Goal: Task Accomplishment & Management: Use online tool/utility

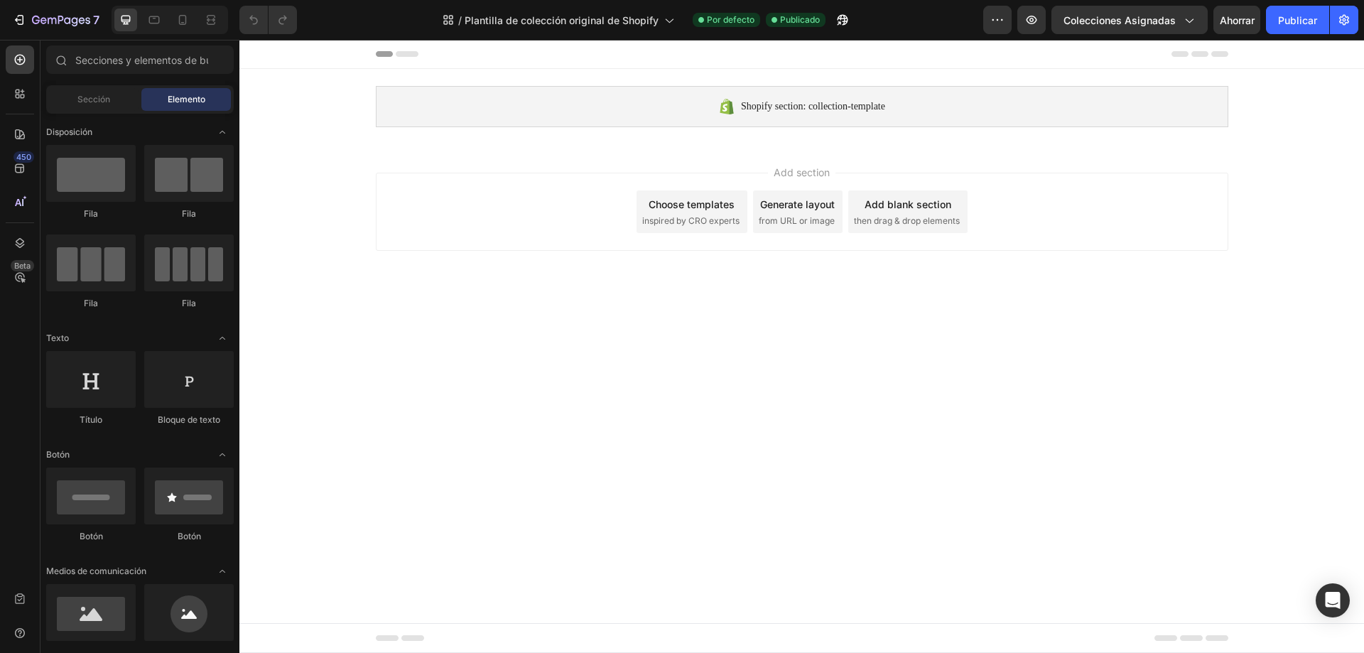
click at [702, 212] on div "Choose templates inspired by CRO experts" at bounding box center [692, 211] width 111 height 43
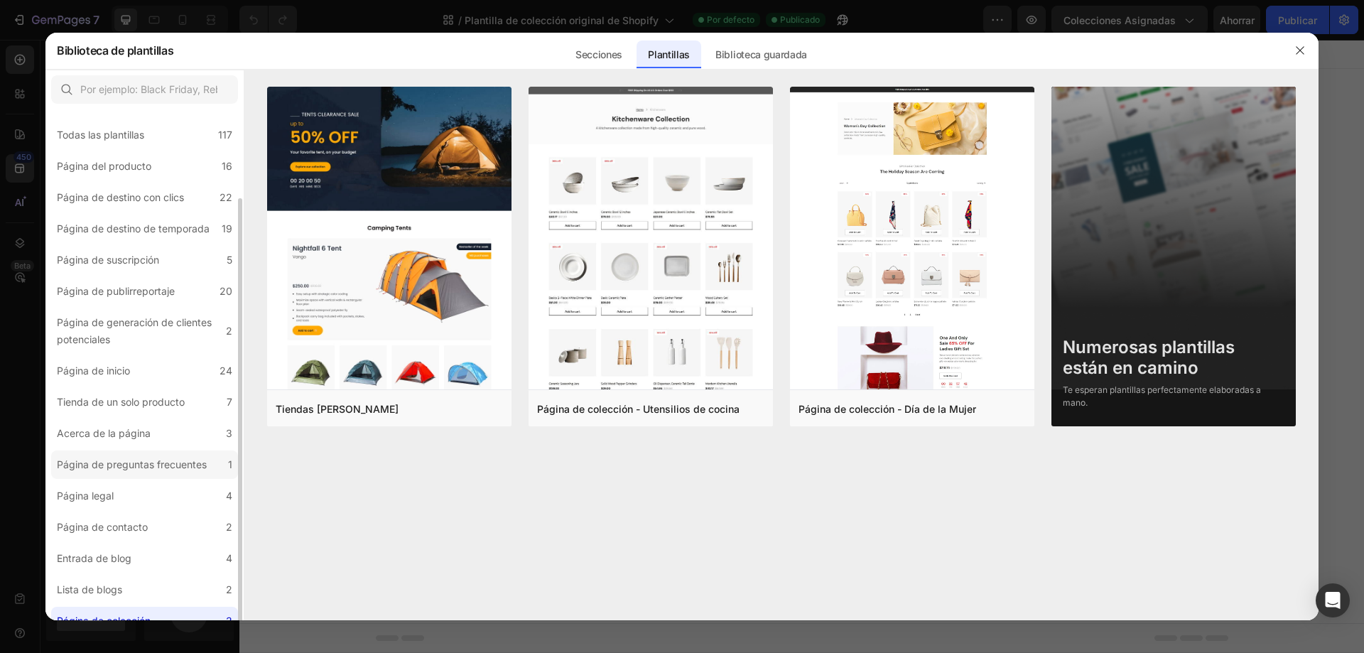
scroll to position [46, 0]
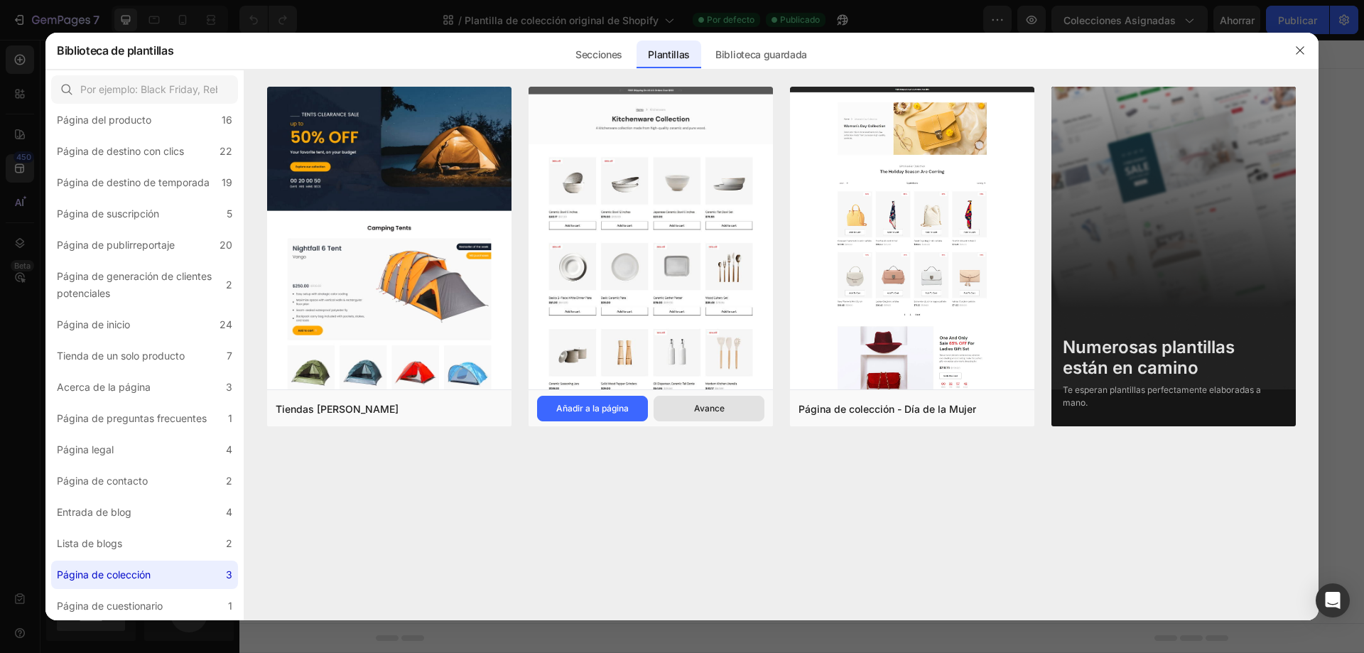
click at [706, 408] on font "Avance" at bounding box center [709, 408] width 31 height 11
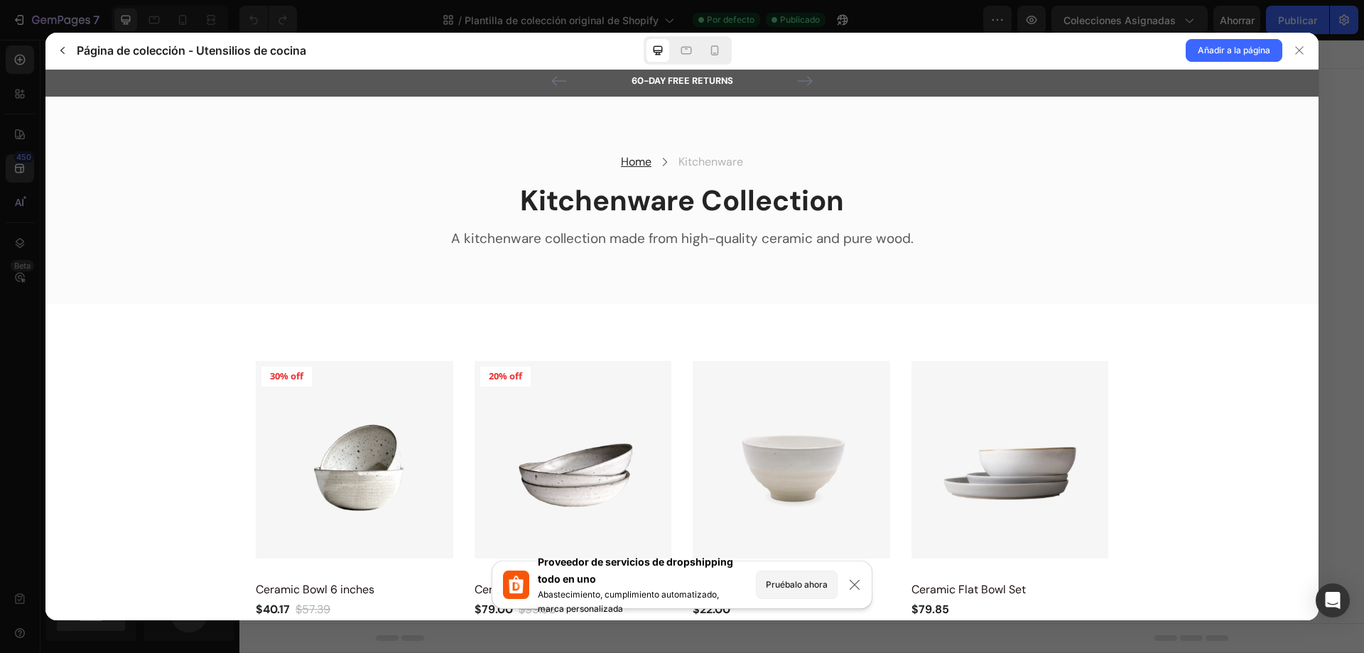
scroll to position [0, 0]
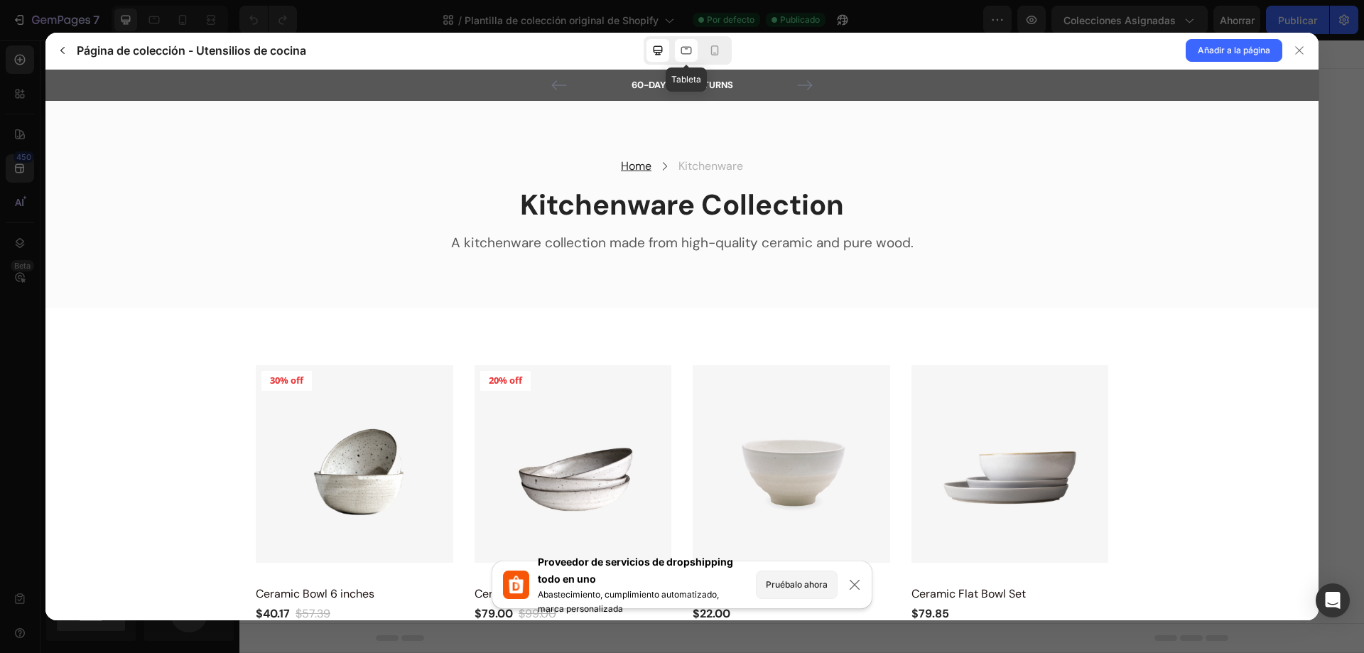
click at [688, 56] on icon at bounding box center [686, 50] width 14 height 14
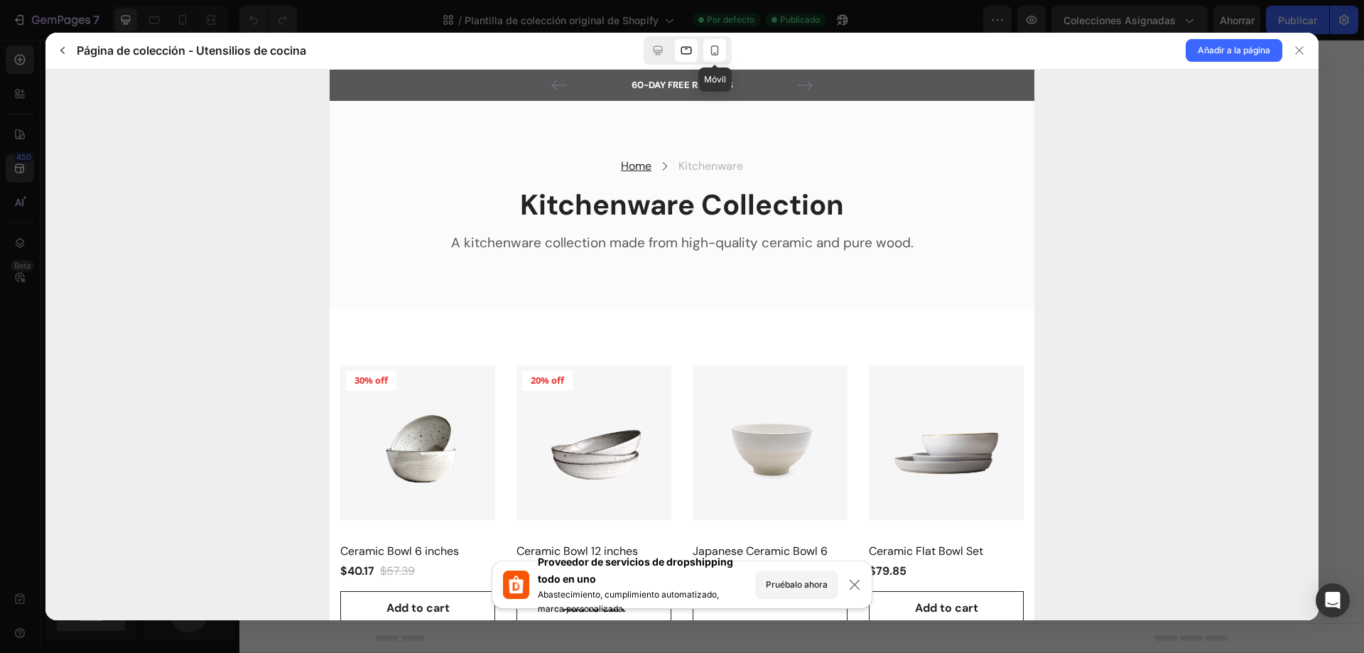
click at [710, 55] on icon at bounding box center [715, 50] width 14 height 14
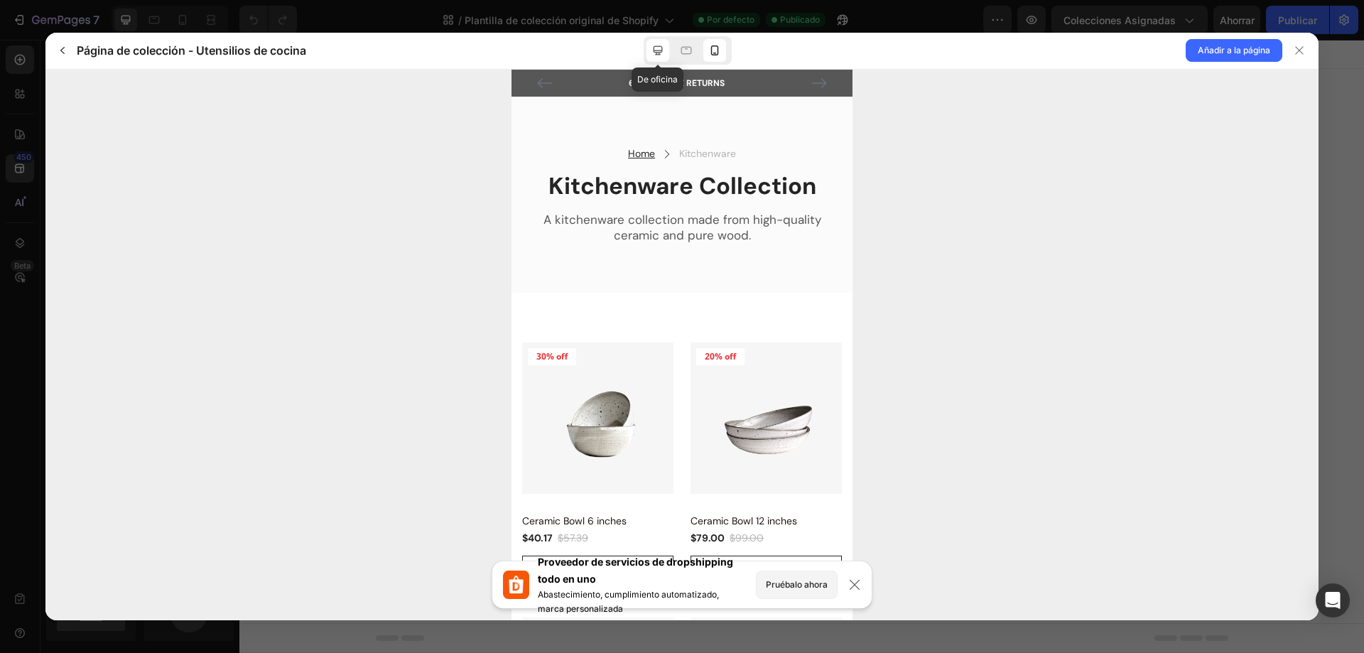
click at [659, 55] on icon at bounding box center [658, 50] width 9 height 9
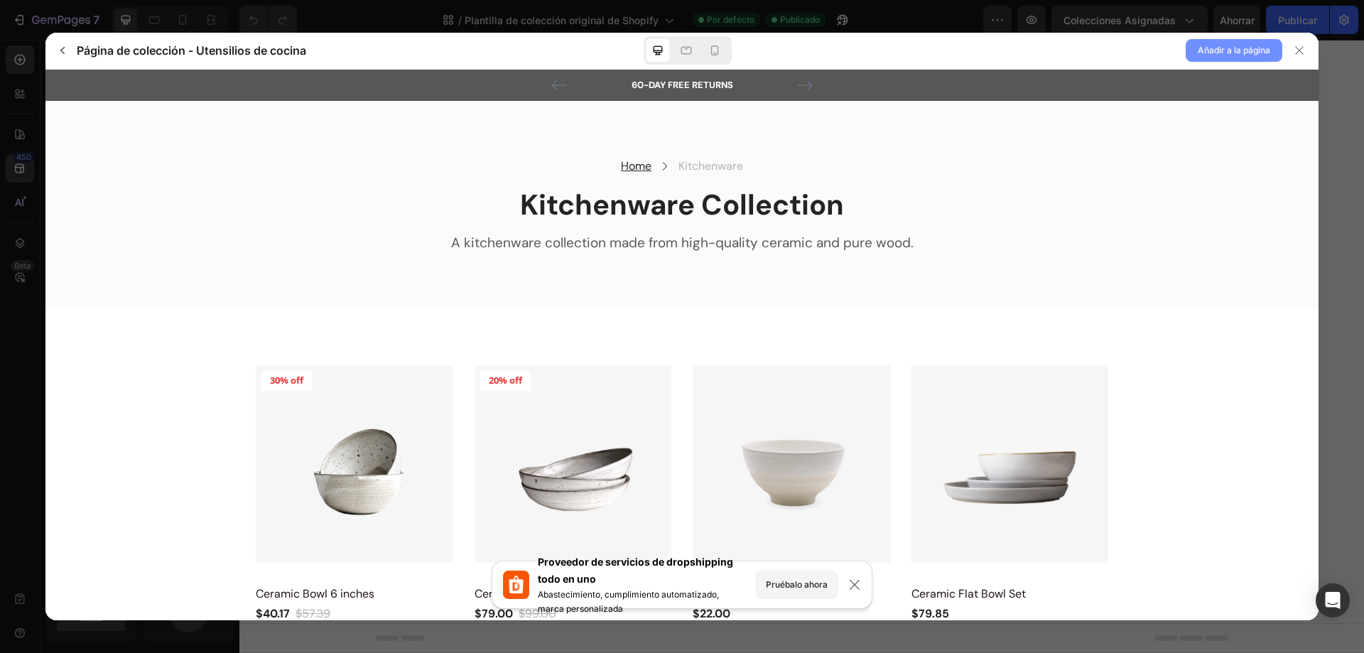
click at [1252, 46] on font "Añadir a la página" at bounding box center [1234, 50] width 72 height 11
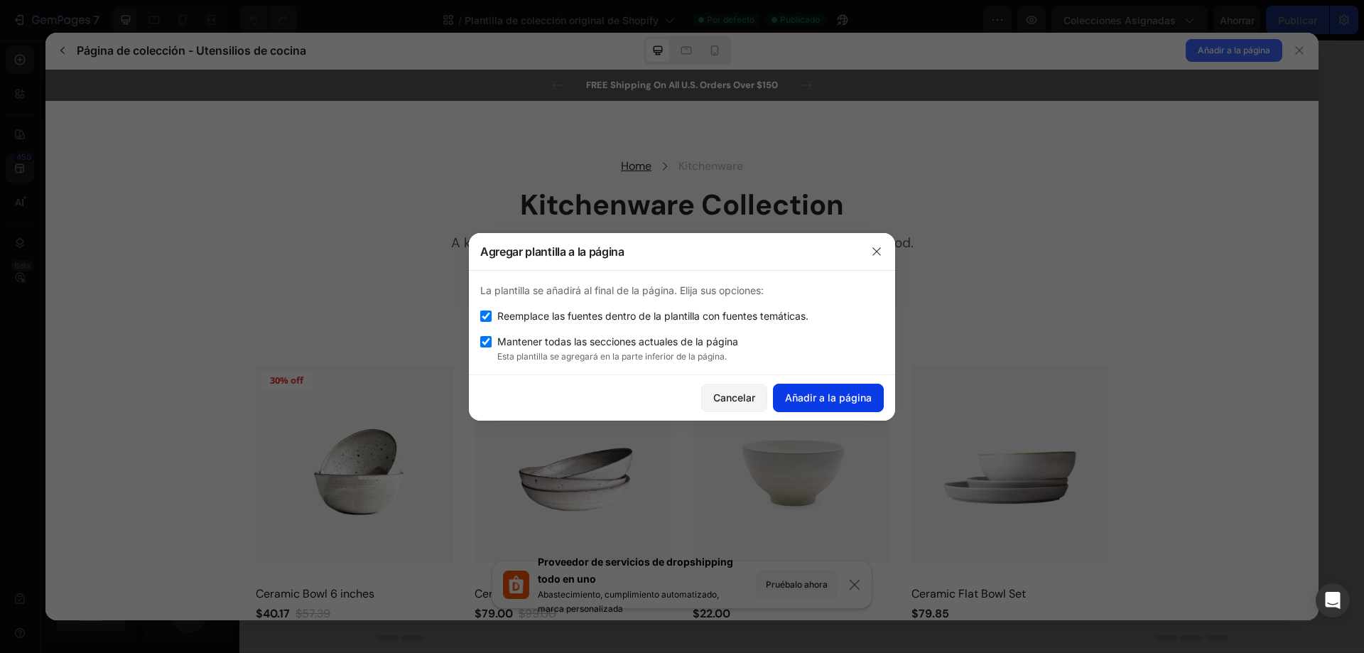
click at [846, 400] on font "Añadir a la página" at bounding box center [828, 397] width 87 height 12
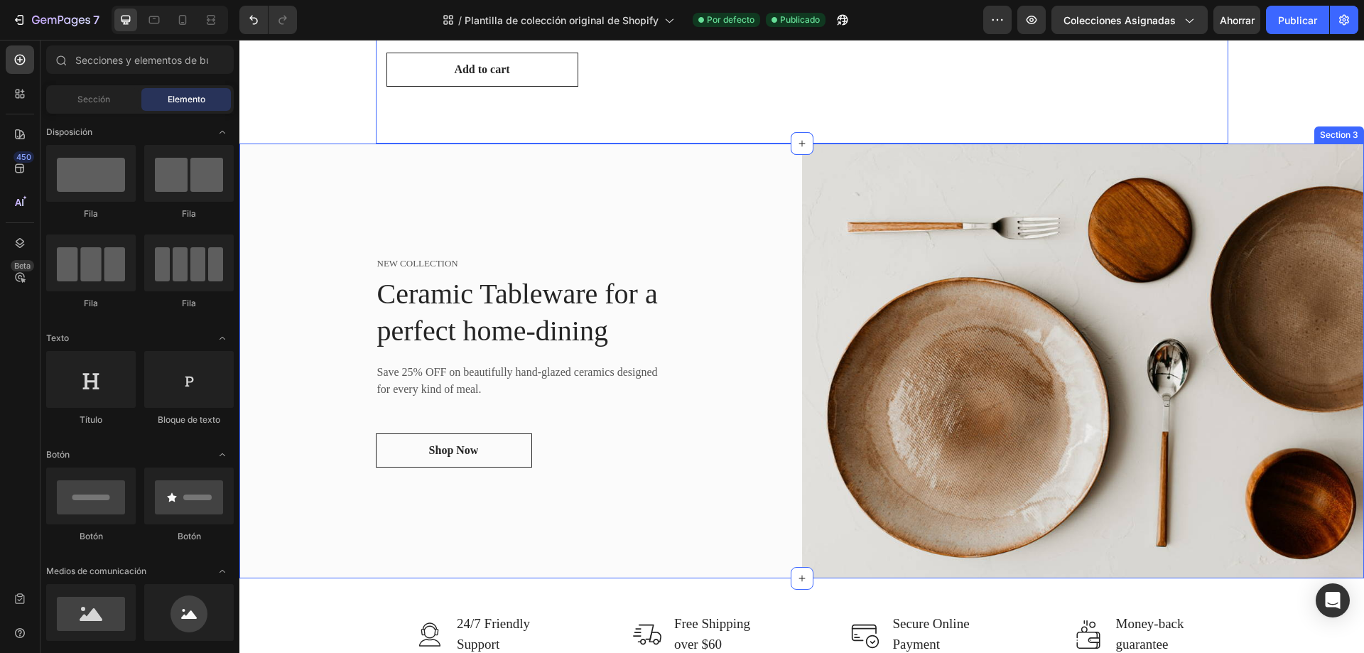
scroll to position [924, 0]
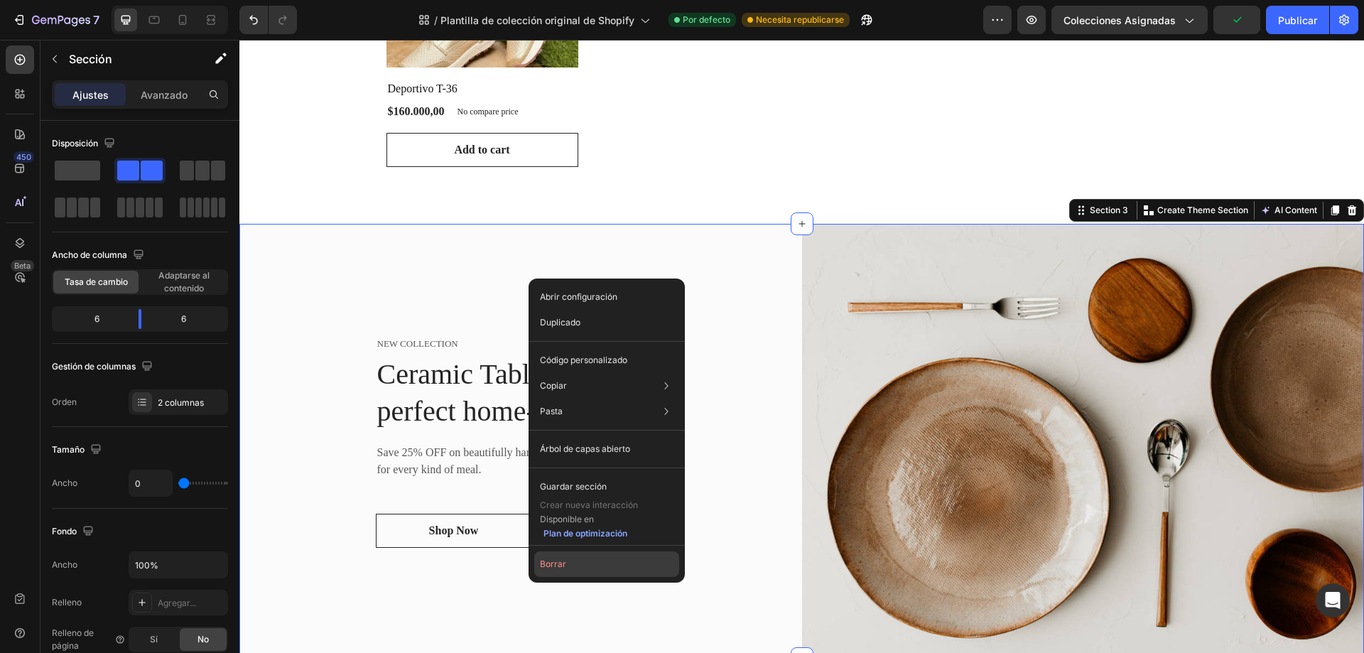
click at [547, 561] on font "Borrar" at bounding box center [553, 563] width 26 height 11
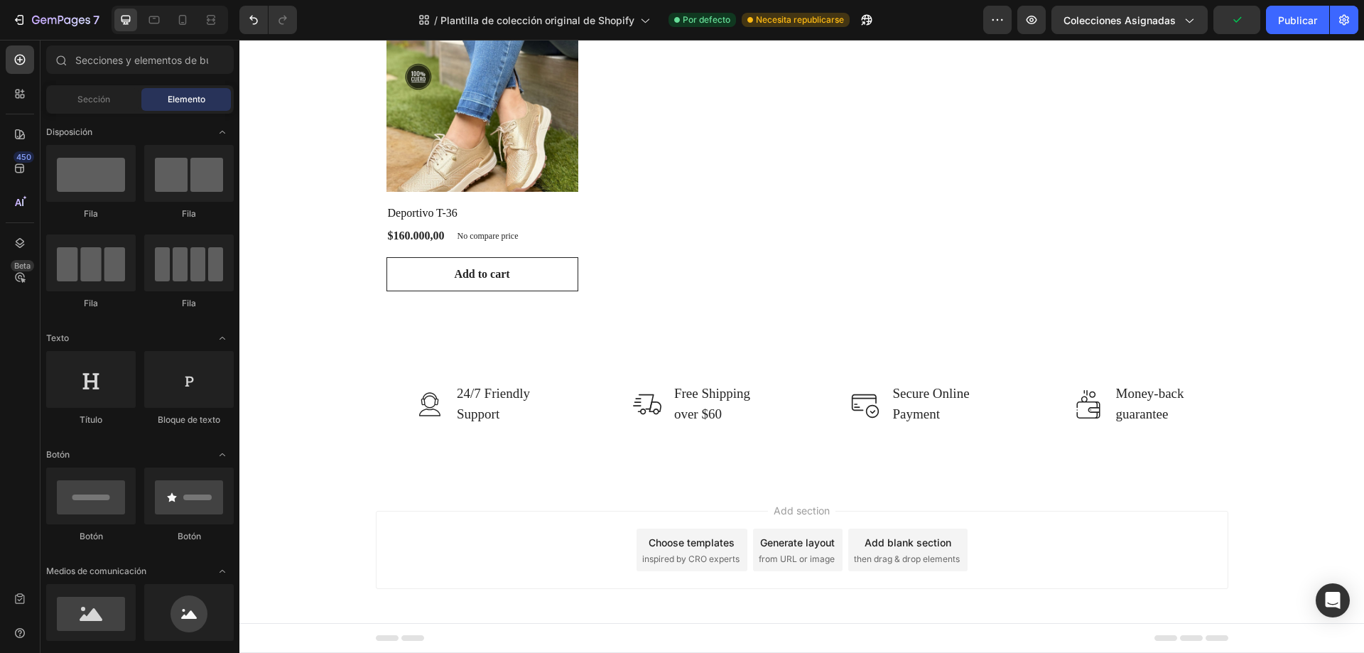
scroll to position [799, 0]
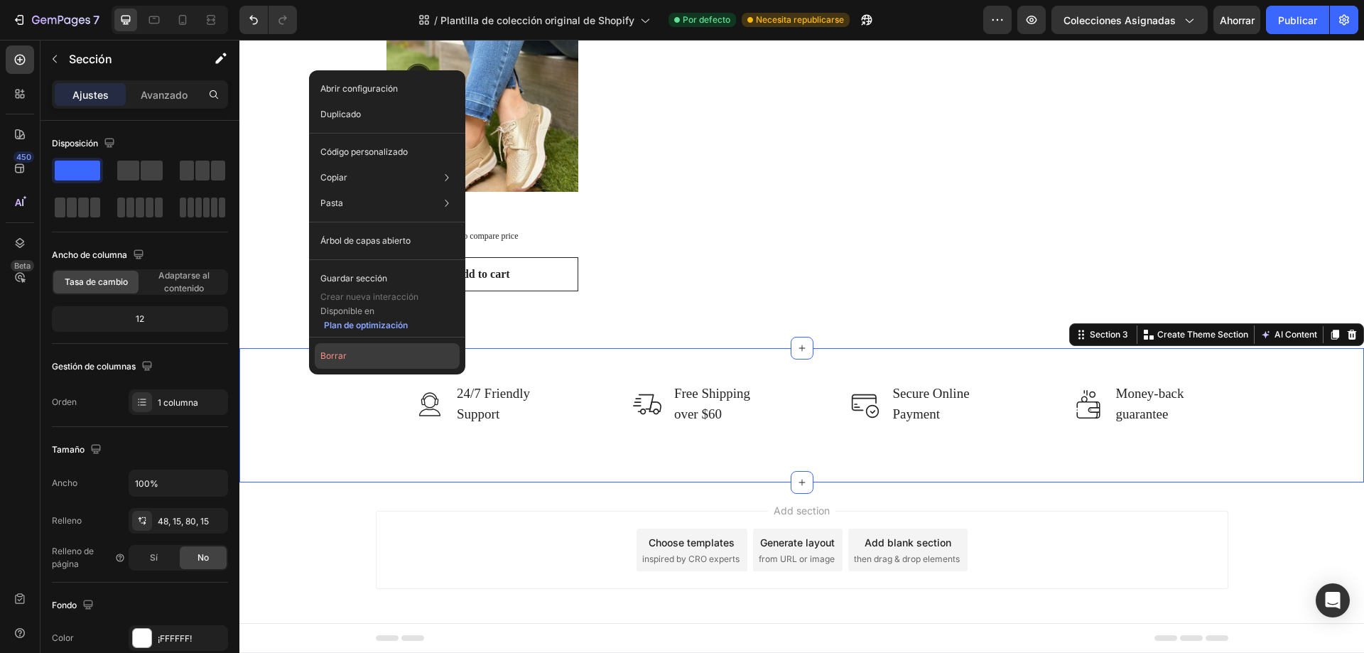
click at [320, 359] on button "Borrar" at bounding box center [387, 356] width 145 height 26
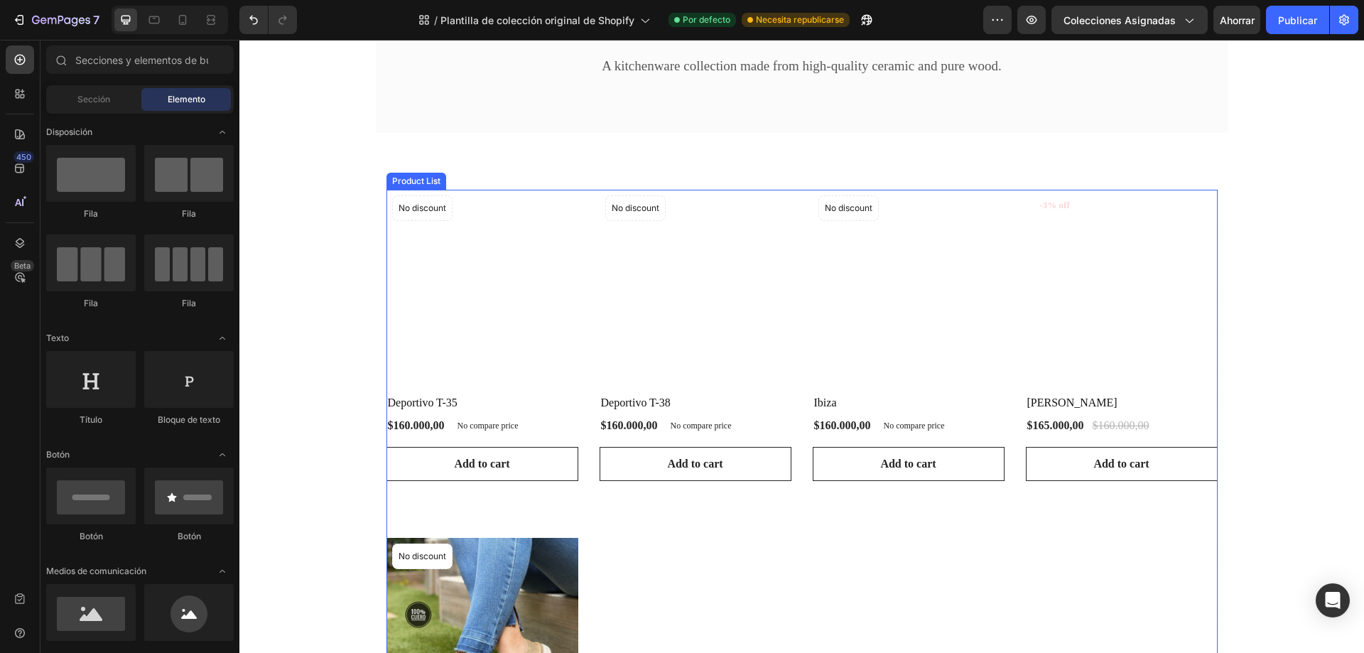
scroll to position [310, 0]
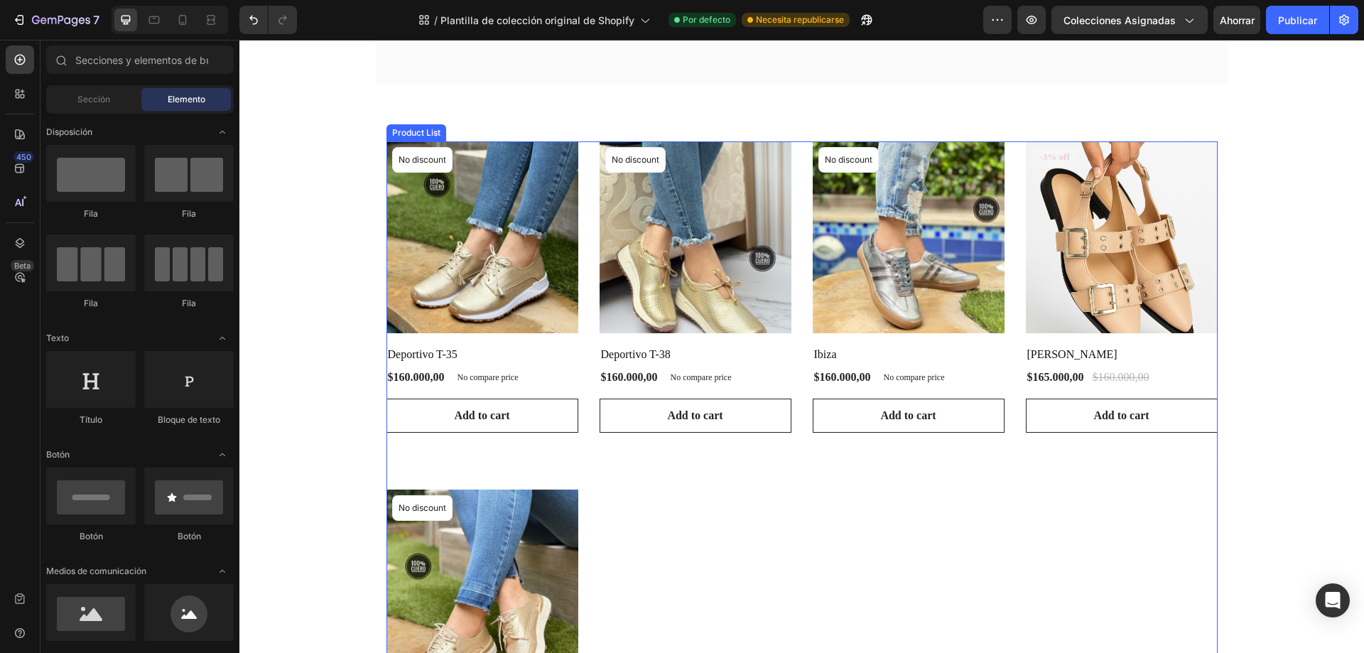
click at [806, 520] on div "Product Images & Gallery No discount Not be displayed when published Product Ba…" at bounding box center [801, 460] width 831 height 639
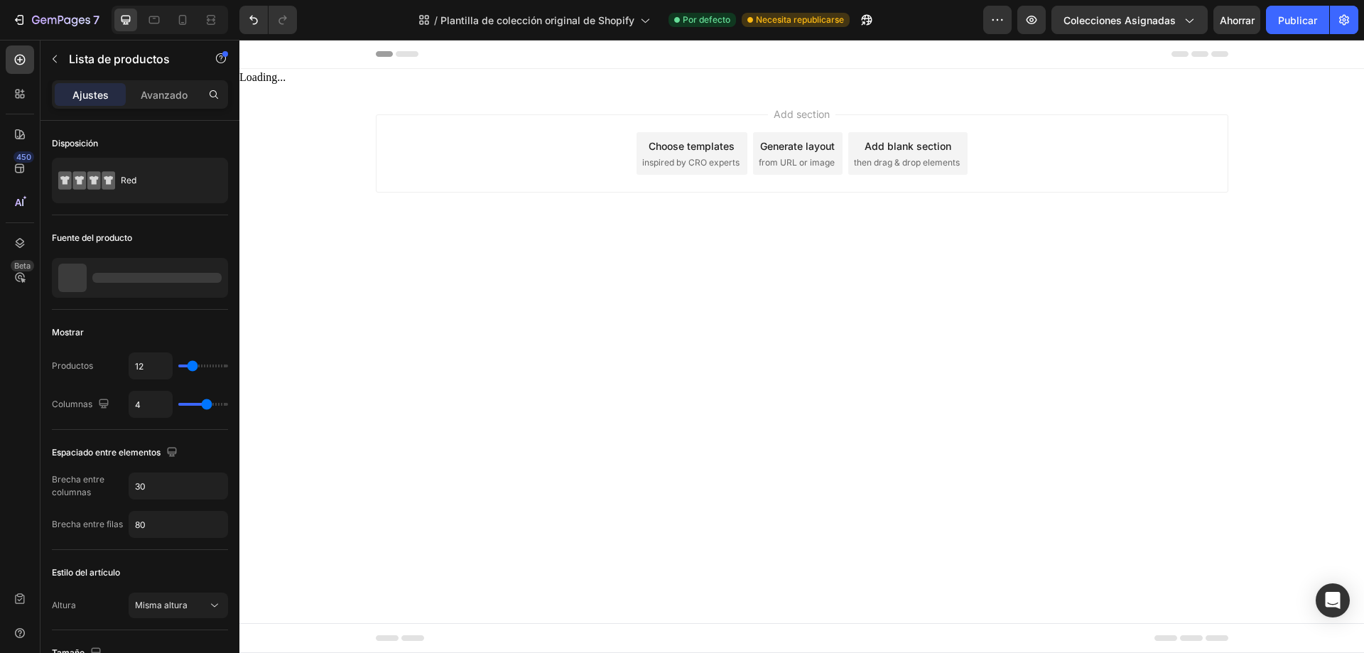
scroll to position [0, 0]
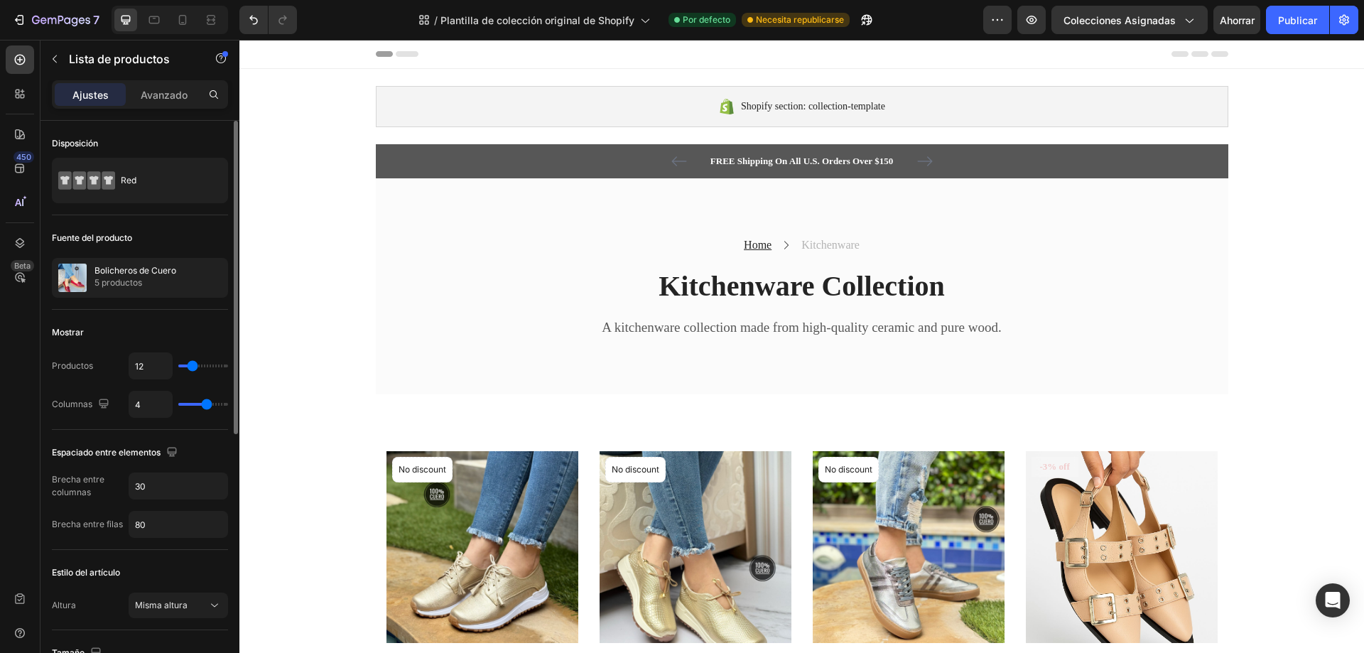
type input "16"
type input "19"
type input "20"
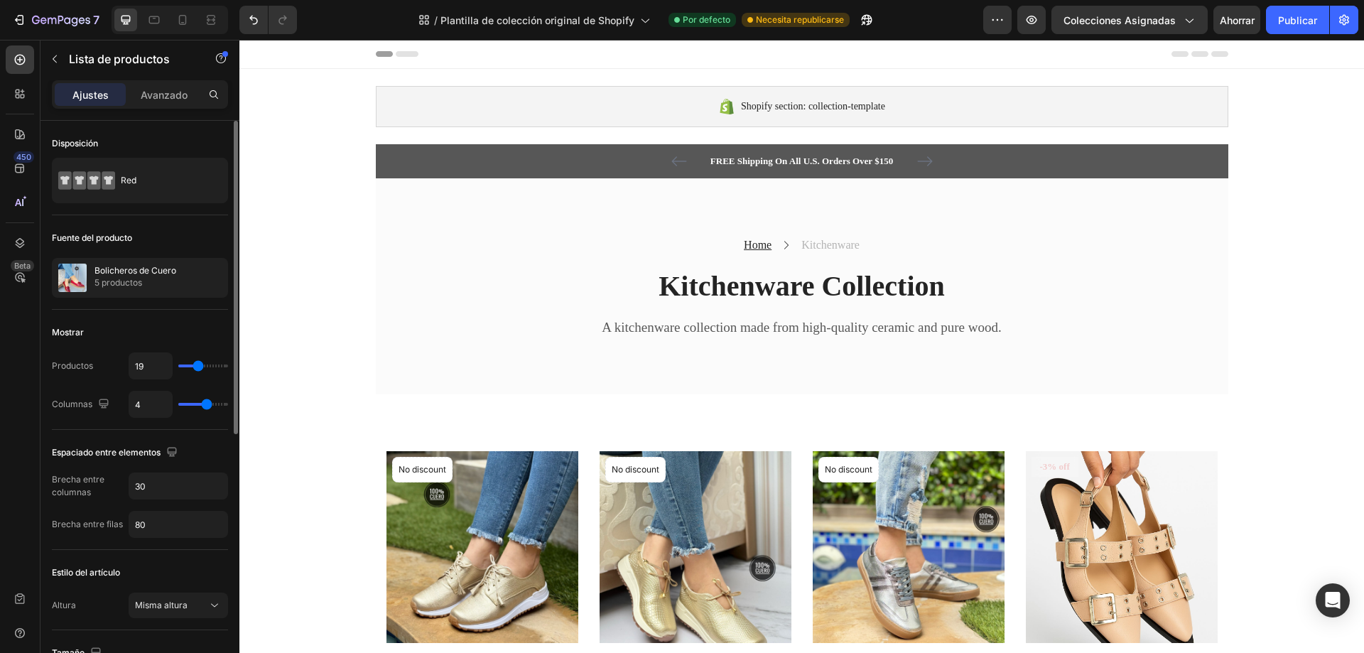
type input "20"
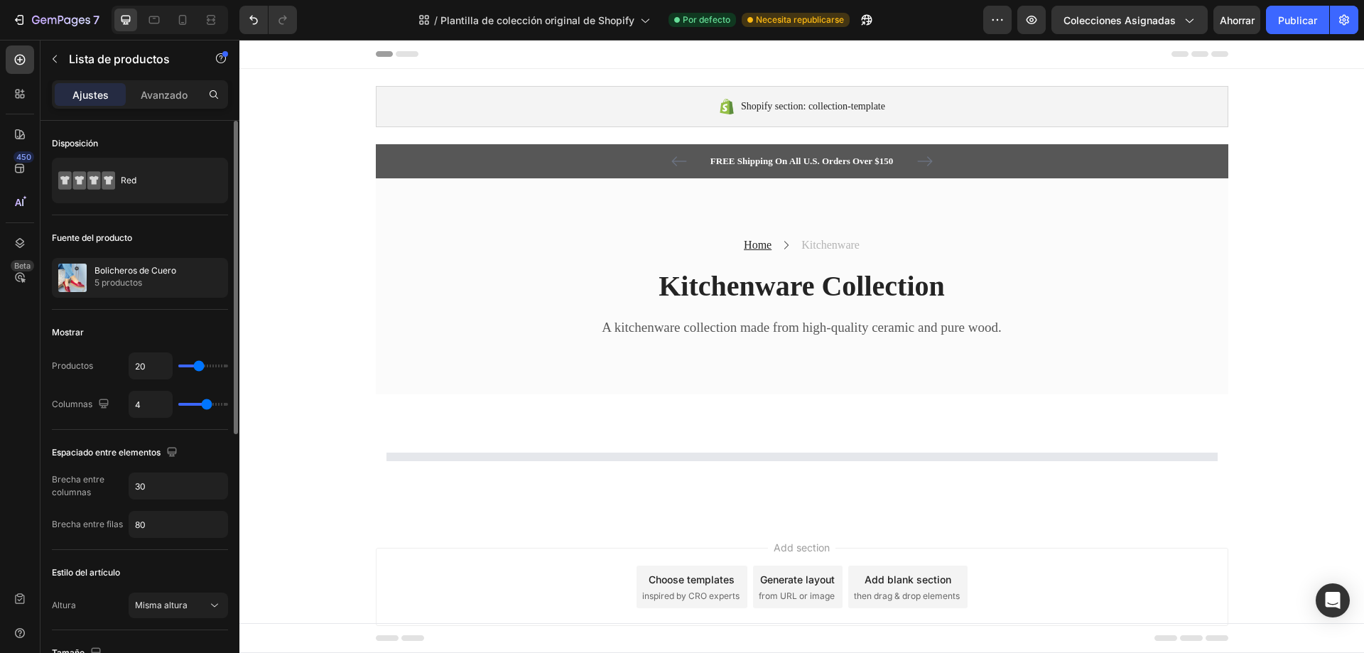
type input "22"
type input "23"
type input "24"
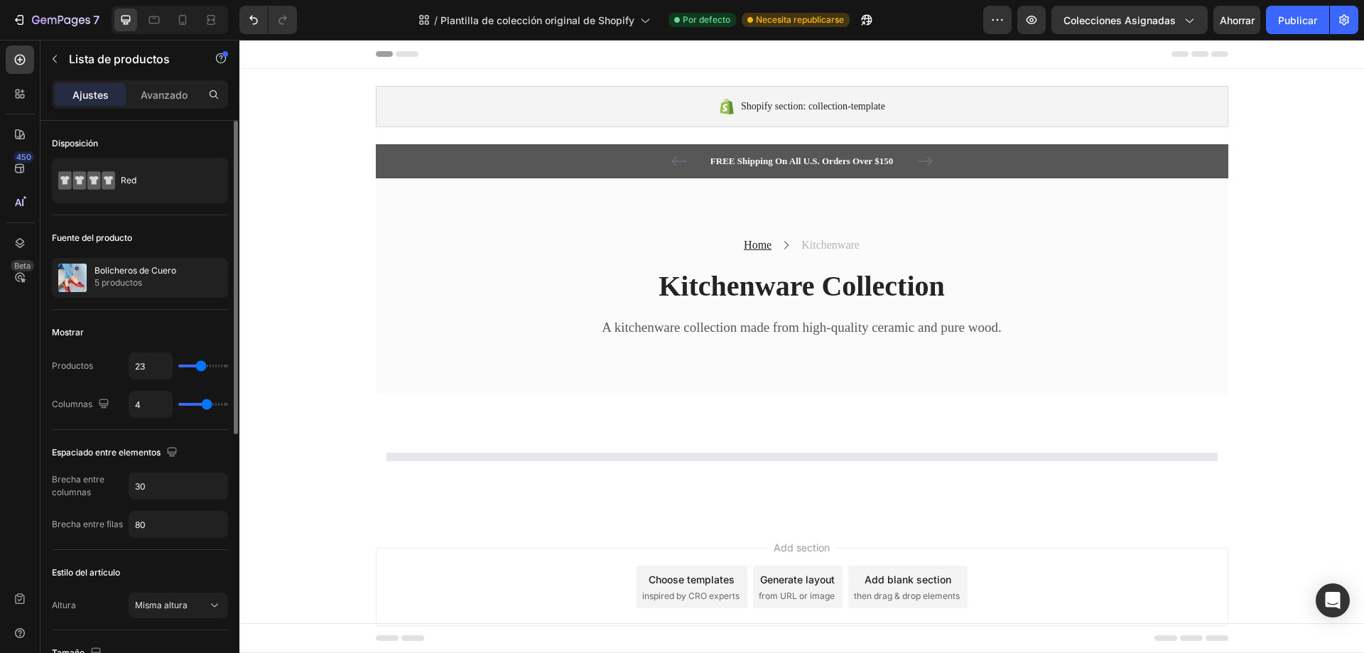
type input "24"
type input "26"
drag, startPoint x: 195, startPoint y: 367, endPoint x: 204, endPoint y: 369, distance: 9.0
type input "26"
click at [204, 367] on input "range" at bounding box center [203, 365] width 50 height 3
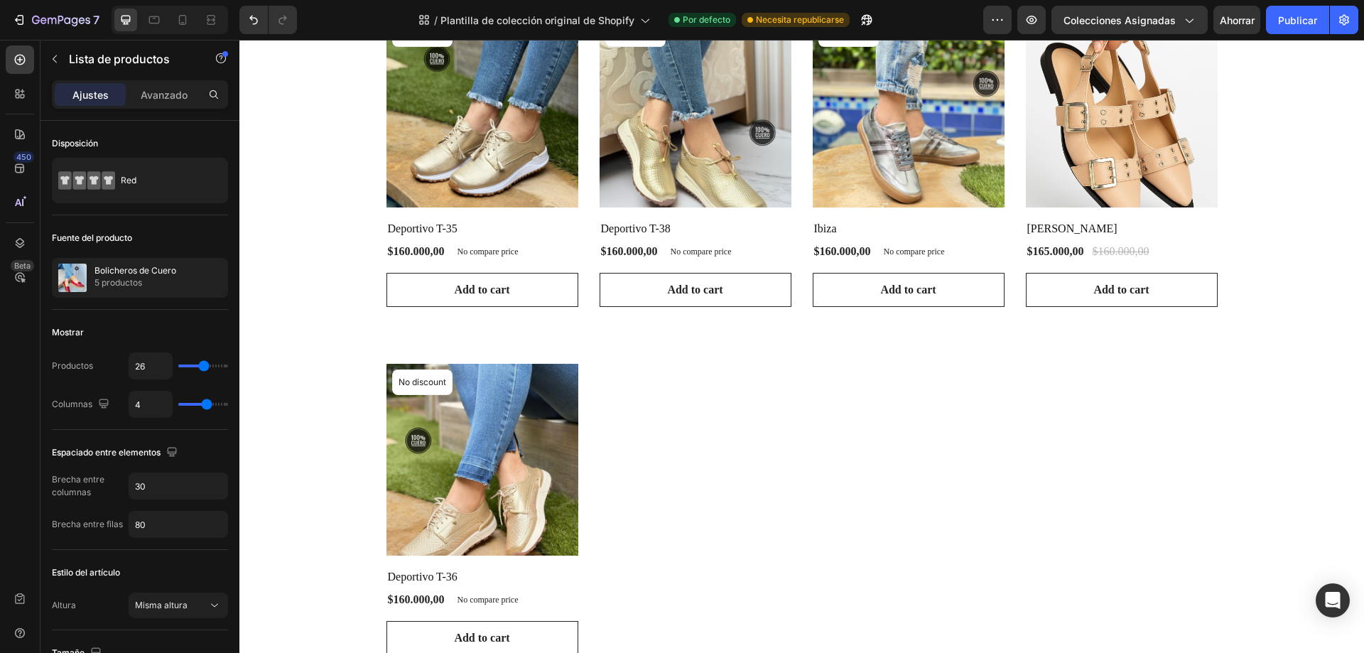
scroll to position [426, 0]
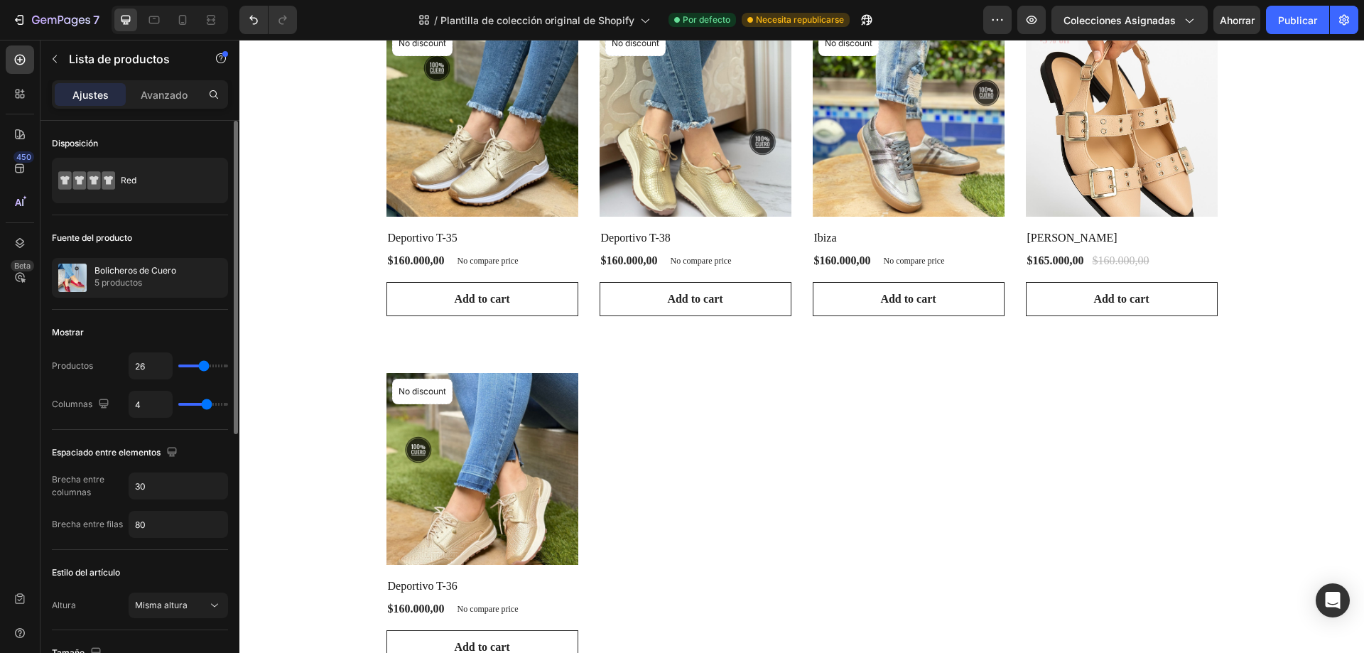
type input "3"
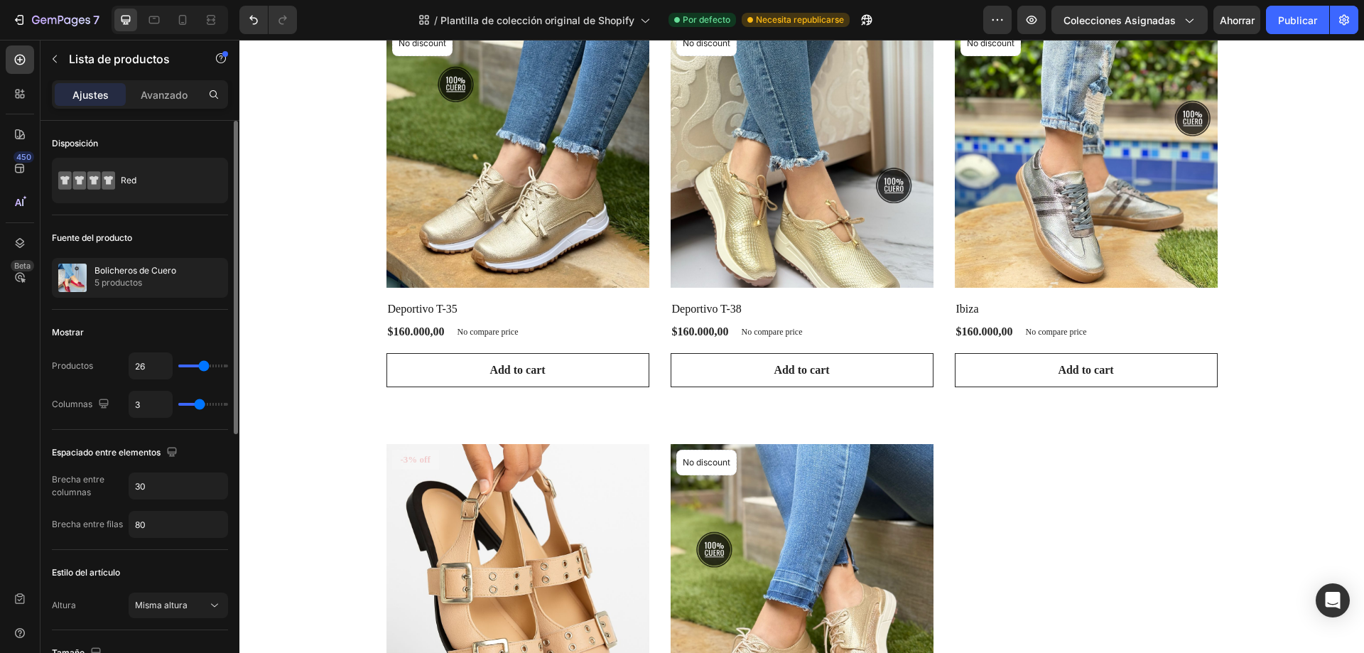
type input "3"
click at [202, 404] on input "range" at bounding box center [203, 404] width 50 height 3
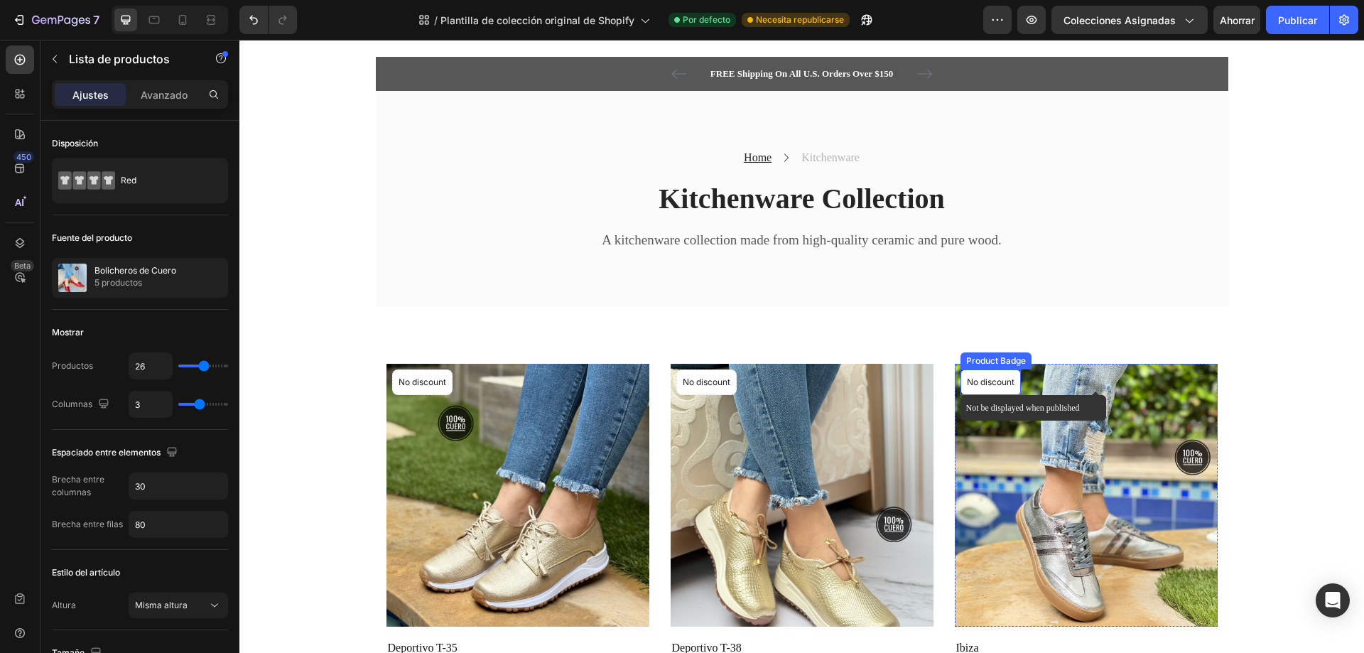
scroll to position [284, 0]
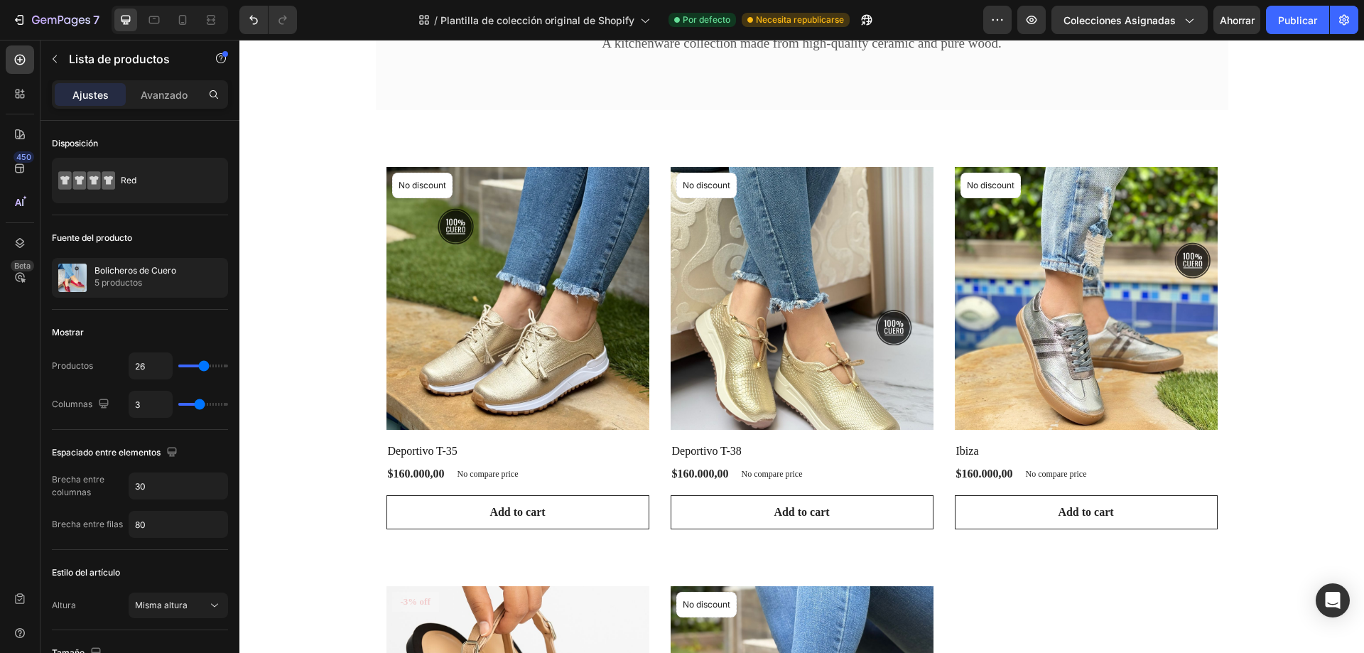
click at [1061, 591] on div "Product Images & Gallery No discount Not be displayed when published Product Ba…" at bounding box center [801, 558] width 831 height 782
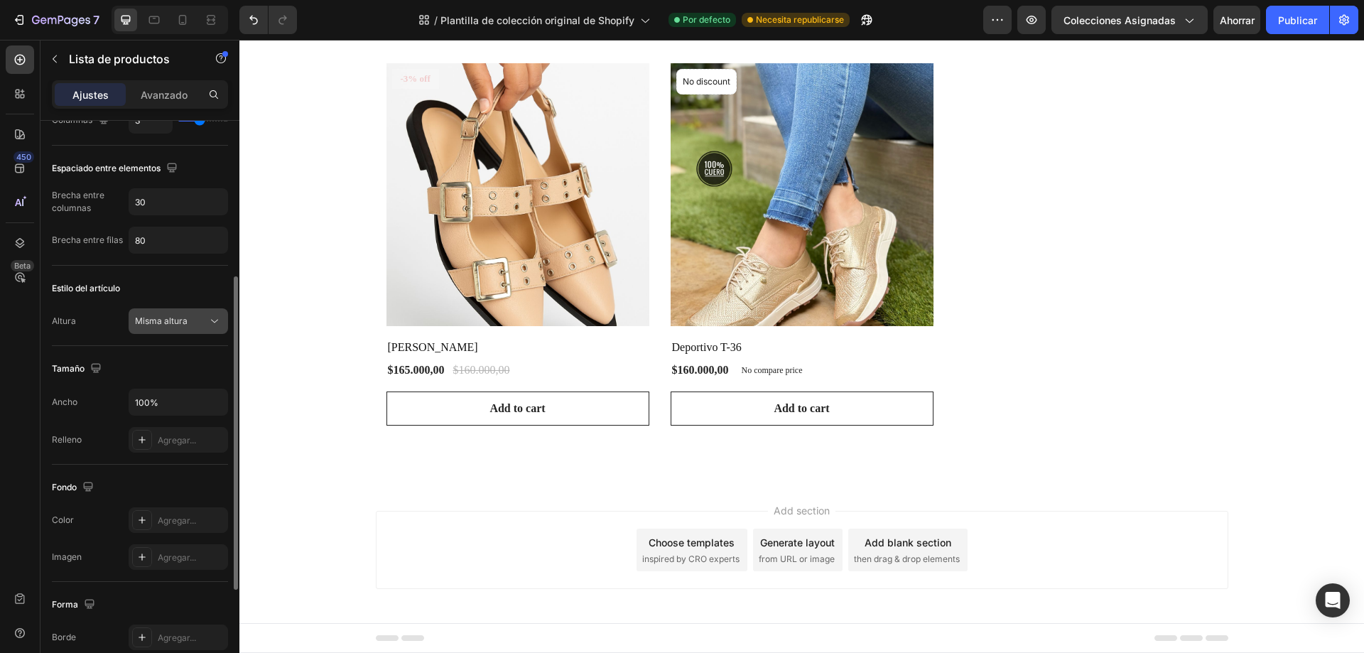
click at [205, 322] on div "Misma altura" at bounding box center [171, 321] width 72 height 13
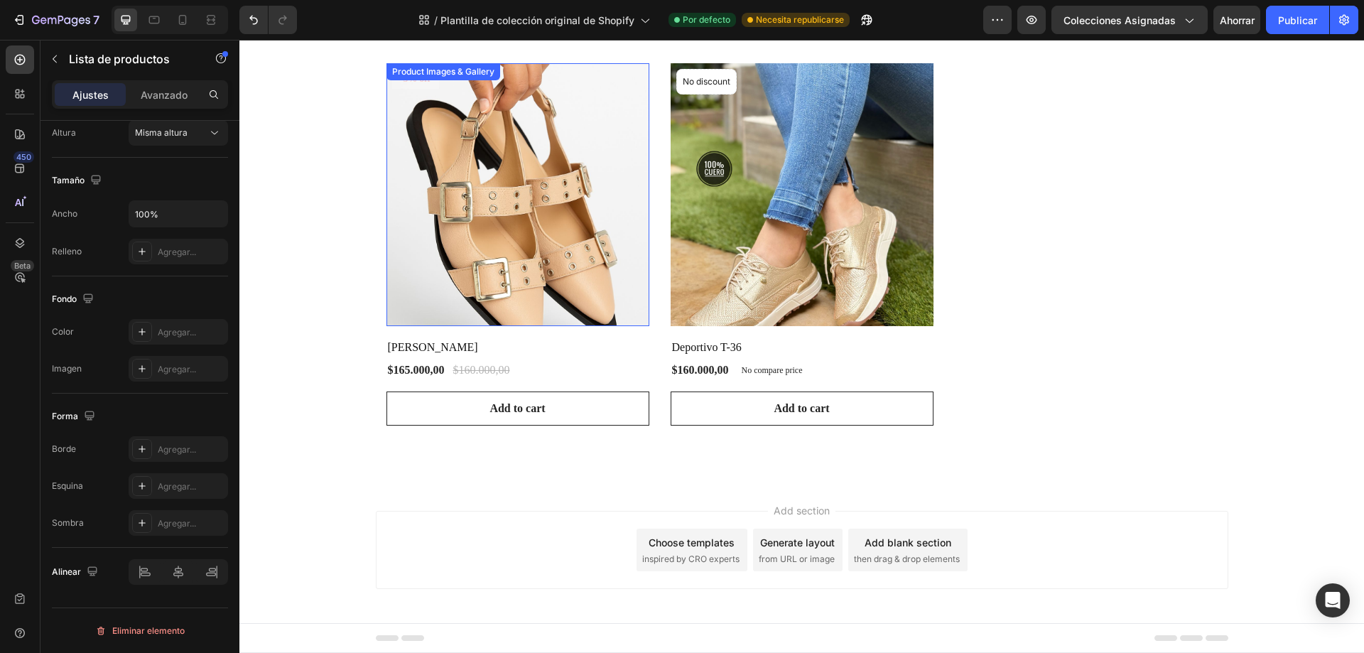
click at [476, 231] on img at bounding box center [517, 194] width 263 height 263
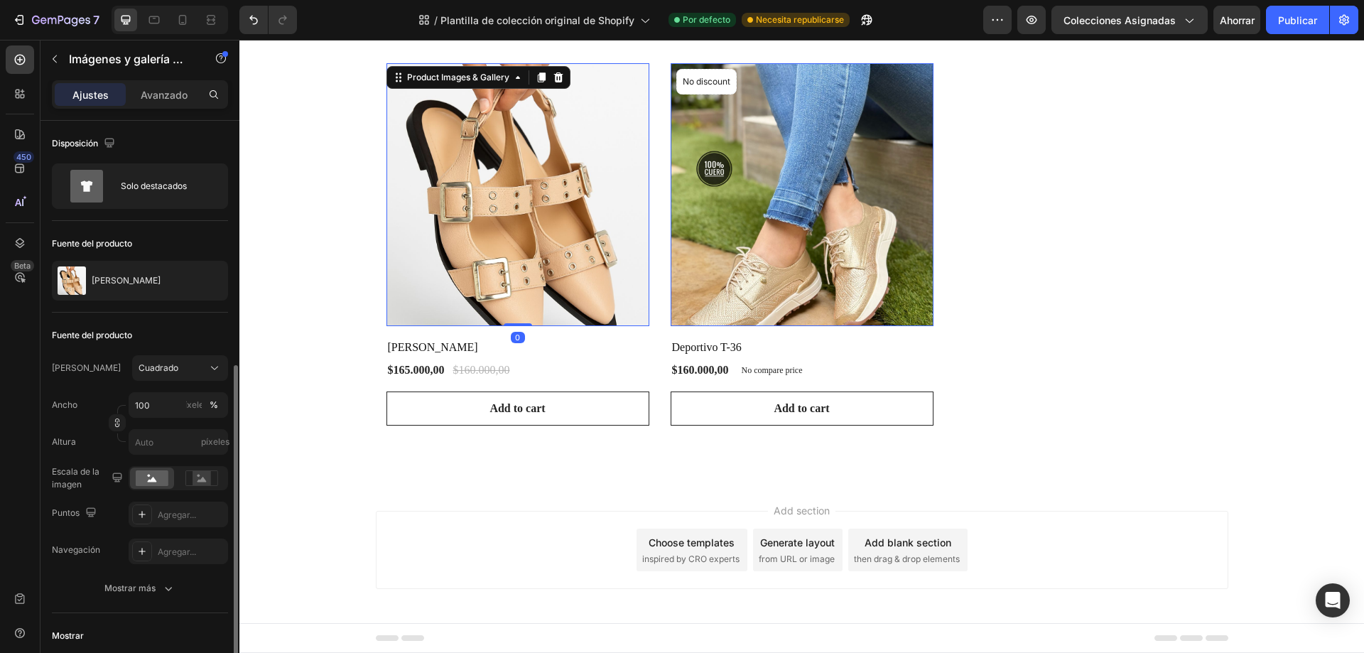
scroll to position [142, 0]
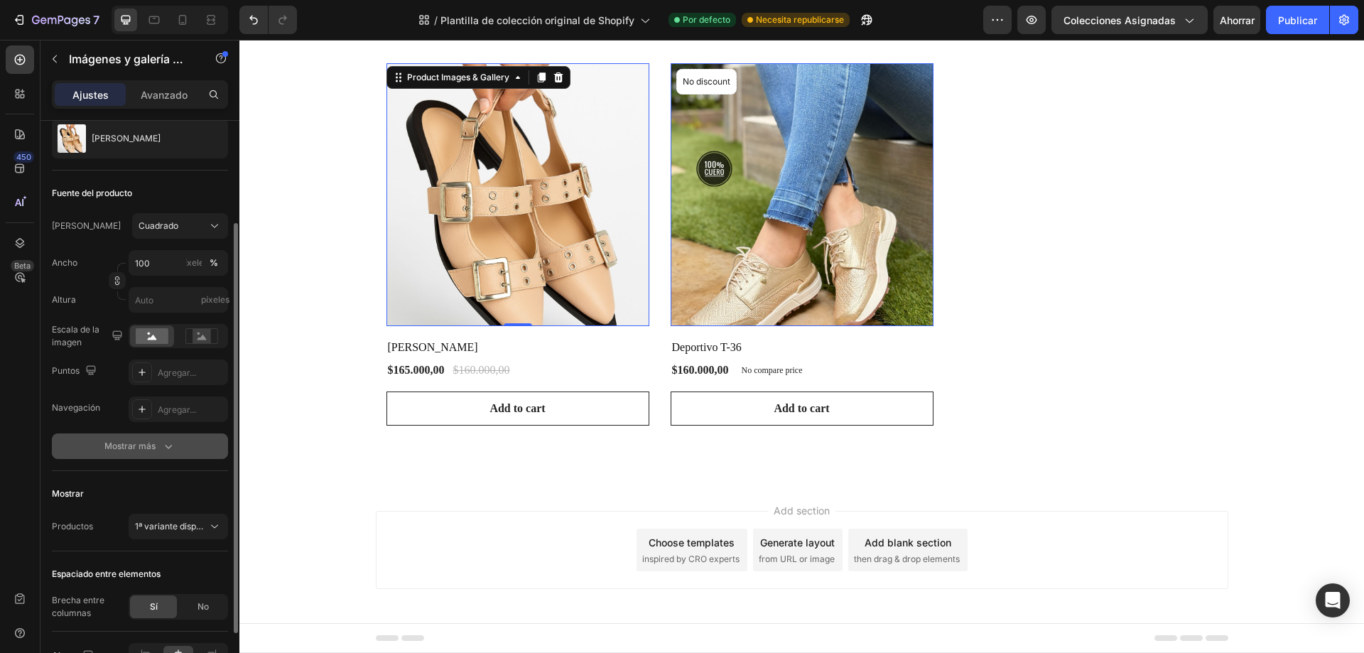
click at [130, 448] on font "Mostrar más" at bounding box center [129, 445] width 51 height 11
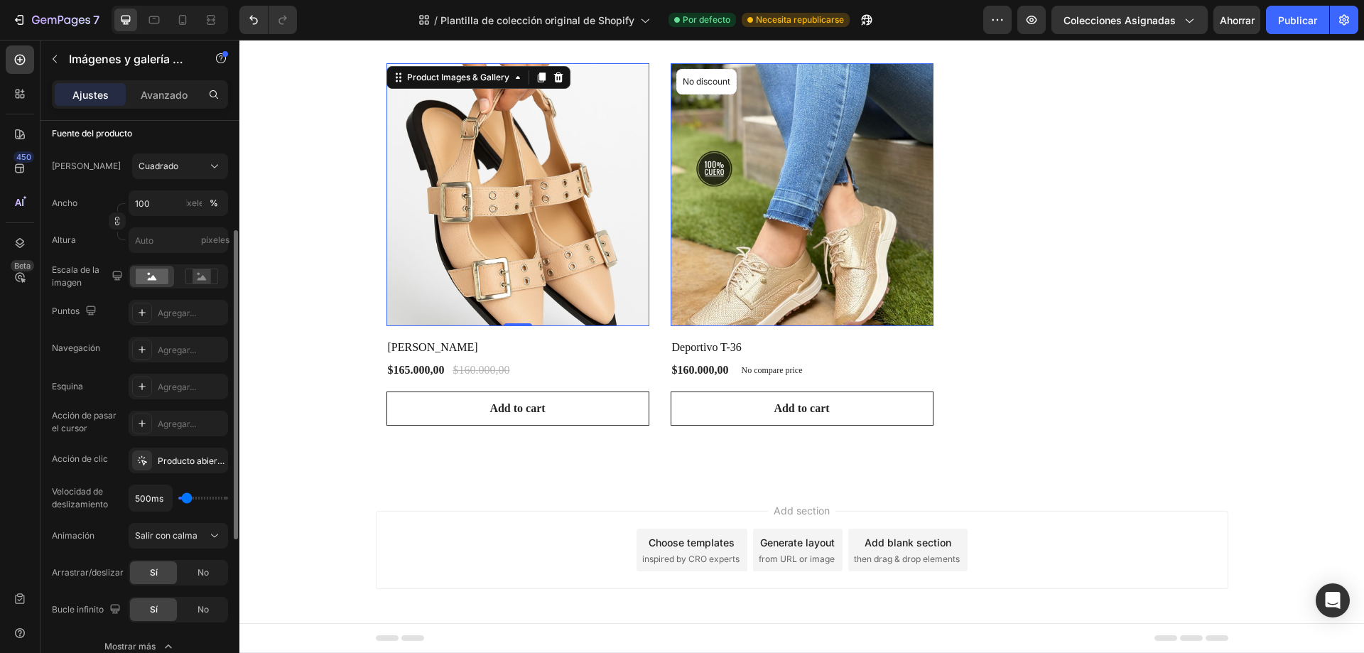
scroll to position [60, 0]
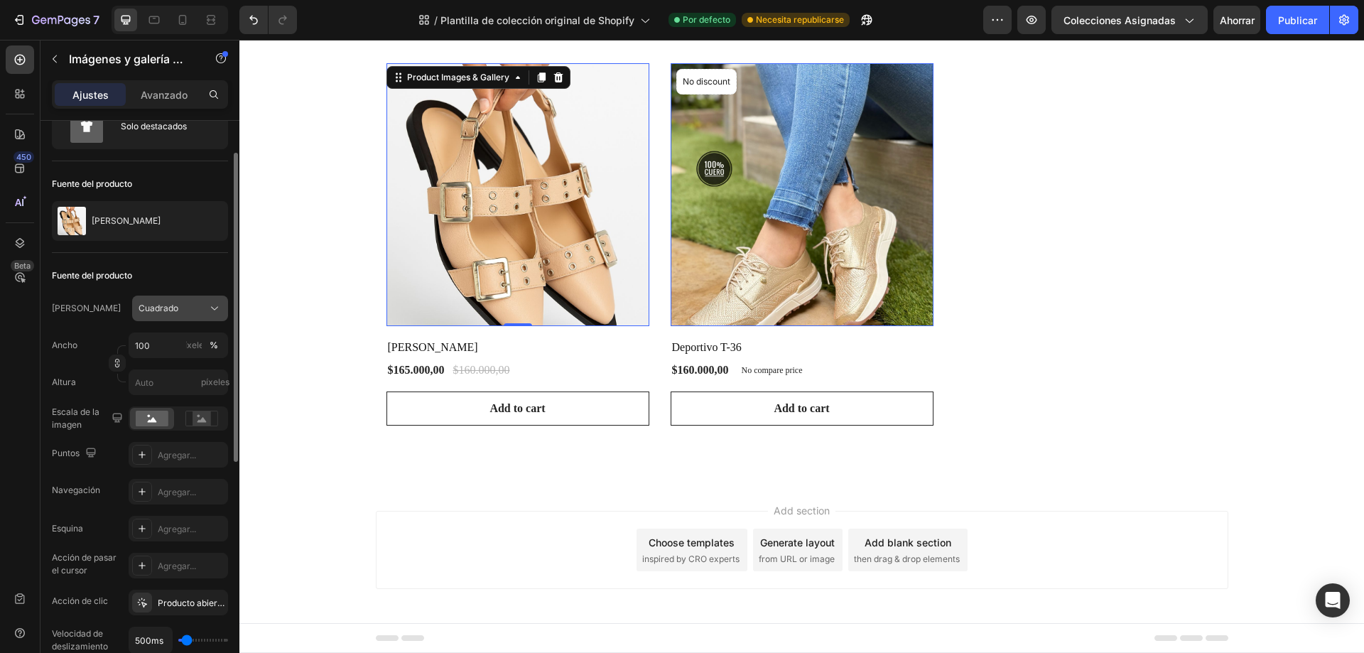
click at [185, 301] on div "Cuadrado" at bounding box center [180, 308] width 83 height 14
click at [90, 309] on div "Marco Cuadrado Cuadrado Vertical Horizontal Original Costumbre" at bounding box center [140, 309] width 176 height 26
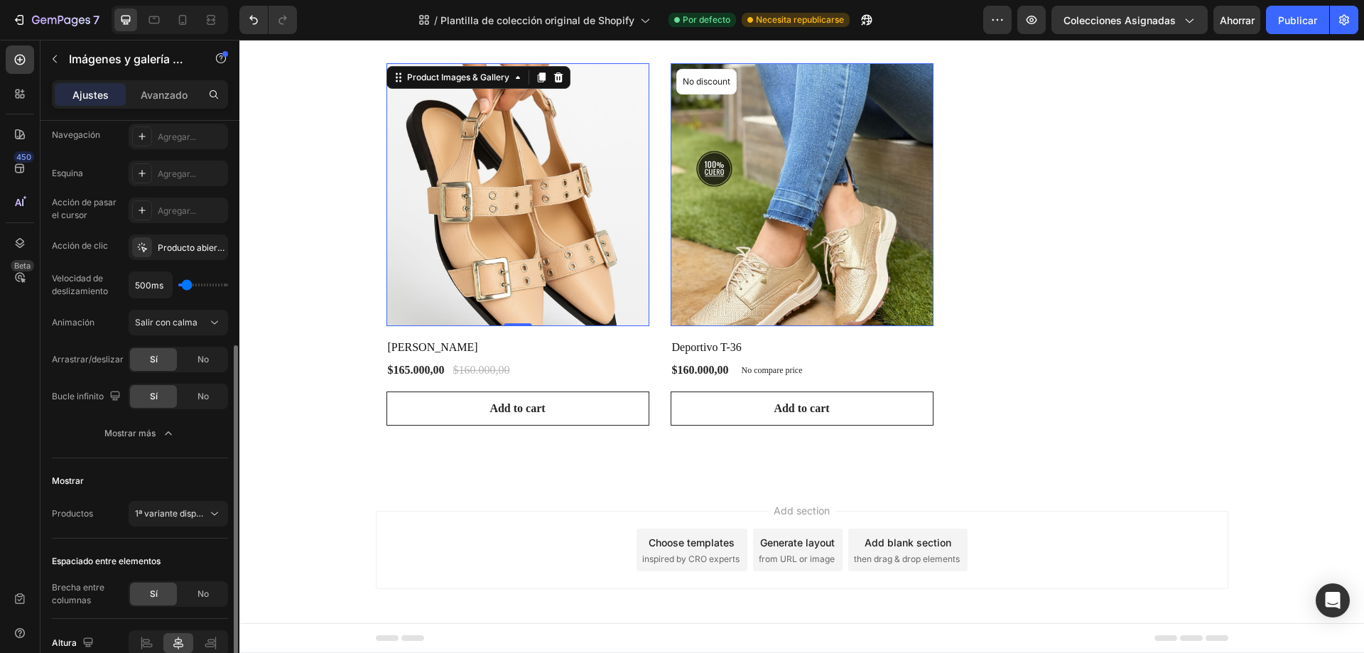
scroll to position [486, 0]
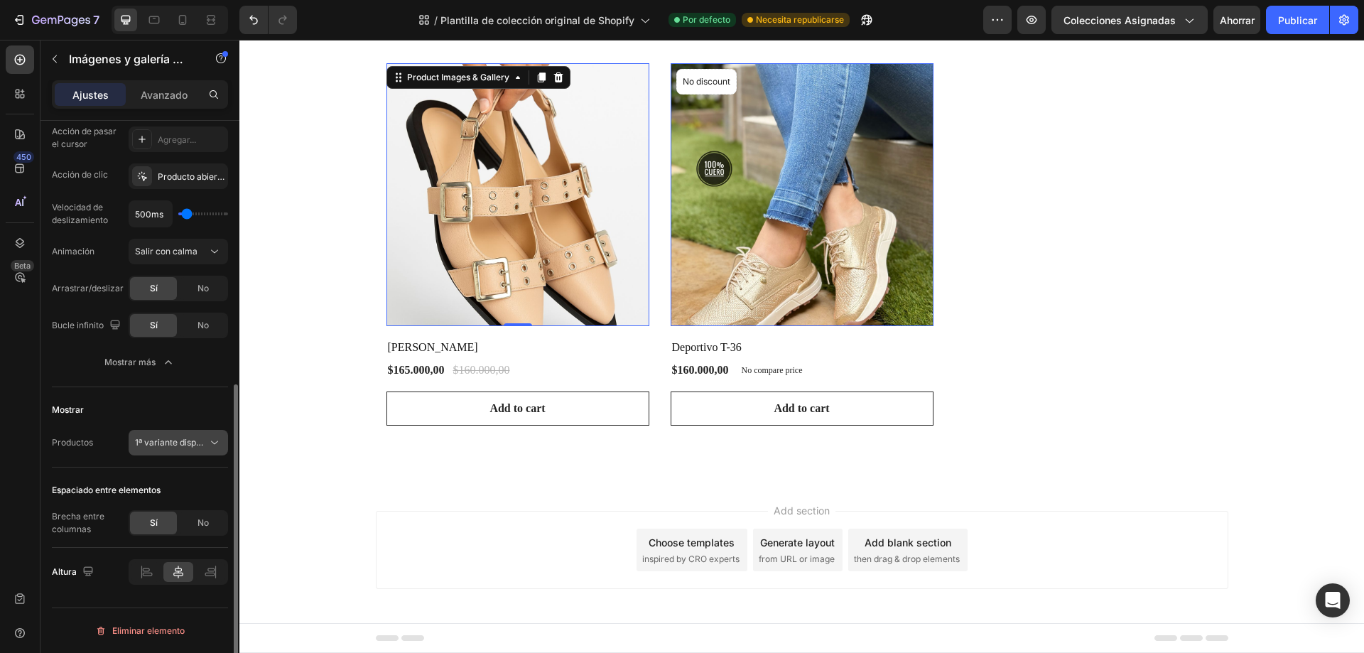
click at [180, 440] on font "1ª variante disponible" at bounding box center [177, 442] width 85 height 11
click at [90, 440] on font "Productos" at bounding box center [72, 442] width 41 height 11
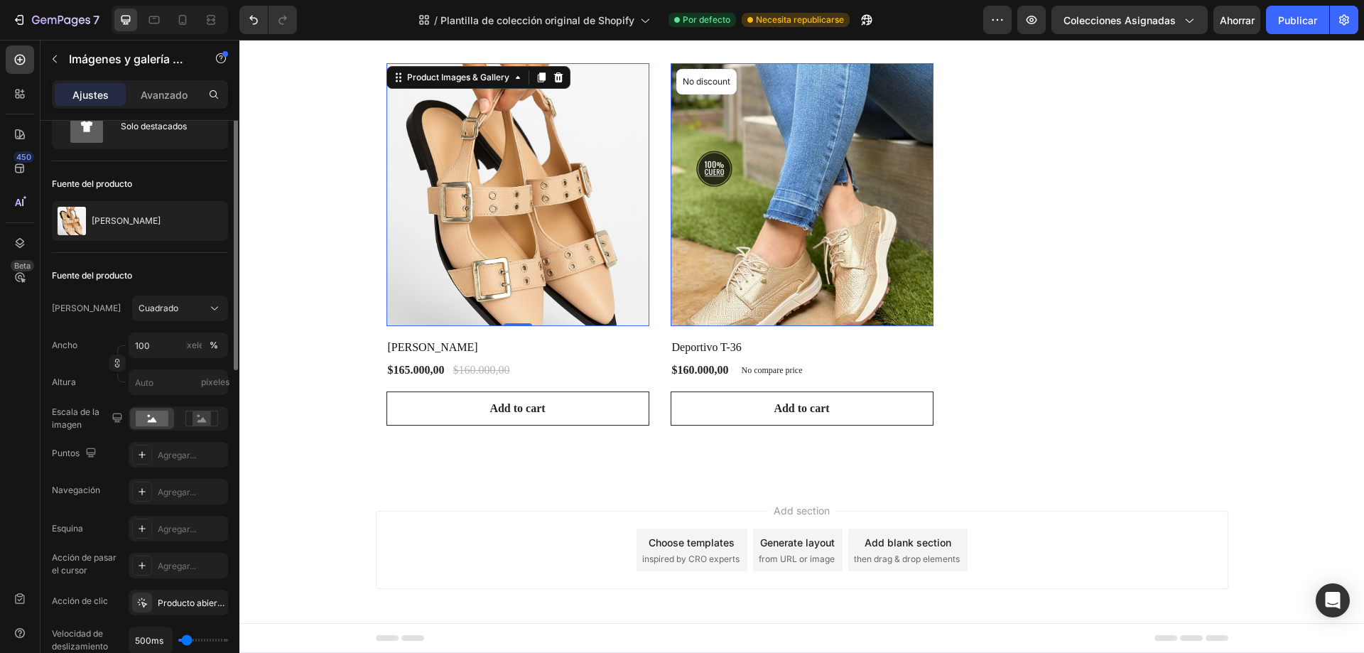
scroll to position [0, 0]
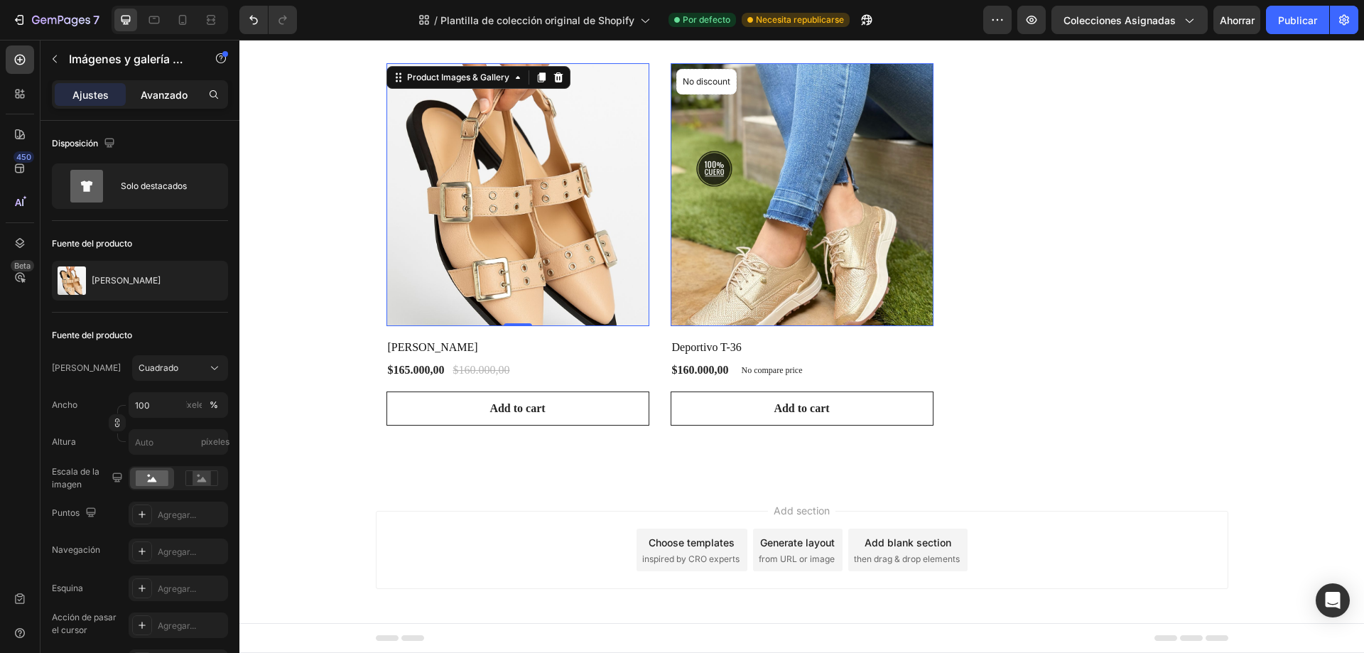
click at [163, 97] on font "Avanzado" at bounding box center [164, 95] width 47 height 12
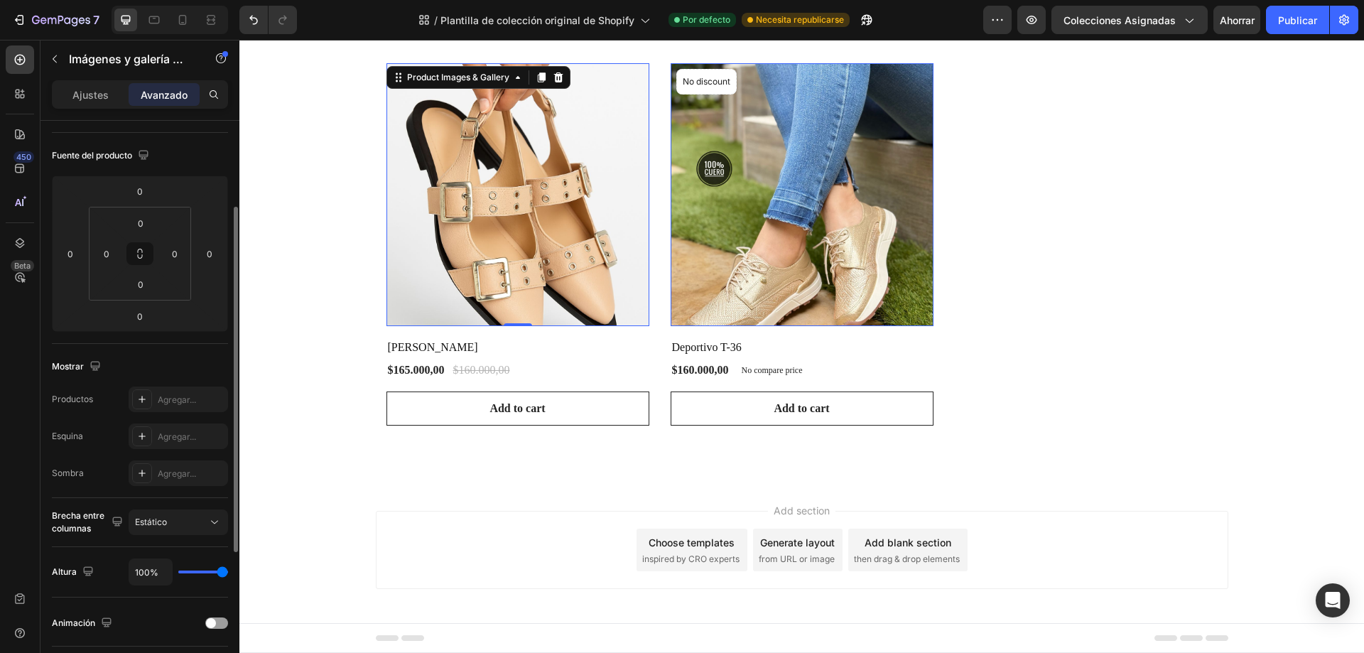
scroll to position [213, 0]
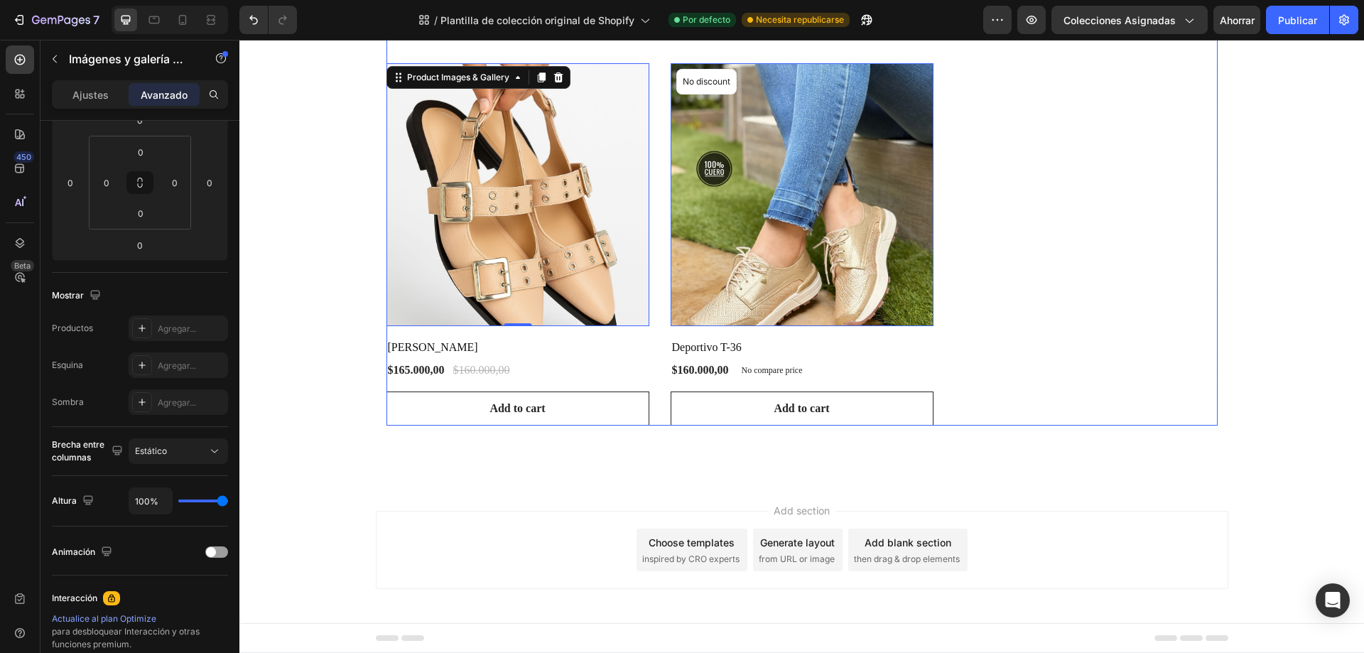
click at [1096, 220] on div "Product Images & Gallery 0 No discount Not be displayed when published Product …" at bounding box center [801, 35] width 831 height 782
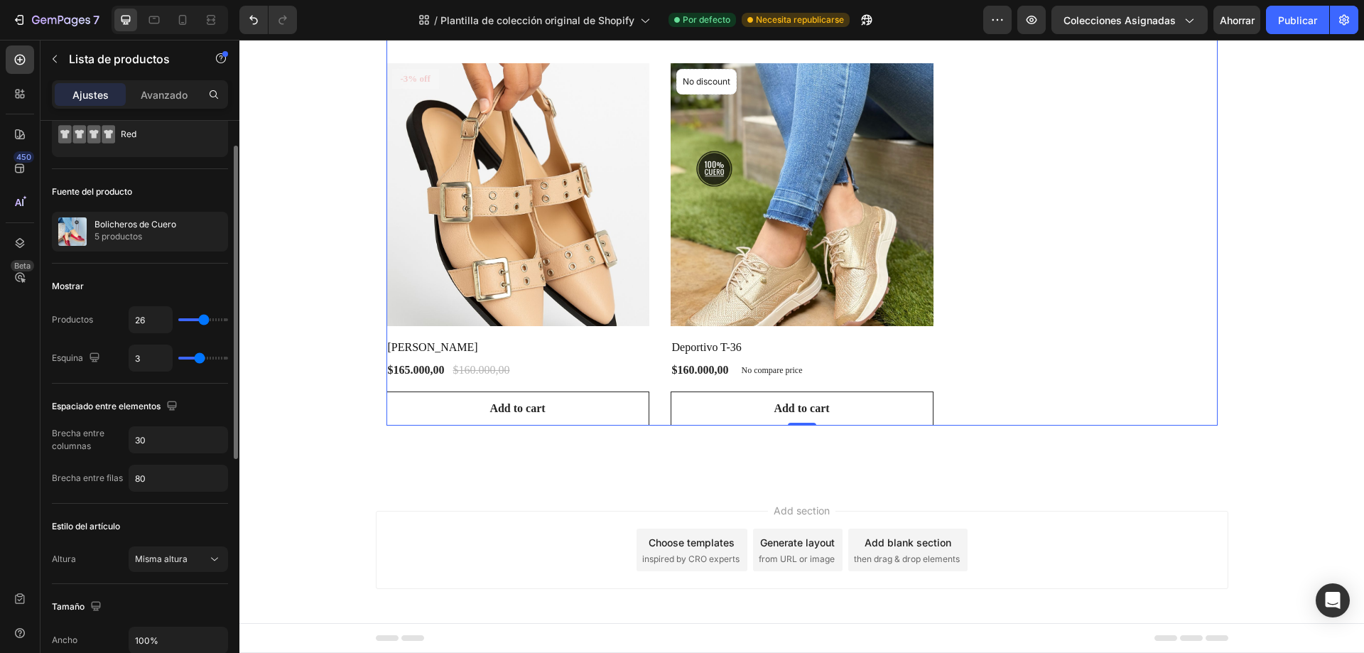
scroll to position [0, 0]
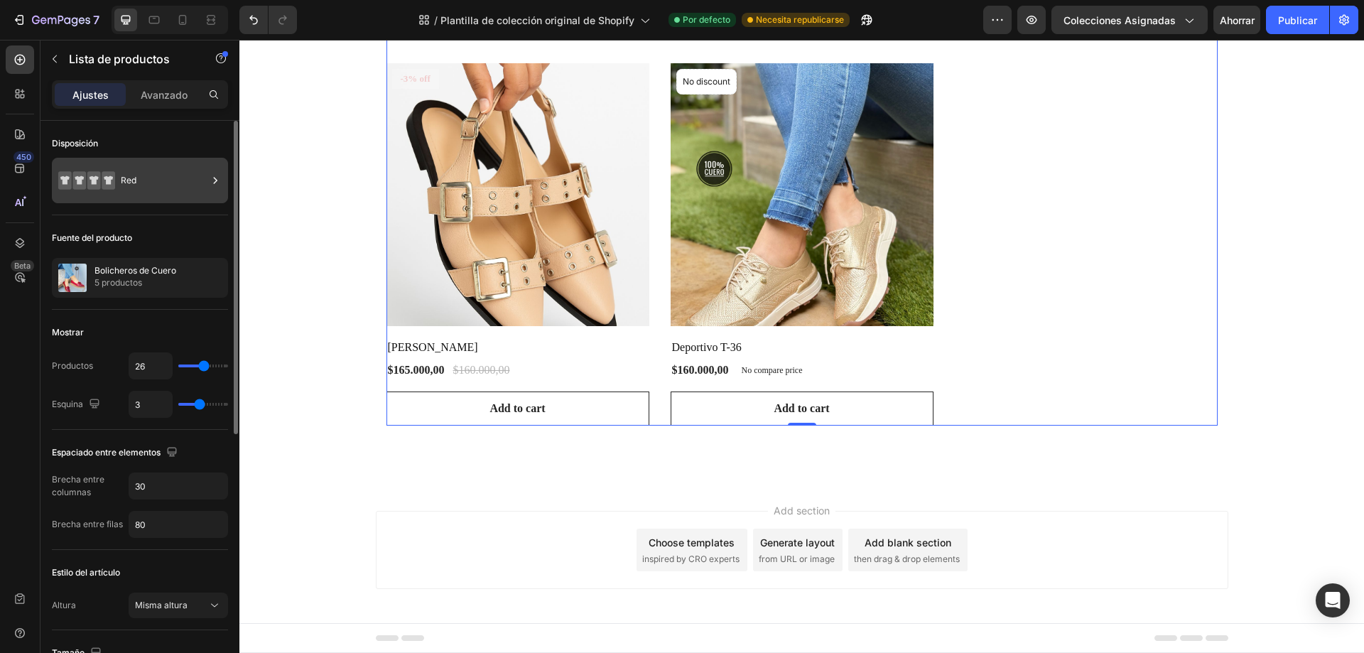
click at [216, 183] on icon at bounding box center [215, 180] width 14 height 14
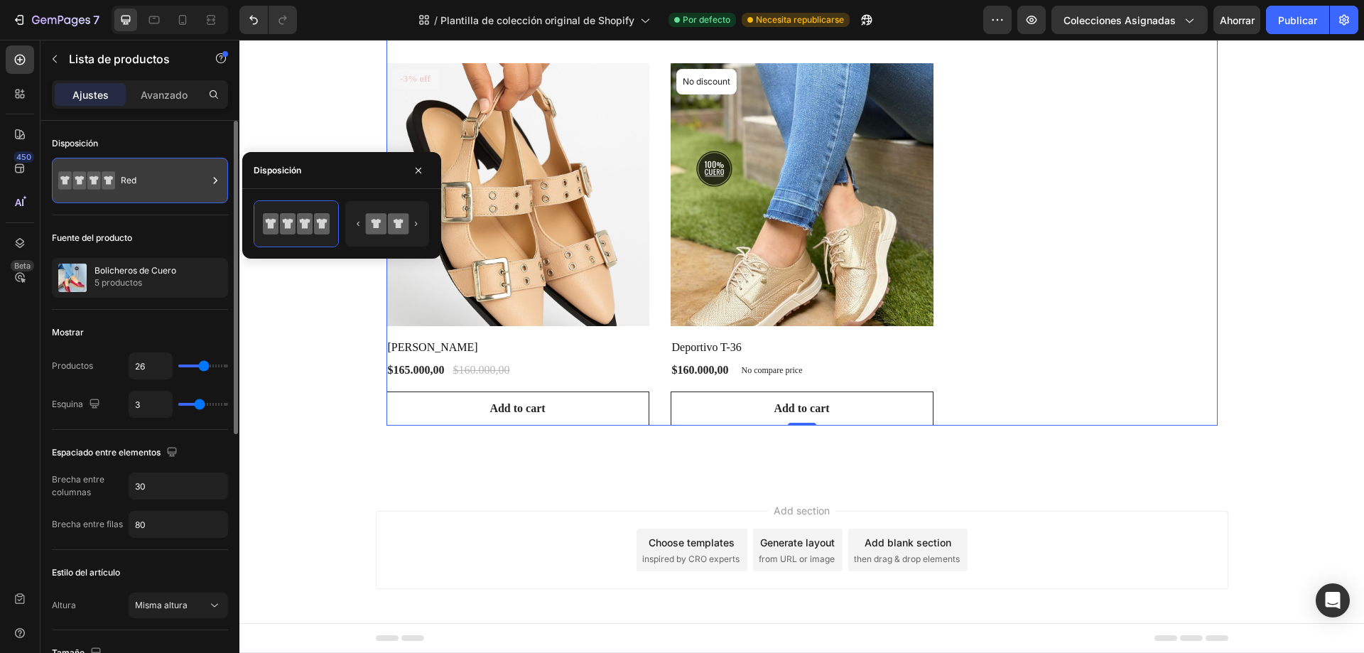
click at [207, 182] on div "Red" at bounding box center [164, 180] width 87 height 33
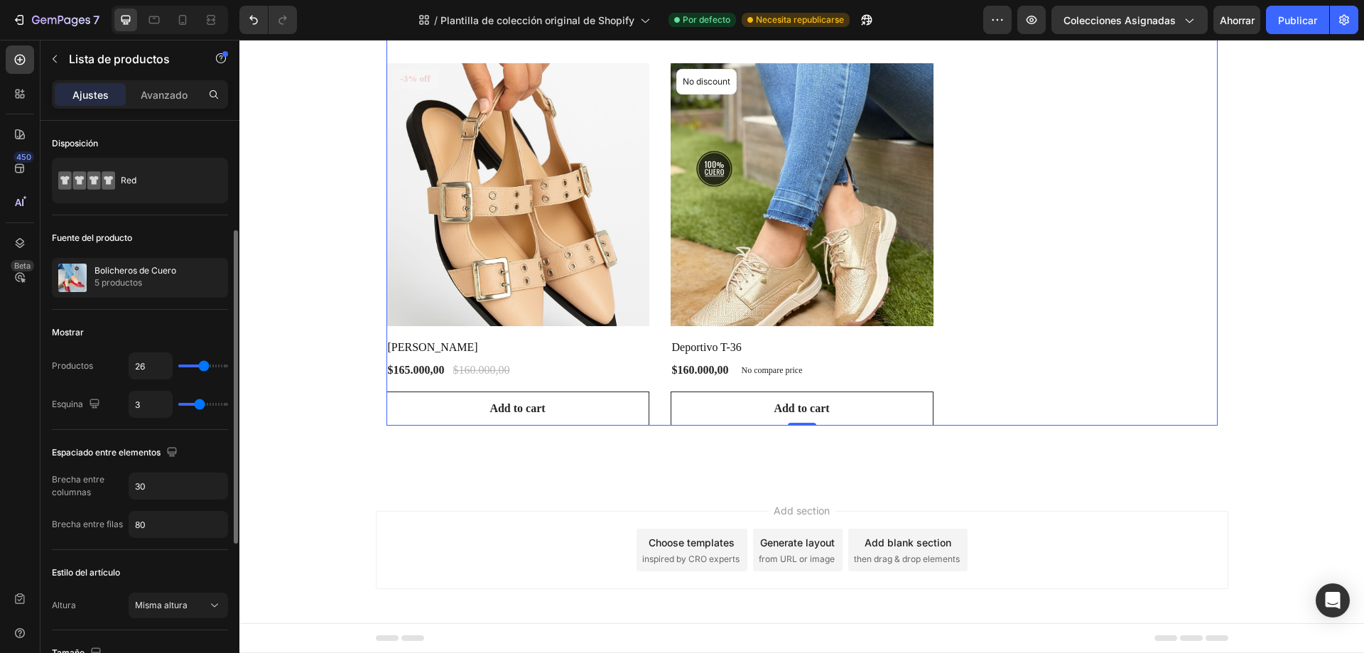
scroll to position [142, 0]
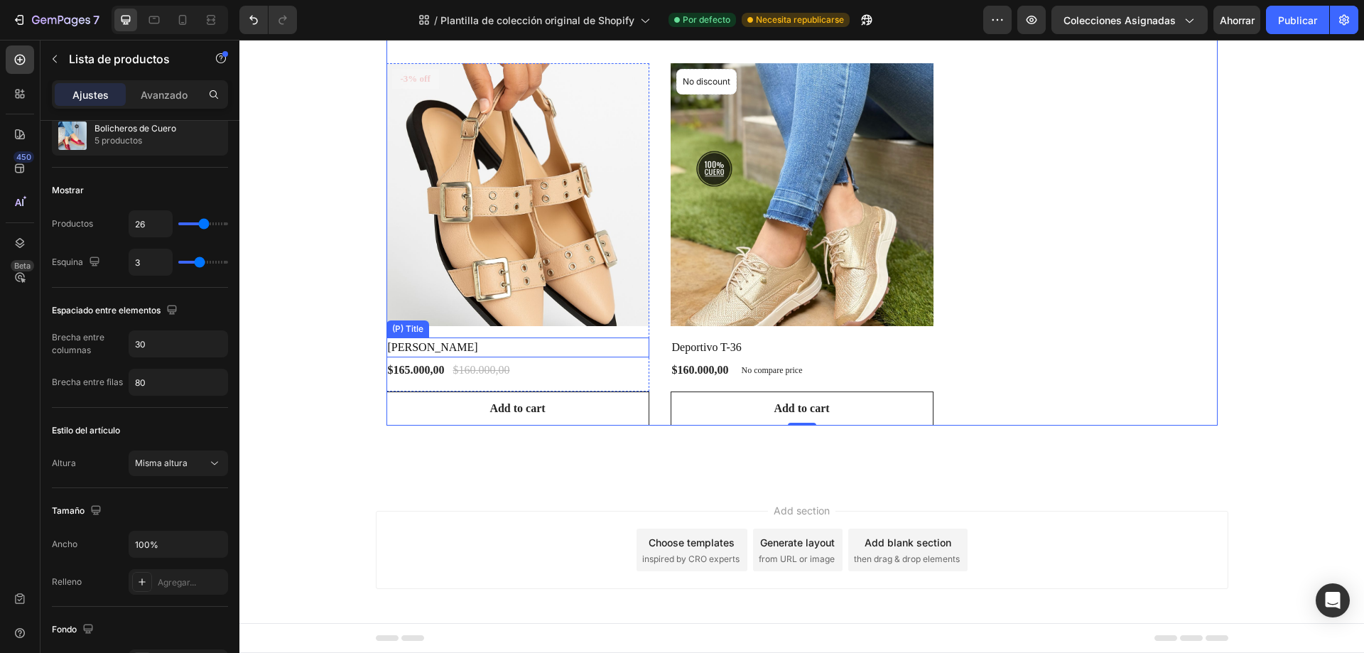
click at [440, 348] on h2 "[PERSON_NAME]" at bounding box center [517, 347] width 263 height 20
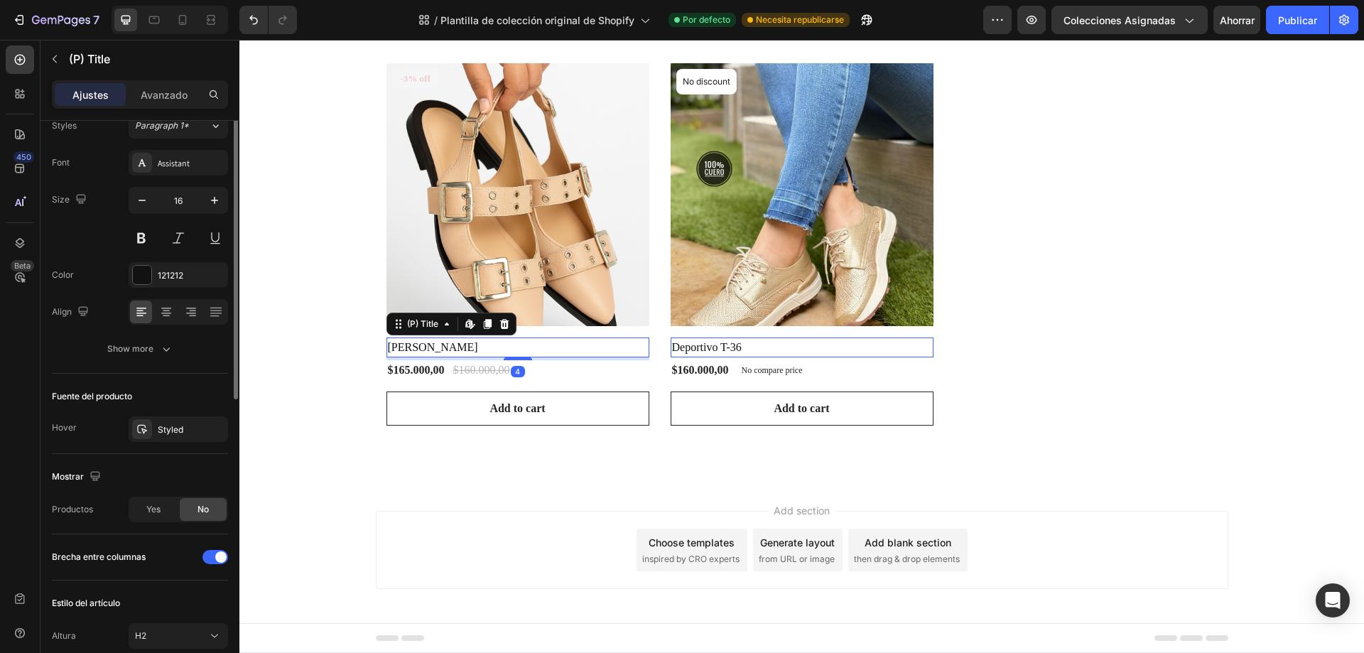
scroll to position [0, 0]
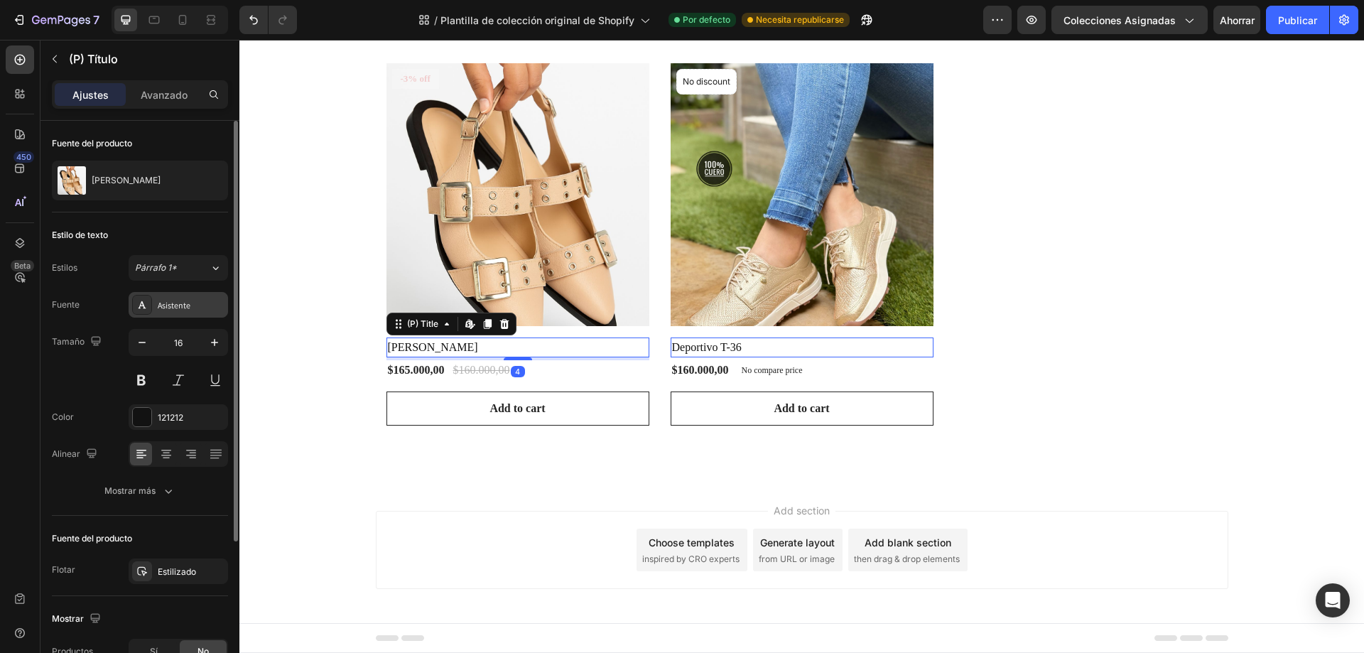
click at [180, 303] on font "Asistente" at bounding box center [174, 305] width 33 height 11
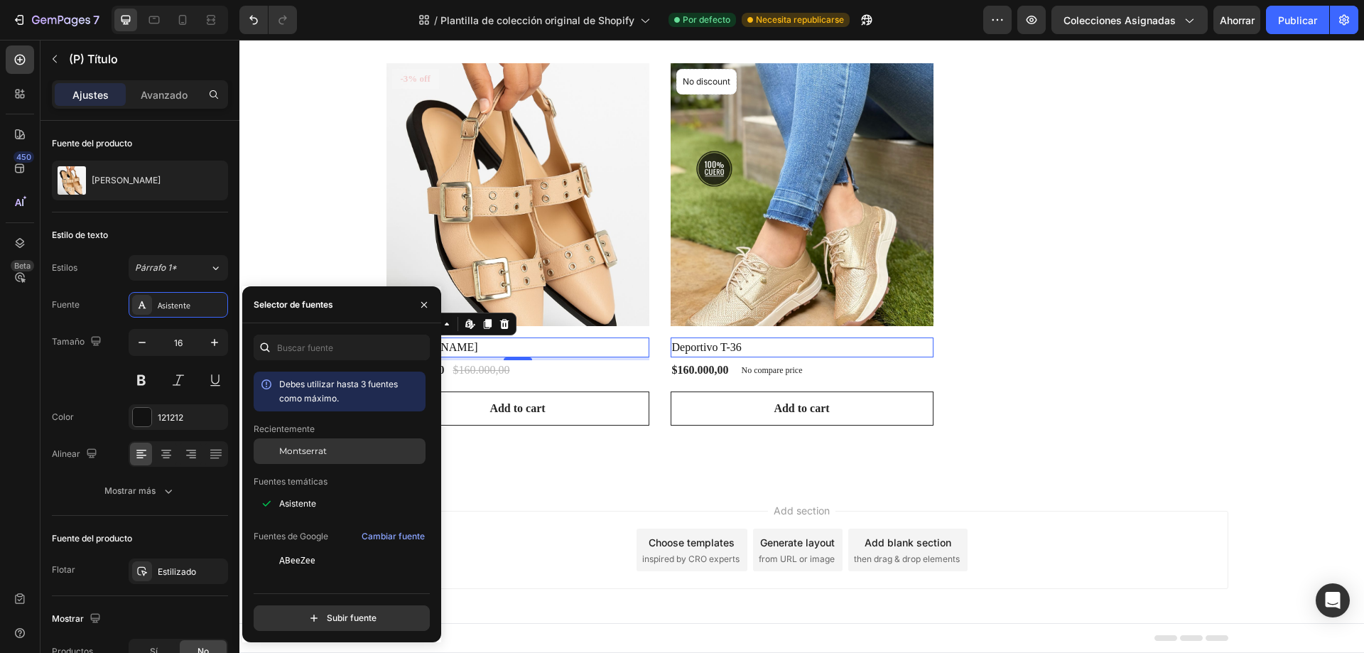
click at [292, 445] on span "Montserrat" at bounding box center [303, 451] width 48 height 13
click at [211, 339] on icon "button" at bounding box center [214, 342] width 14 height 14
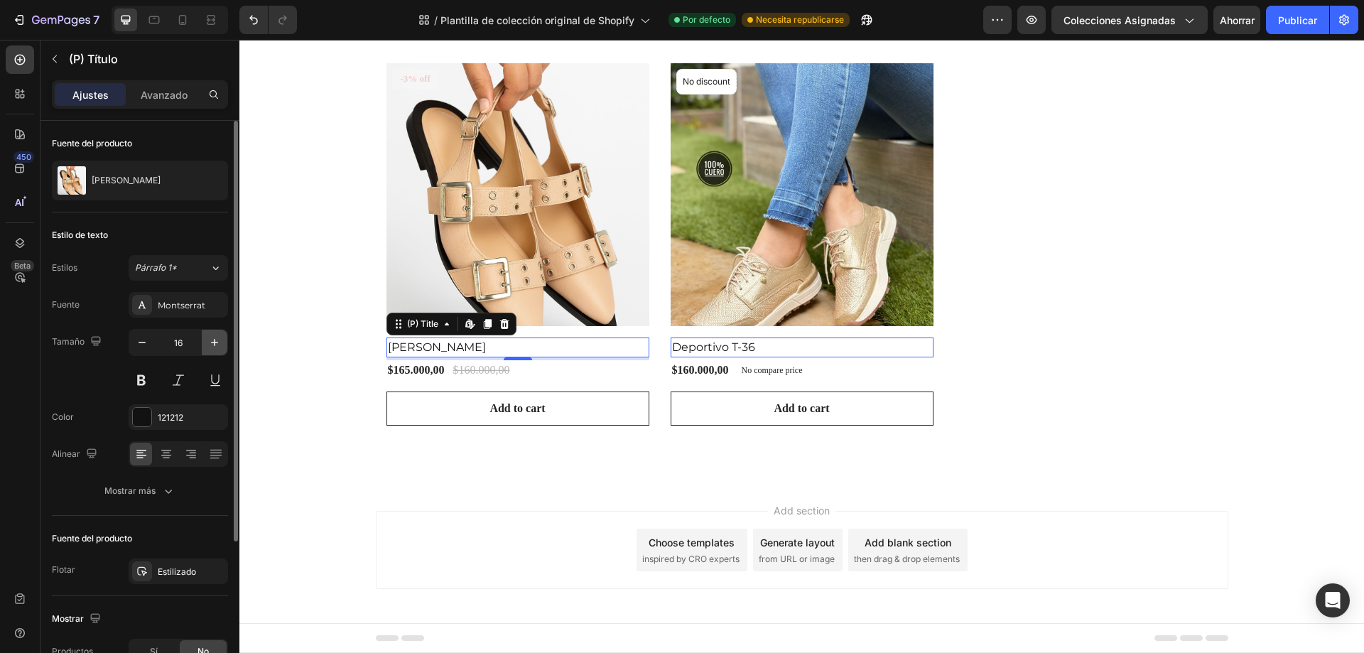
click at [211, 339] on icon "button" at bounding box center [214, 342] width 14 height 14
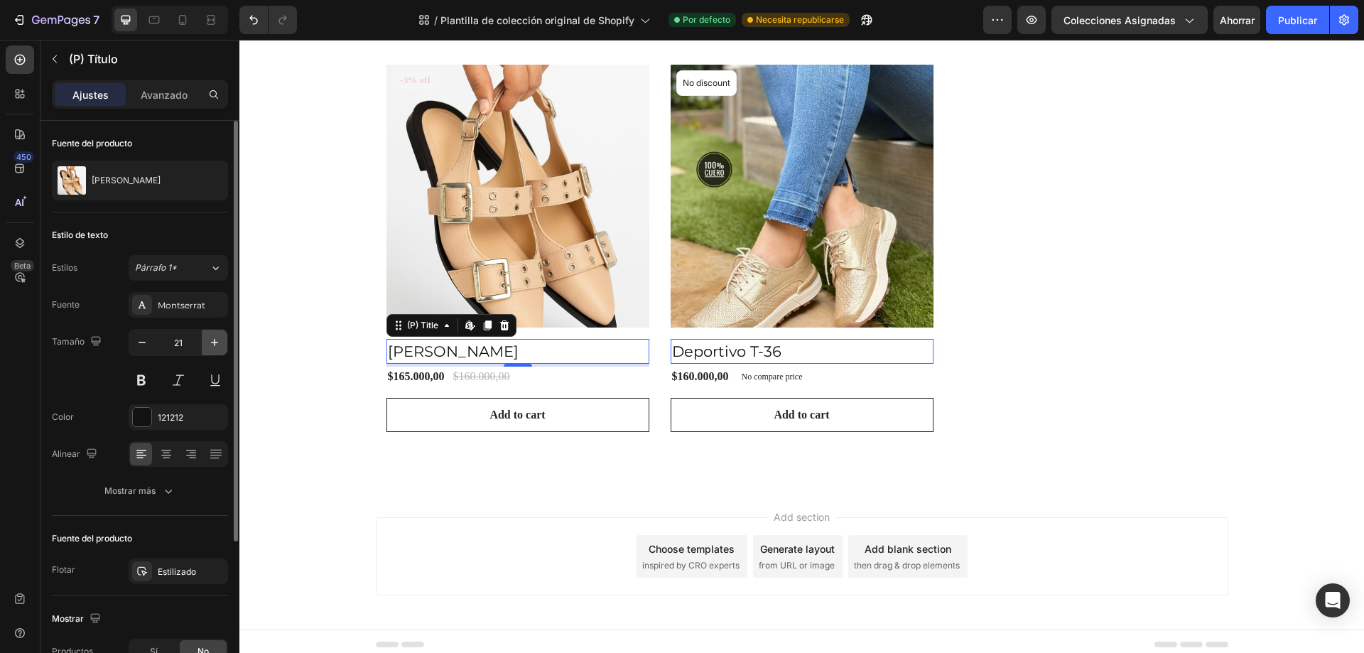
click at [211, 339] on icon "button" at bounding box center [214, 342] width 14 height 14
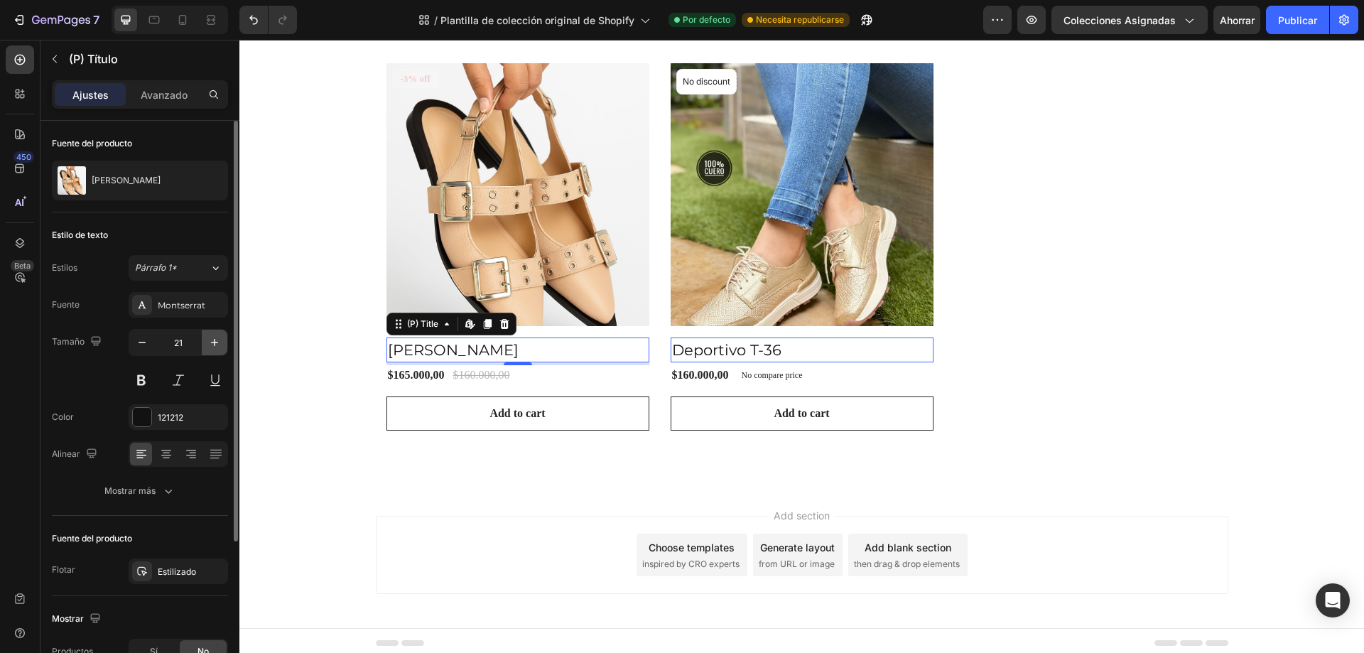
type input "22"
click at [146, 377] on button at bounding box center [142, 380] width 26 height 26
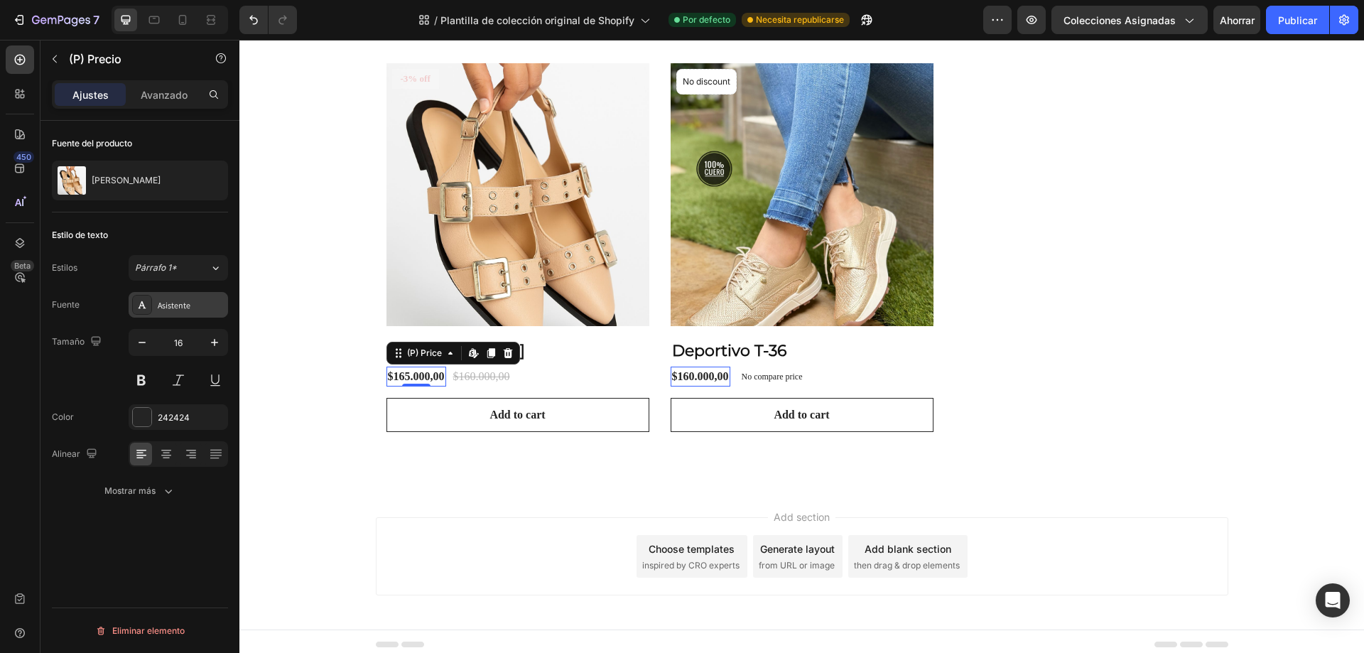
click at [178, 307] on font "Asistente" at bounding box center [174, 305] width 33 height 11
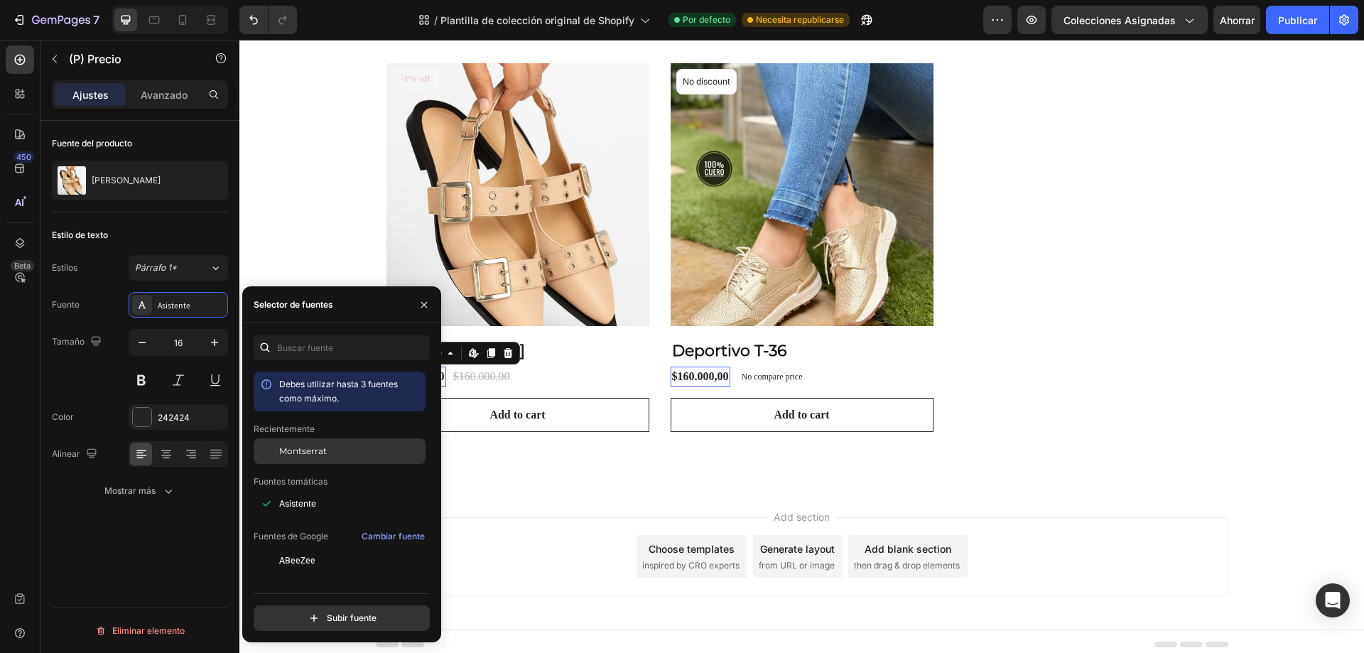
click at [305, 451] on font "Montserrat" at bounding box center [303, 450] width 48 height 11
click at [140, 379] on button at bounding box center [142, 380] width 26 height 26
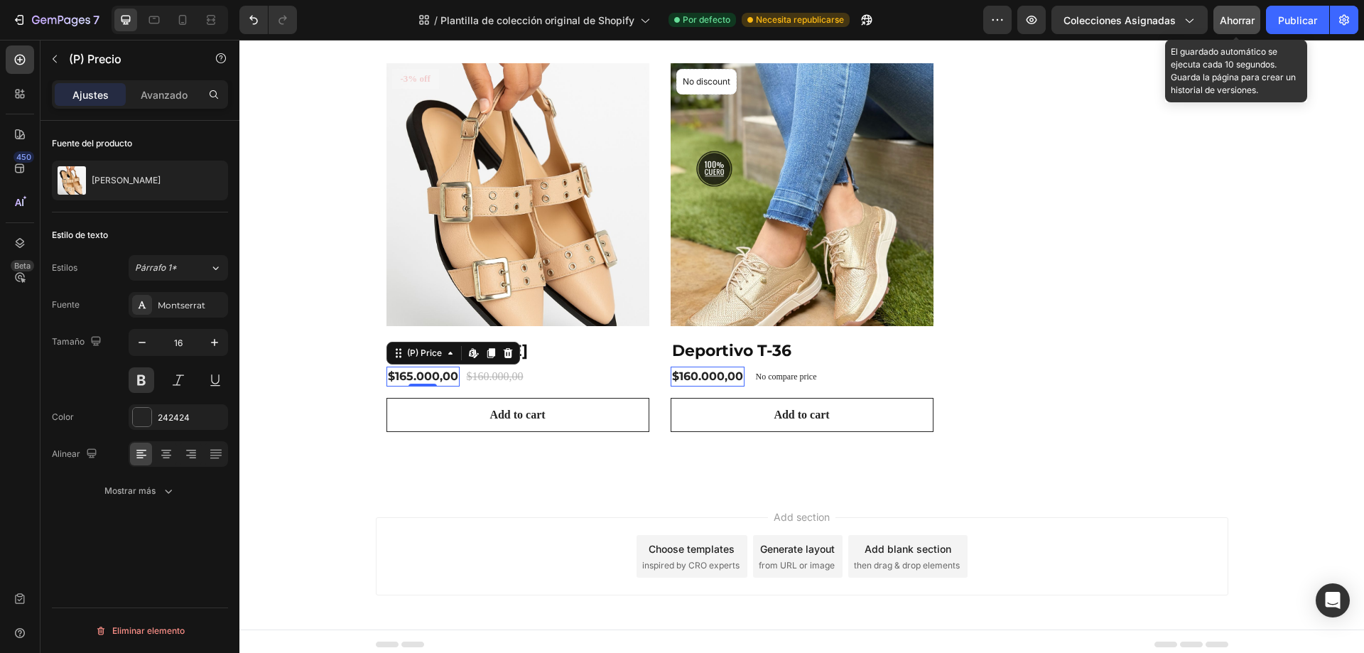
click at [1250, 24] on font "Ahorrar" at bounding box center [1237, 20] width 35 height 12
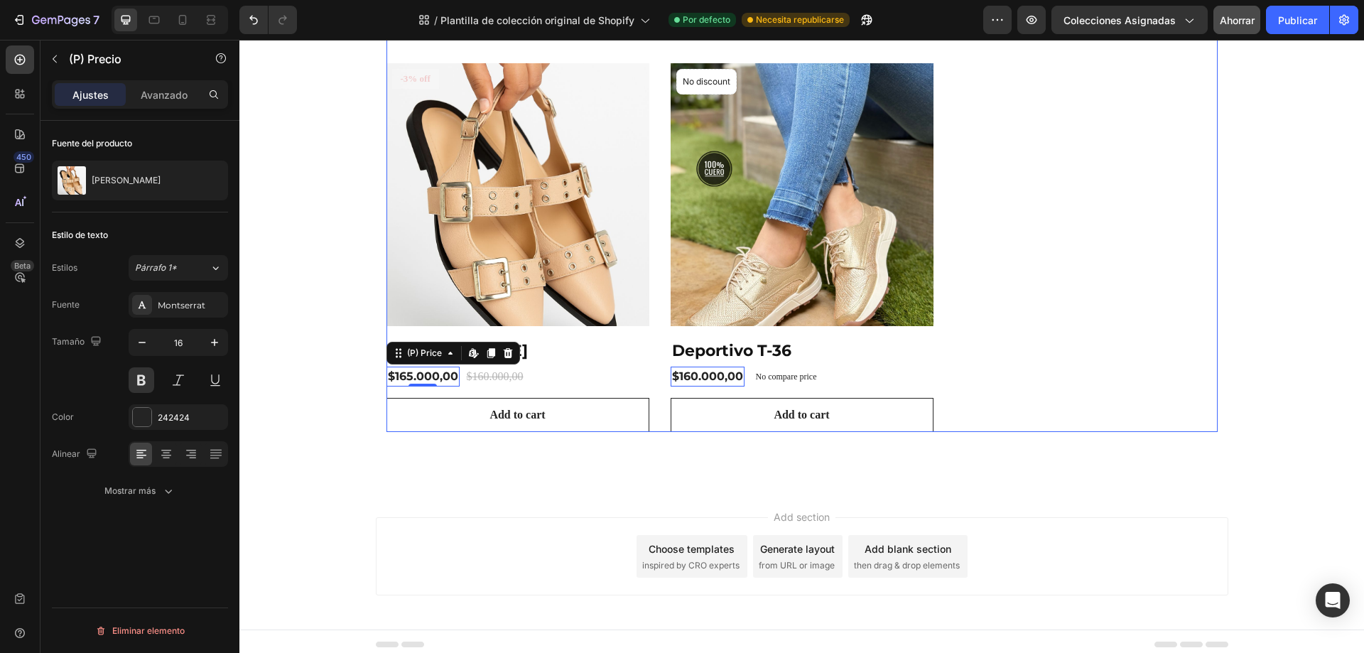
click at [1095, 291] on div "Product Images & Gallery No discount Not be displayed when published Product Ba…" at bounding box center [801, 35] width 831 height 794
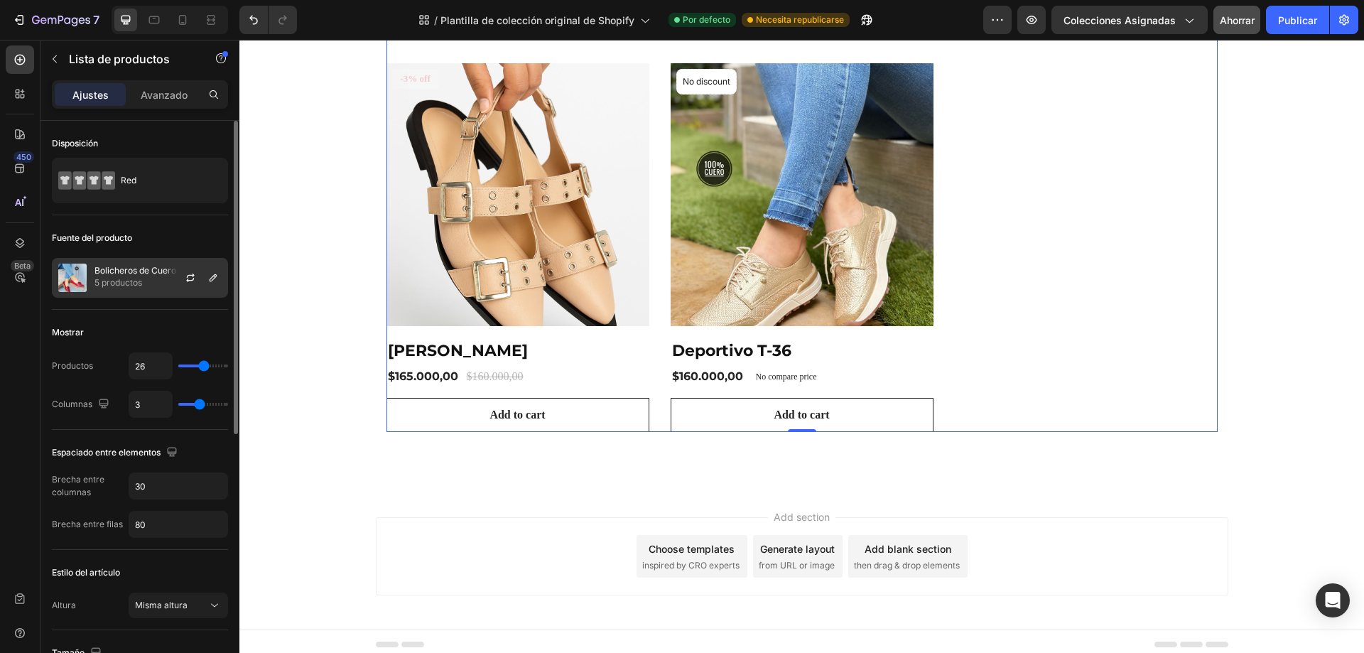
click at [159, 278] on p "5 productos" at bounding box center [135, 283] width 82 height 14
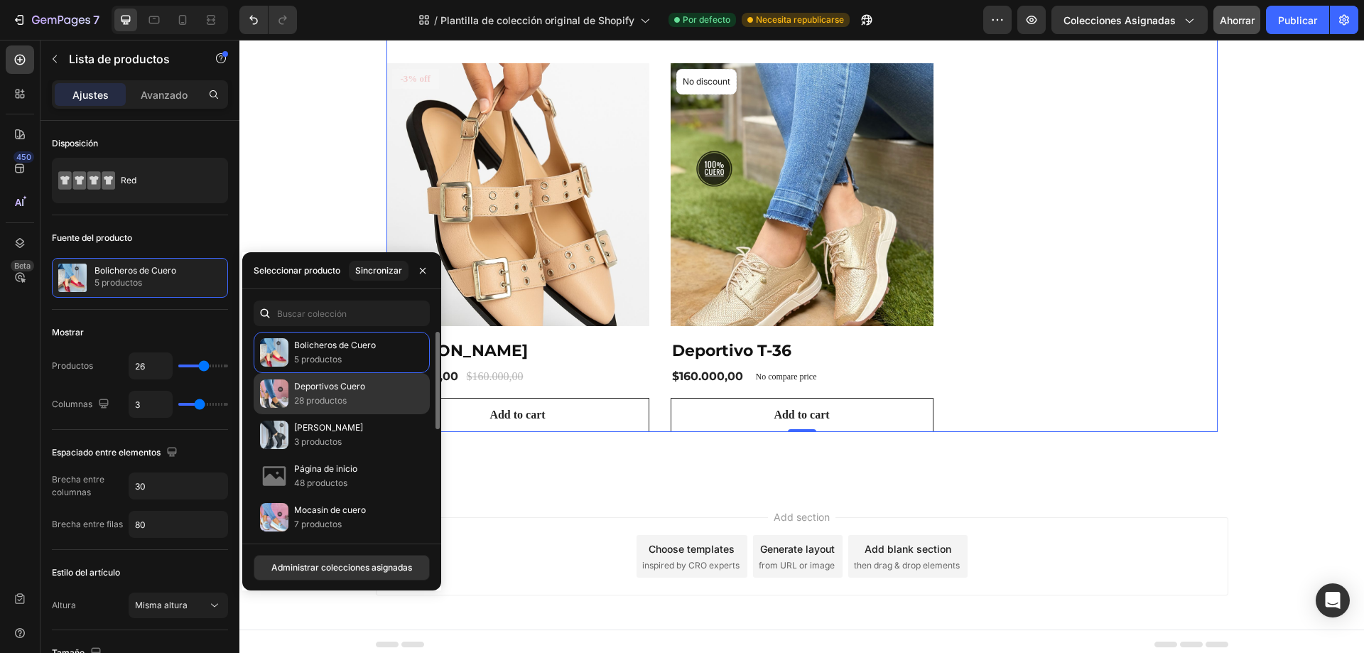
click at [389, 414] on div "Deportivos Cuero 28 productos" at bounding box center [342, 434] width 176 height 41
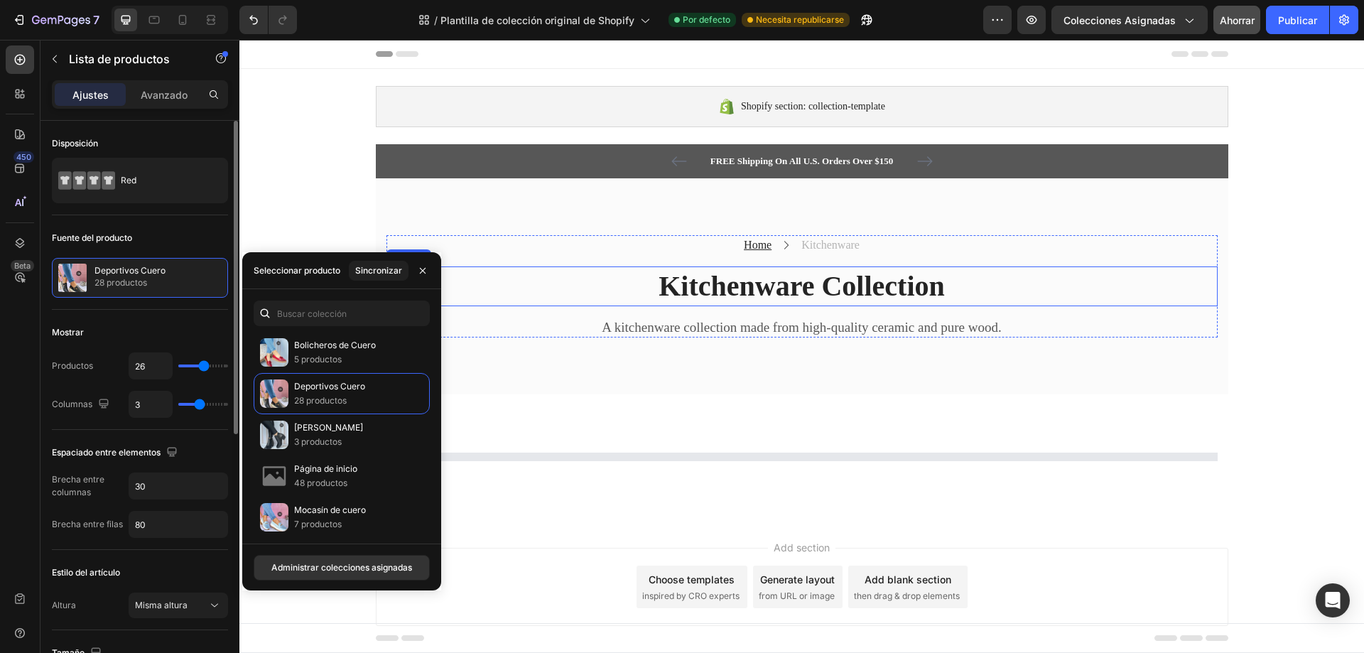
click at [198, 242] on div "Fuente del producto" at bounding box center [140, 238] width 176 height 23
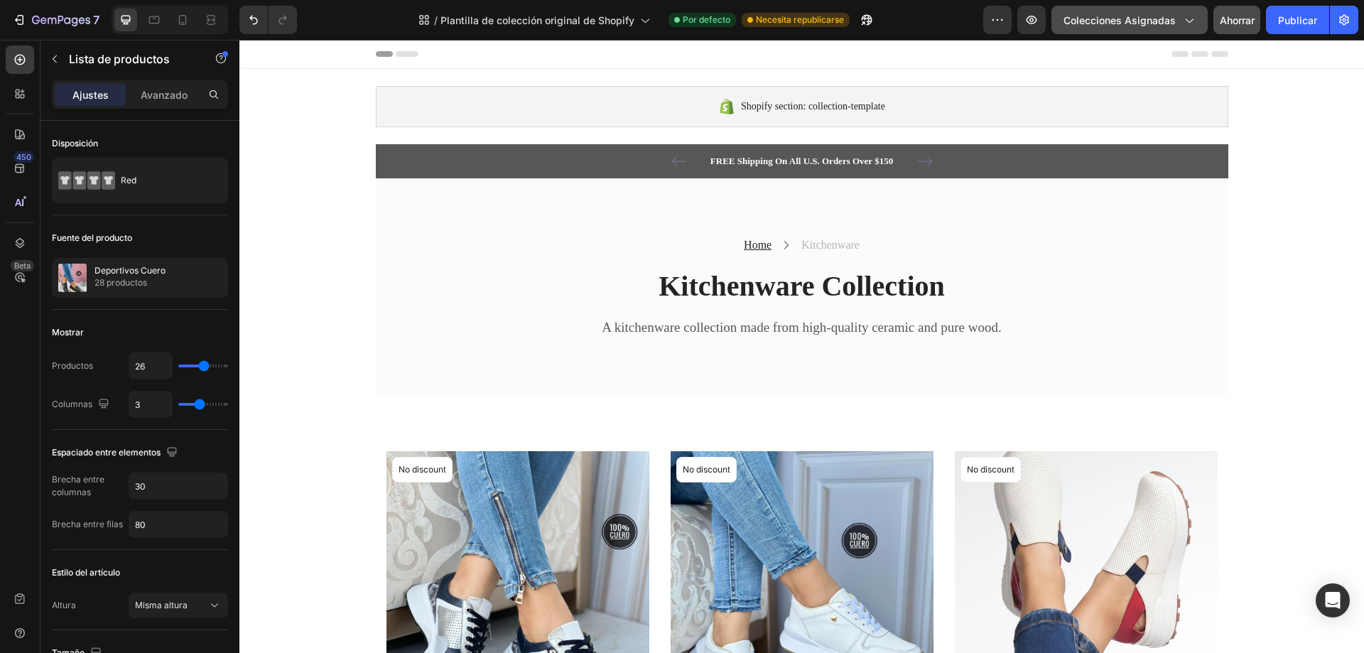
click at [1189, 17] on icon "button" at bounding box center [1189, 20] width 14 height 14
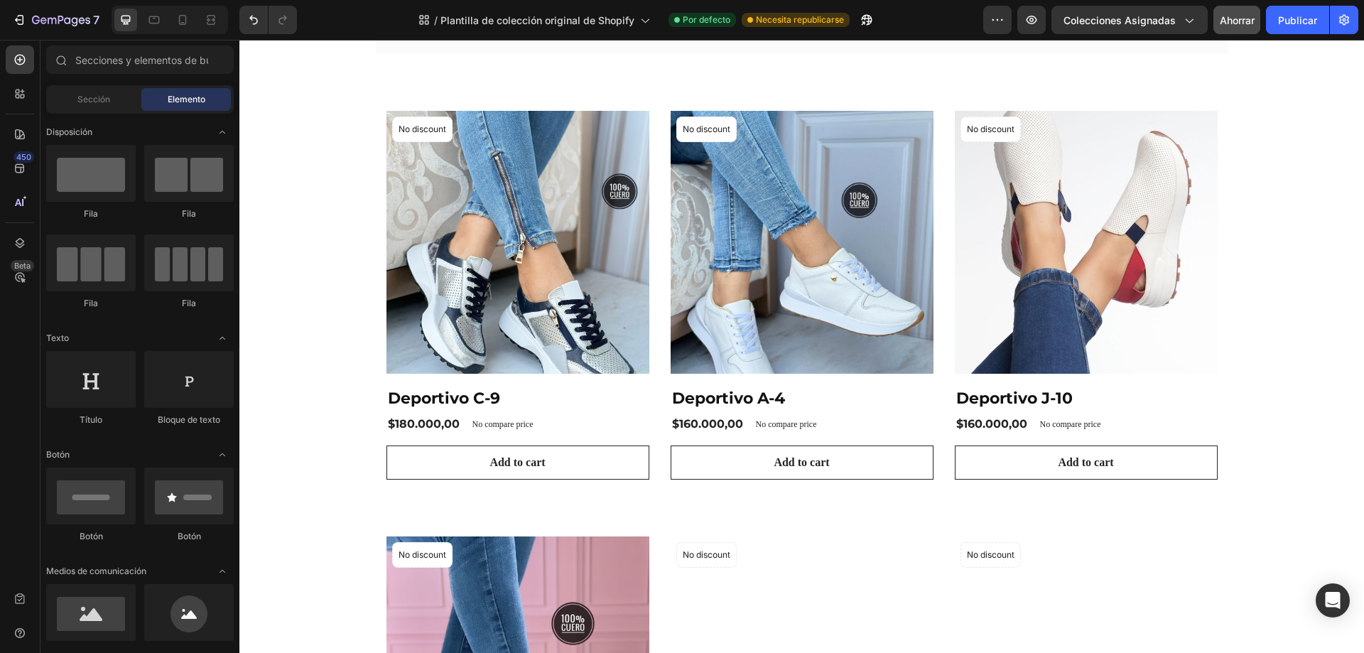
scroll to position [355, 0]
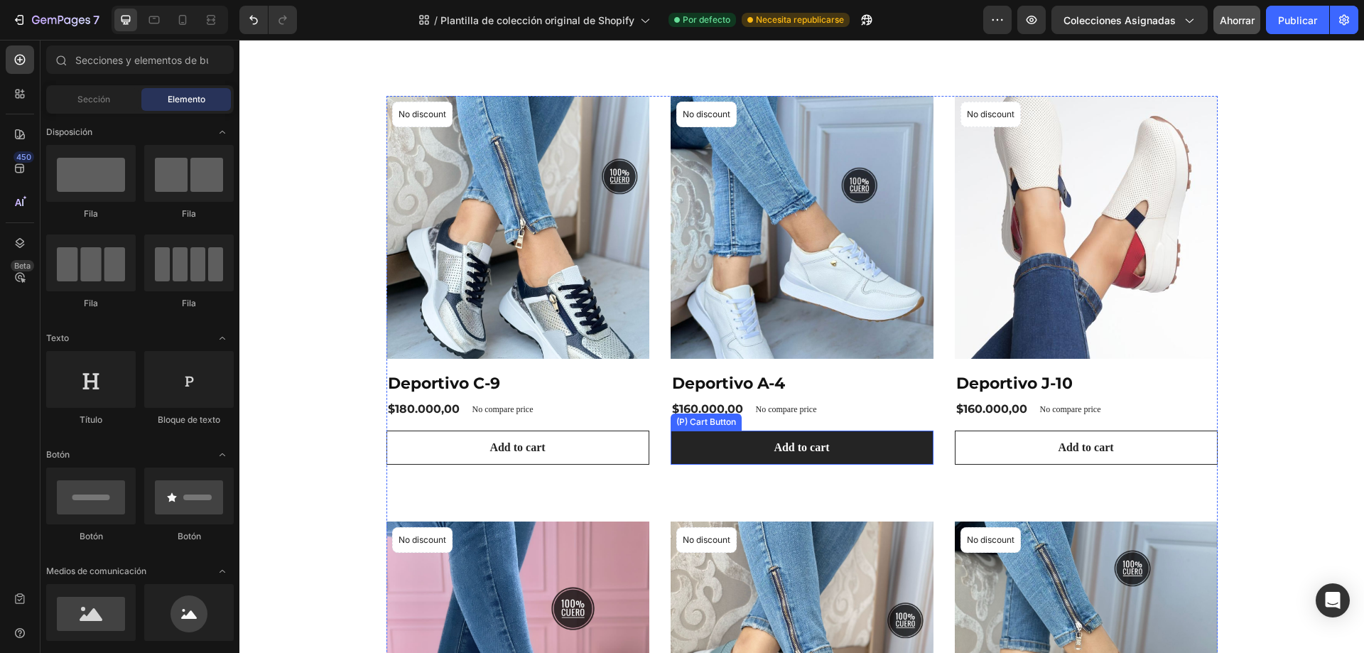
click at [873, 458] on button "Add to cart" at bounding box center [802, 448] width 263 height 34
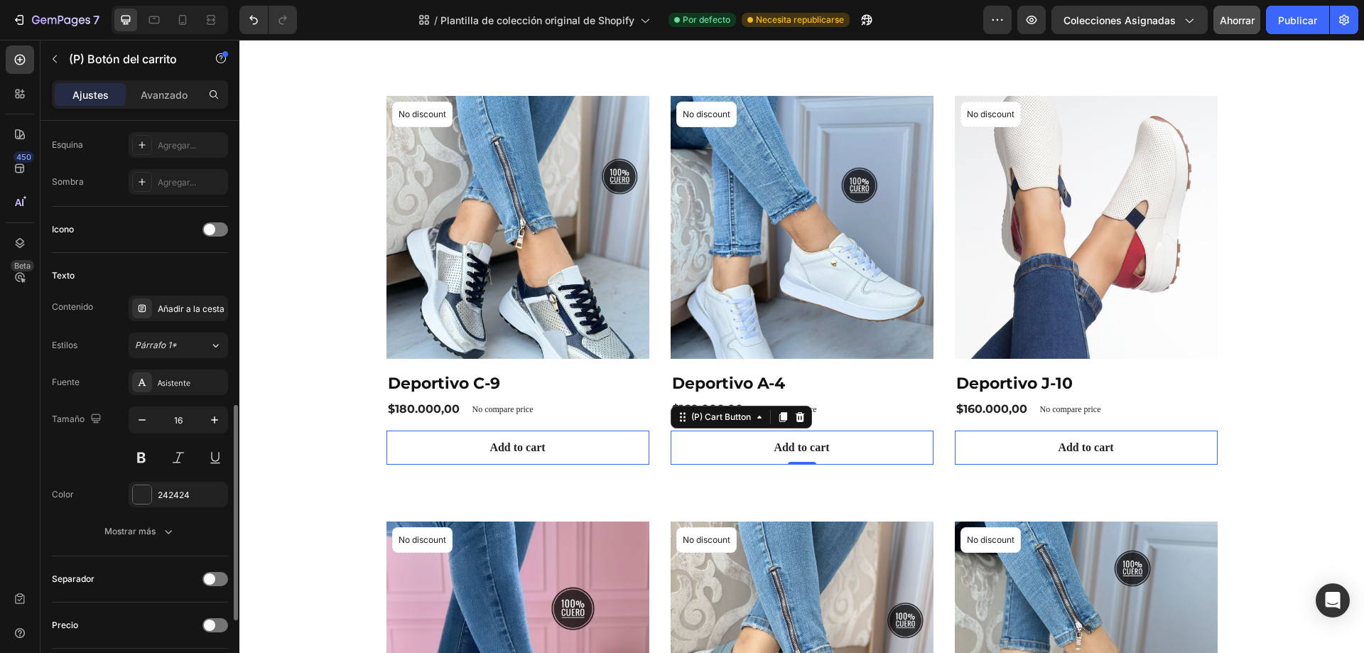
scroll to position [568, 0]
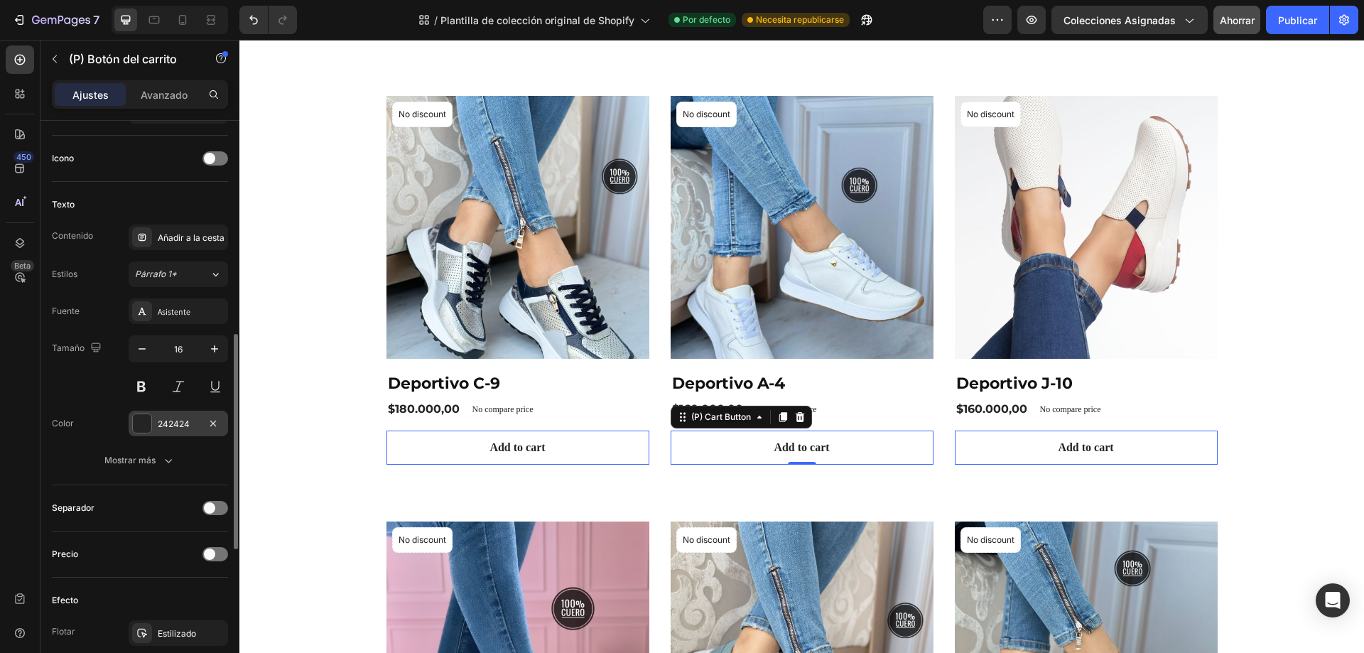
click at [143, 422] on div at bounding box center [142, 423] width 18 height 18
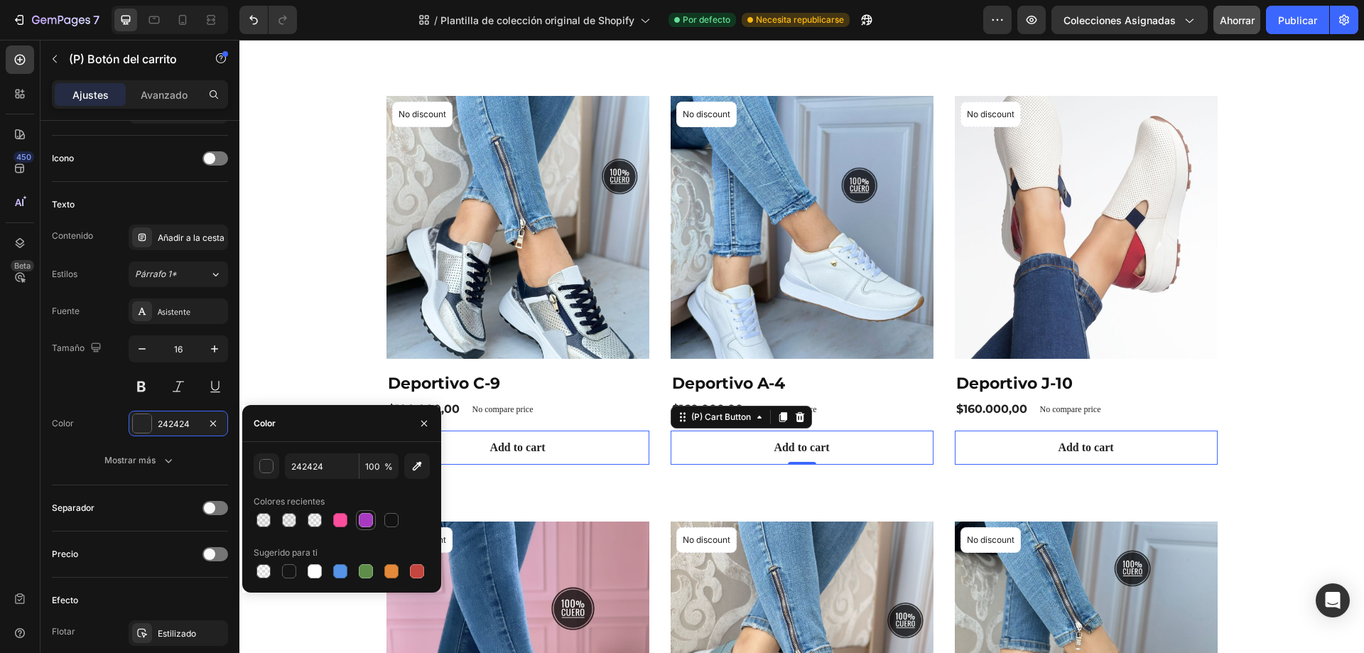
click at [361, 522] on div at bounding box center [366, 520] width 14 height 14
type input "242424"
click at [99, 409] on div "Fuente Asistente Tamaño 16 Color 242424 Mostrar más" at bounding box center [140, 385] width 176 height 175
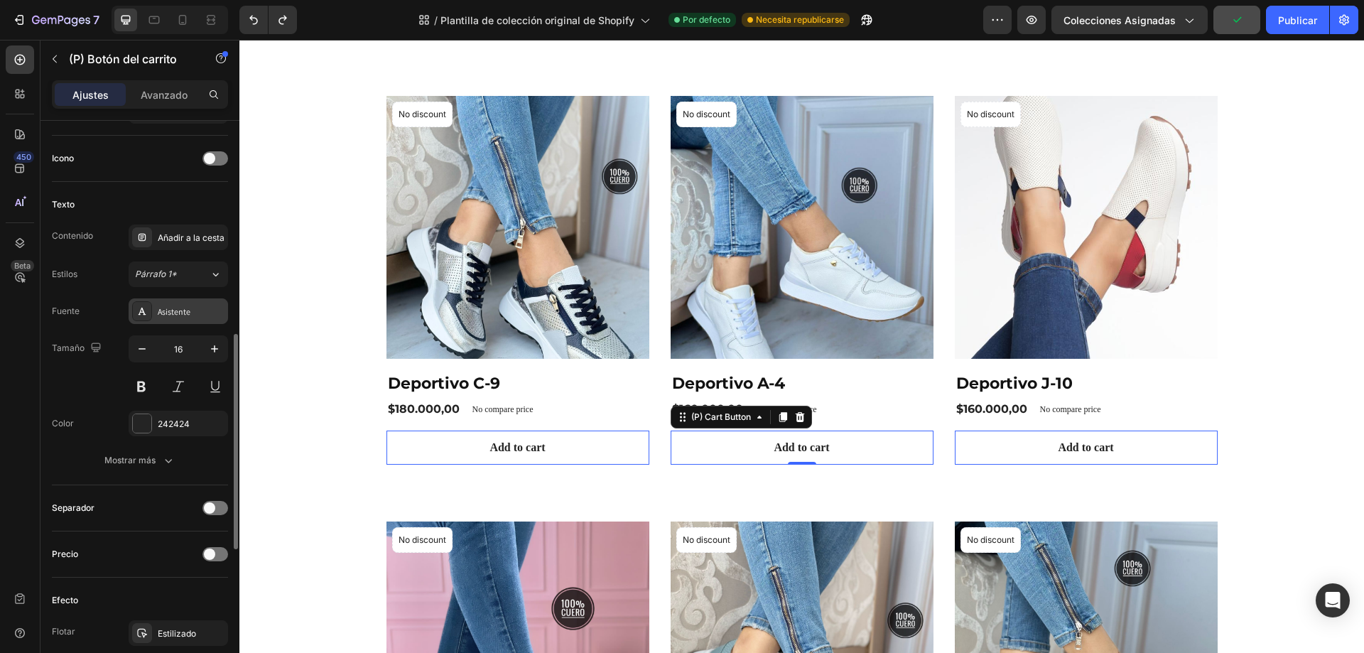
click at [173, 311] on font "Asistente" at bounding box center [174, 311] width 33 height 11
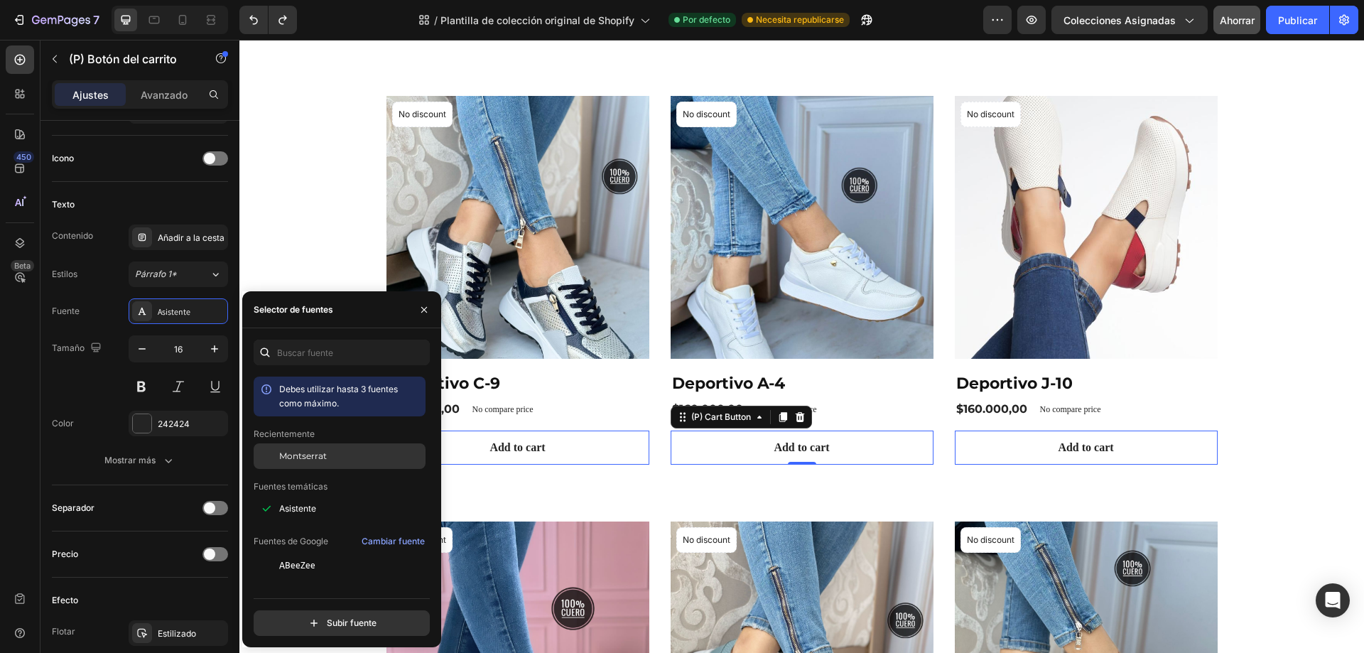
click at [288, 458] on font "Montserrat" at bounding box center [303, 455] width 48 height 11
click at [90, 396] on div "Tamaño 16" at bounding box center [140, 367] width 176 height 64
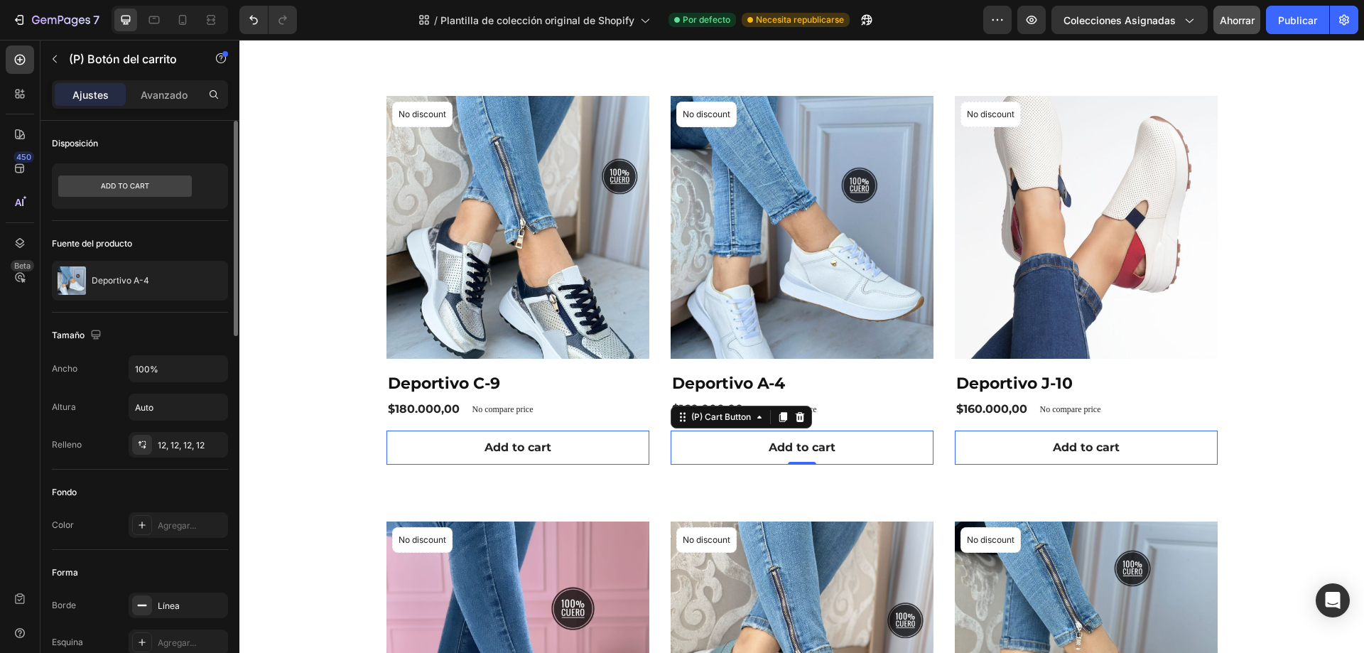
scroll to position [71, 0]
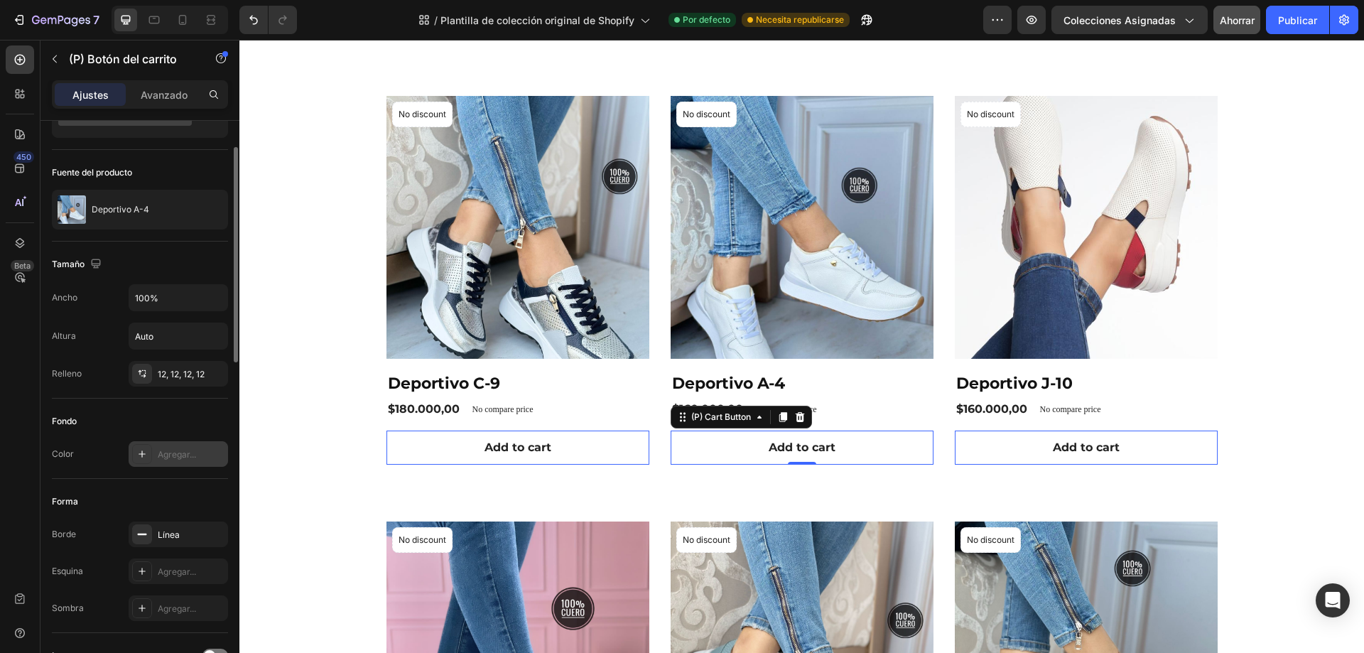
click at [178, 455] on font "Agregar..." at bounding box center [177, 454] width 38 height 11
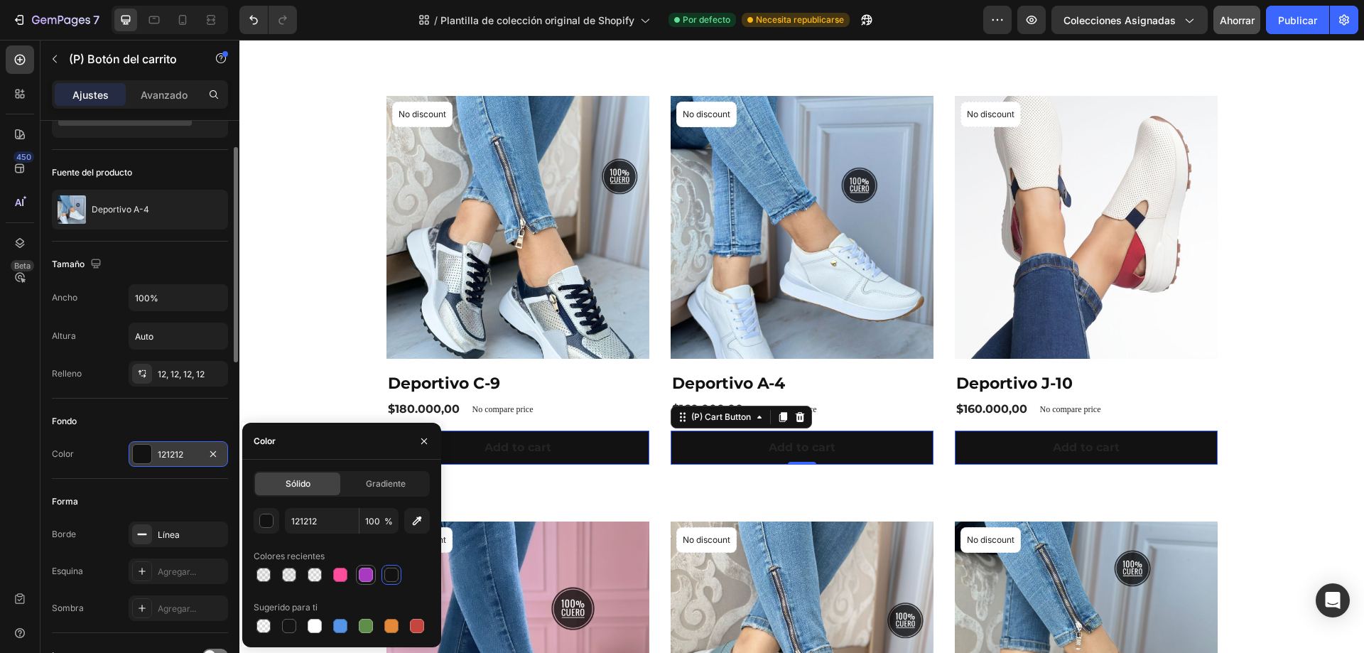
click at [366, 575] on div at bounding box center [366, 575] width 14 height 14
type input "A73AC1"
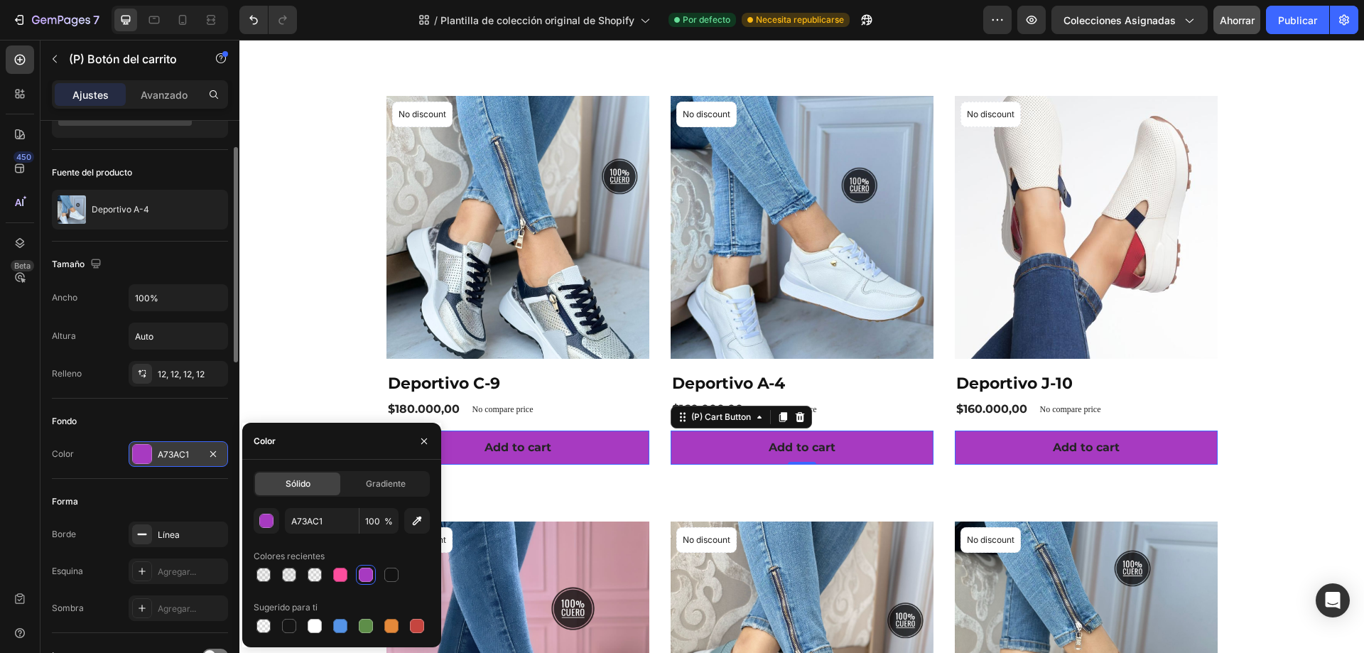
click at [112, 445] on div "Color A73AC1" at bounding box center [140, 454] width 176 height 26
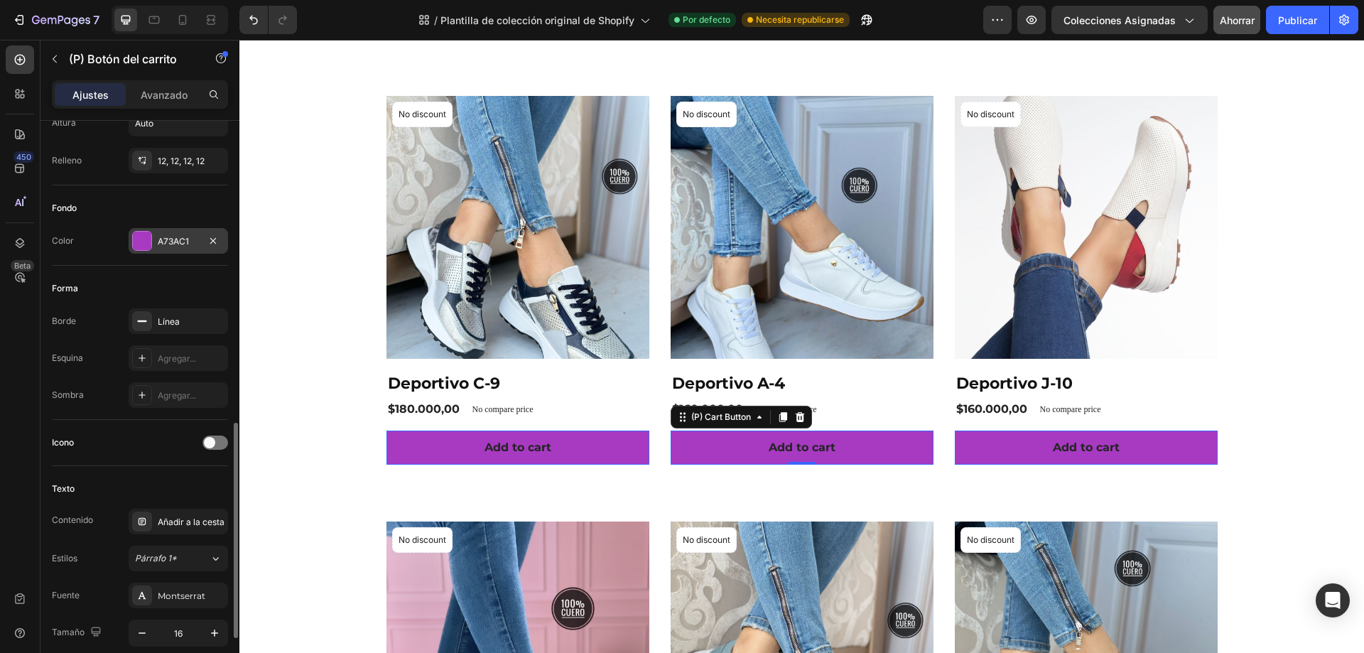
scroll to position [426, 0]
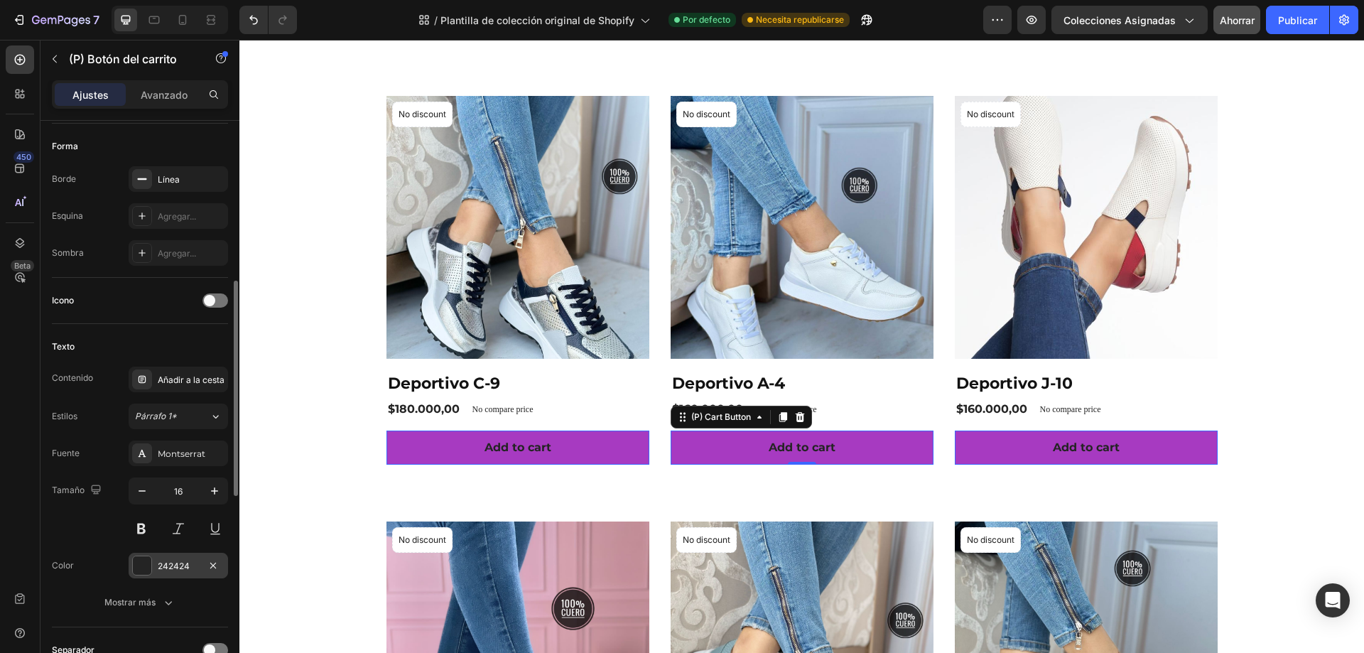
click at [137, 567] on div at bounding box center [142, 565] width 18 height 18
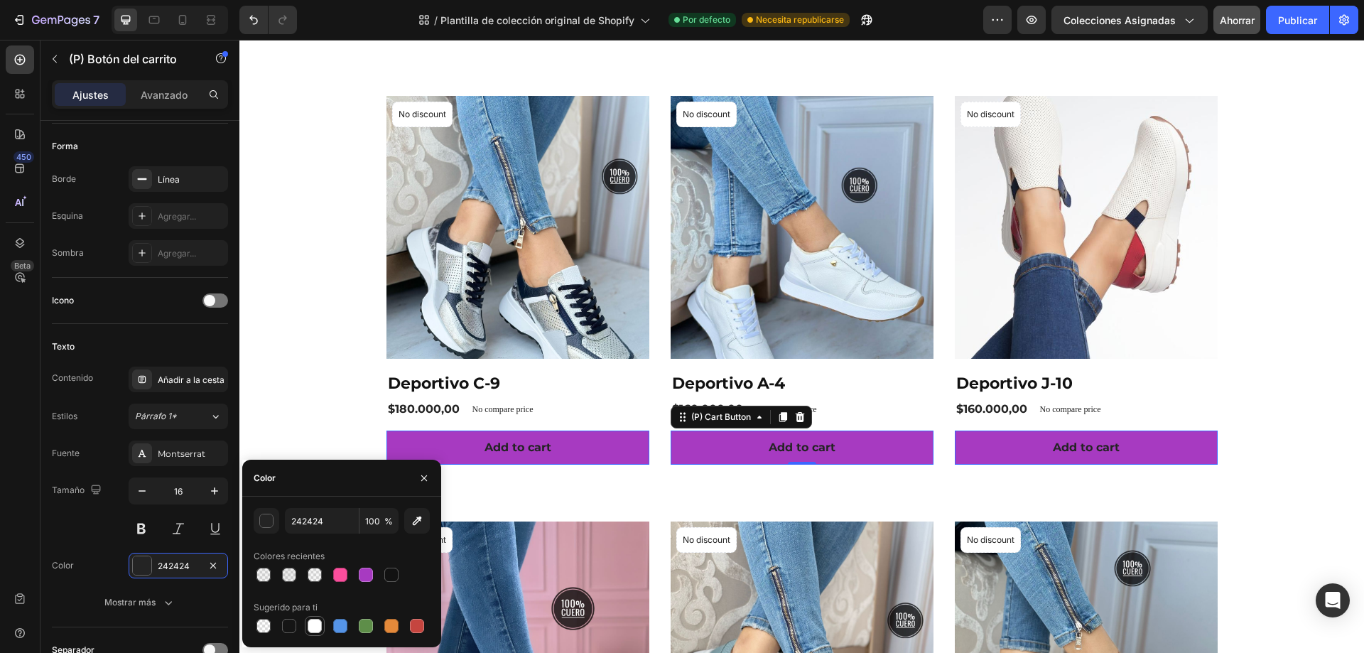
click at [315, 627] on div at bounding box center [315, 626] width 14 height 14
type input "FFFFFF"
click at [117, 484] on div "Tamaño 16" at bounding box center [140, 509] width 176 height 64
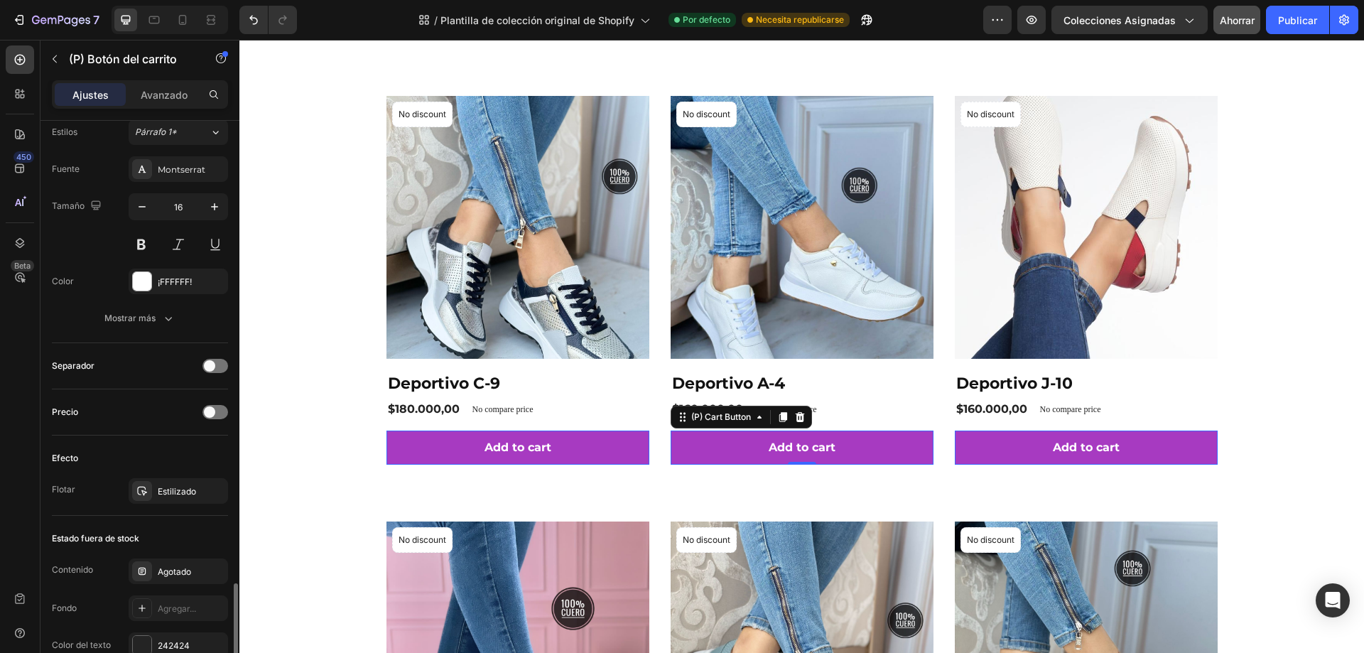
scroll to position [853, 0]
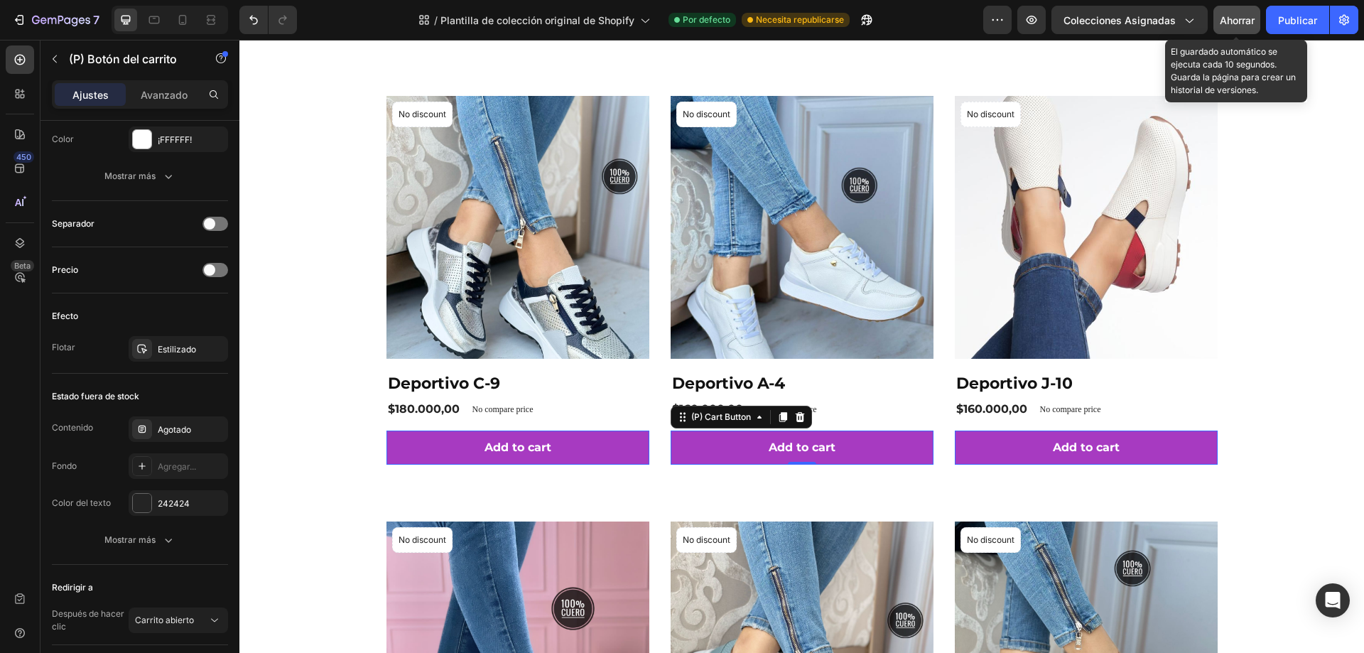
click at [1235, 21] on font "Ahorrar" at bounding box center [1237, 20] width 35 height 12
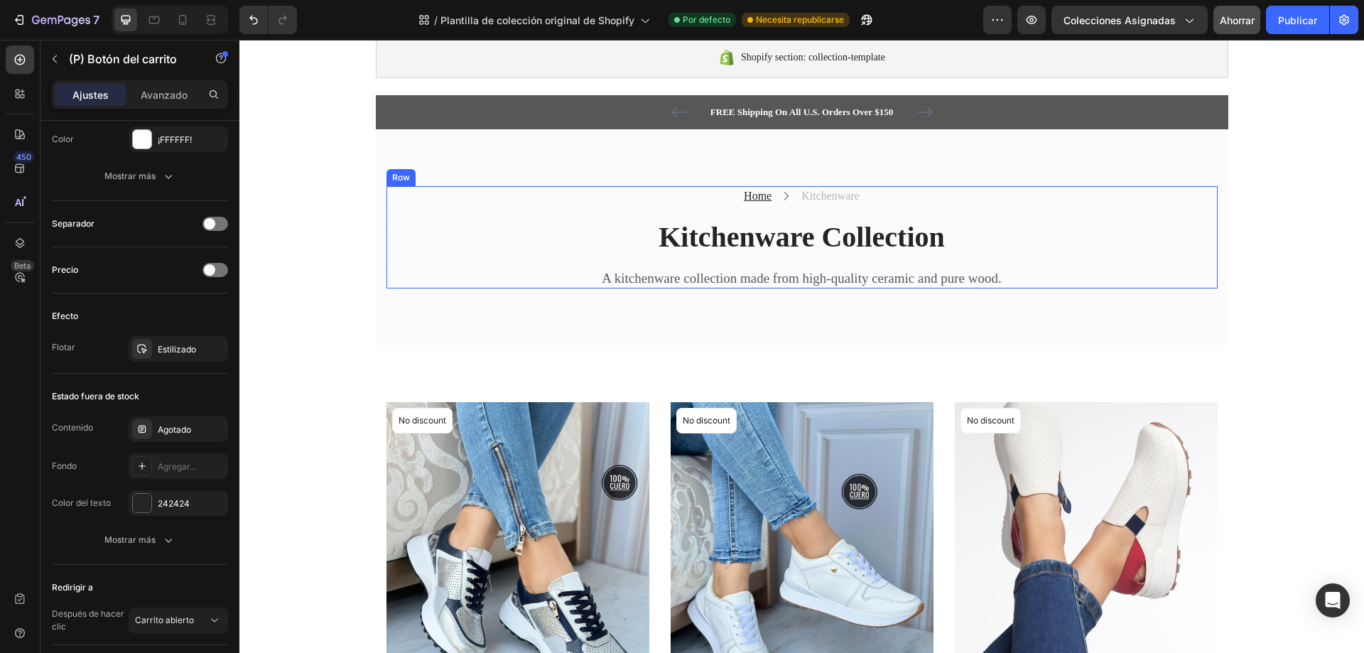
scroll to position [0, 0]
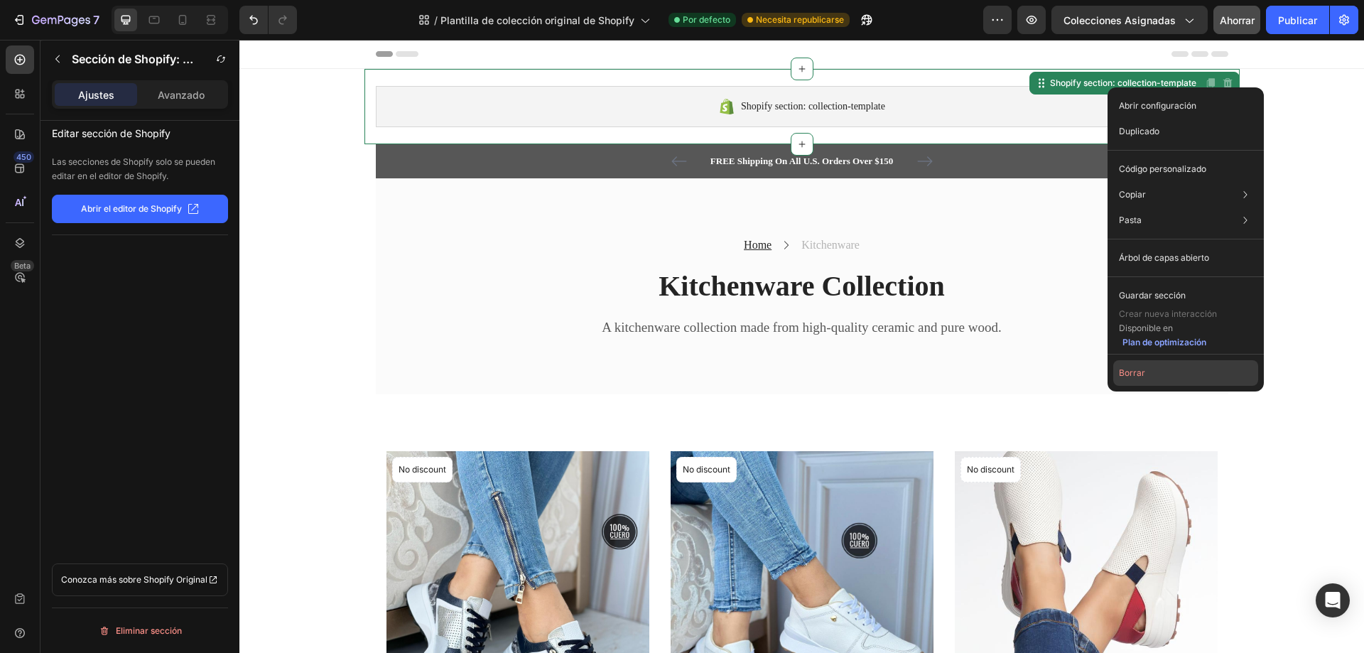
click at [1138, 369] on font "Borrar" at bounding box center [1132, 372] width 26 height 11
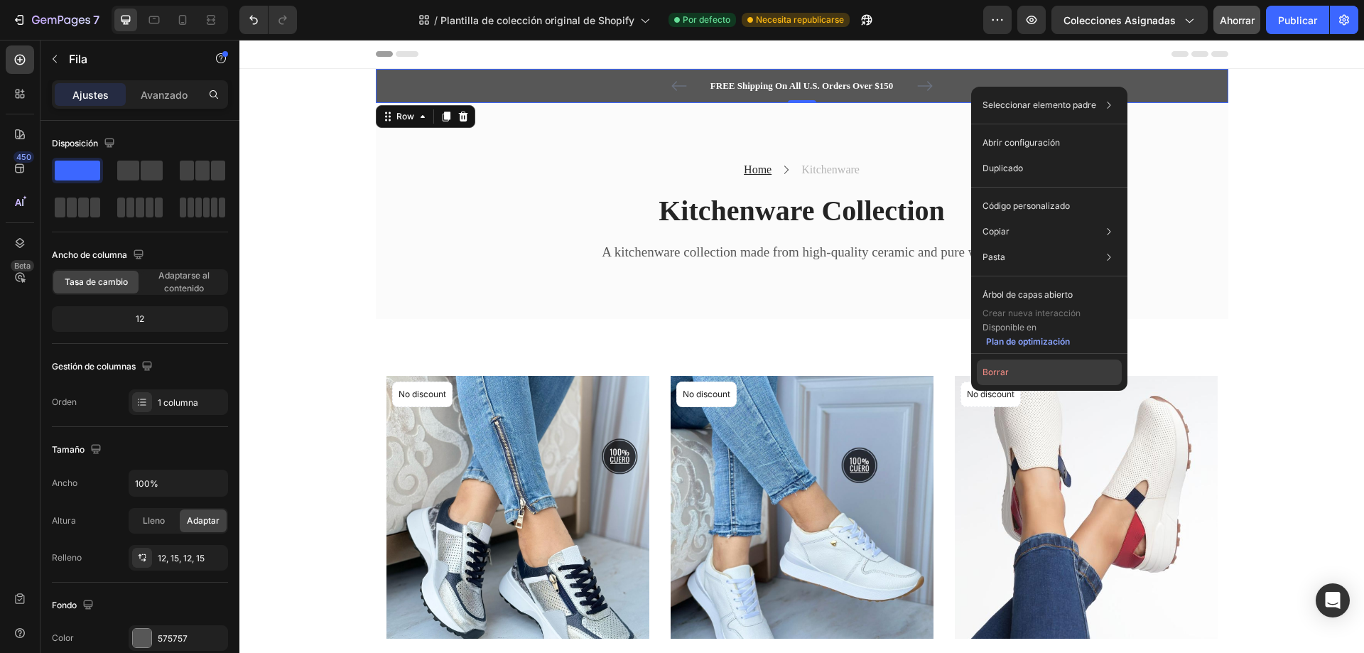
click at [1020, 382] on button "Borrar" at bounding box center [1049, 372] width 145 height 26
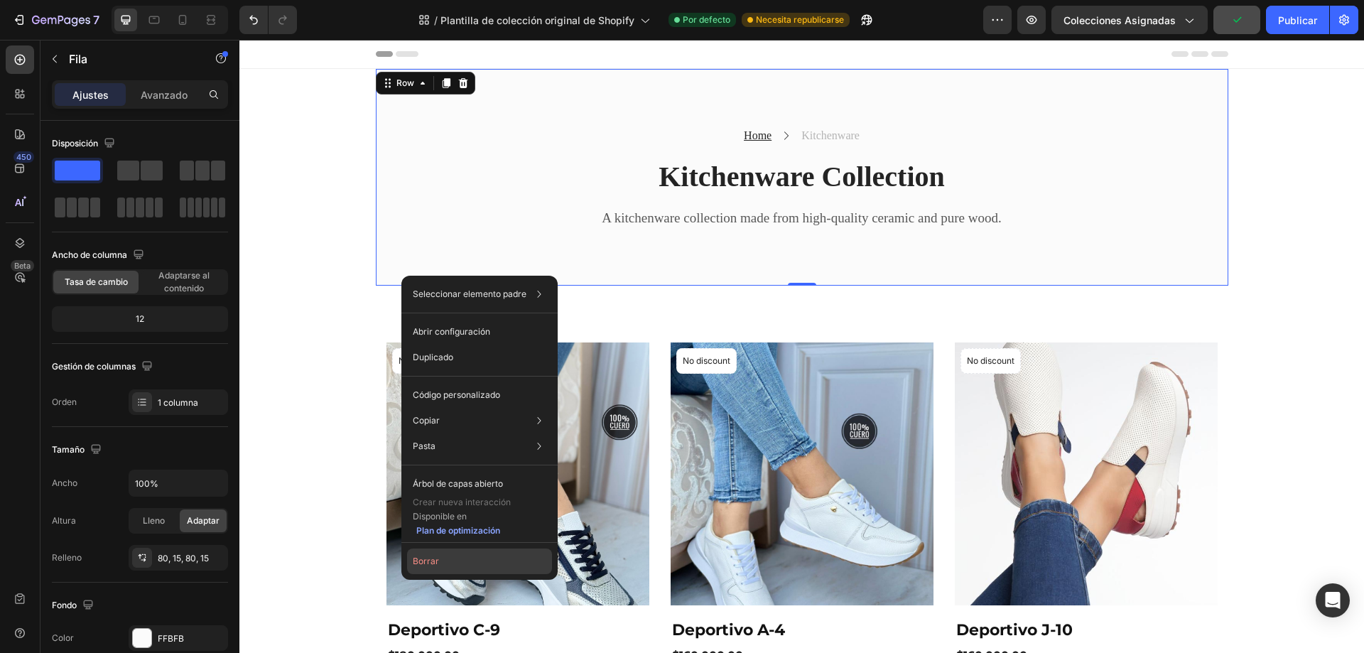
click at [429, 566] on font "Borrar" at bounding box center [426, 561] width 26 height 13
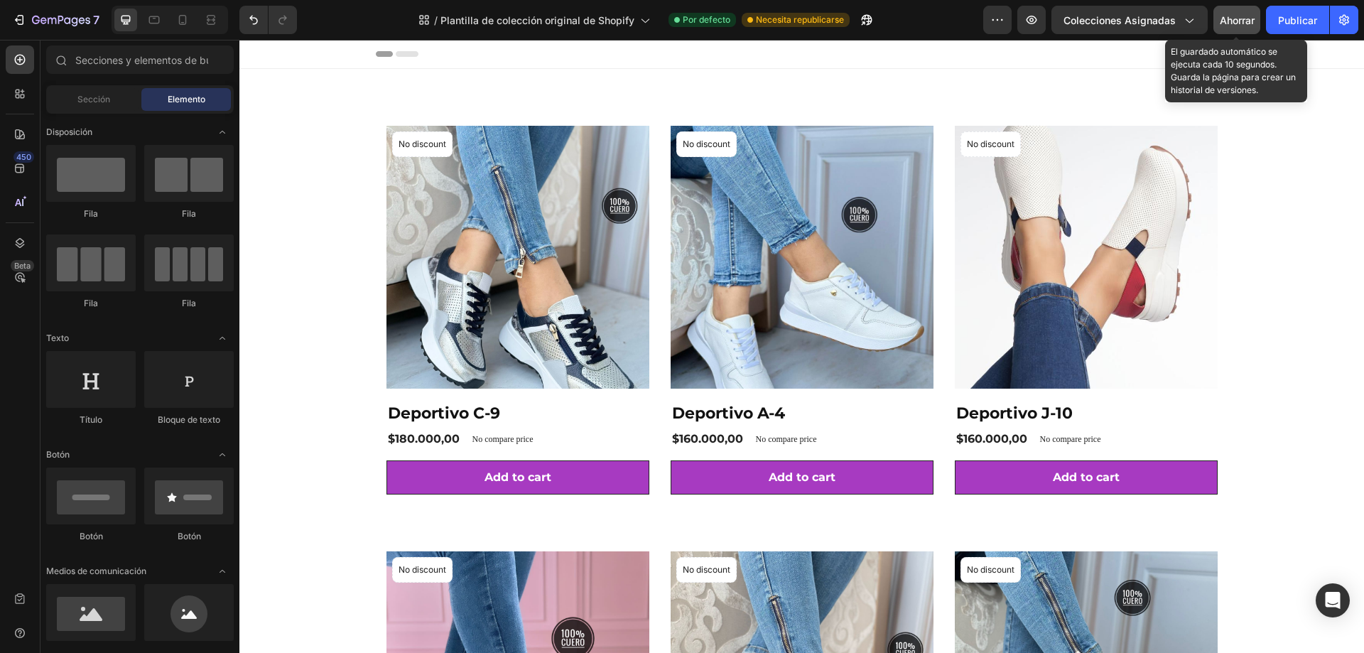
click at [1245, 19] on font "Ahorrar" at bounding box center [1237, 20] width 35 height 12
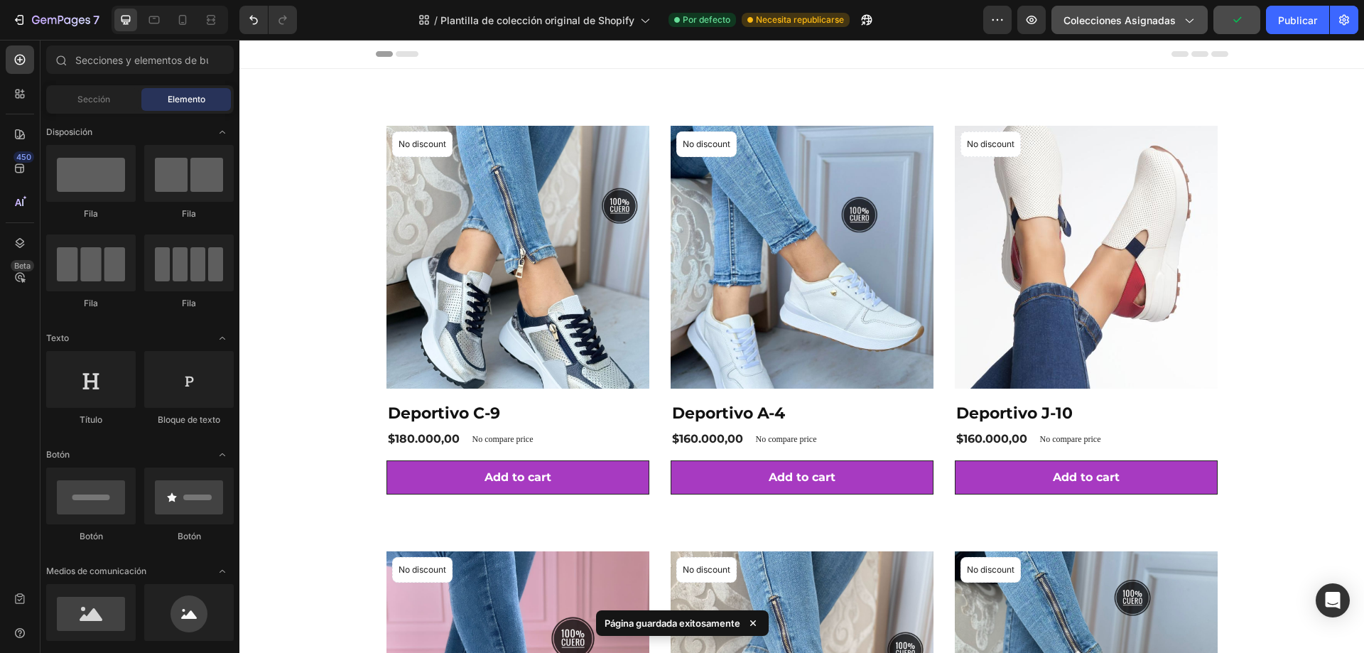
click at [1189, 20] on icon "button" at bounding box center [1189, 20] width 14 height 14
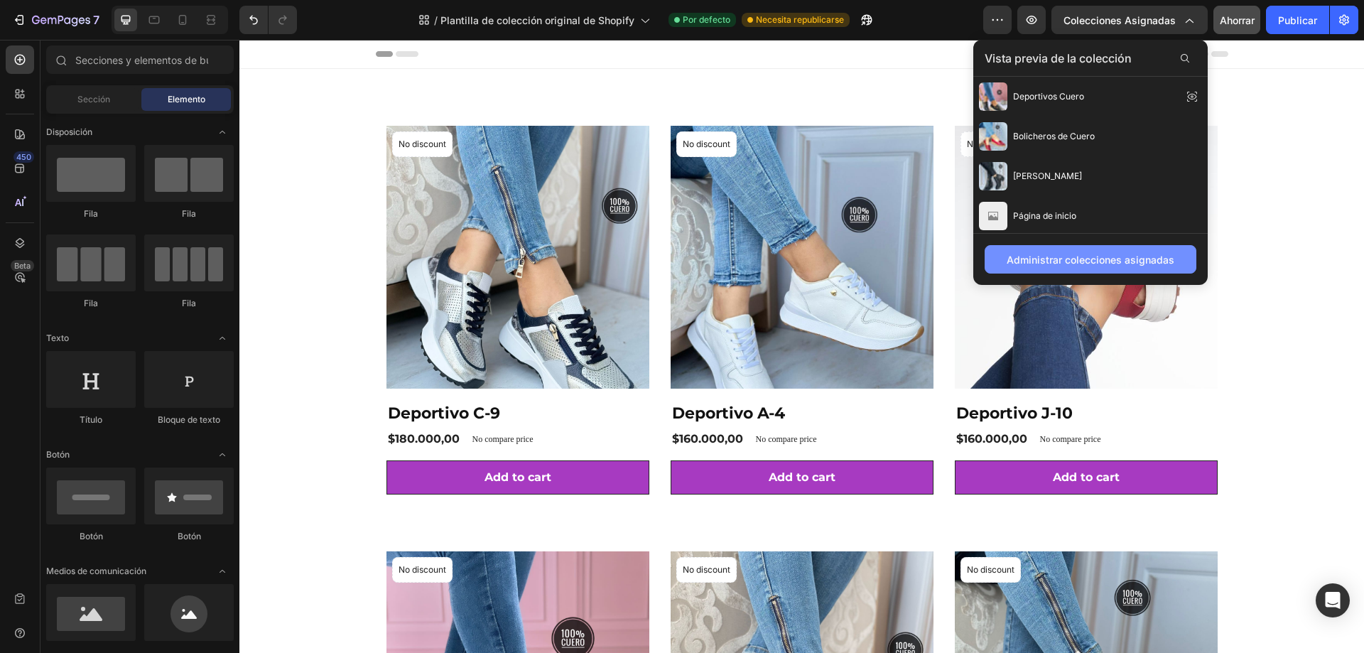
click at [1091, 254] on font "Administrar colecciones asignadas" at bounding box center [1091, 260] width 168 height 12
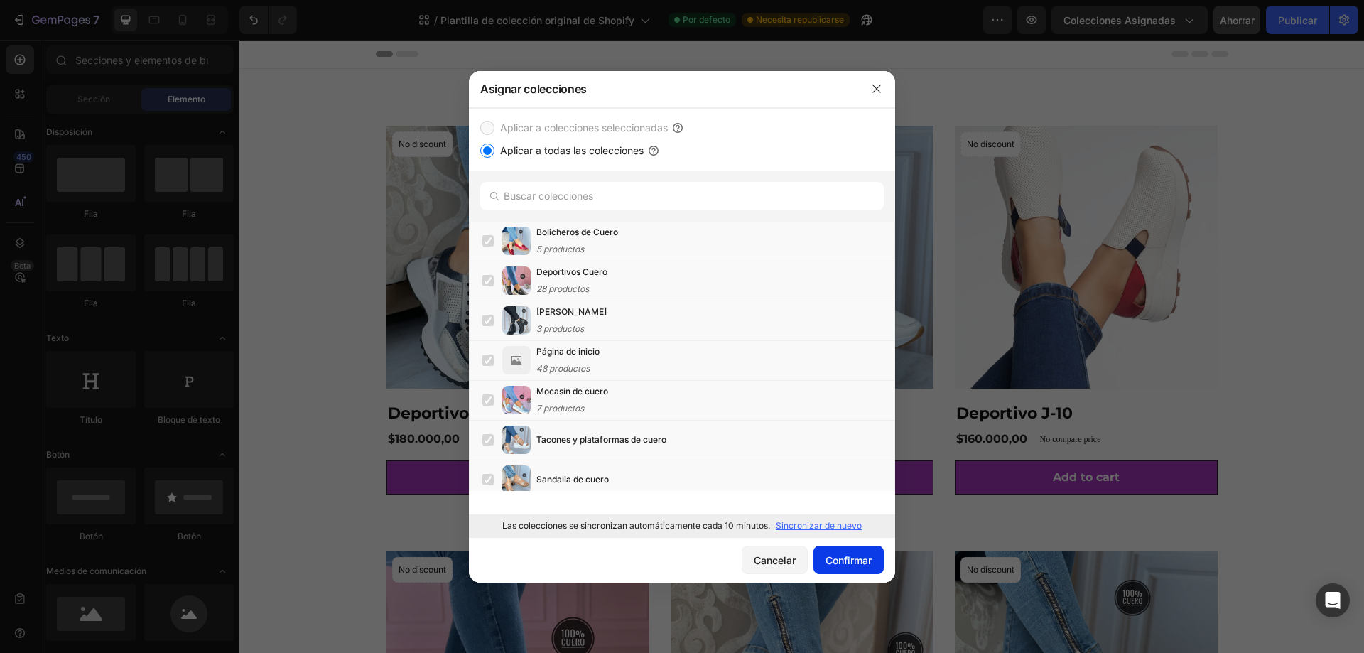
click at [838, 557] on font "Confirmar" at bounding box center [849, 560] width 46 height 12
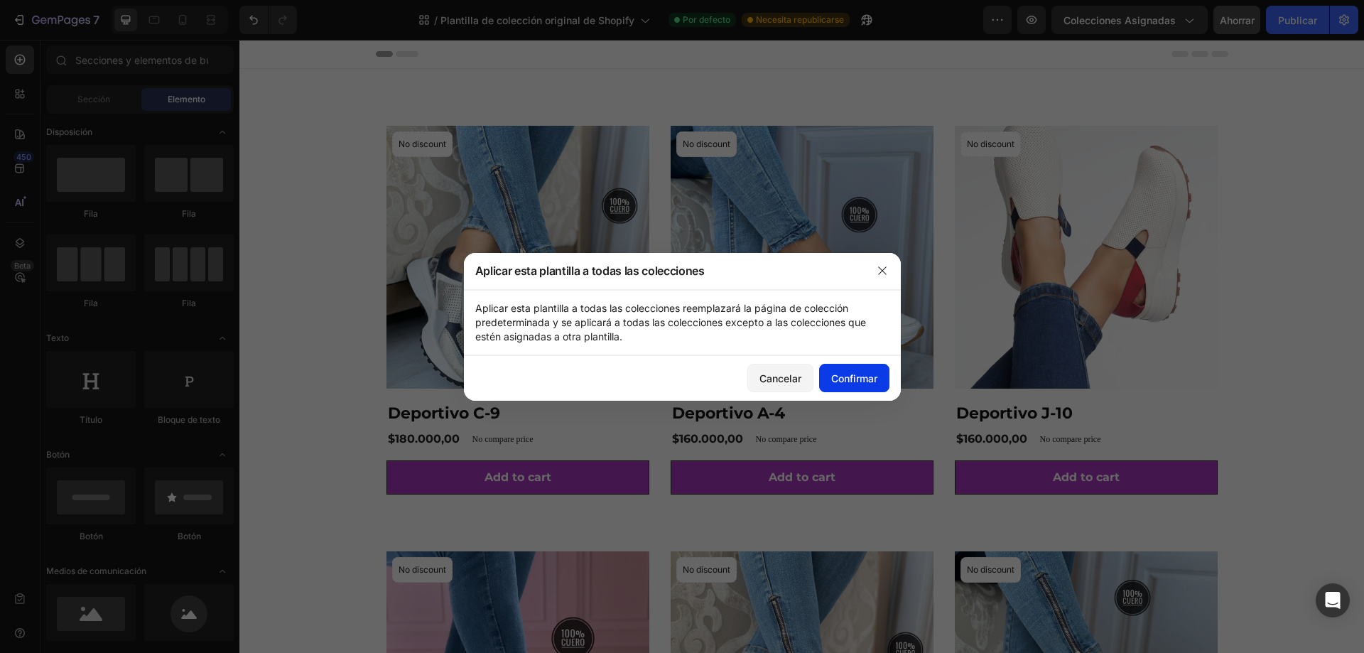
click at [857, 380] on font "Confirmar" at bounding box center [854, 378] width 46 height 12
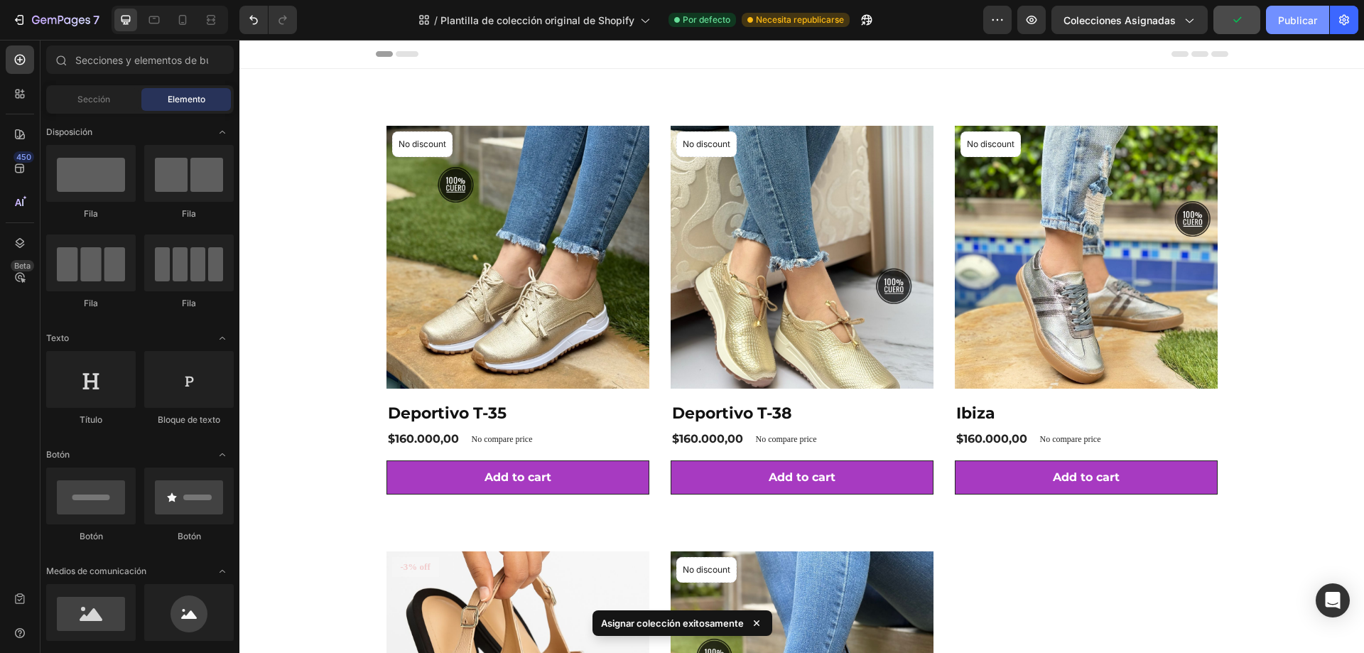
click at [1289, 21] on font "Publicar" at bounding box center [1297, 20] width 39 height 12
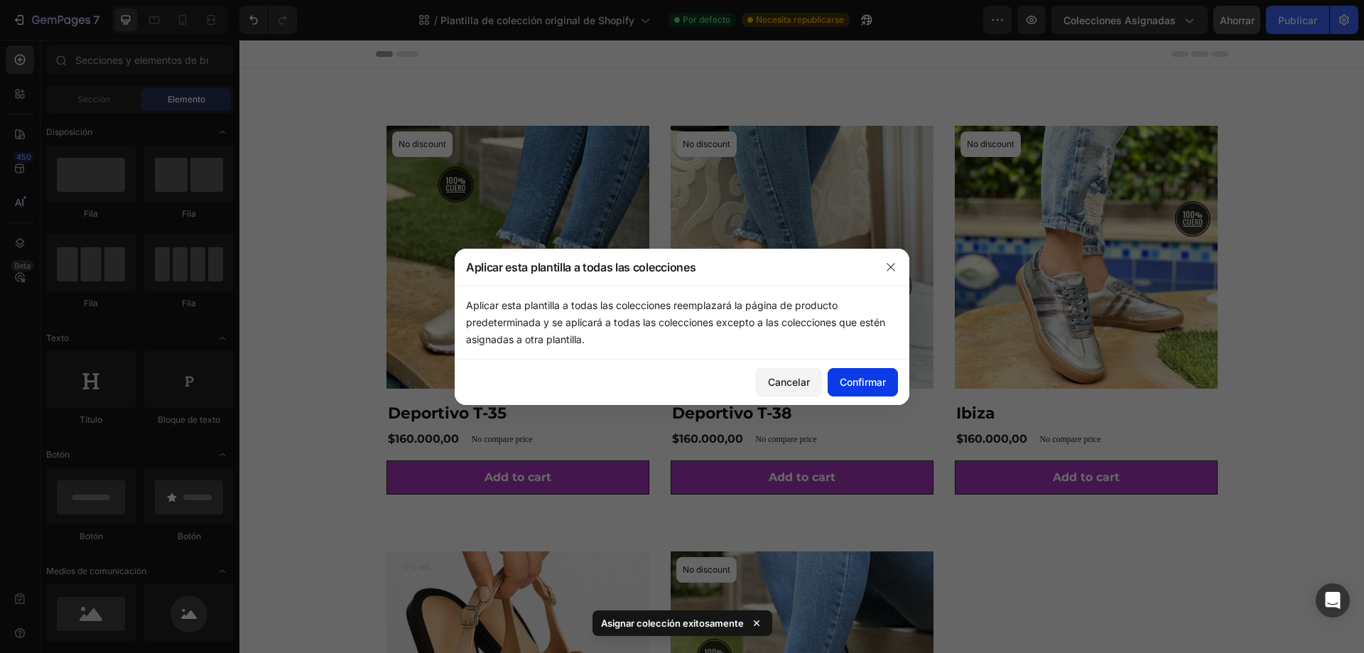
click at [854, 387] on font "Confirmar" at bounding box center [863, 382] width 46 height 12
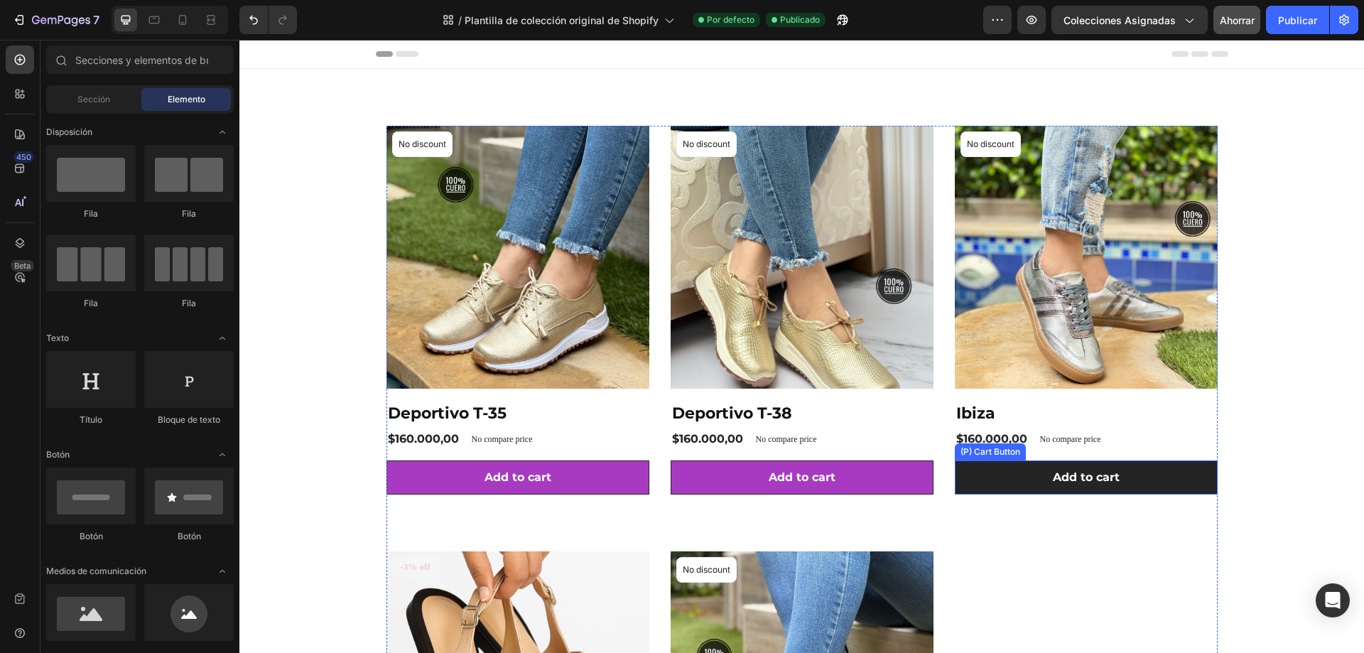
click at [1169, 475] on button "Add to cart" at bounding box center [1086, 477] width 263 height 34
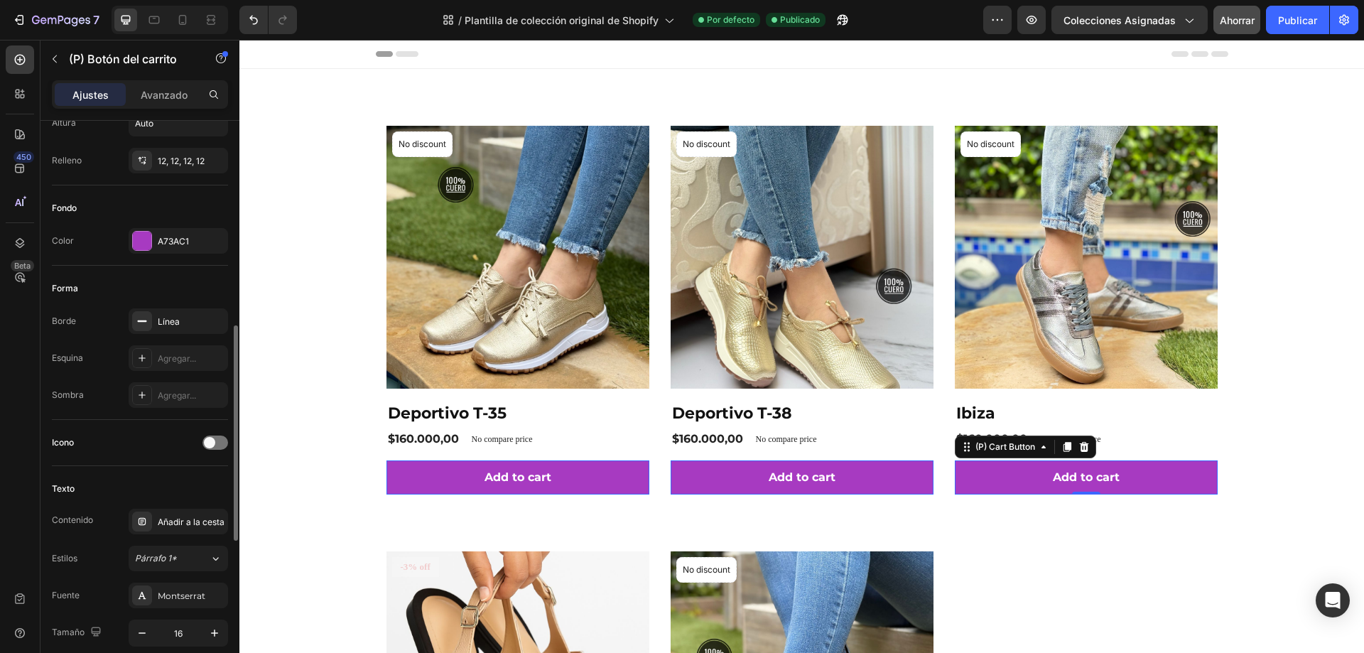
scroll to position [426, 0]
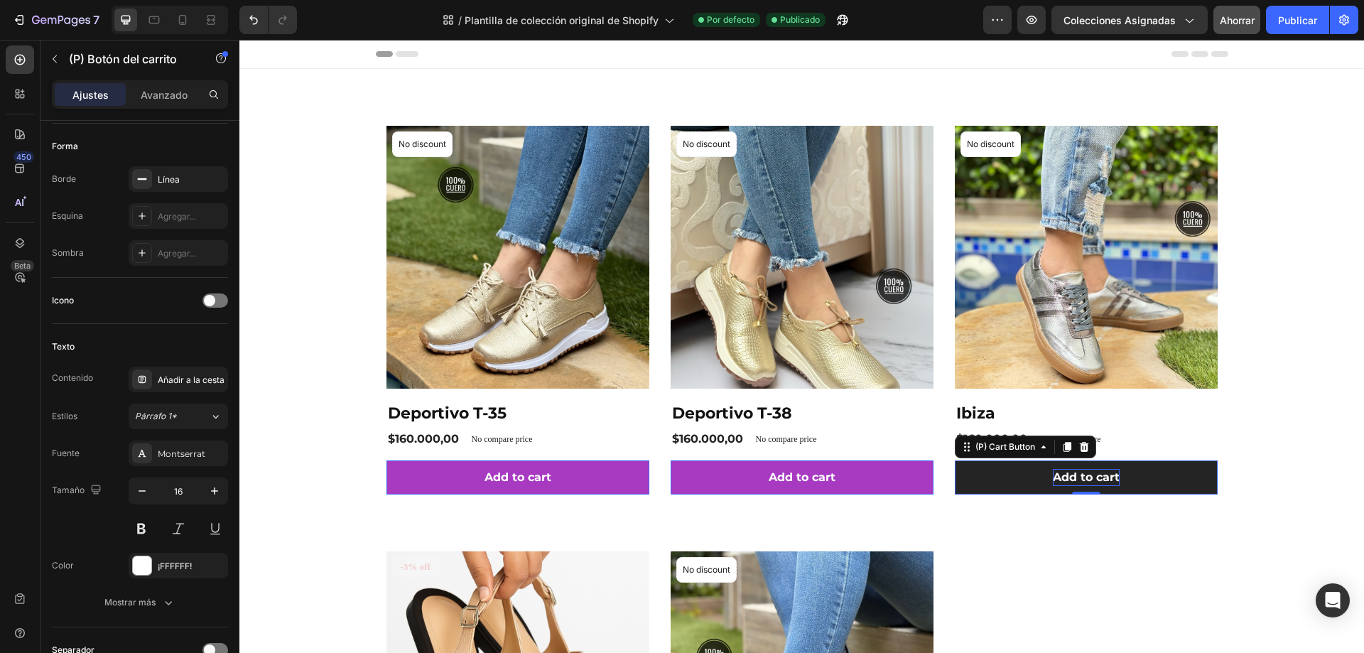
click at [1092, 477] on div "Add to cart" at bounding box center [1086, 477] width 67 height 17
click at [1113, 478] on p "Add to cart" at bounding box center [1086, 477] width 67 height 17
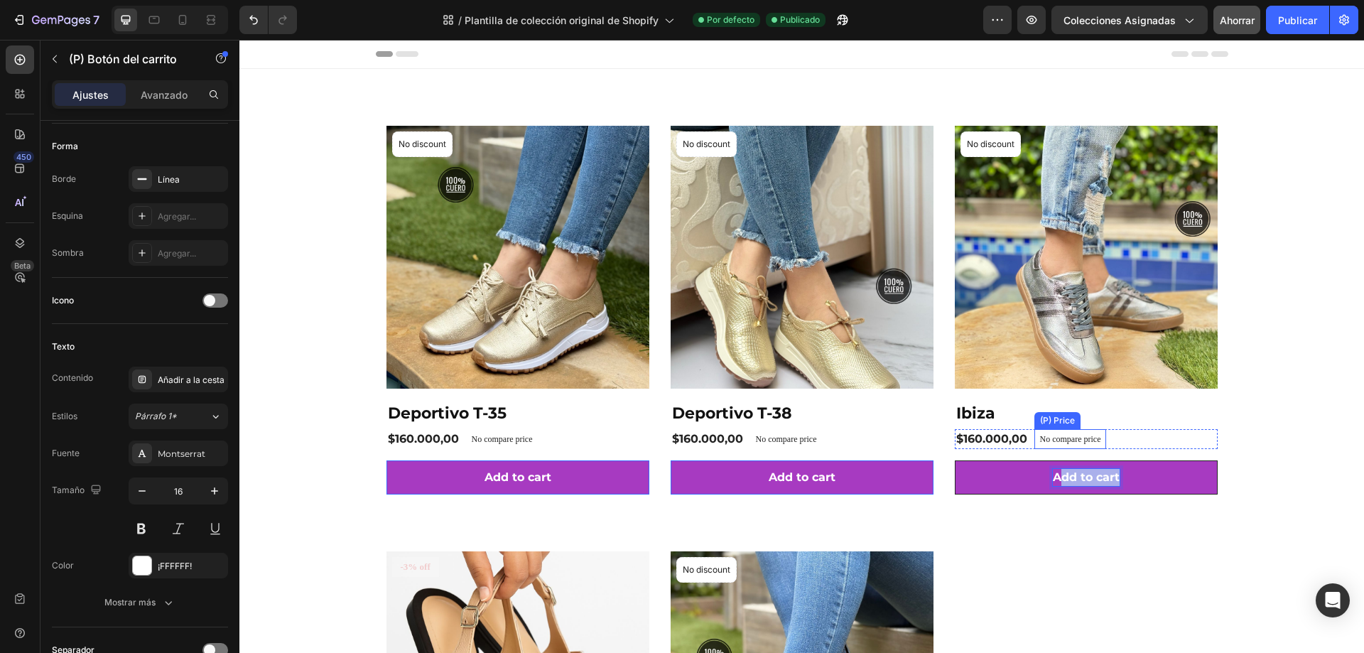
drag, startPoint x: 1113, startPoint y: 478, endPoint x: 1059, endPoint y: 443, distance: 64.6
click at [1059, 443] on div "Product Images & Gallery No discount Not be displayed when published Product Ba…" at bounding box center [1086, 310] width 263 height 369
click at [955, 460] on button "Añadir" at bounding box center [1086, 477] width 263 height 34
click at [955, 460] on button "Añadir al" at bounding box center [1086, 477] width 263 height 34
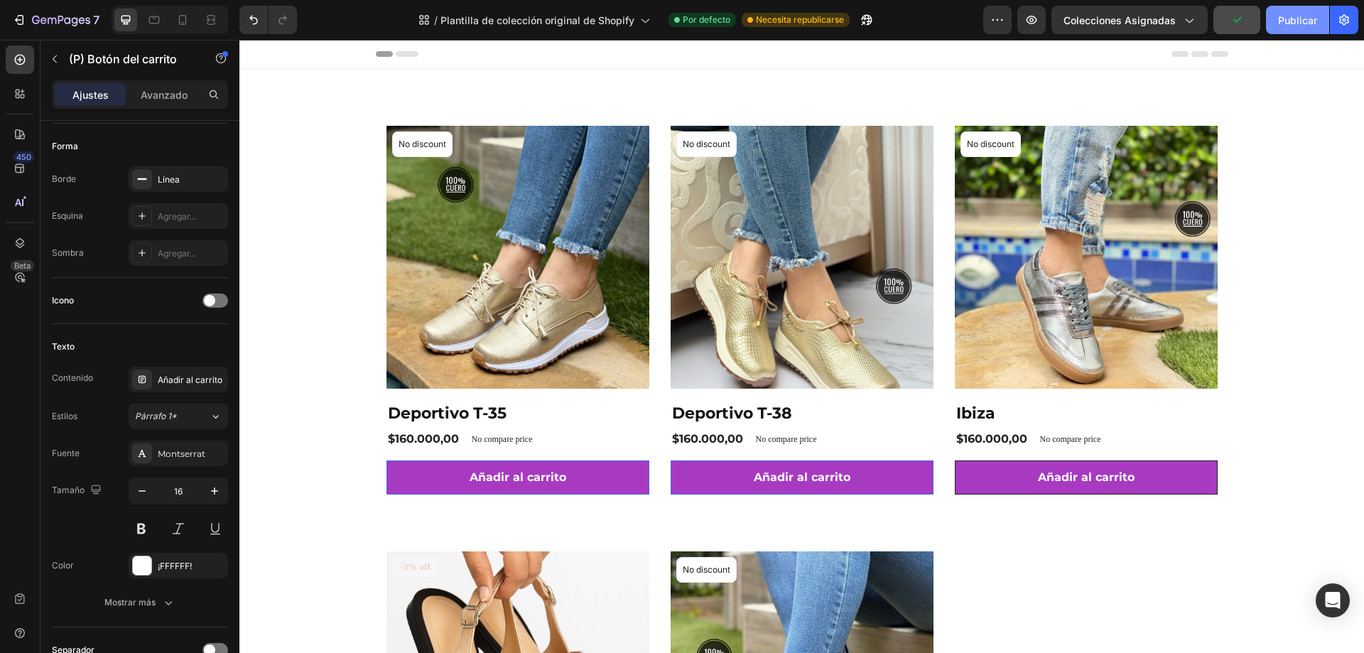
click at [1294, 19] on font "Publicar" at bounding box center [1297, 20] width 39 height 12
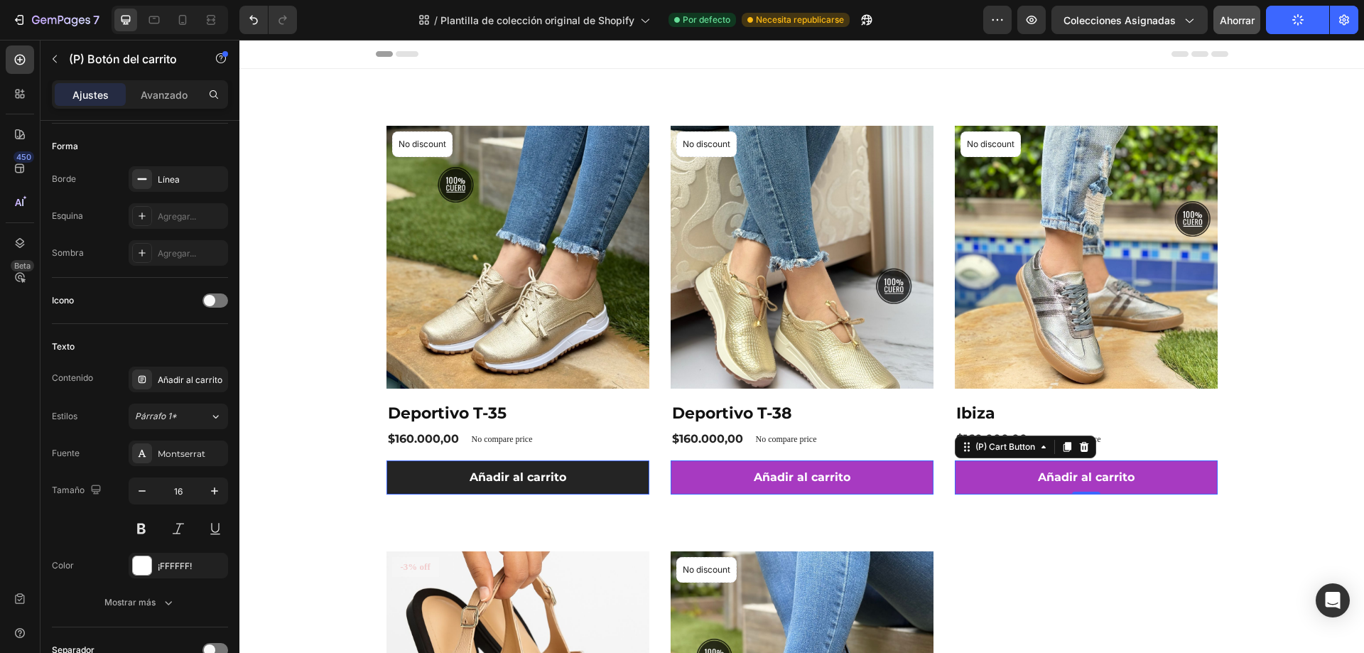
click at [391, 488] on button "Añadir al carrito" at bounding box center [517, 477] width 263 height 34
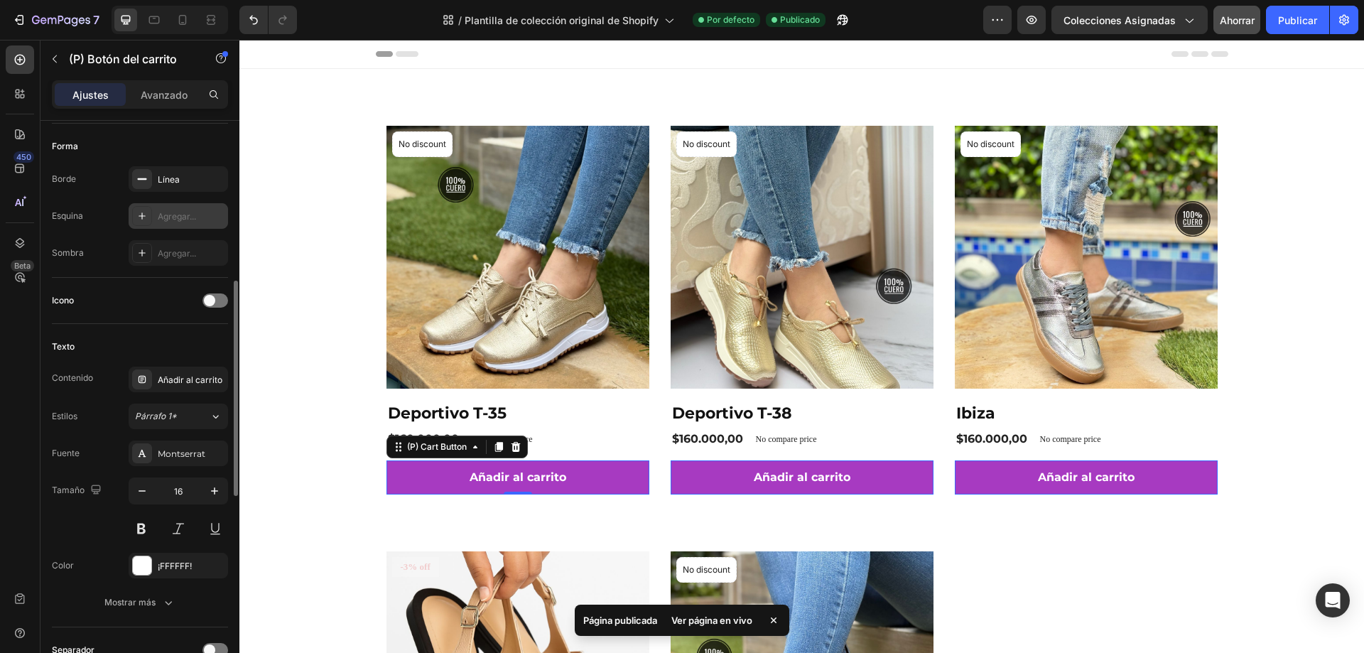
click at [164, 222] on div "Agregar..." at bounding box center [191, 216] width 67 height 13
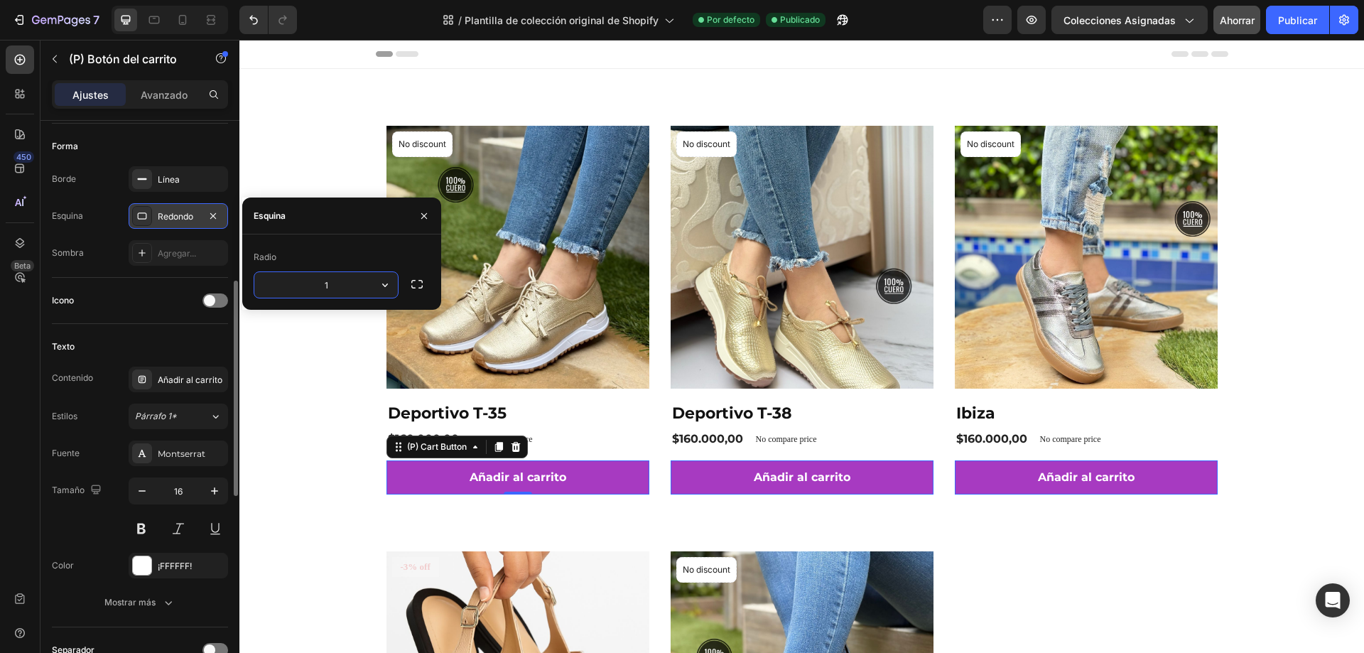
type input "15"
click at [1295, 20] on font "Publicar" at bounding box center [1297, 20] width 39 height 12
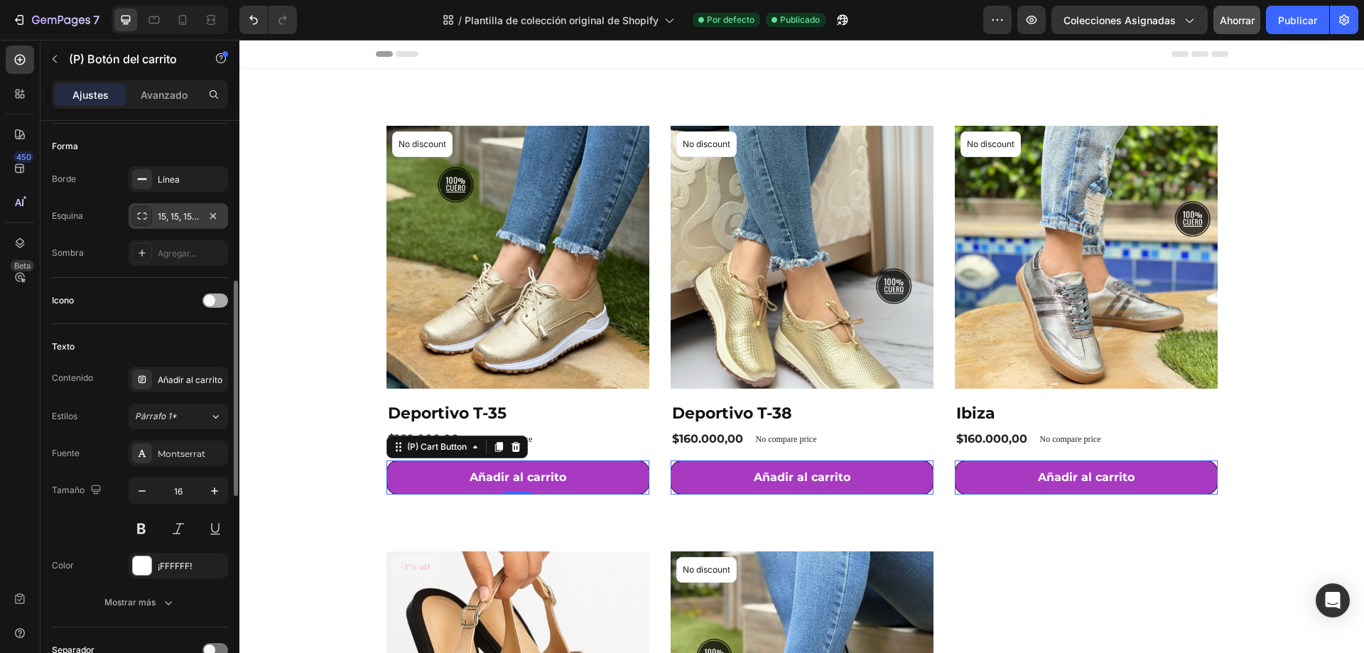
click at [217, 300] on div at bounding box center [215, 300] width 26 height 14
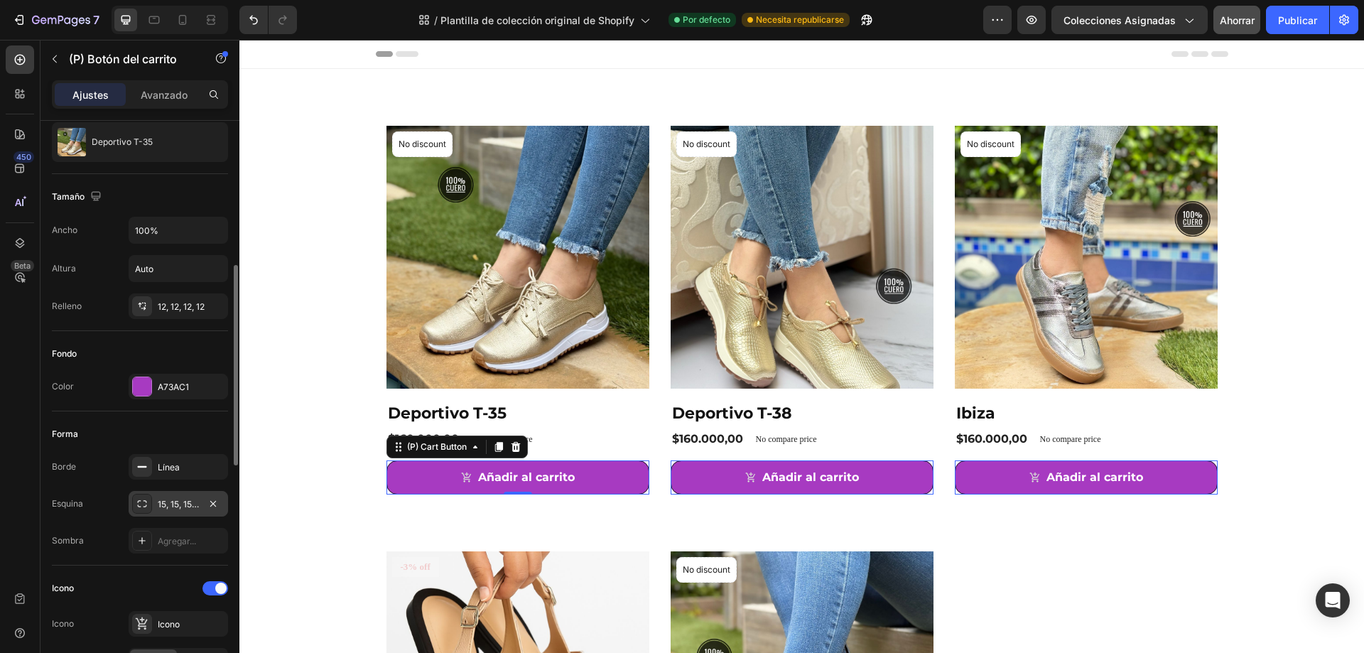
scroll to position [210, 0]
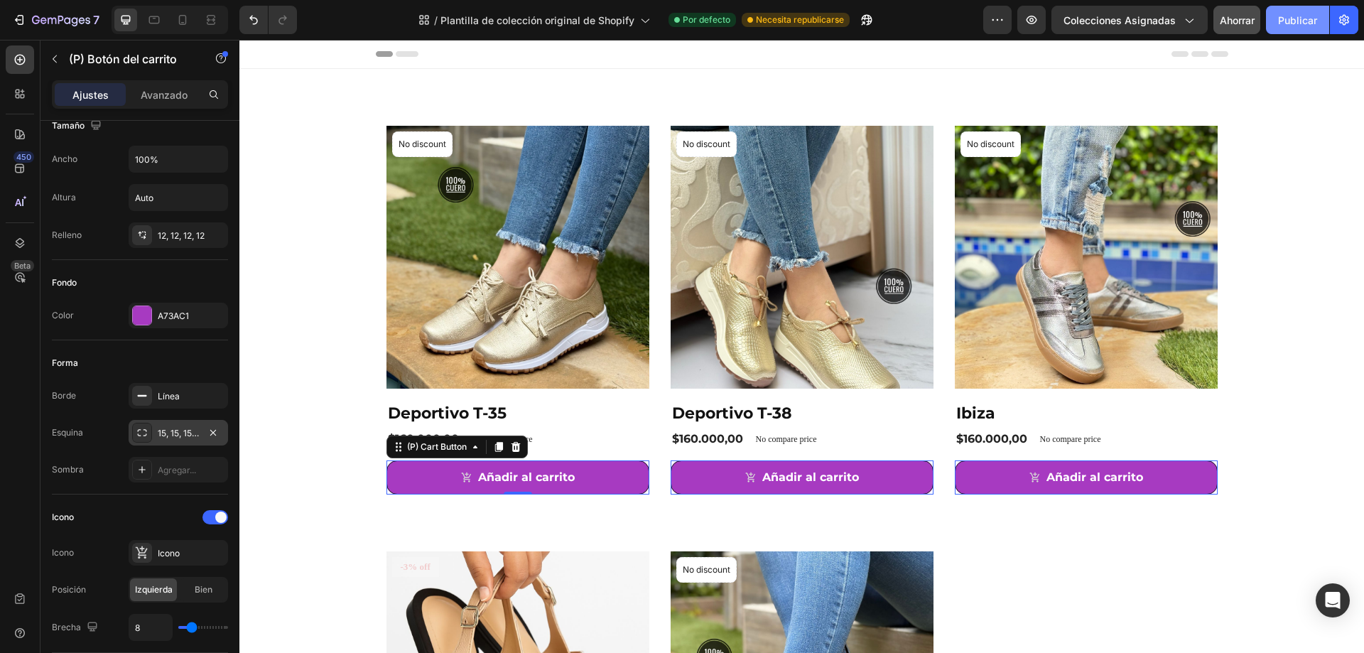
click at [1300, 18] on font "Publicar" at bounding box center [1297, 20] width 39 height 12
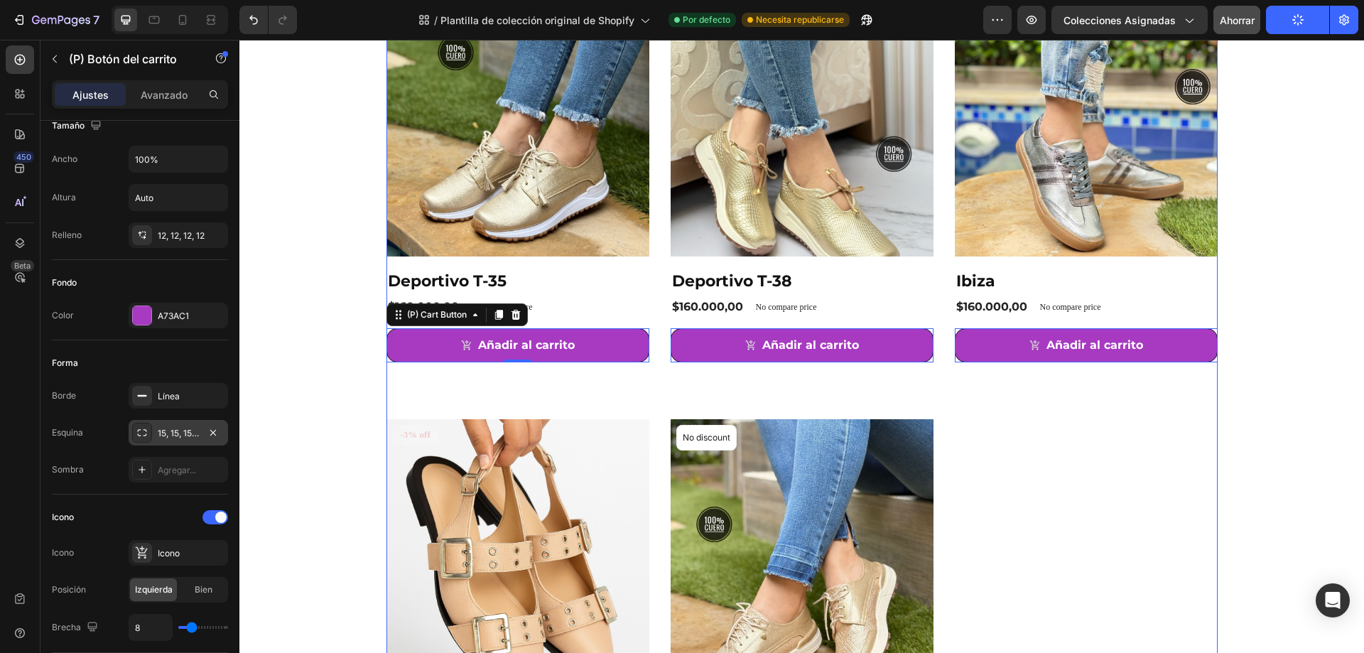
scroll to position [68, 0]
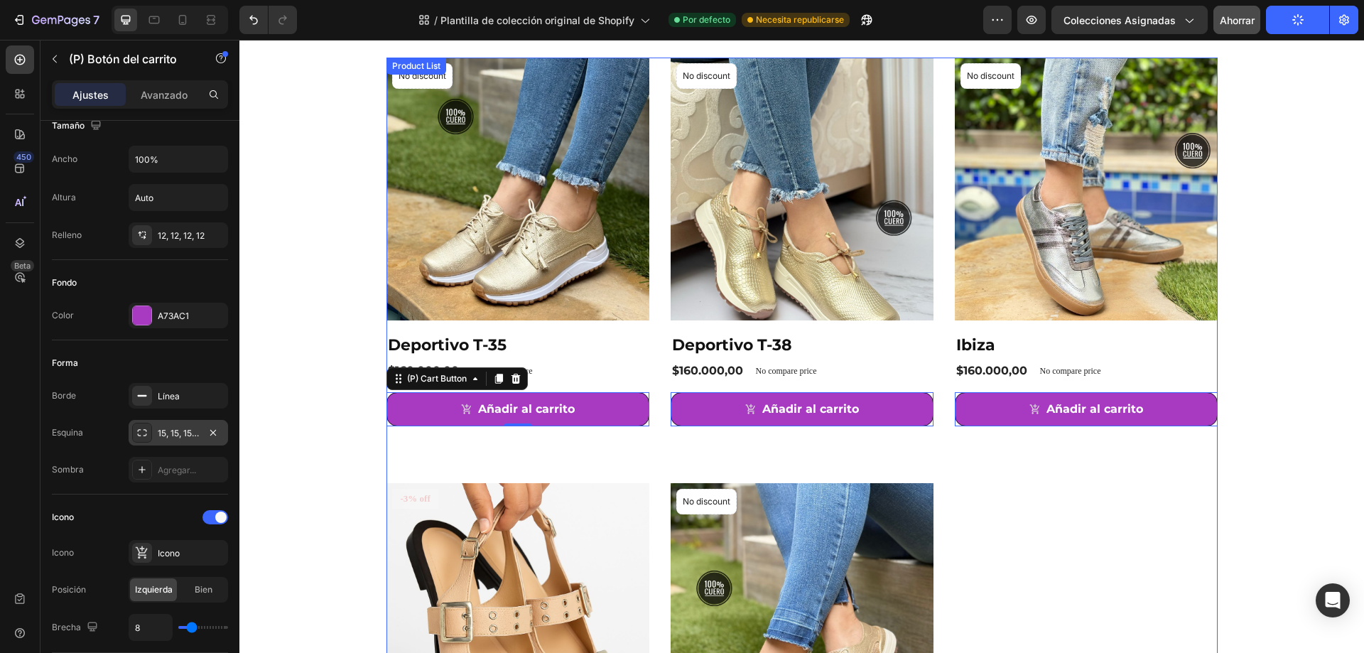
click at [1088, 529] on div "Product Images & Gallery No discount Not be displayed when published Product Ba…" at bounding box center [801, 455] width 831 height 794
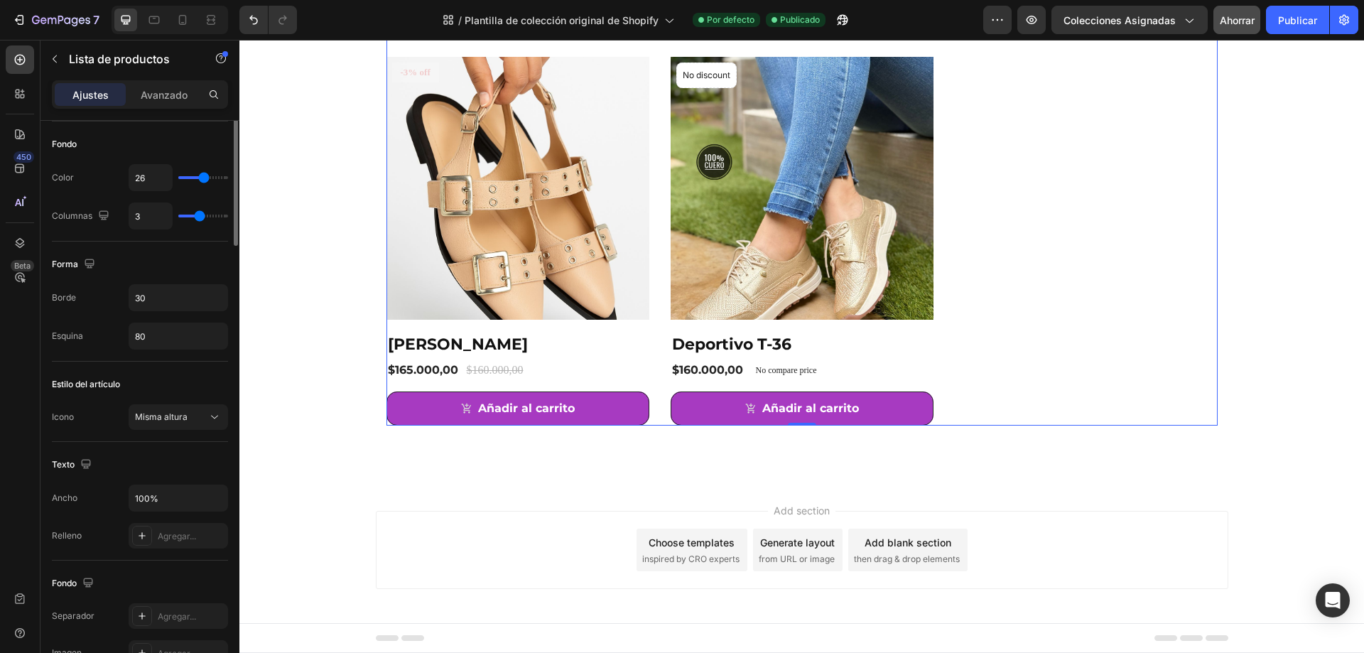
scroll to position [0, 0]
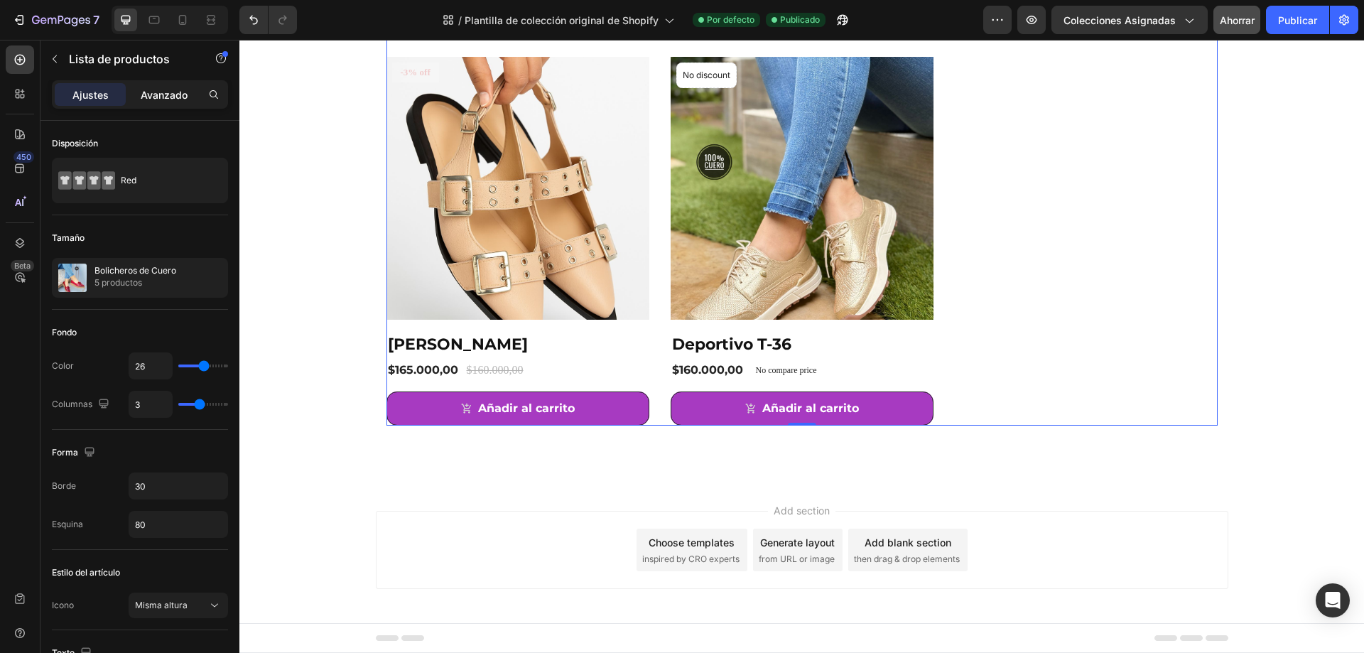
click at [164, 86] on div "Avanzado" at bounding box center [164, 94] width 71 height 23
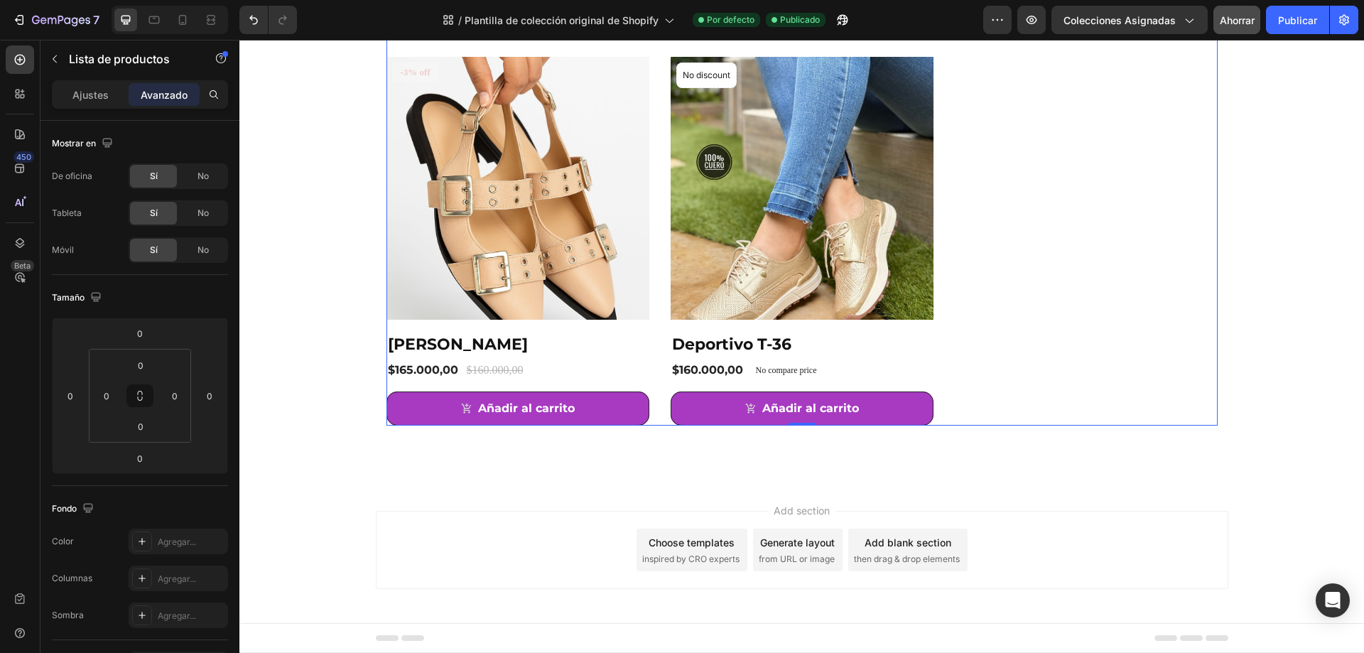
click at [1011, 299] on div "Product Images & Gallery No discount Not be displayed when published Product Ba…" at bounding box center [801, 28] width 831 height 794
click at [114, 94] on div "Ajustes" at bounding box center [90, 94] width 71 height 23
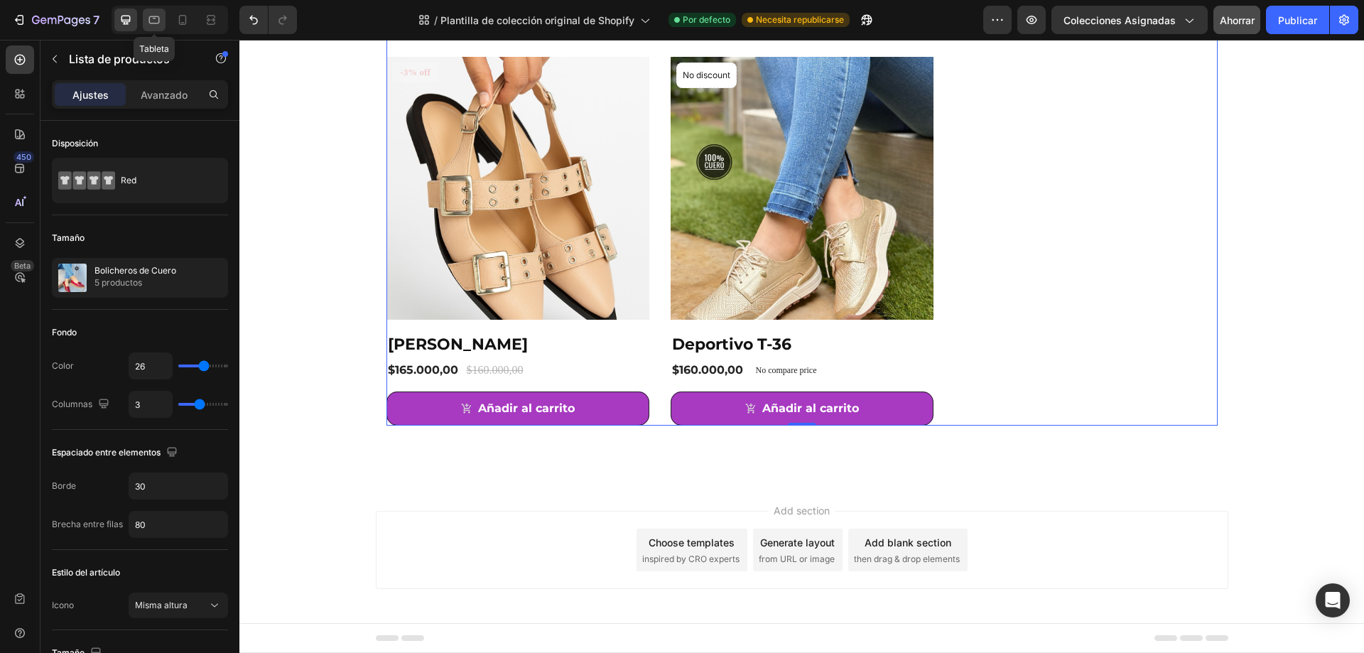
click at [154, 19] on icon at bounding box center [154, 20] width 14 height 14
type input "4"
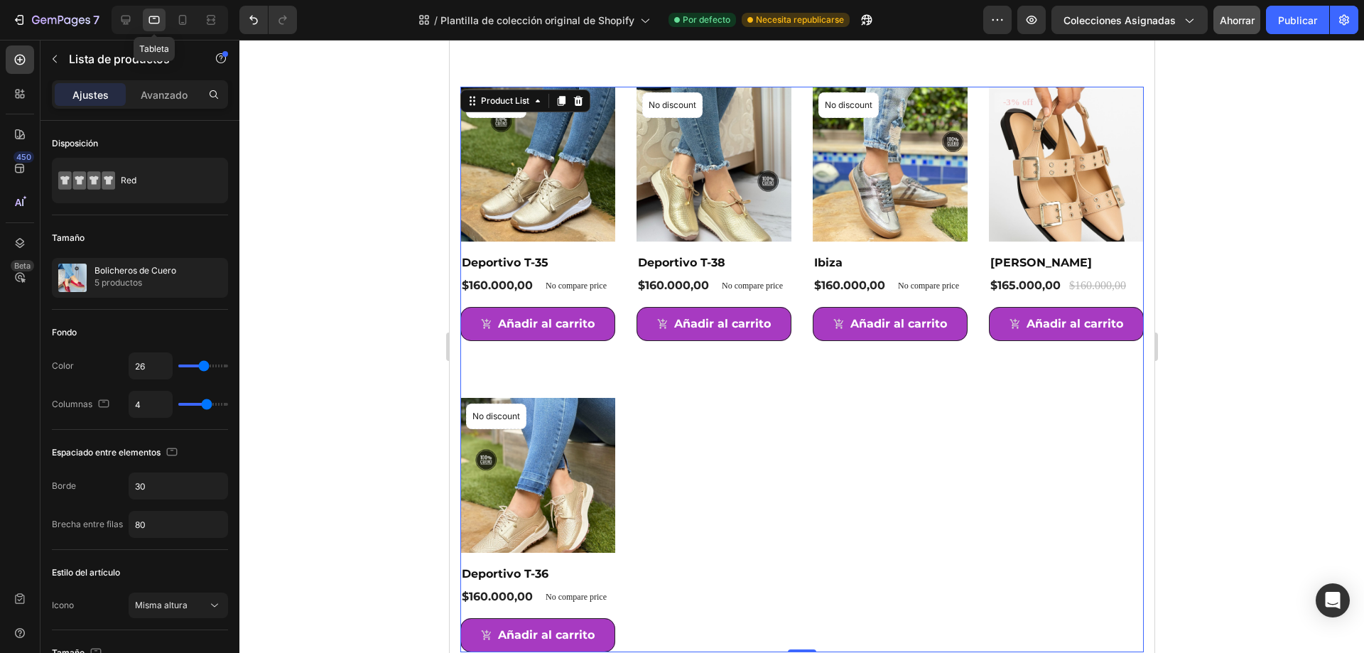
scroll to position [36, 0]
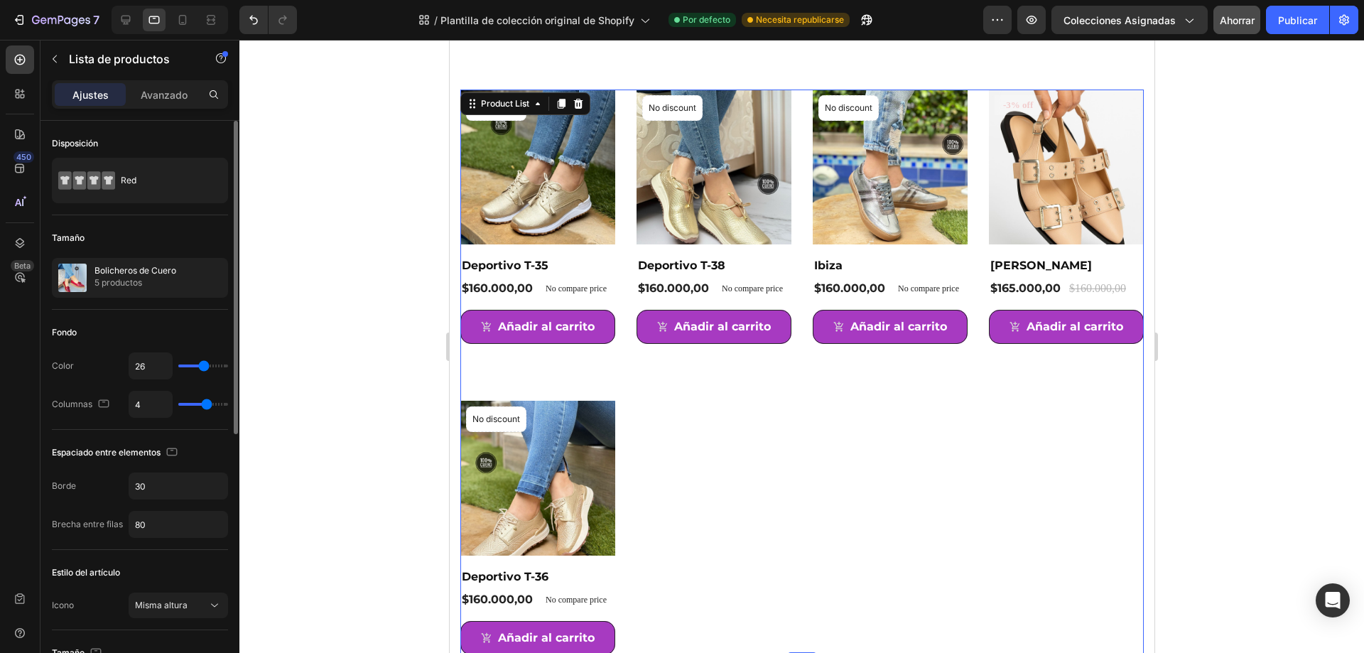
type input "3"
click at [198, 404] on input "range" at bounding box center [203, 404] width 50 height 3
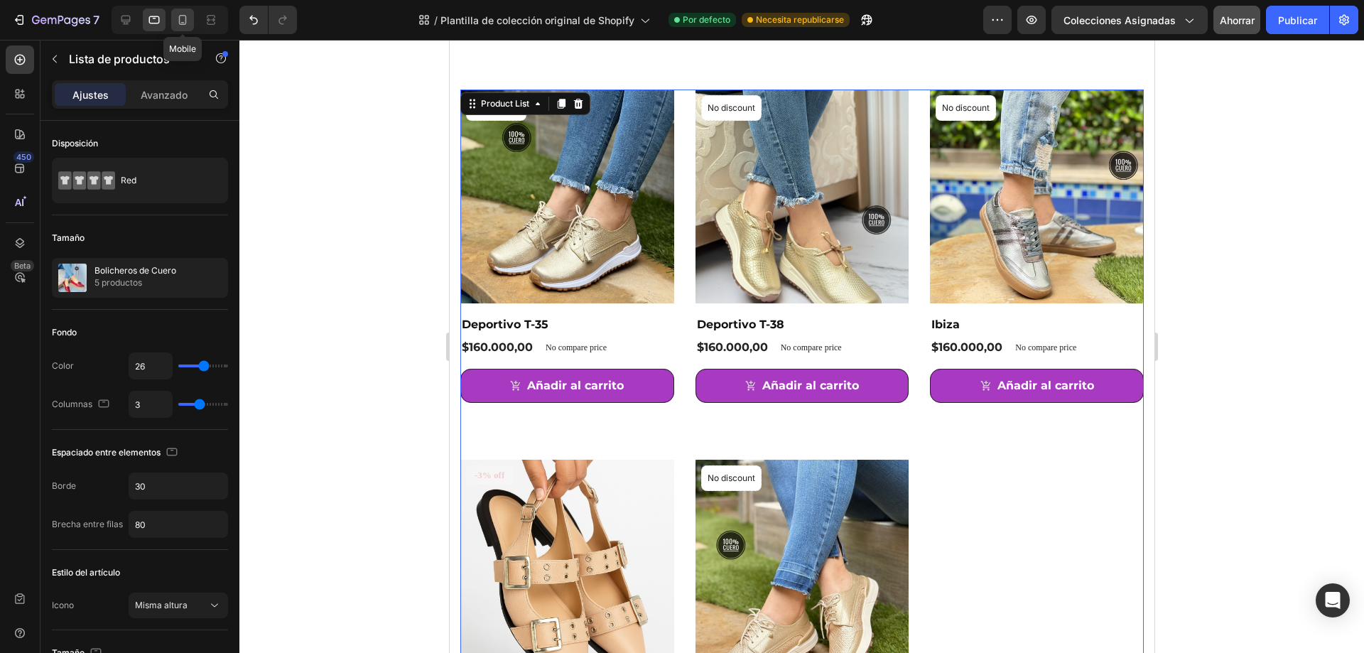
click at [179, 18] on icon at bounding box center [183, 20] width 8 height 10
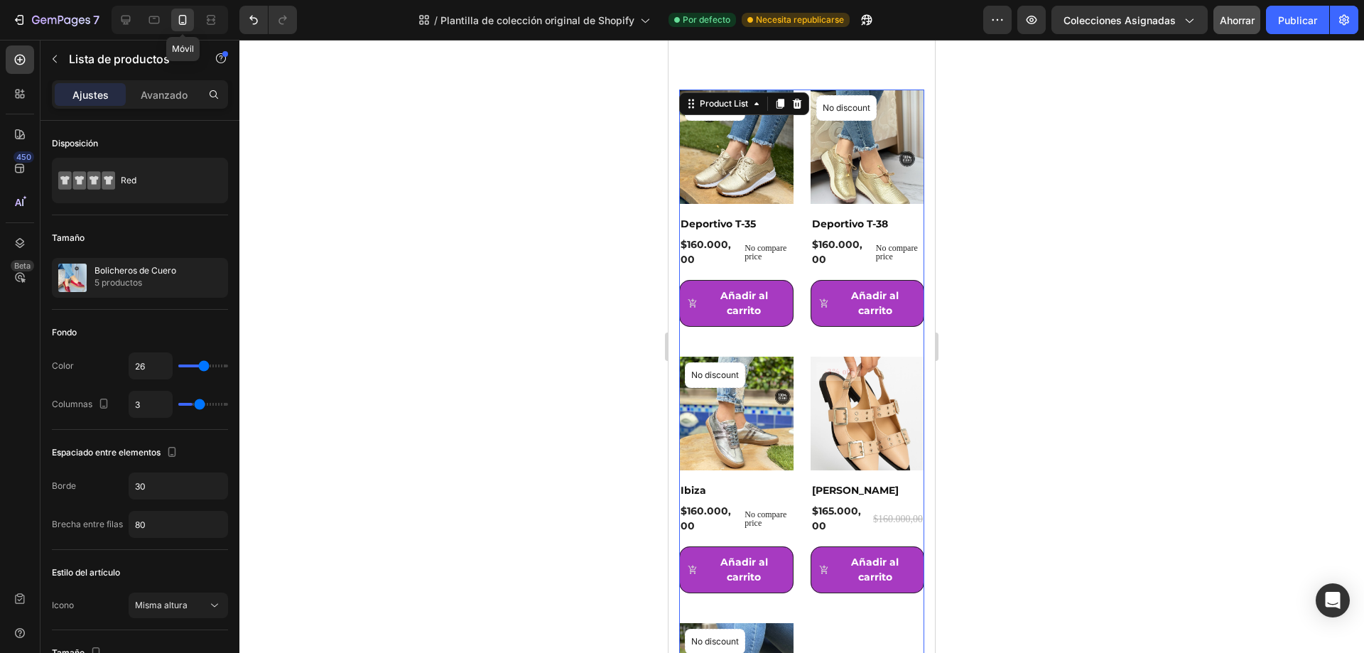
type input "42"
type input "24"
type input "2"
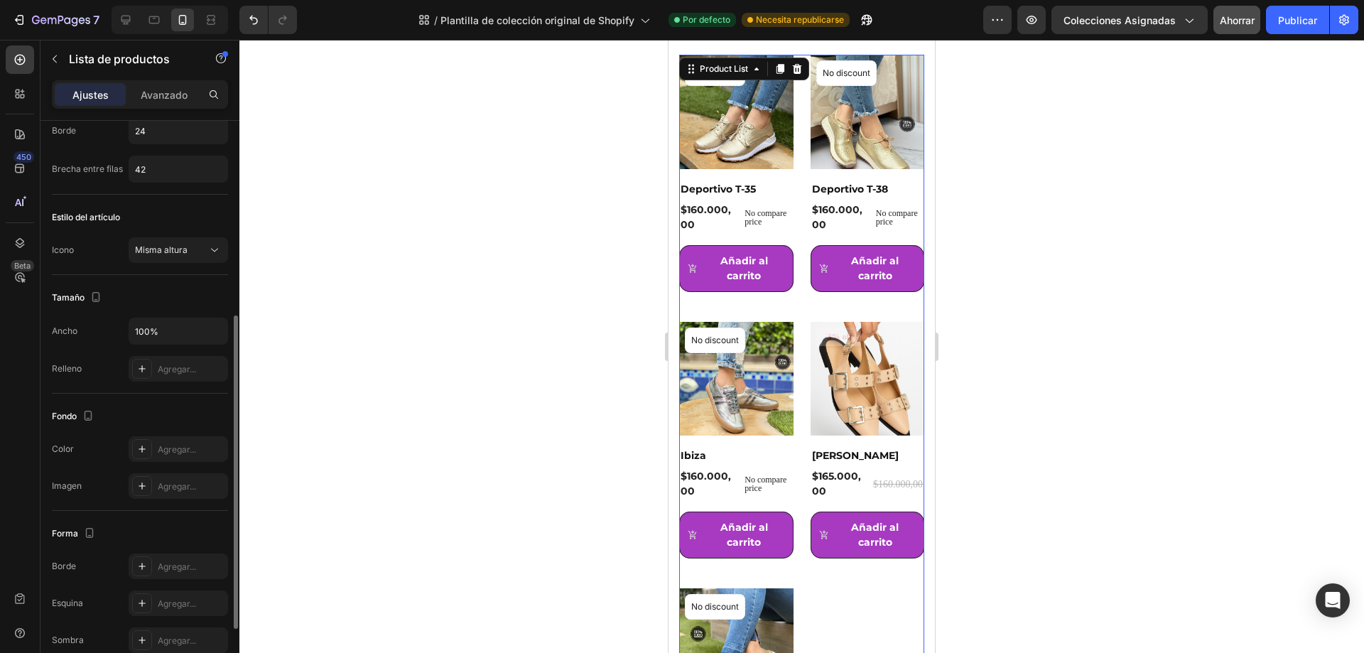
scroll to position [472, 0]
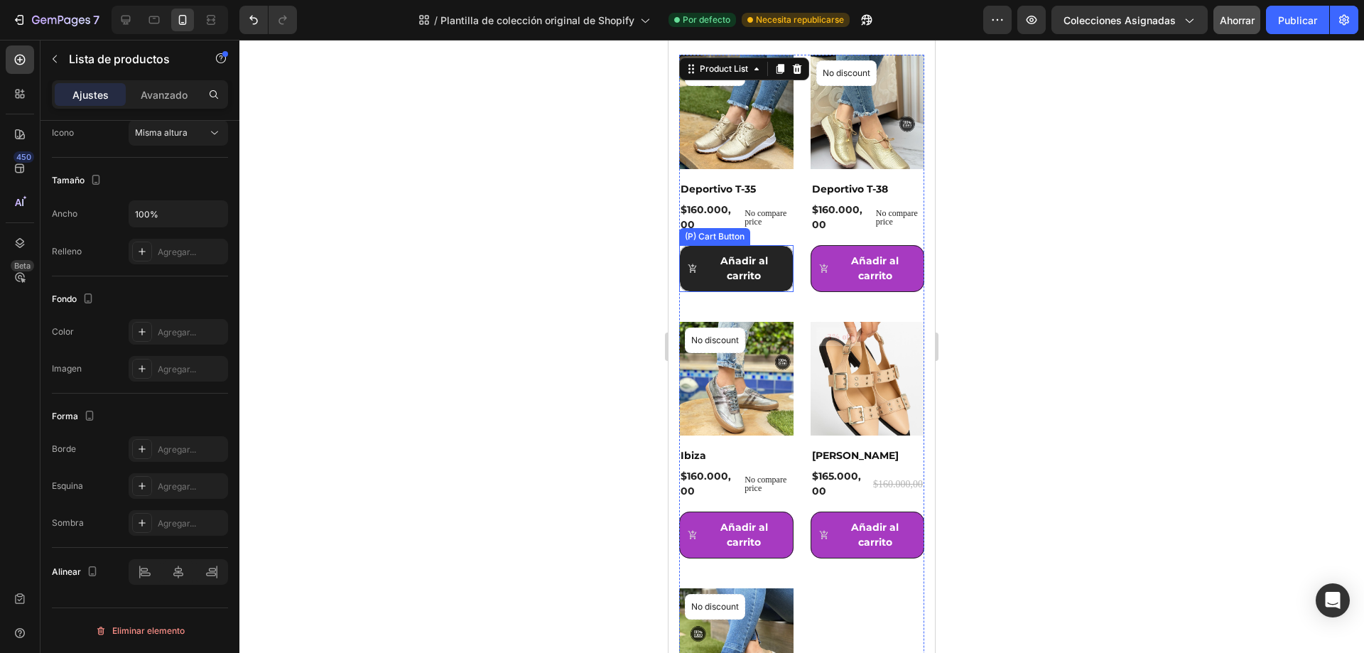
click at [779, 283] on button "Añadir al carrito" at bounding box center [736, 268] width 114 height 47
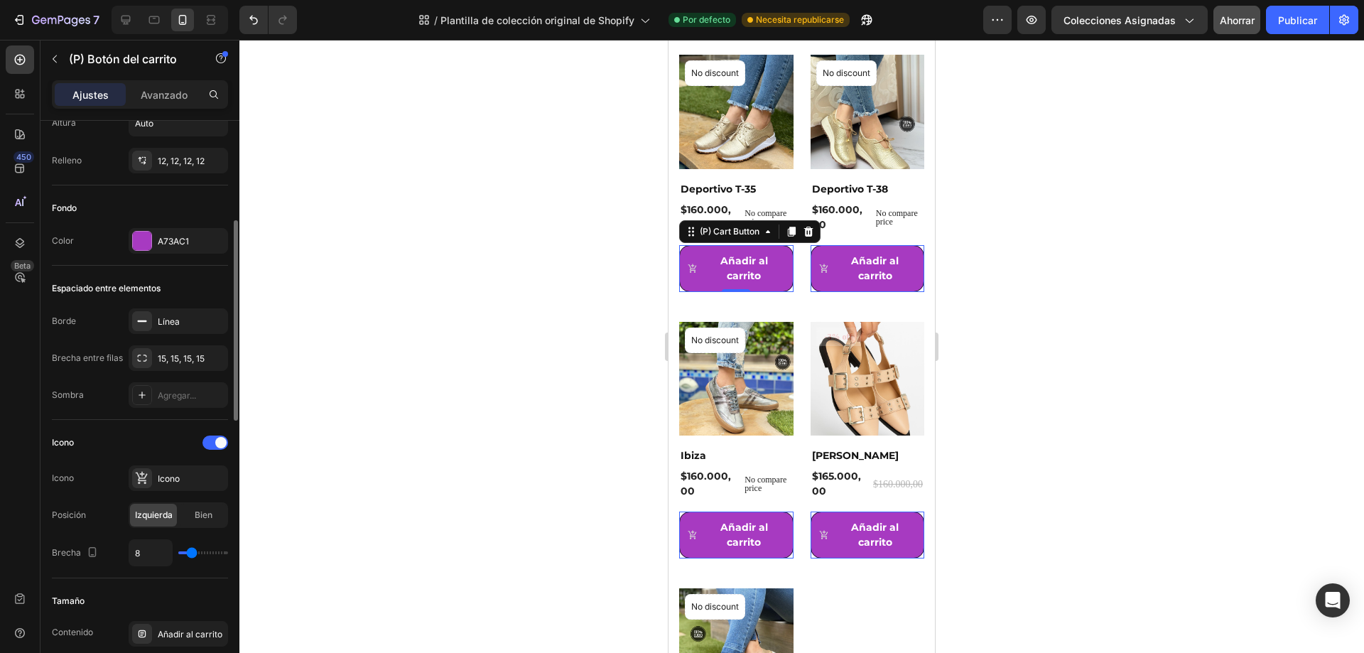
scroll to position [355, 0]
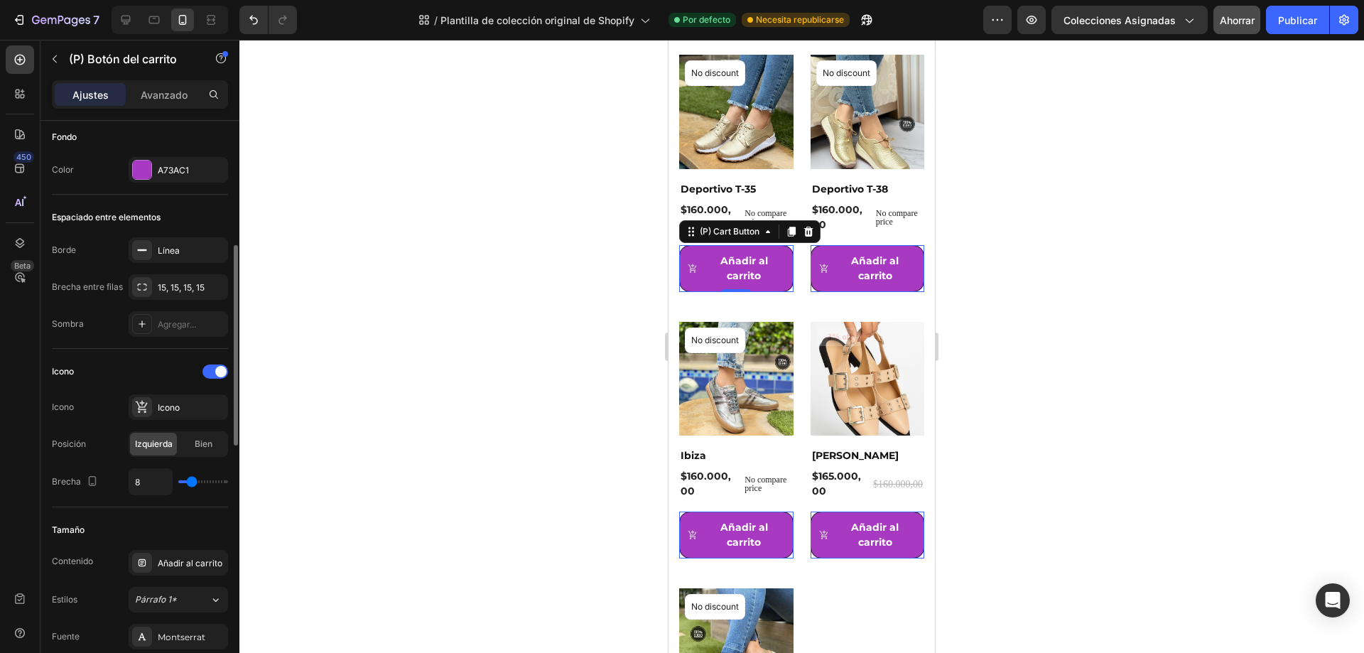
type input "10"
type input "9"
type input "7"
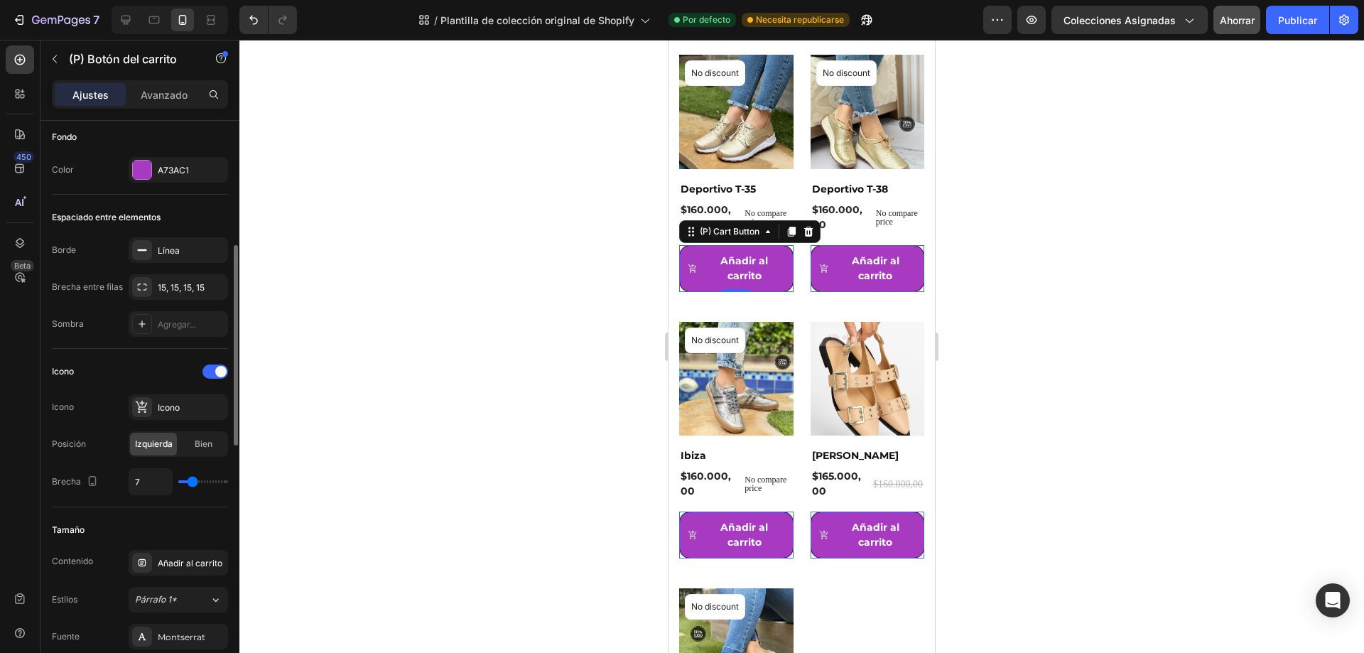
type input "7"
type input "5"
type input "4"
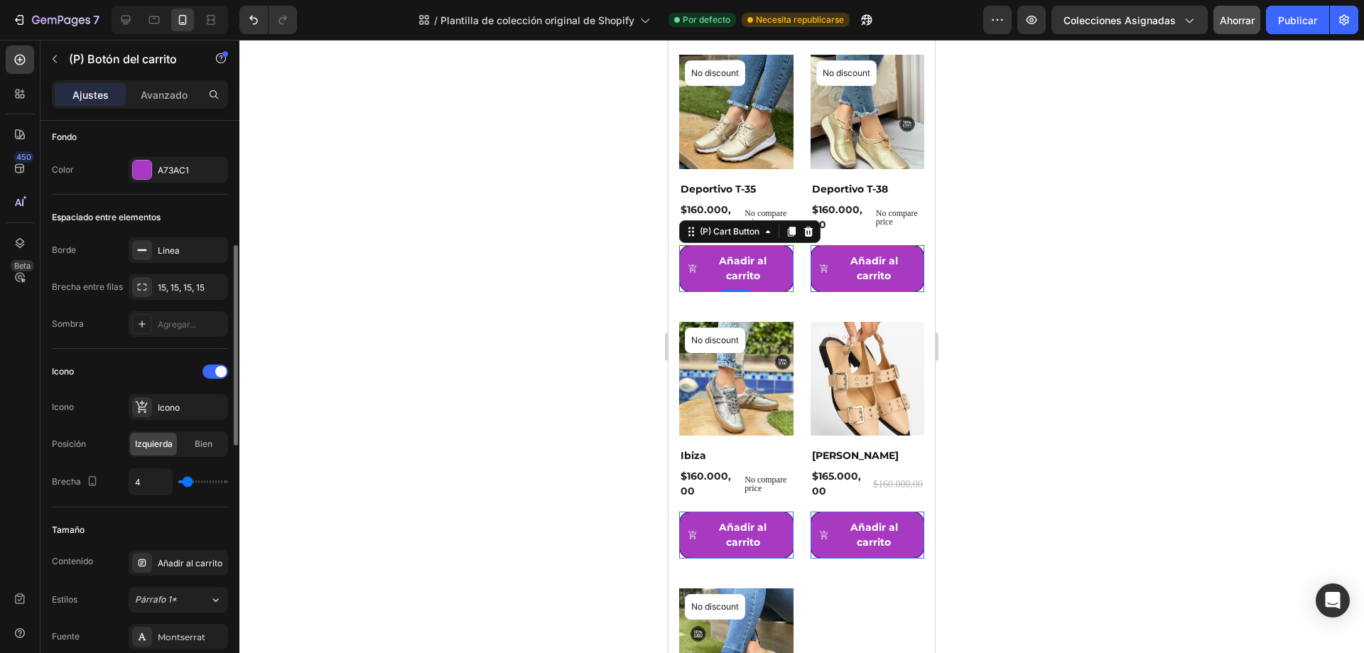
type input "0"
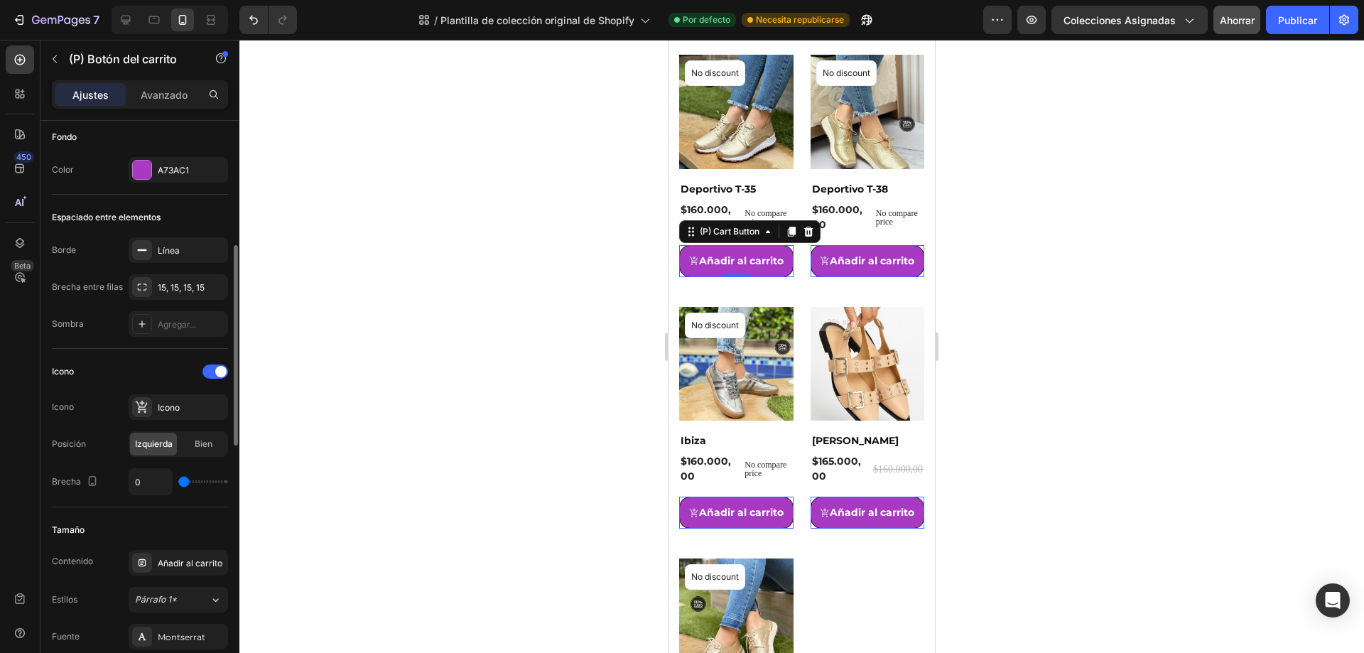
drag, startPoint x: 195, startPoint y: 482, endPoint x: 182, endPoint y: 482, distance: 12.8
type input "0"
click at [182, 482] on input "range" at bounding box center [203, 481] width 50 height 3
click at [179, 254] on font "Línea" at bounding box center [169, 250] width 22 height 11
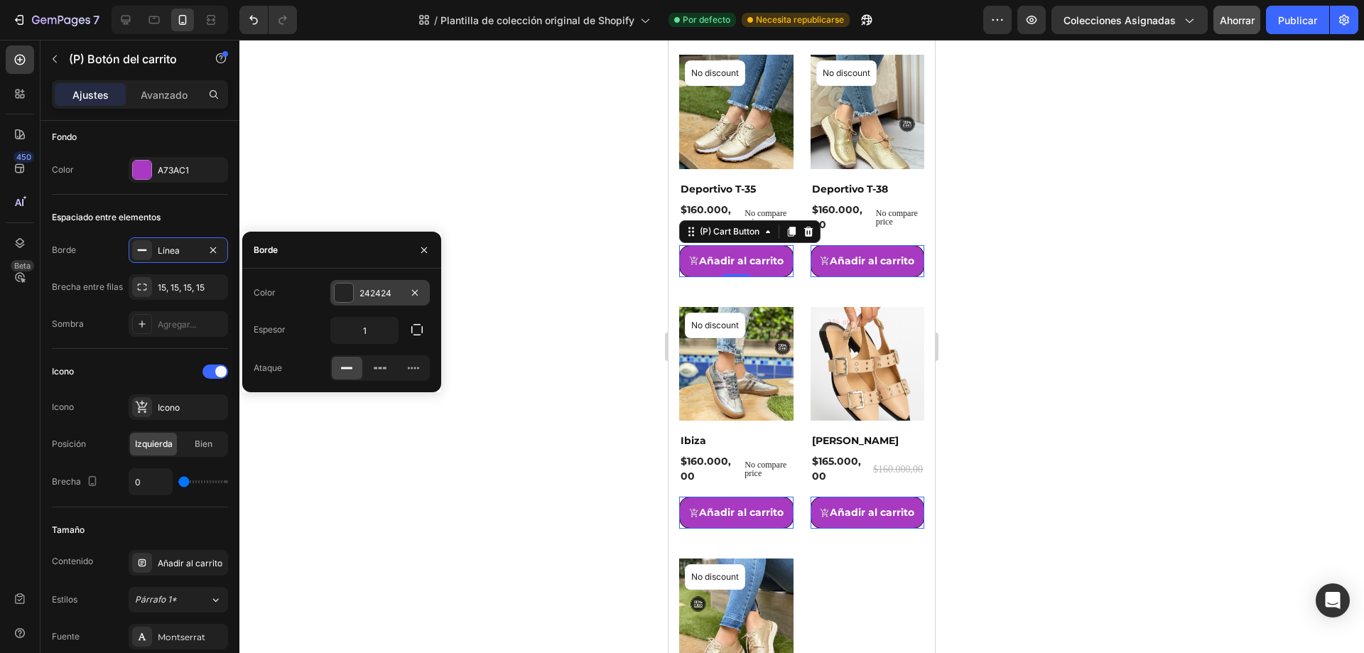
click at [345, 296] on div at bounding box center [344, 292] width 18 height 18
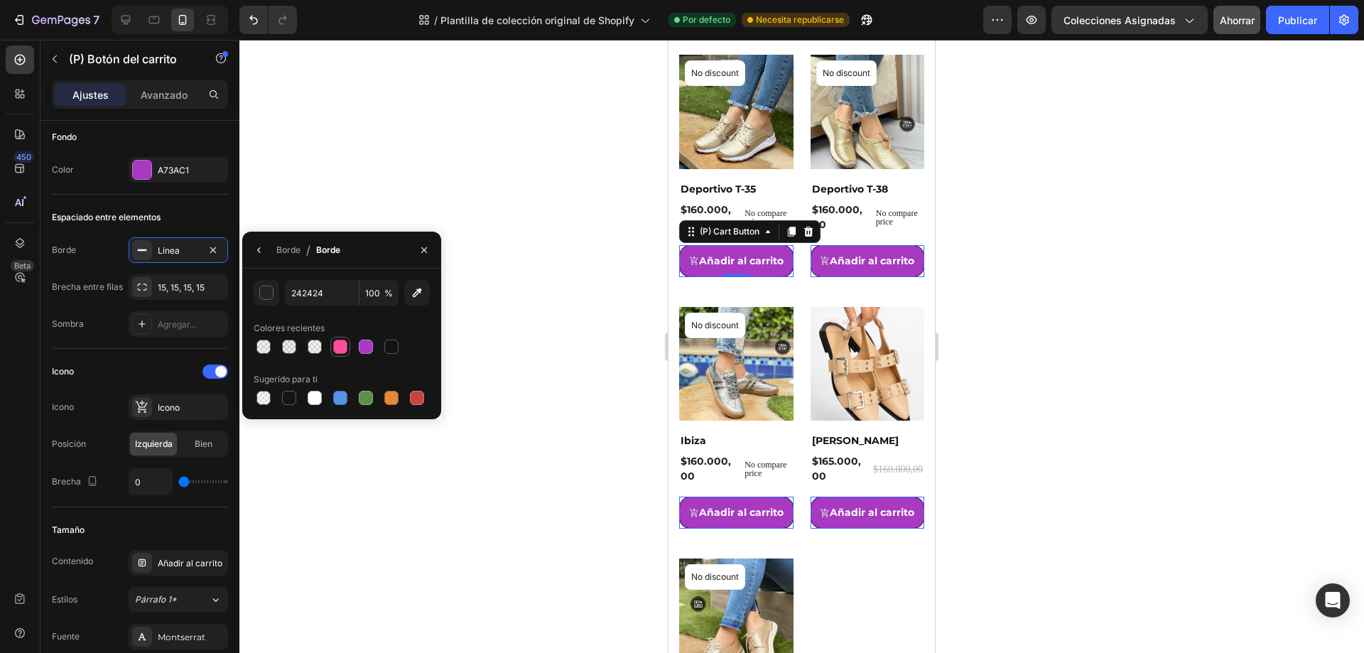
click at [340, 347] on div at bounding box center [340, 347] width 14 height 14
type input "FC4E9D"
click at [102, 258] on div "Borde Línea" at bounding box center [140, 250] width 176 height 26
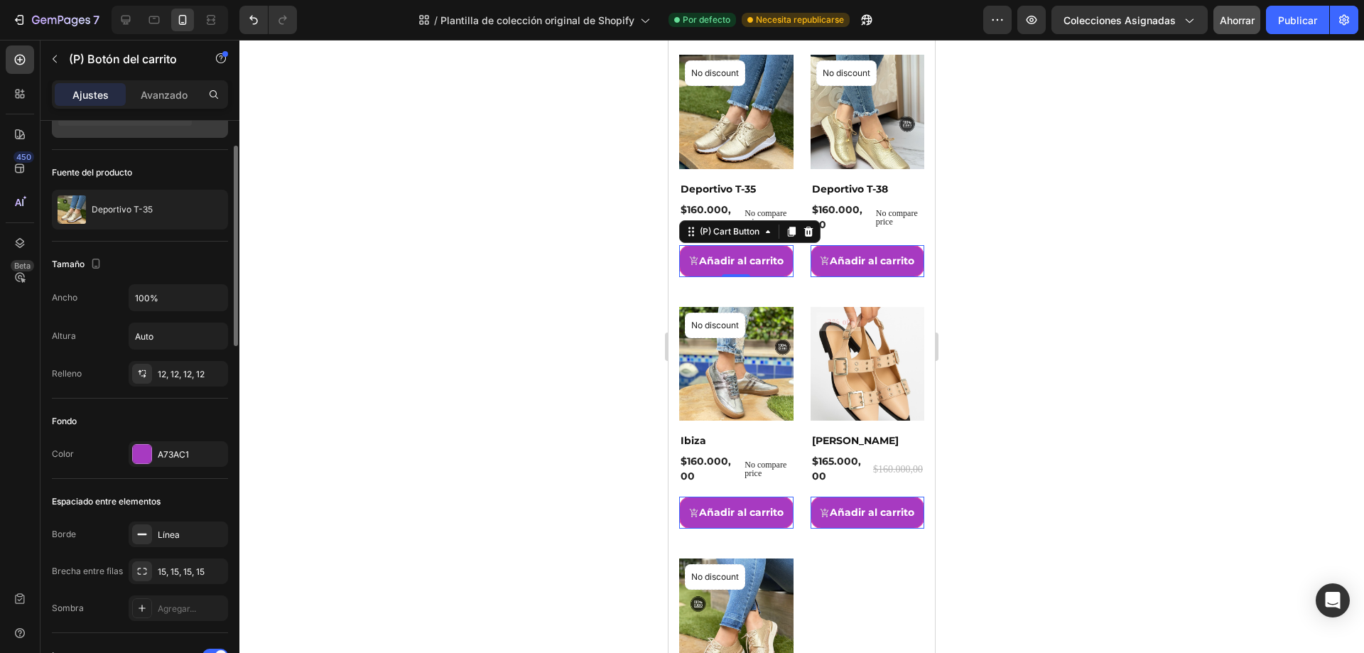
scroll to position [0, 0]
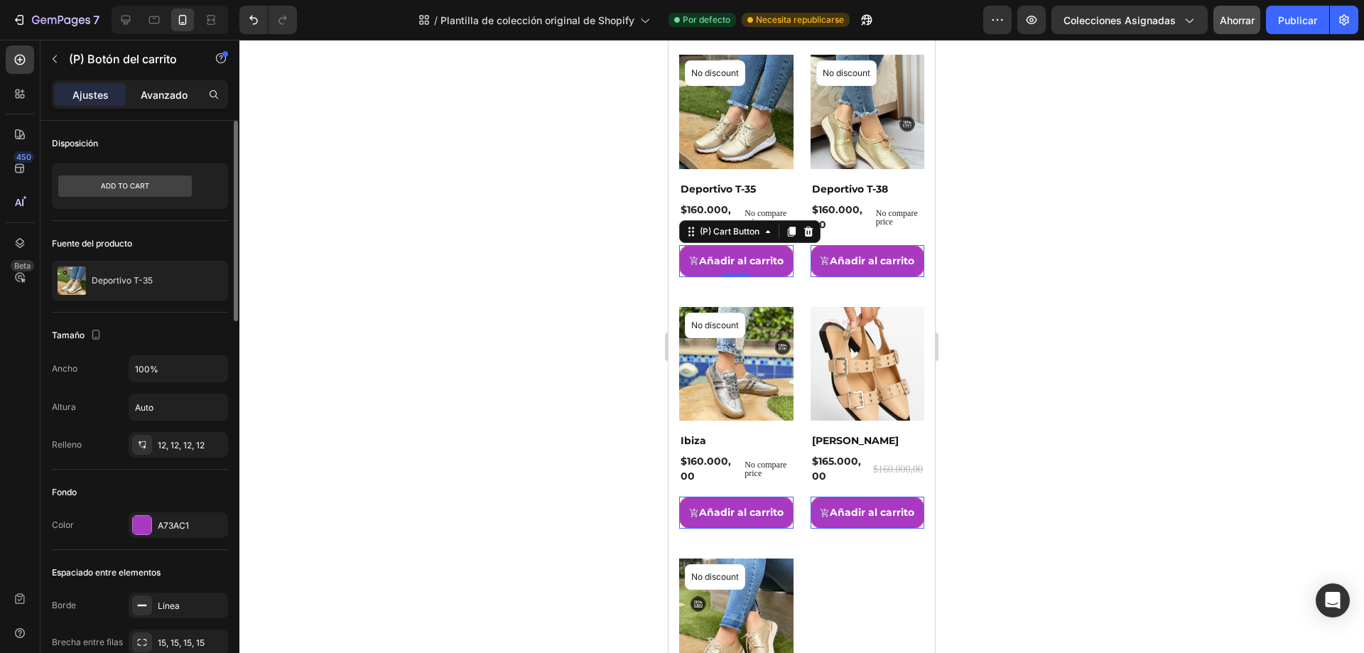
click at [178, 92] on font "Avanzado" at bounding box center [164, 95] width 47 height 12
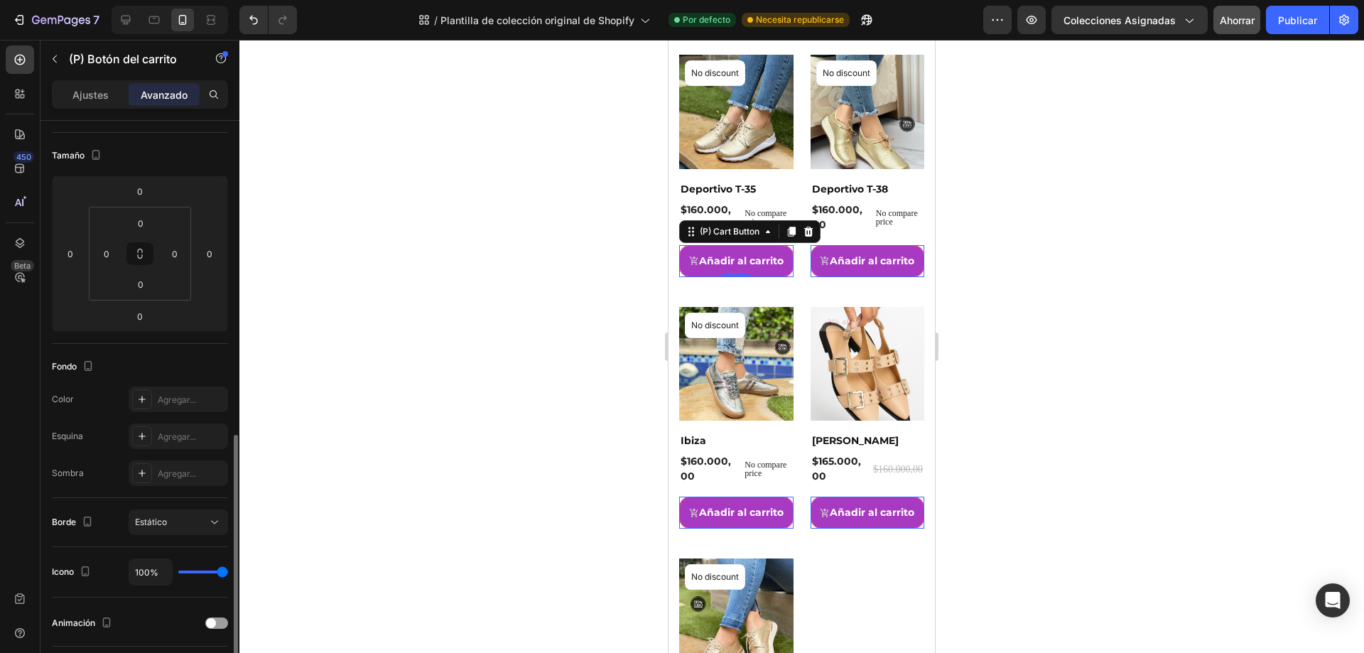
scroll to position [284, 0]
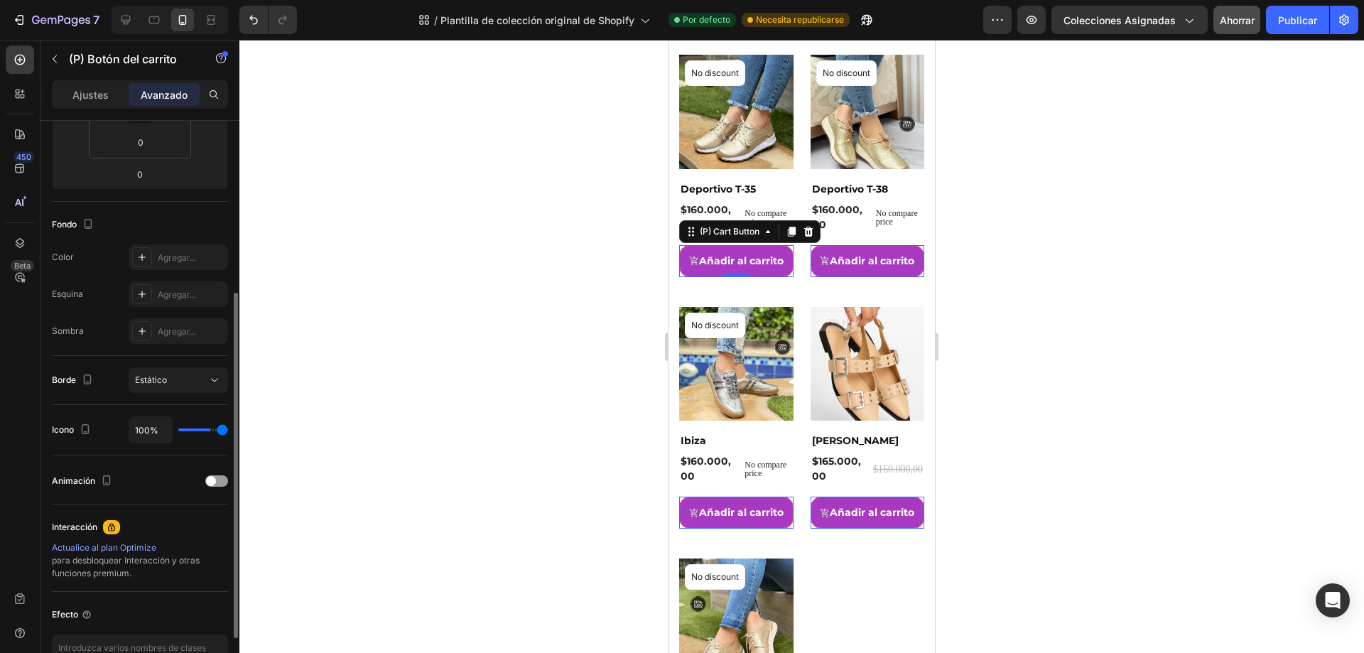
type input "57%"
type input "57"
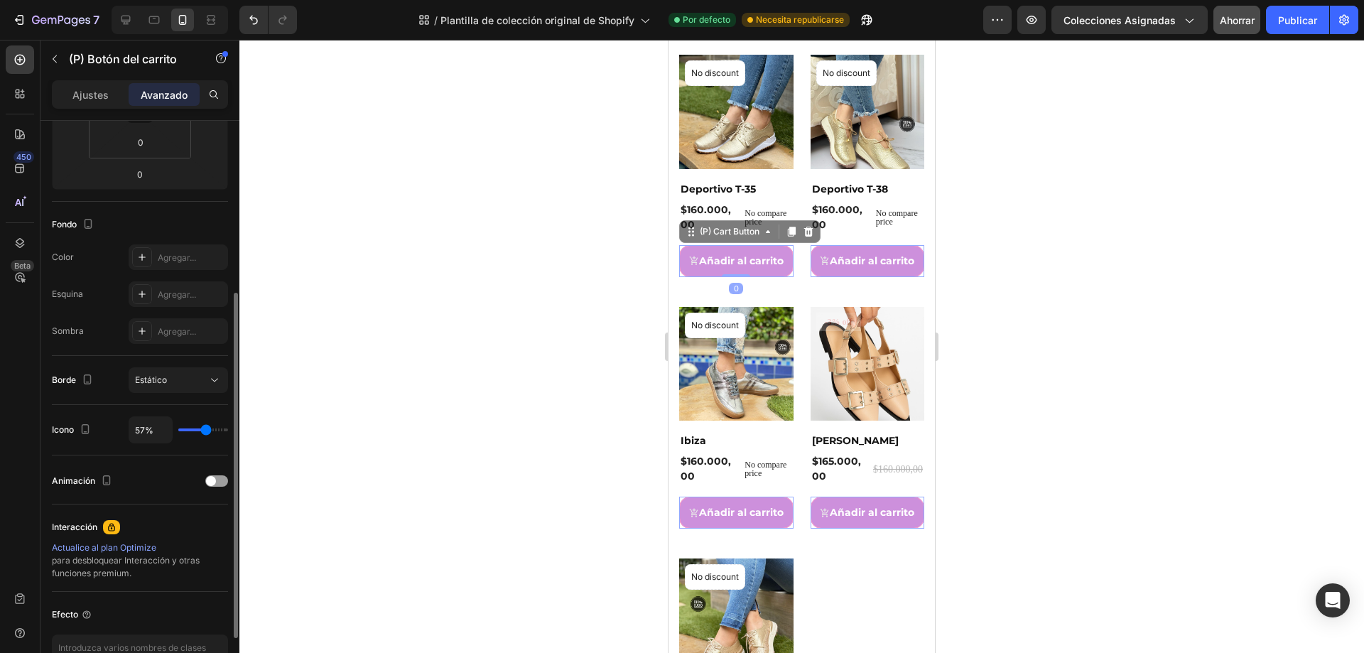
type input "56%"
type input "56"
type input "52%"
drag, startPoint x: 222, startPoint y: 428, endPoint x: 204, endPoint y: 431, distance: 17.9
type input "52"
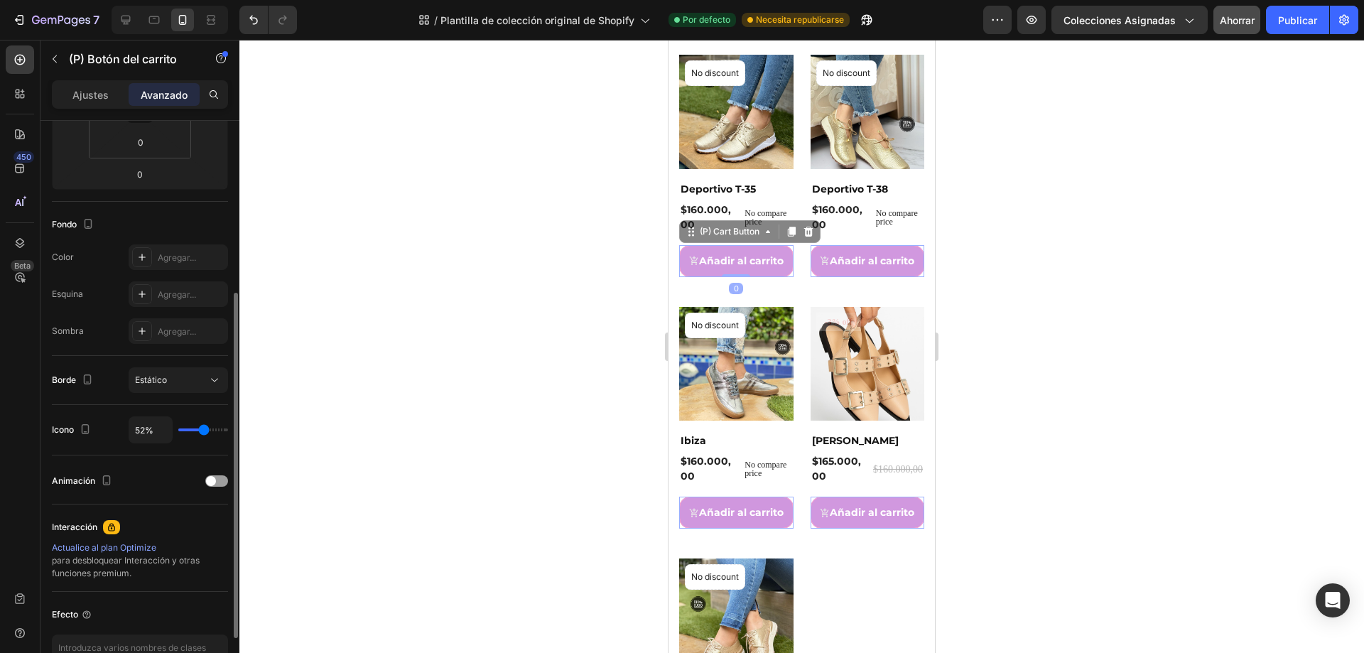
click at [204, 431] on input "range" at bounding box center [203, 429] width 50 height 3
click at [120, 433] on div "Icono 52%" at bounding box center [140, 429] width 176 height 27
type input "54%"
type input "54"
type input "100%"
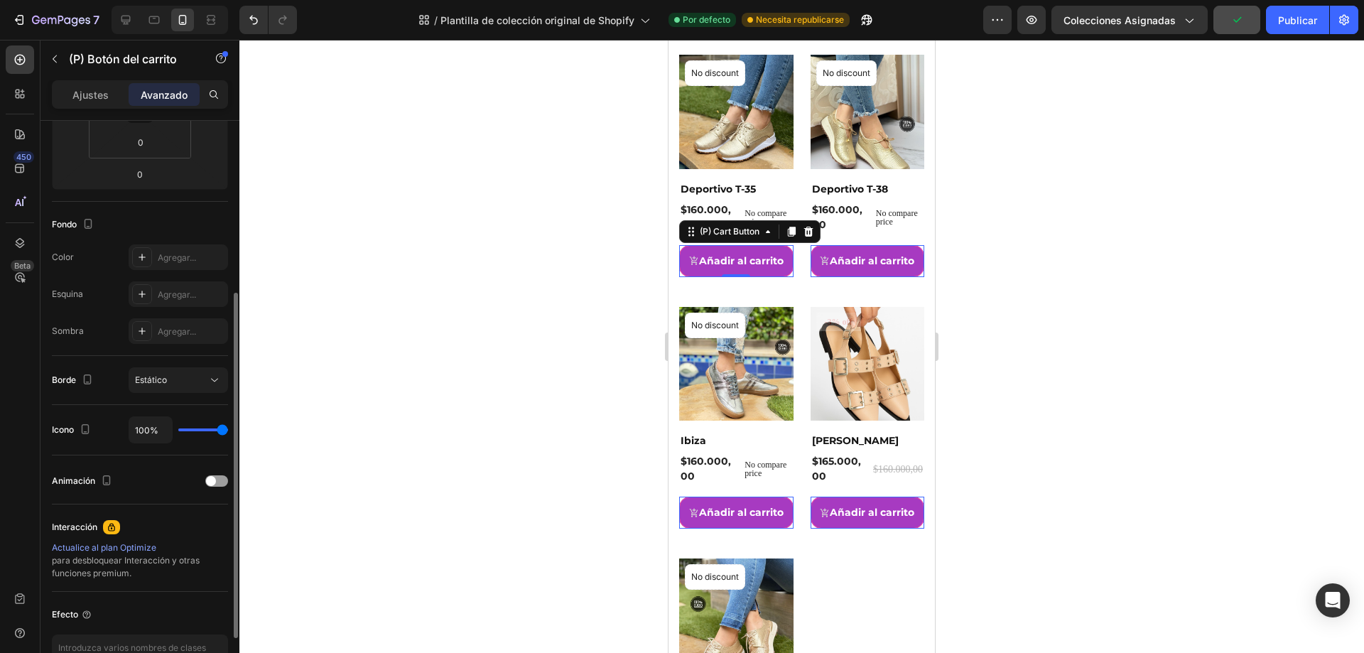
drag, startPoint x: 201, startPoint y: 431, endPoint x: 225, endPoint y: 431, distance: 23.4
type input "100"
click at [225, 431] on input "range" at bounding box center [203, 429] width 50 height 3
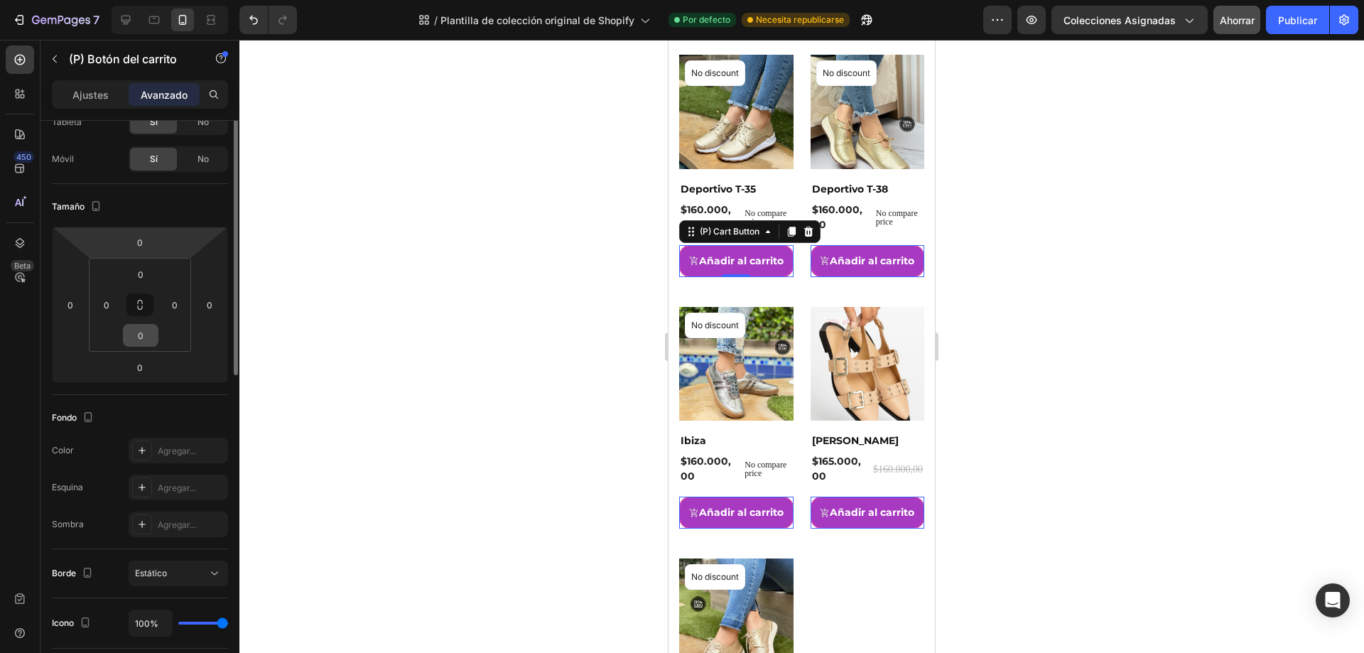
scroll to position [0, 0]
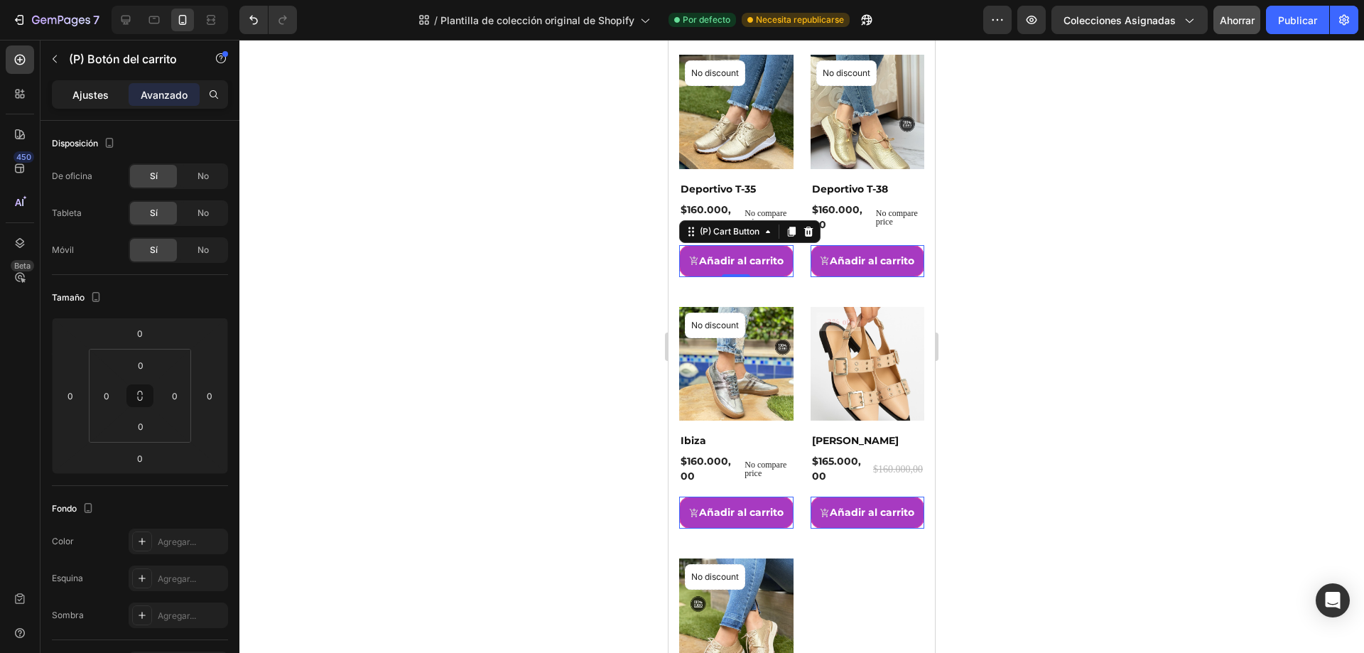
click at [99, 96] on font "Ajustes" at bounding box center [90, 95] width 36 height 12
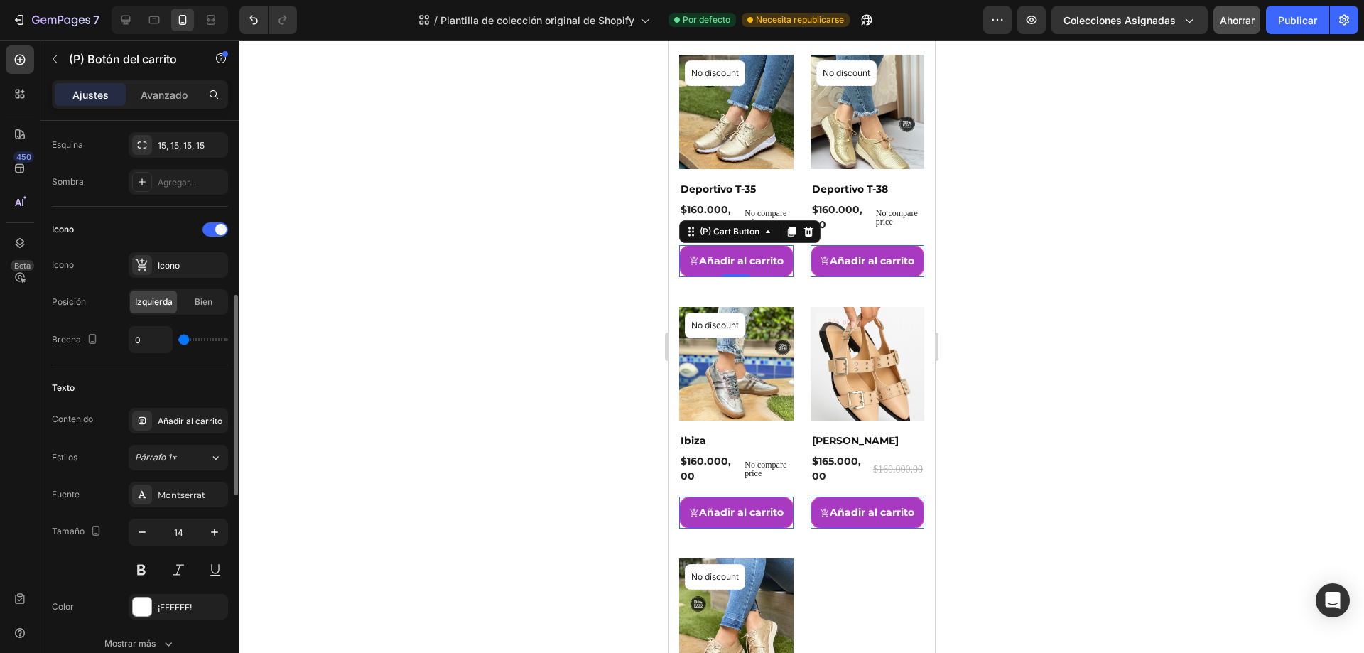
scroll to position [568, 0]
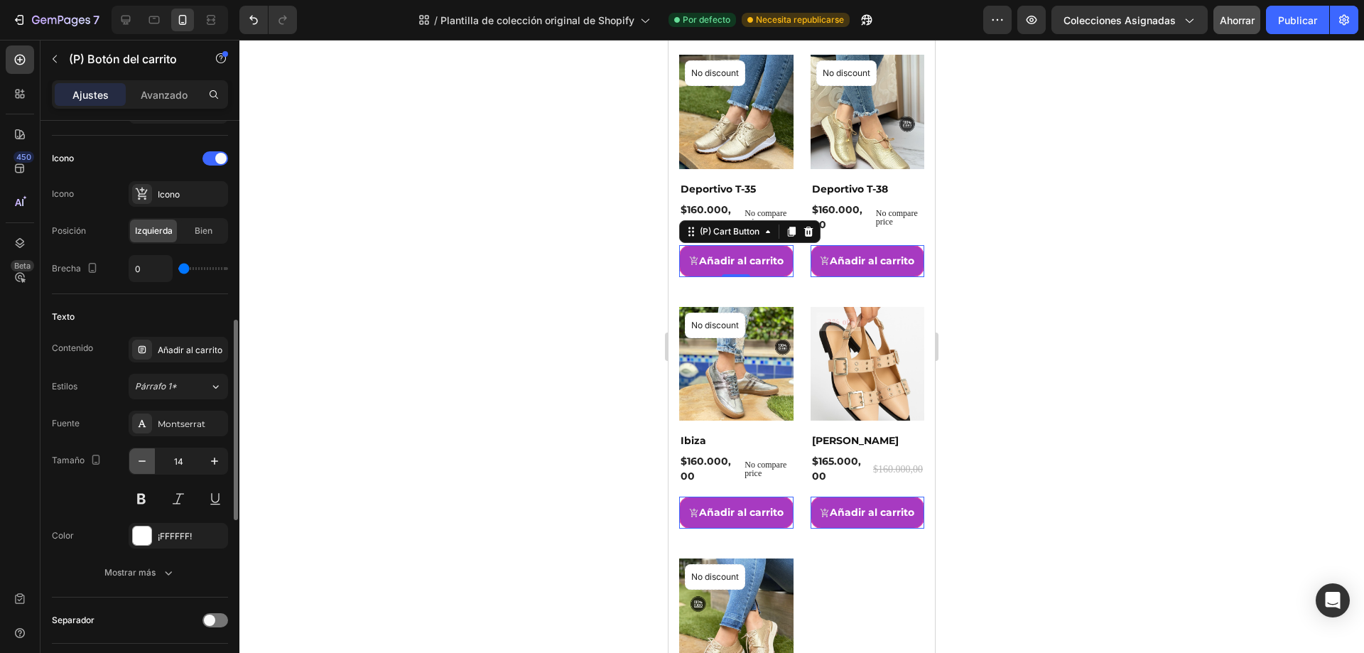
click at [142, 461] on icon "button" at bounding box center [142, 460] width 7 height 1
type input "13"
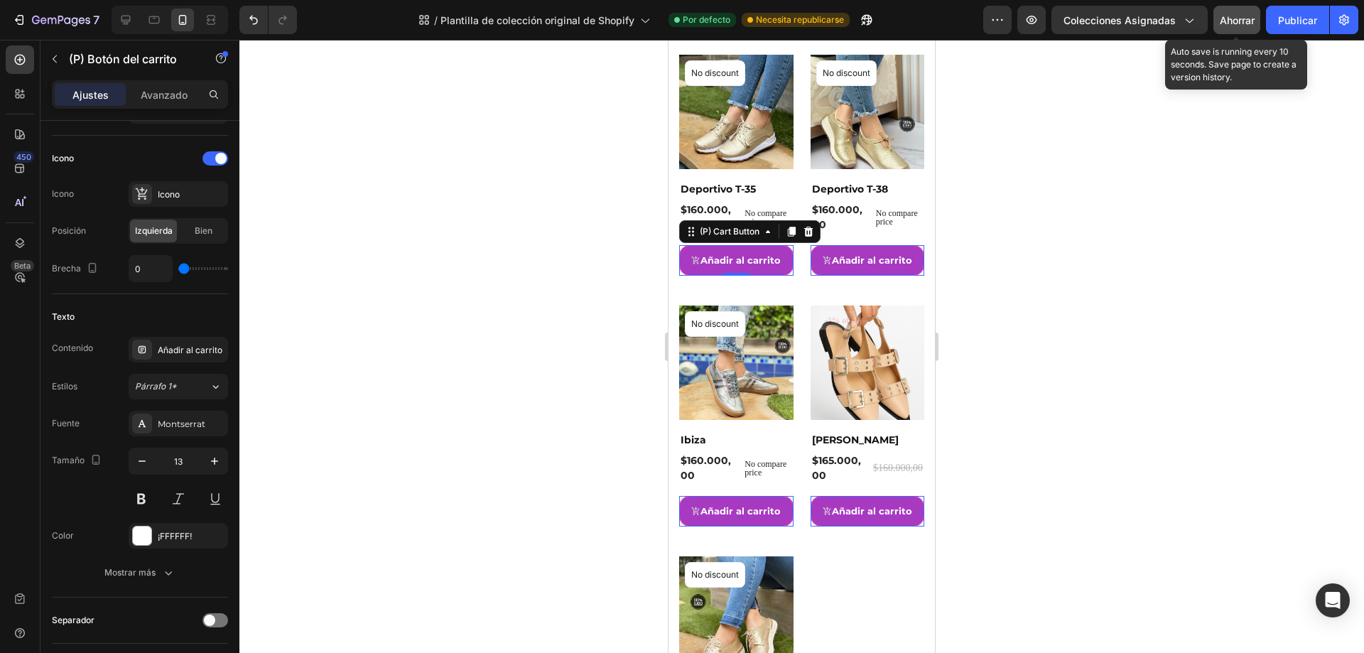
click at [1231, 21] on font "Ahorrar" at bounding box center [1237, 20] width 35 height 12
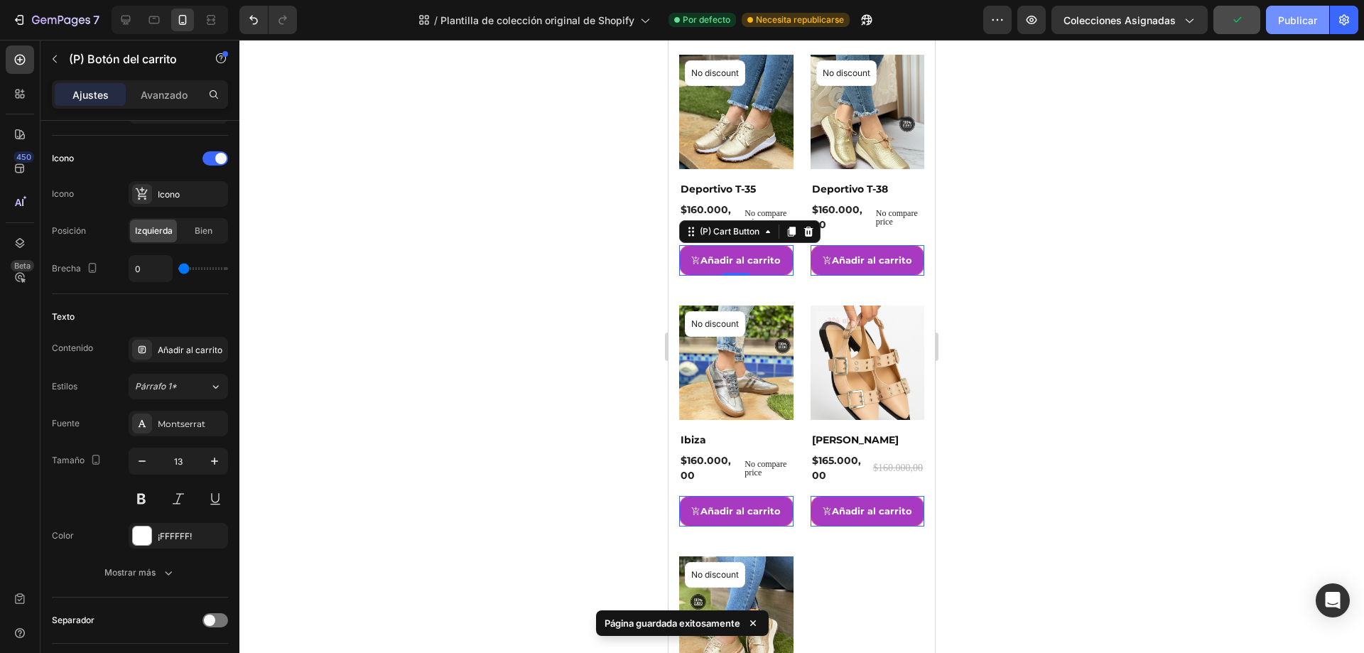
click at [1286, 23] on font "Publicar" at bounding box center [1297, 20] width 39 height 12
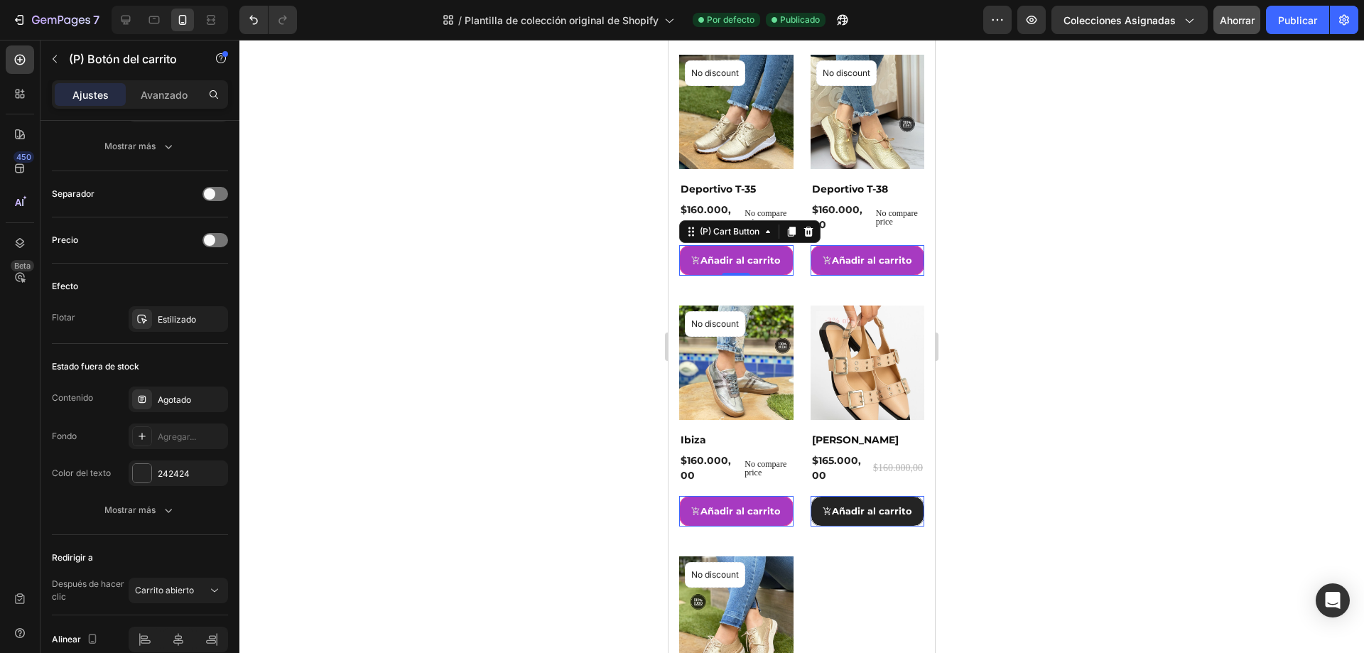
scroll to position [0, 0]
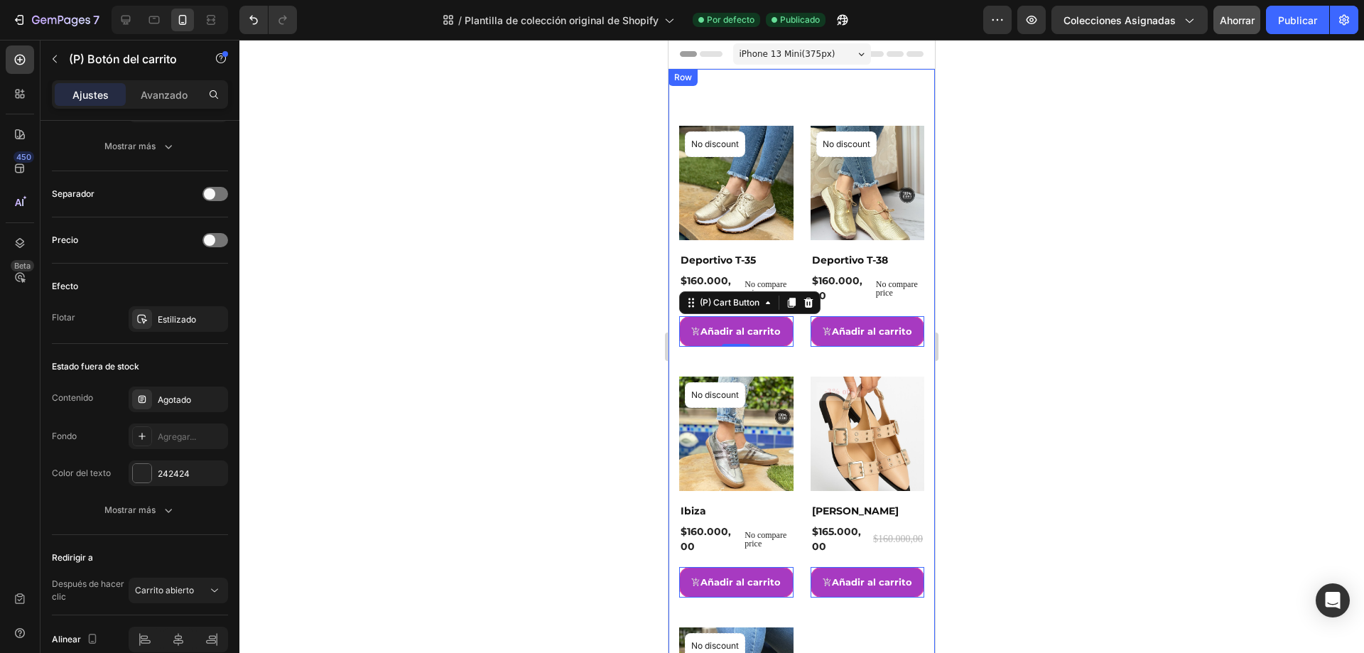
click at [752, 87] on div "Product Images & Gallery No discount Not be displayed when published Product Ba…" at bounding box center [802, 487] width 266 height 836
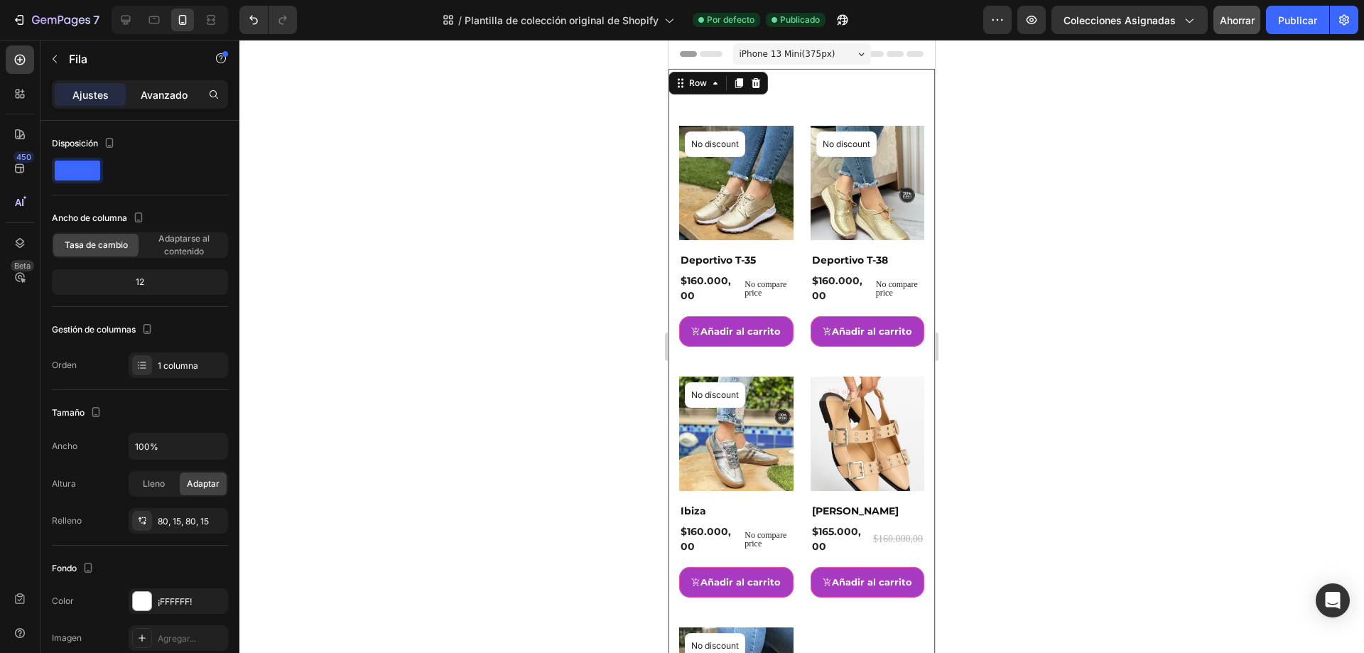
click at [180, 96] on font "Avanzado" at bounding box center [164, 95] width 47 height 12
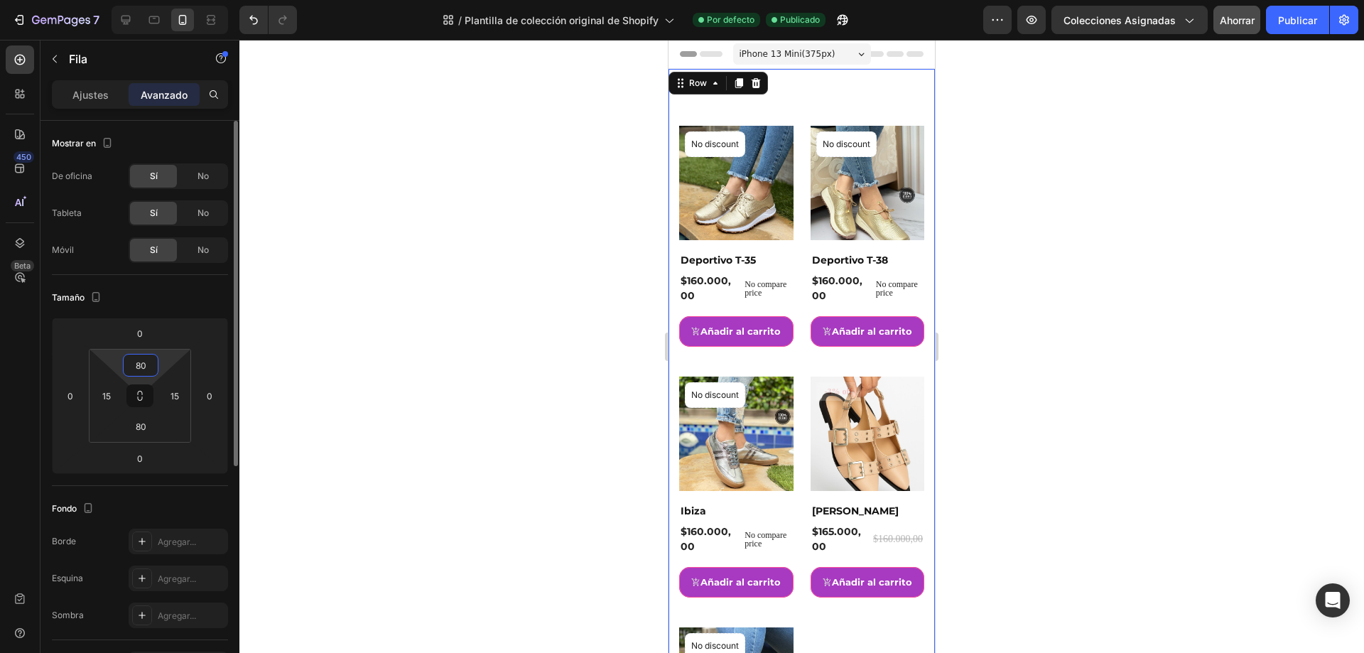
drag, startPoint x: 151, startPoint y: 369, endPoint x: 135, endPoint y: 369, distance: 16.4
click at [135, 369] on input "80" at bounding box center [140, 365] width 28 height 21
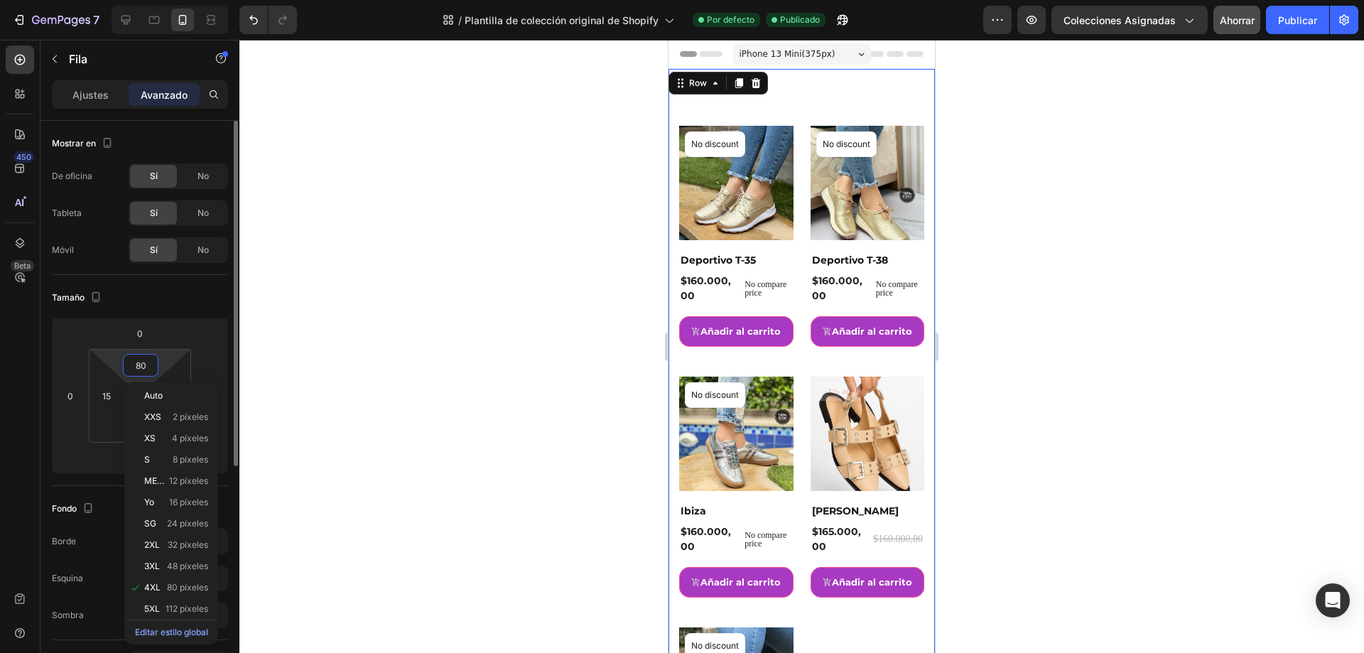
click at [153, 362] on input "80" at bounding box center [140, 365] width 28 height 21
type input "8"
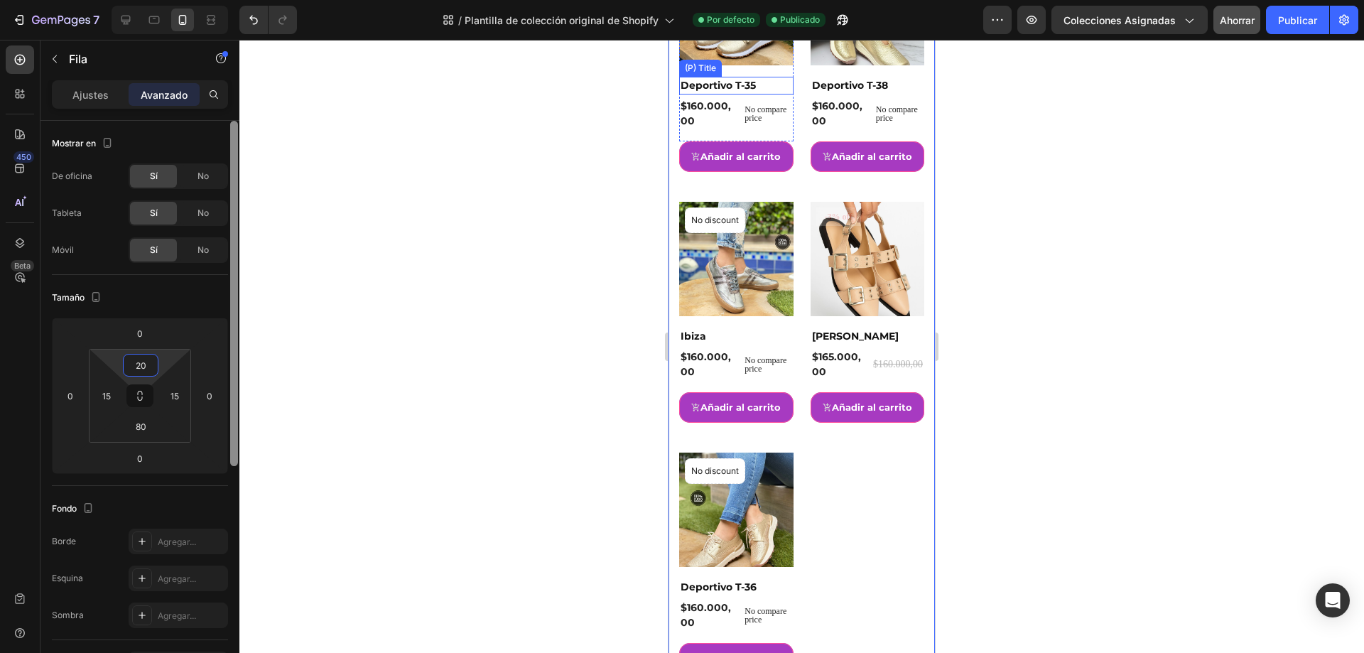
scroll to position [142, 0]
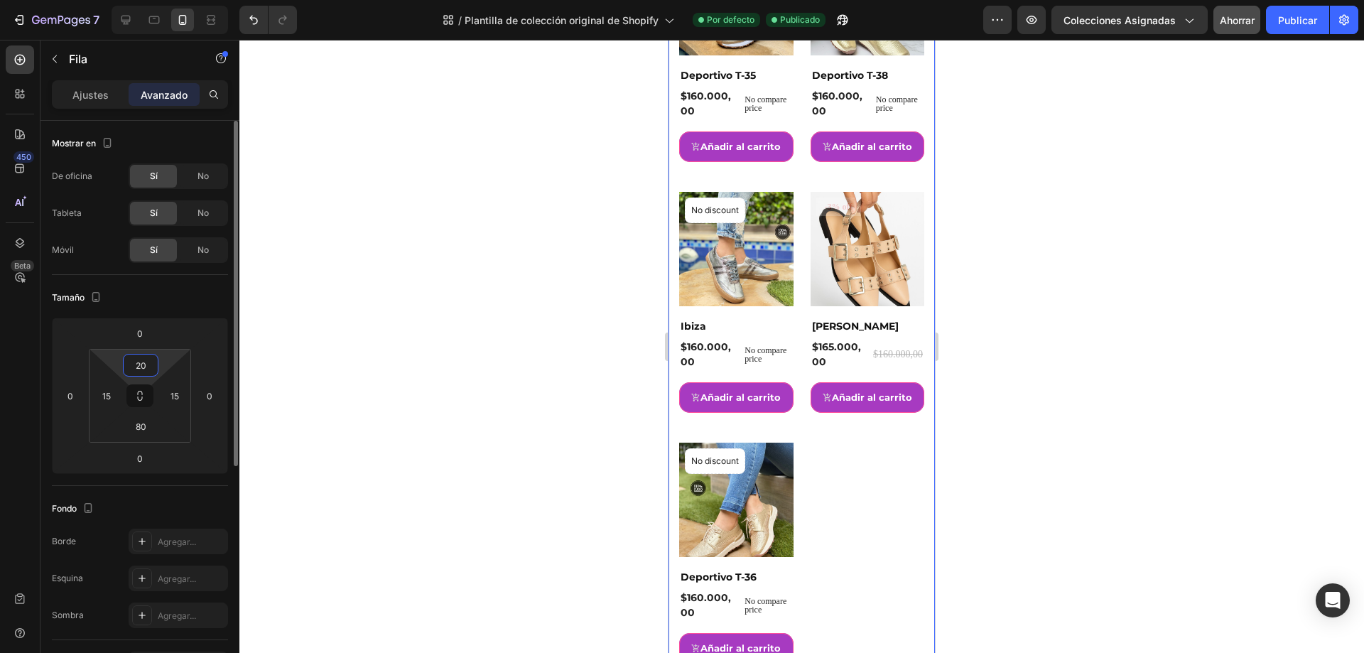
click at [173, 306] on div "Tamaño" at bounding box center [140, 297] width 176 height 23
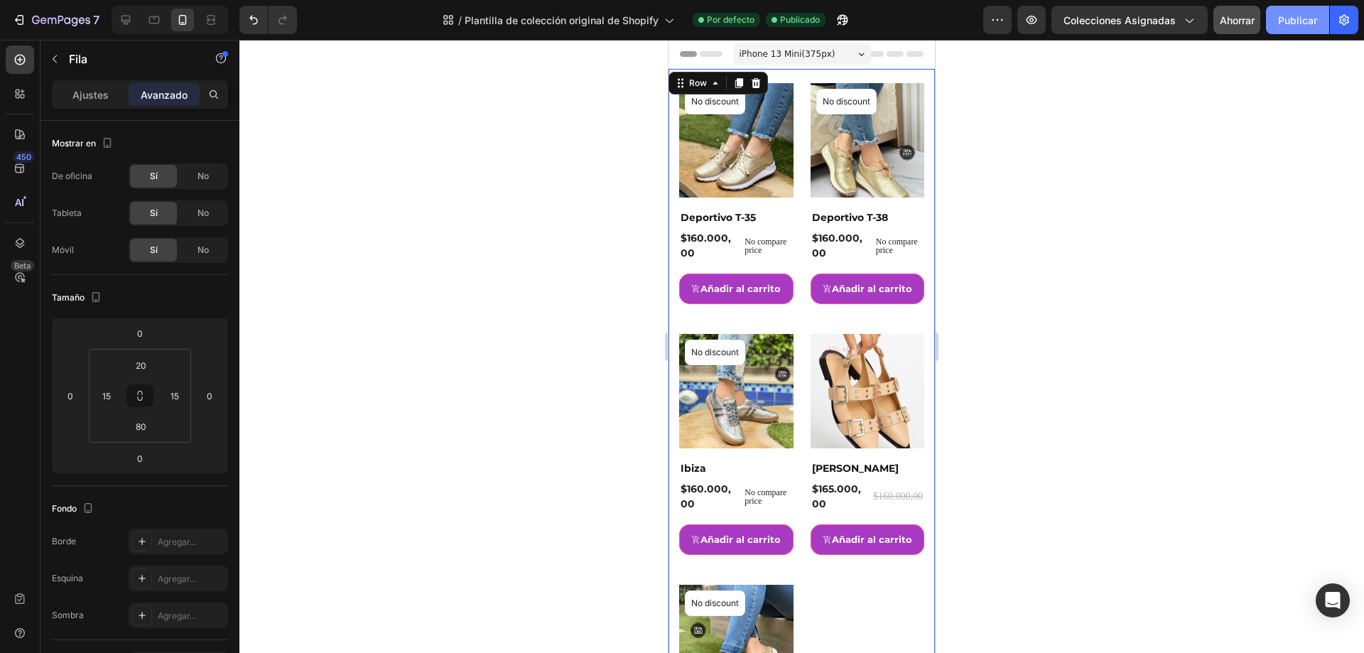
click at [1299, 26] on font "Publicar" at bounding box center [1297, 20] width 39 height 15
click at [159, 19] on icon at bounding box center [154, 20] width 11 height 8
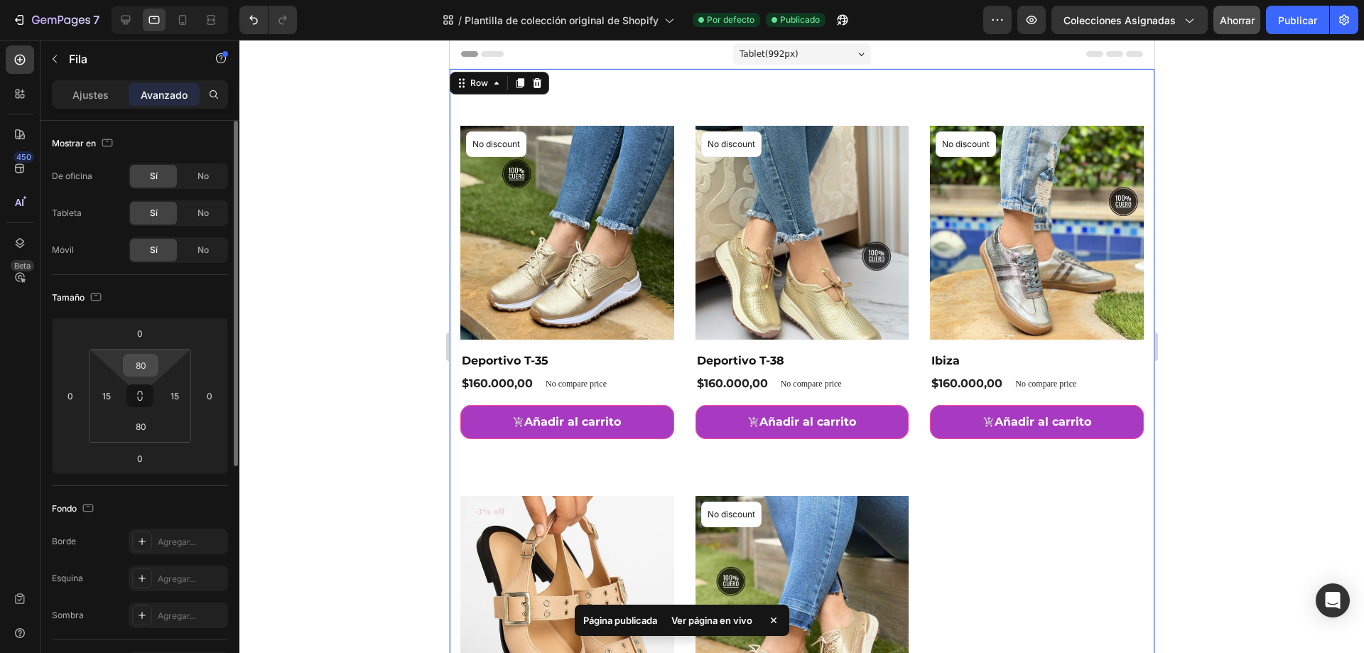
click at [143, 365] on input "80" at bounding box center [140, 365] width 28 height 21
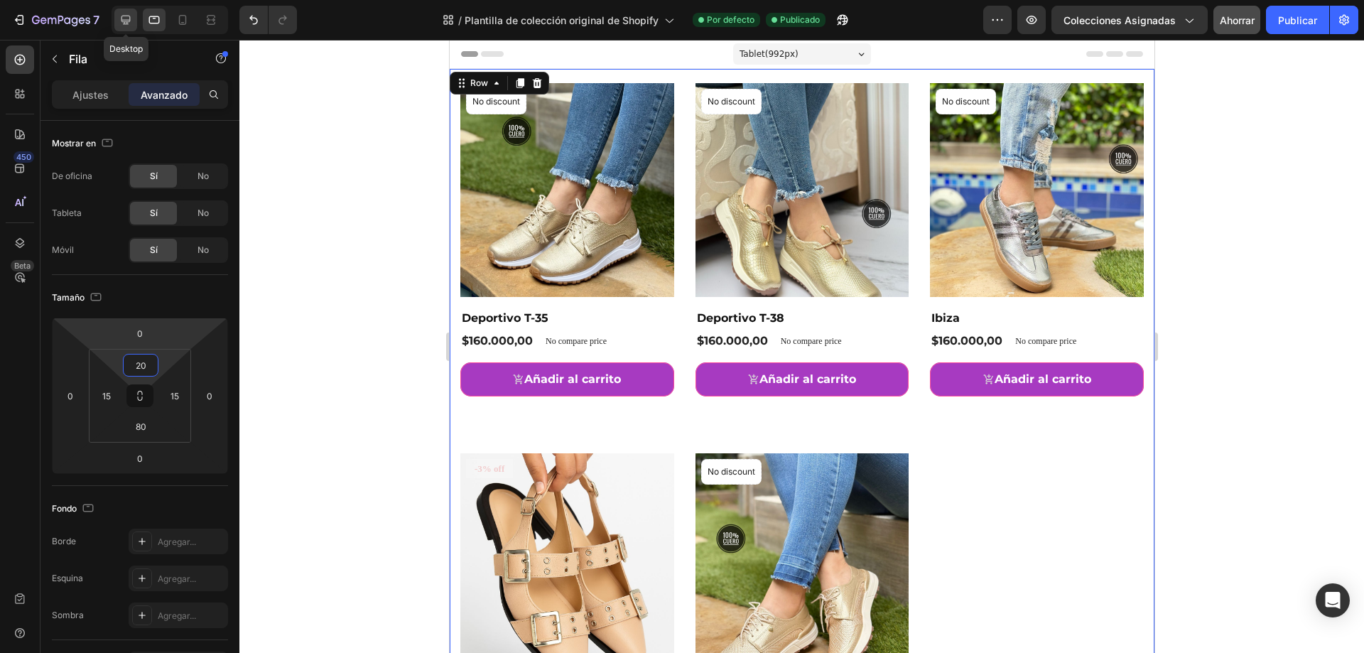
click at [131, 19] on icon at bounding box center [126, 20] width 14 height 14
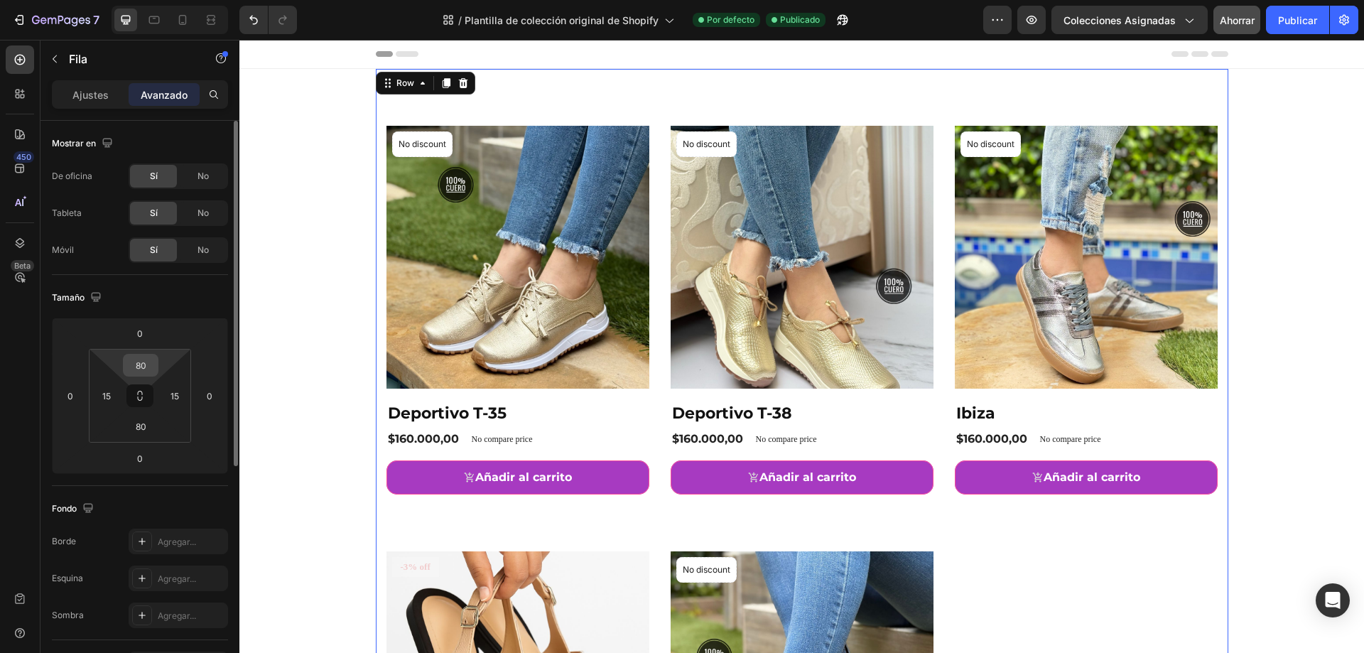
click at [144, 368] on input "80" at bounding box center [140, 365] width 28 height 21
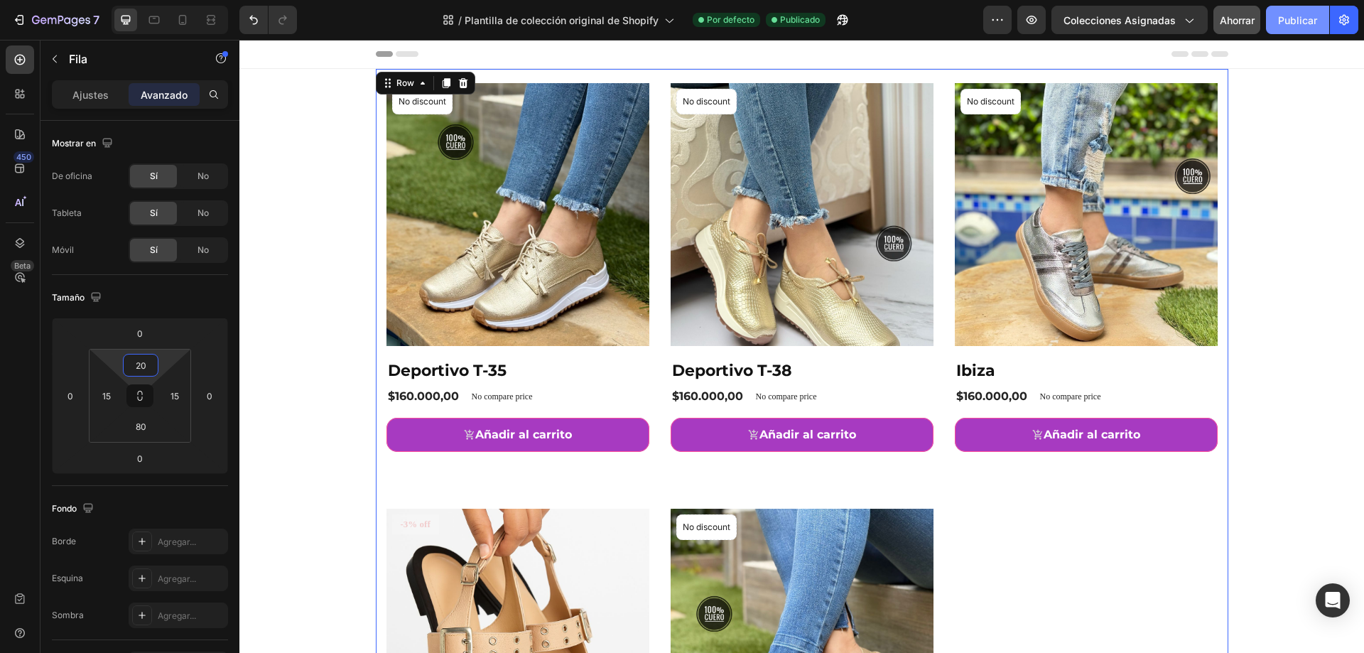
type input "20"
click at [1303, 26] on font "Publicar" at bounding box center [1297, 20] width 39 height 12
click at [84, 97] on font "Ajustes" at bounding box center [90, 95] width 36 height 12
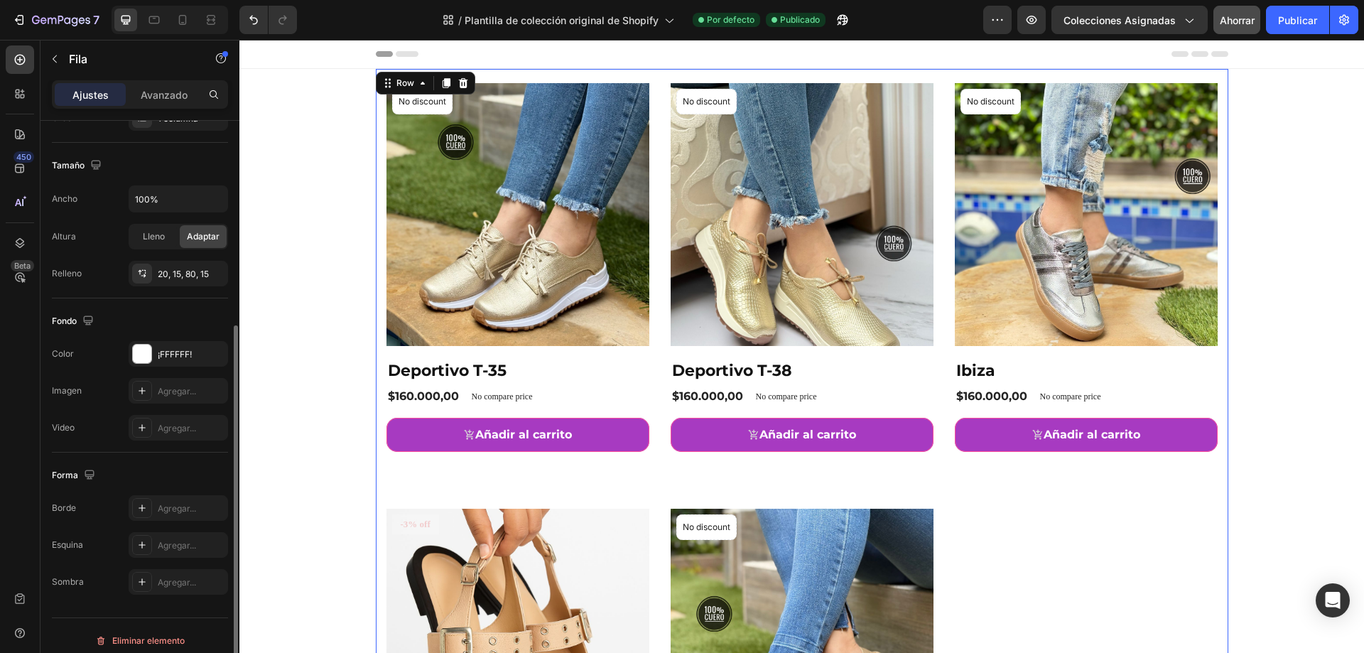
scroll to position [294, 0]
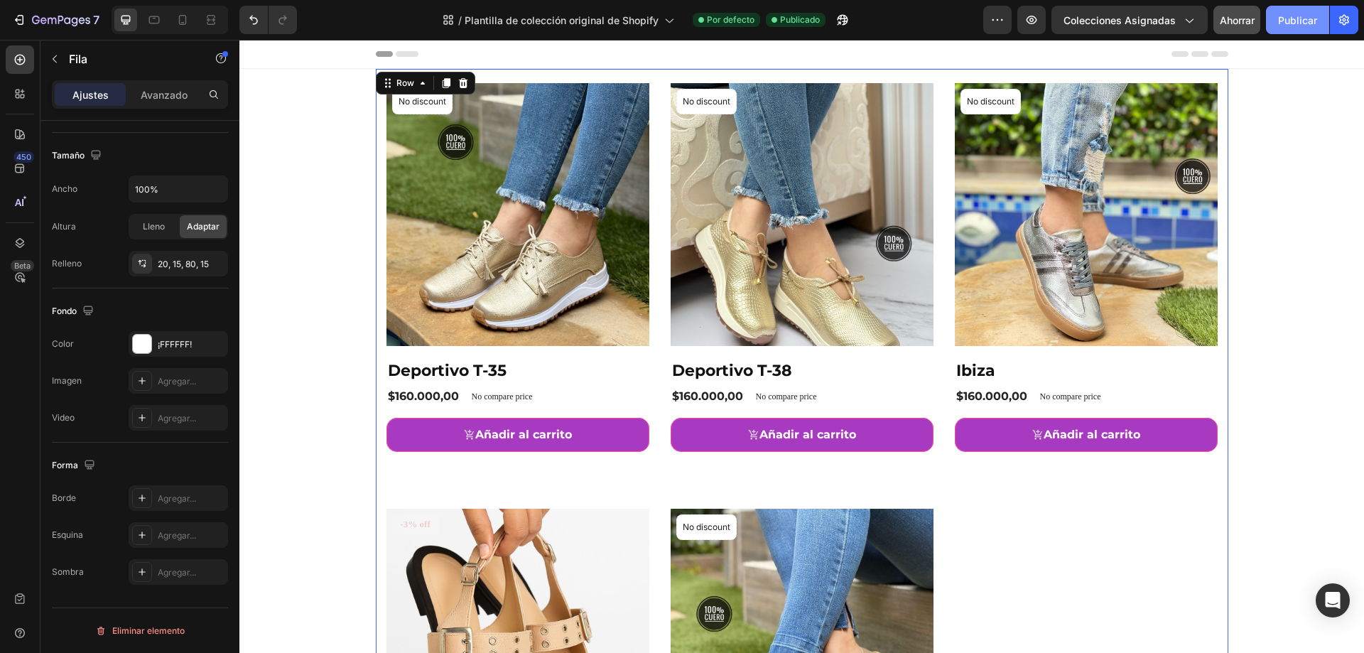
click at [1298, 21] on font "Publicar" at bounding box center [1297, 20] width 39 height 12
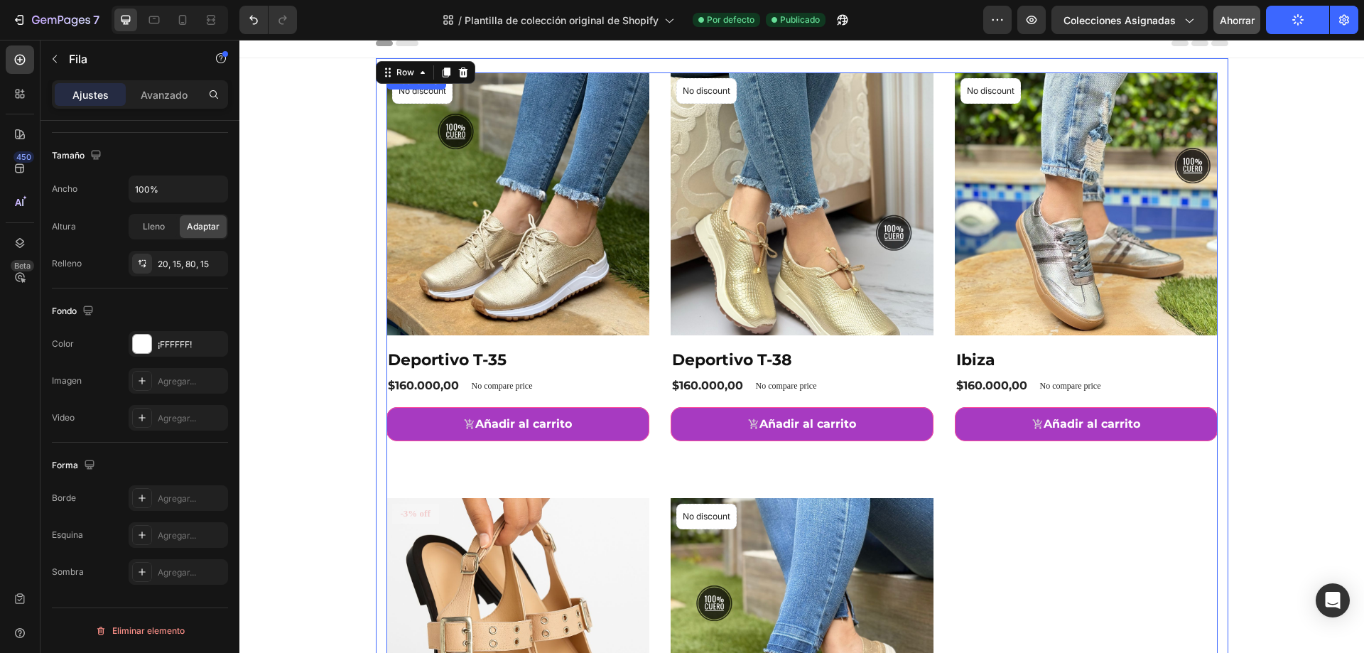
scroll to position [0, 0]
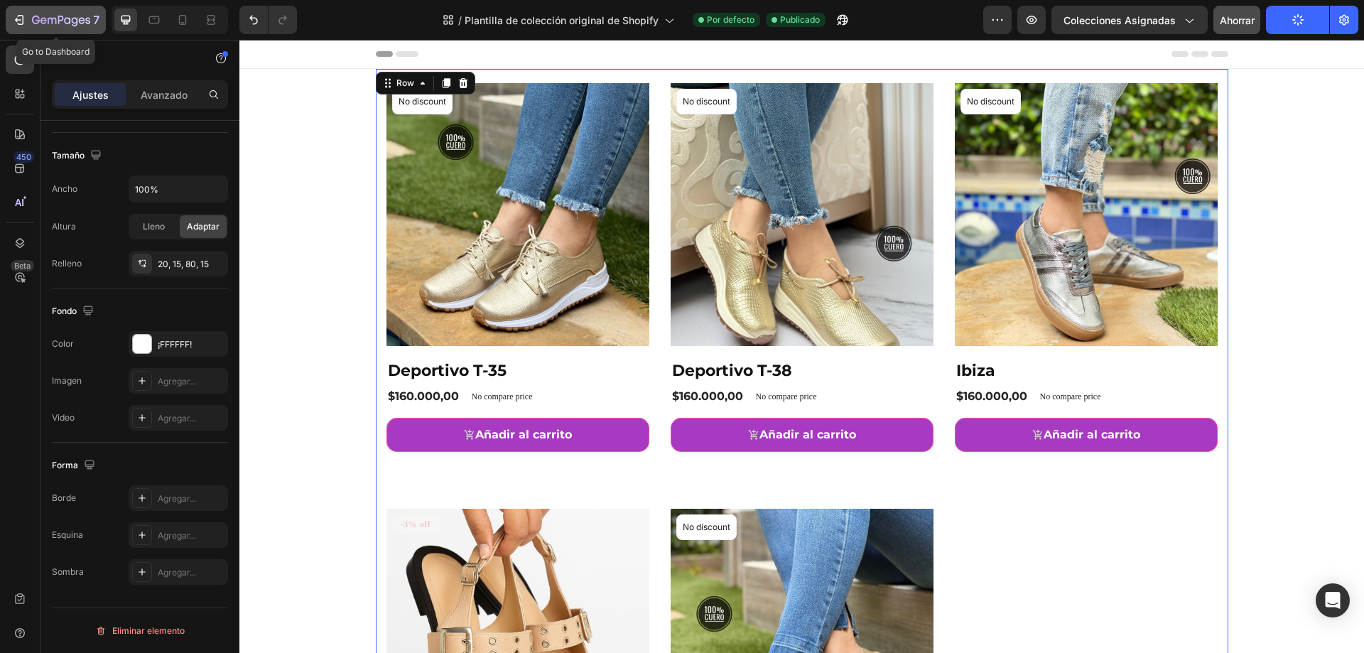
click at [13, 16] on icon "button" at bounding box center [19, 20] width 14 height 14
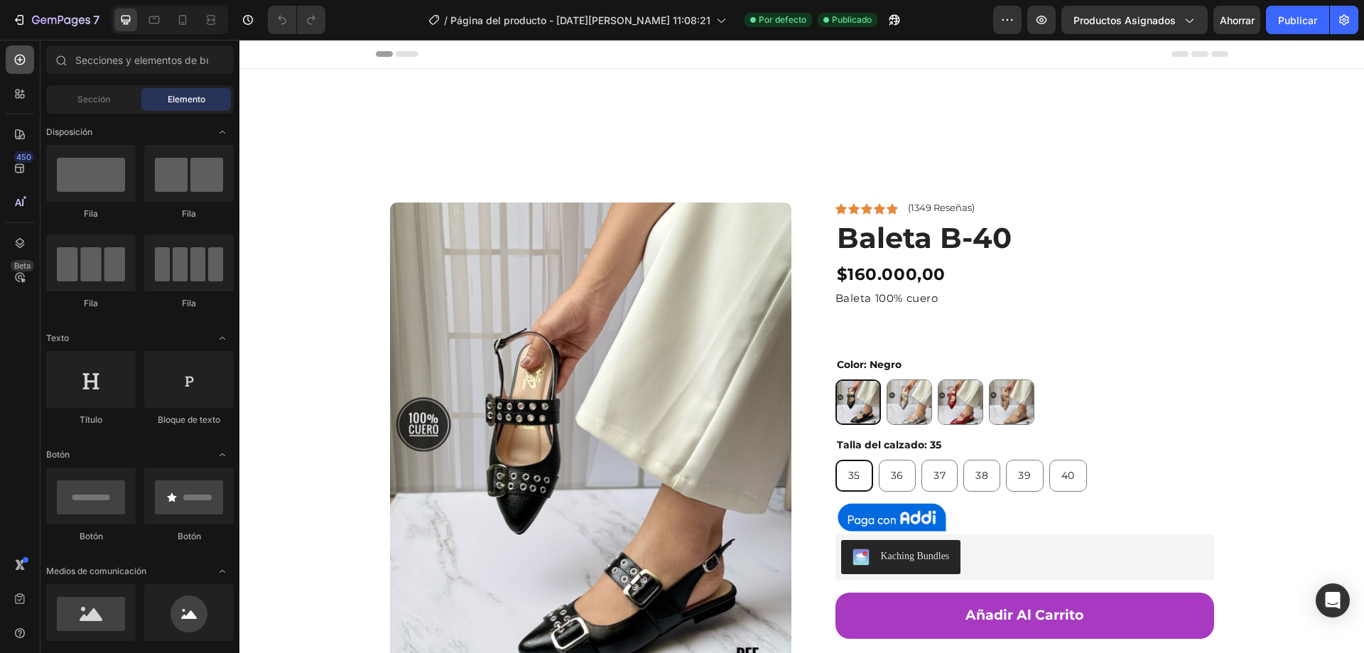
click at [23, 57] on icon at bounding box center [20, 60] width 14 height 14
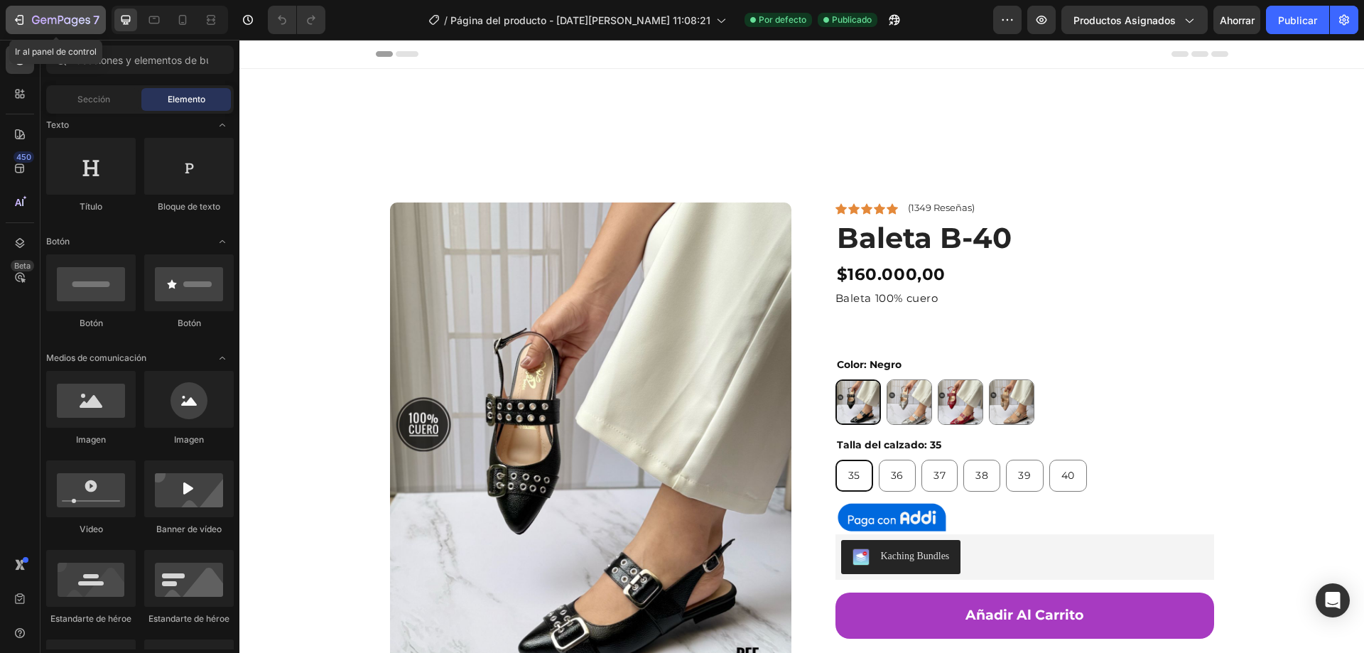
click at [23, 13] on icon "button" at bounding box center [19, 20] width 14 height 14
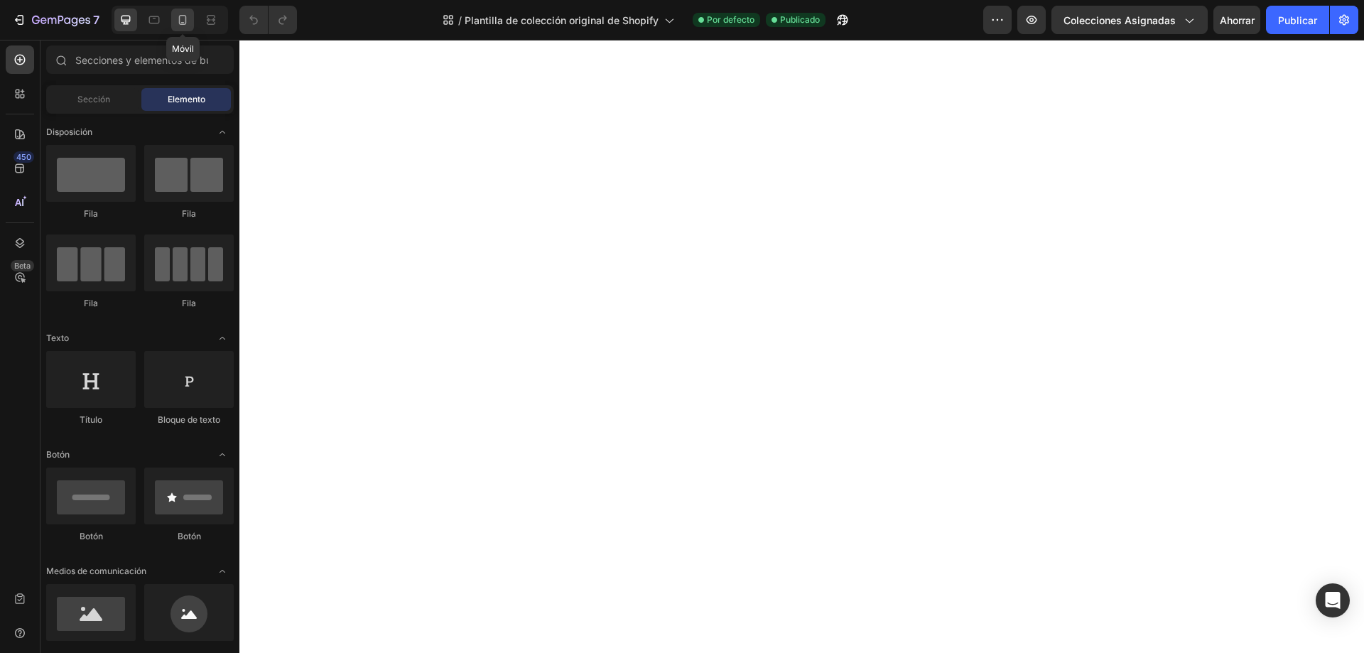
click at [179, 18] on icon at bounding box center [183, 20] width 8 height 10
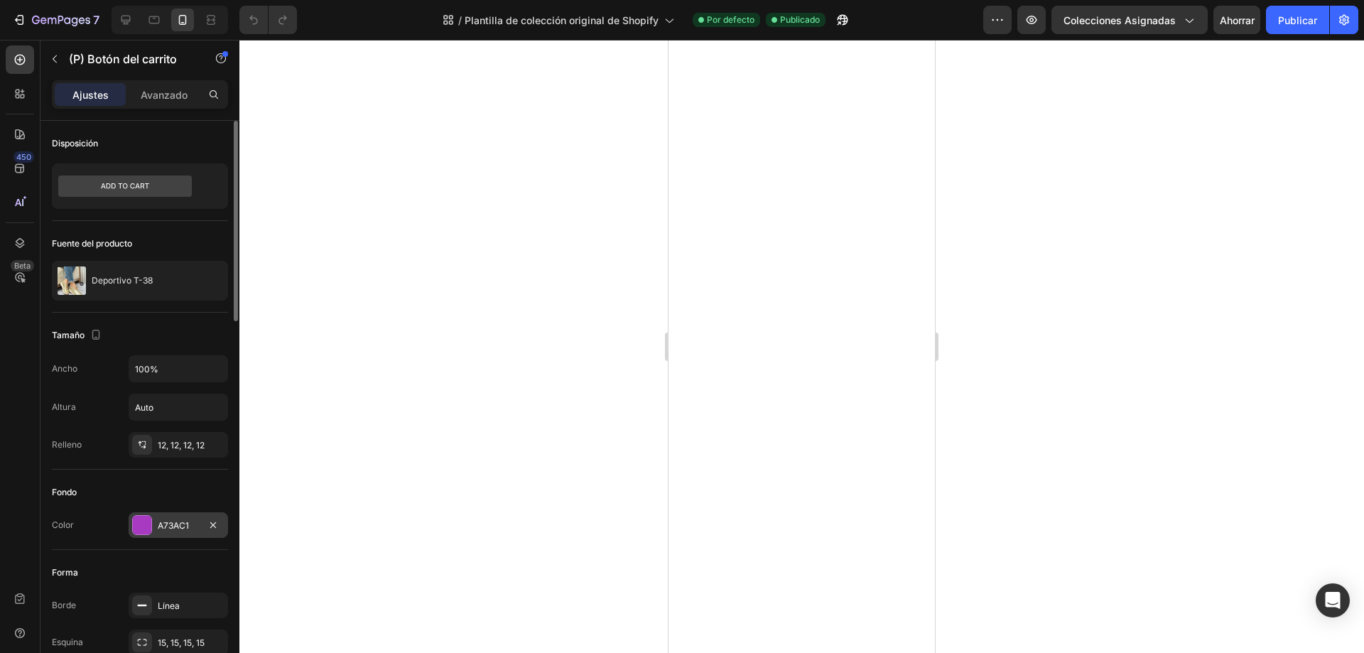
click at [141, 522] on div at bounding box center [142, 525] width 18 height 18
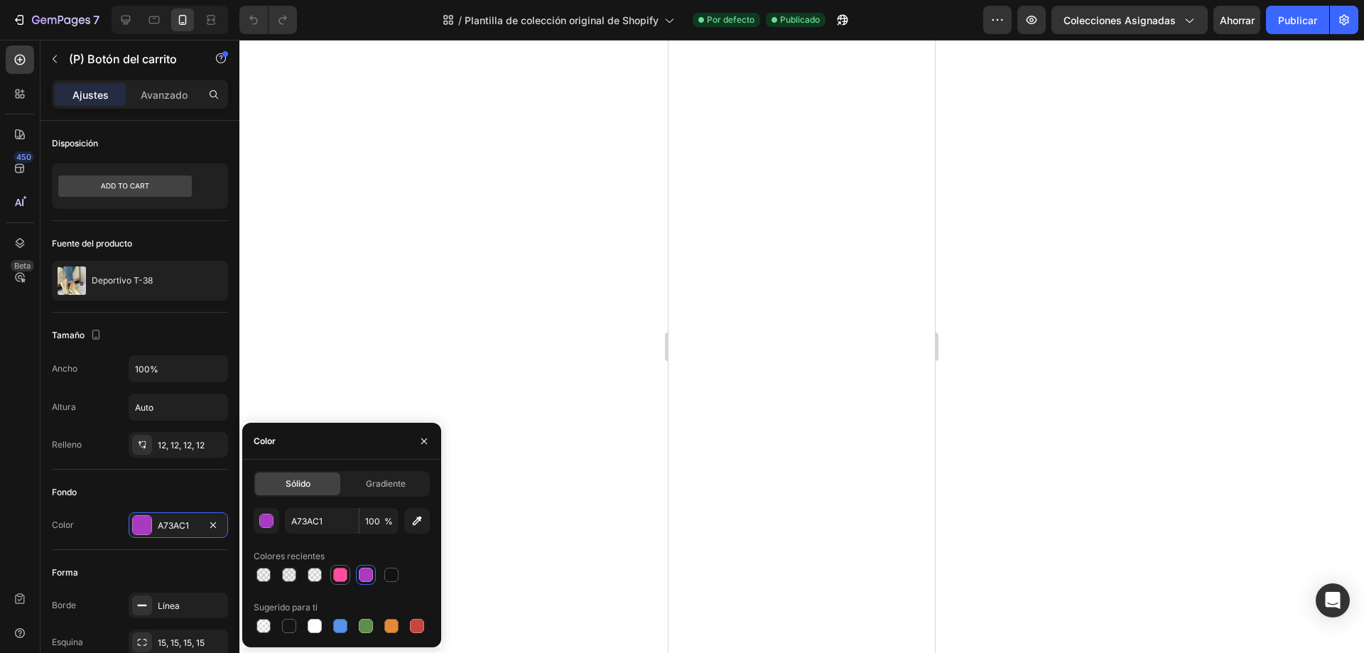
click at [344, 573] on div at bounding box center [340, 575] width 14 height 14
click at [358, 574] on div at bounding box center [365, 574] width 17 height 17
type input "A73AC1"
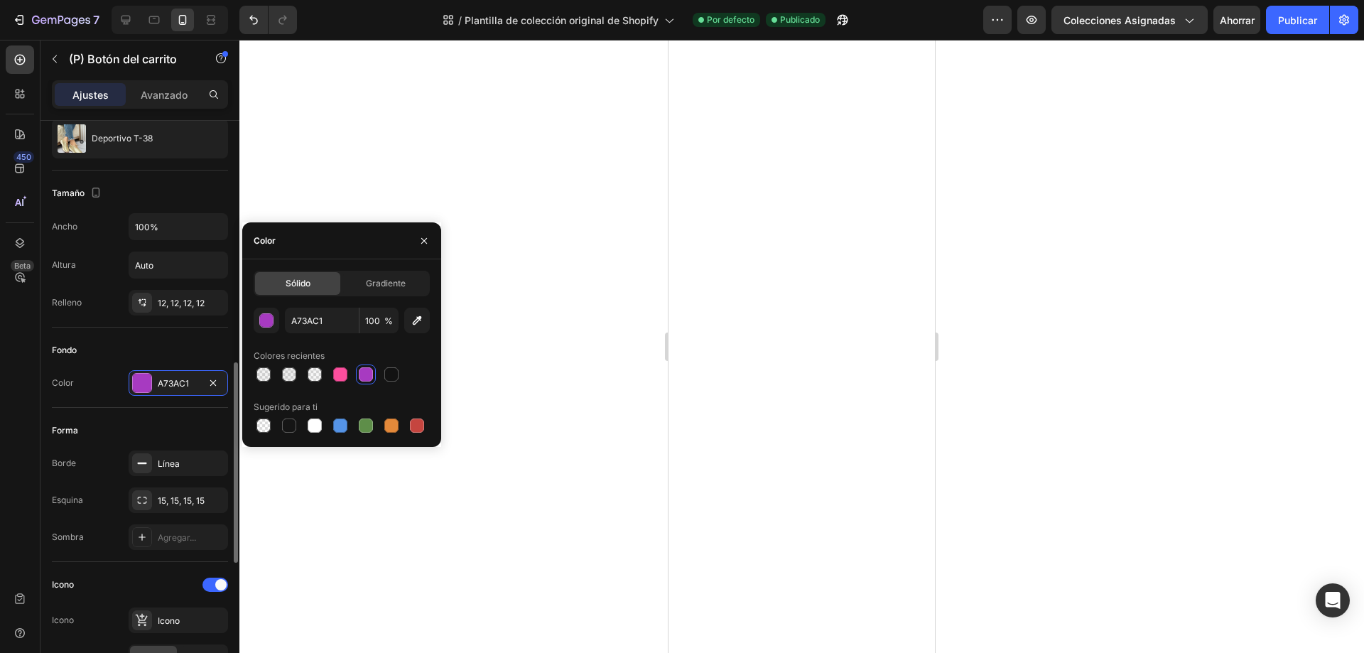
scroll to position [284, 0]
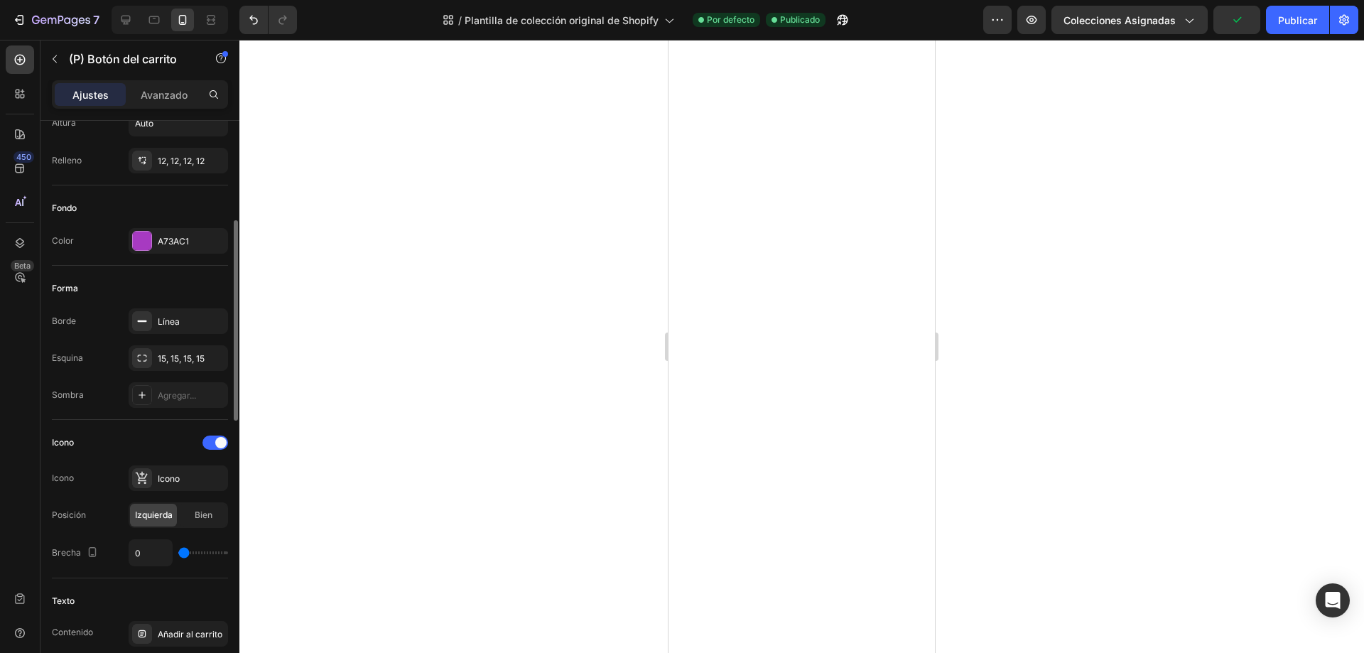
type input "7"
type input "21"
type input "34"
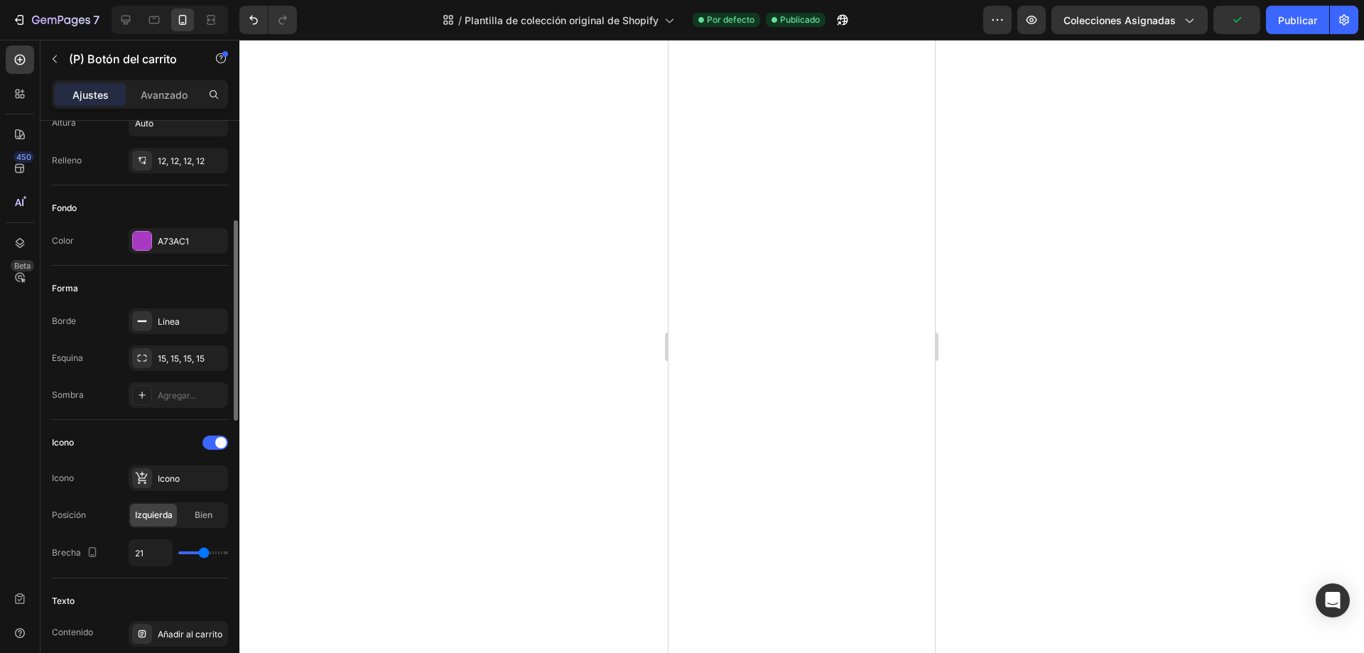
type input "34"
type input "35"
type input "33"
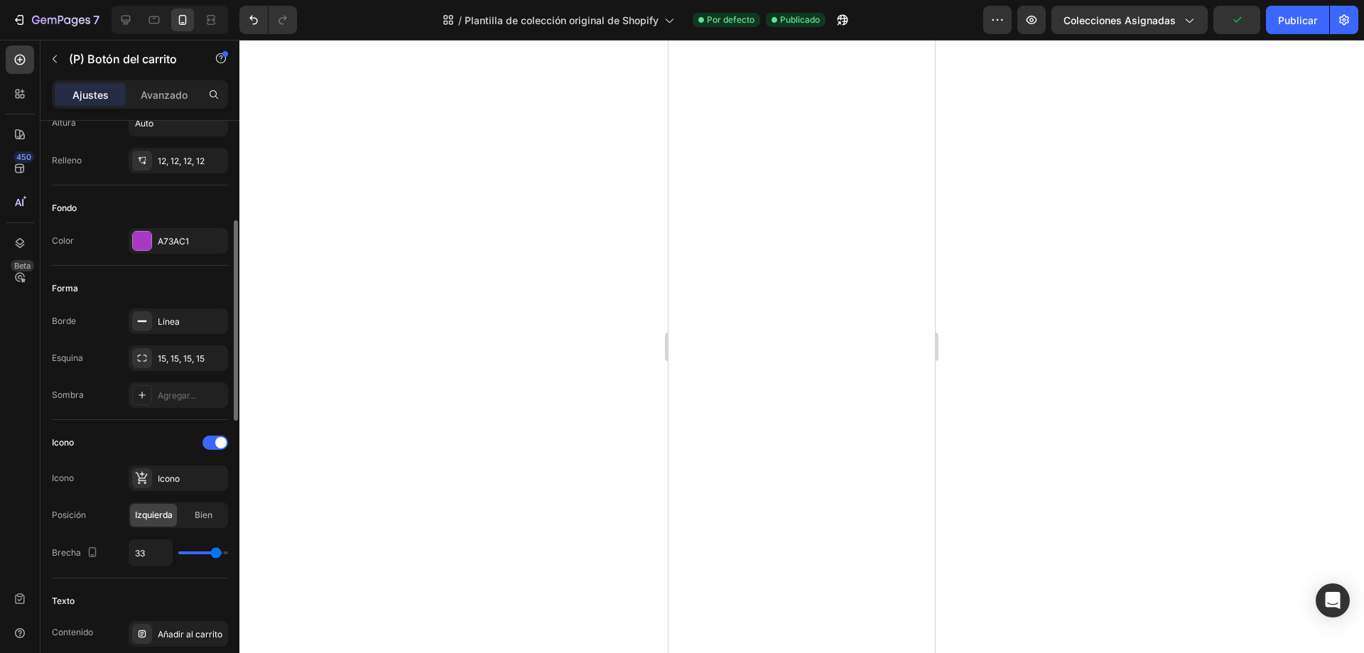
type input "30"
type input "27"
type input "21"
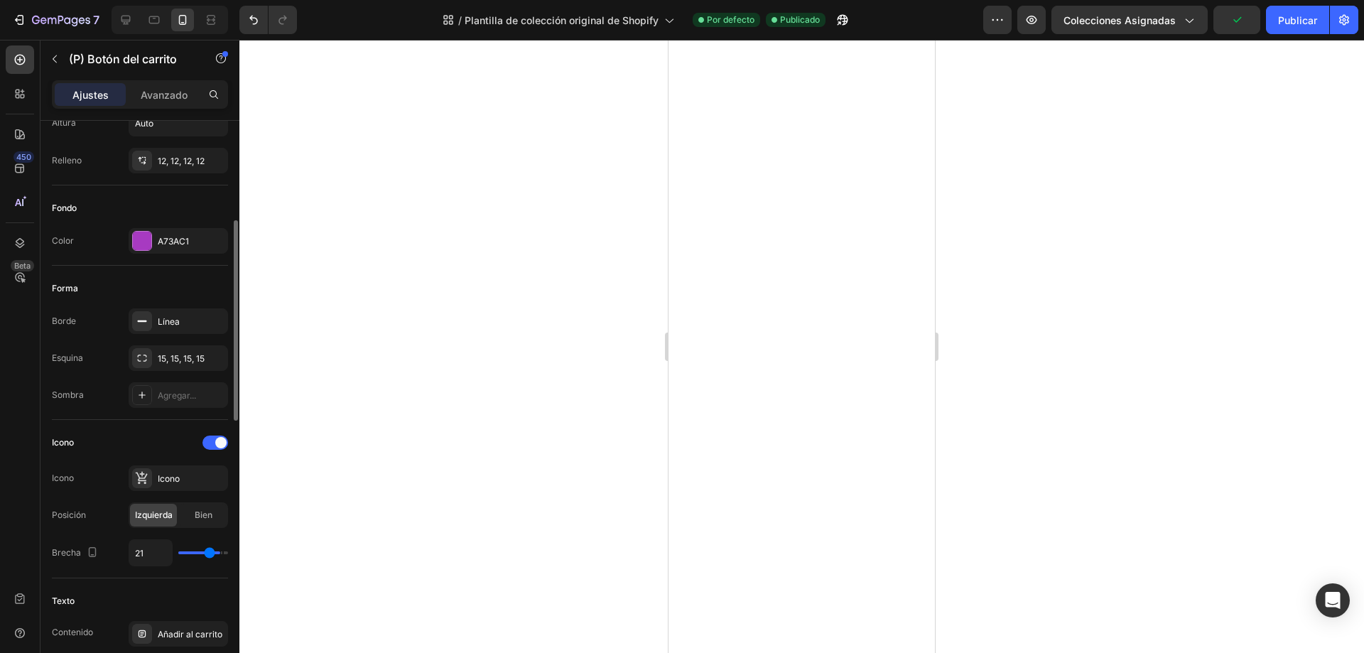
type input "21"
type input "20"
type input "18"
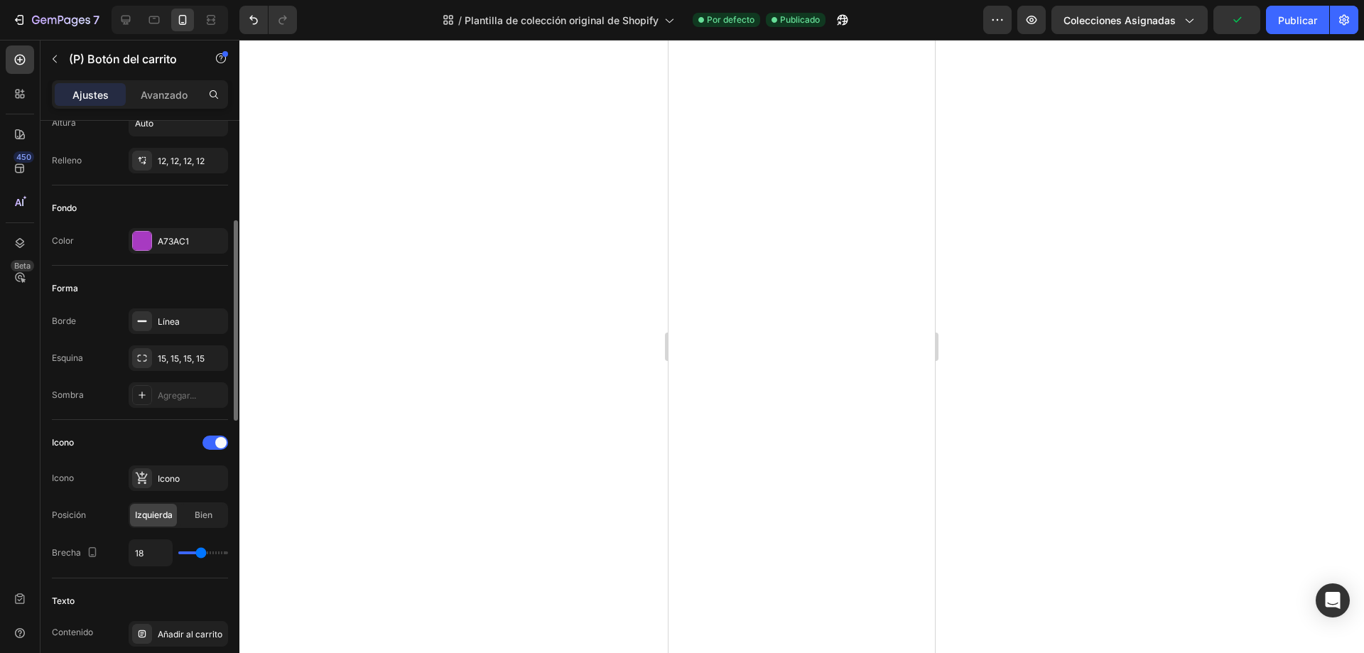
type input "16"
type input "15"
type input "14"
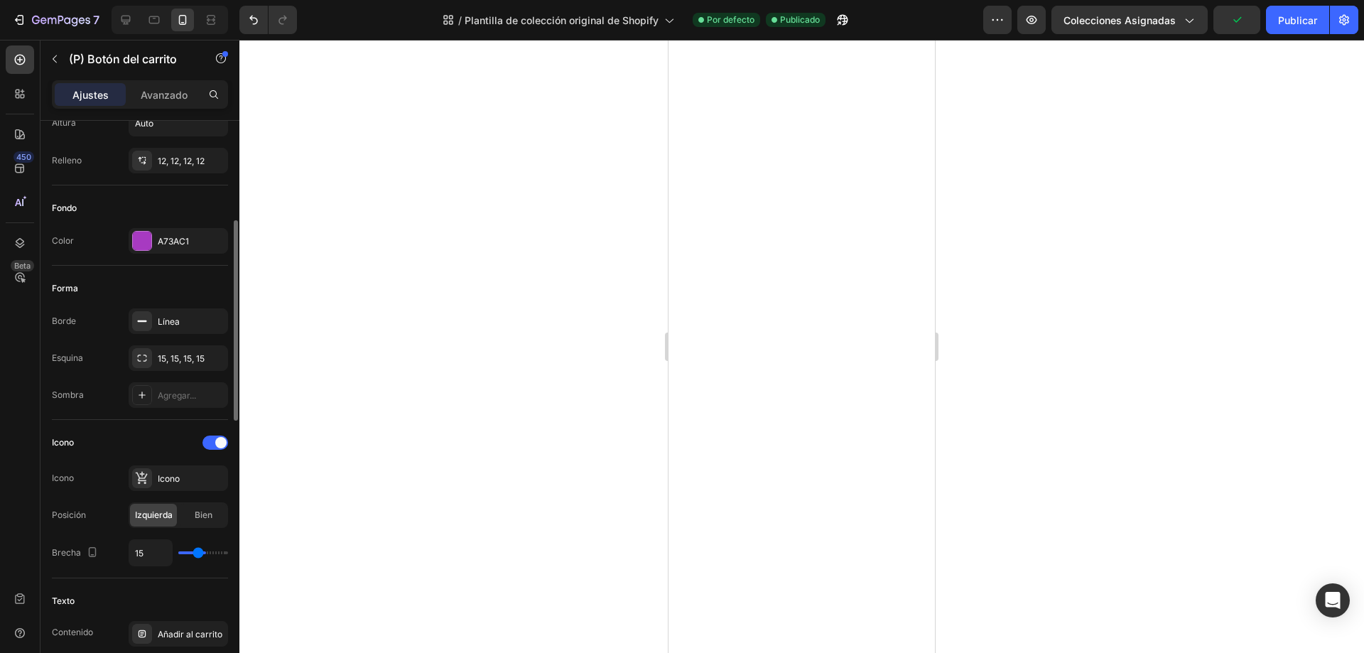
type input "14"
type input "13"
type input "12"
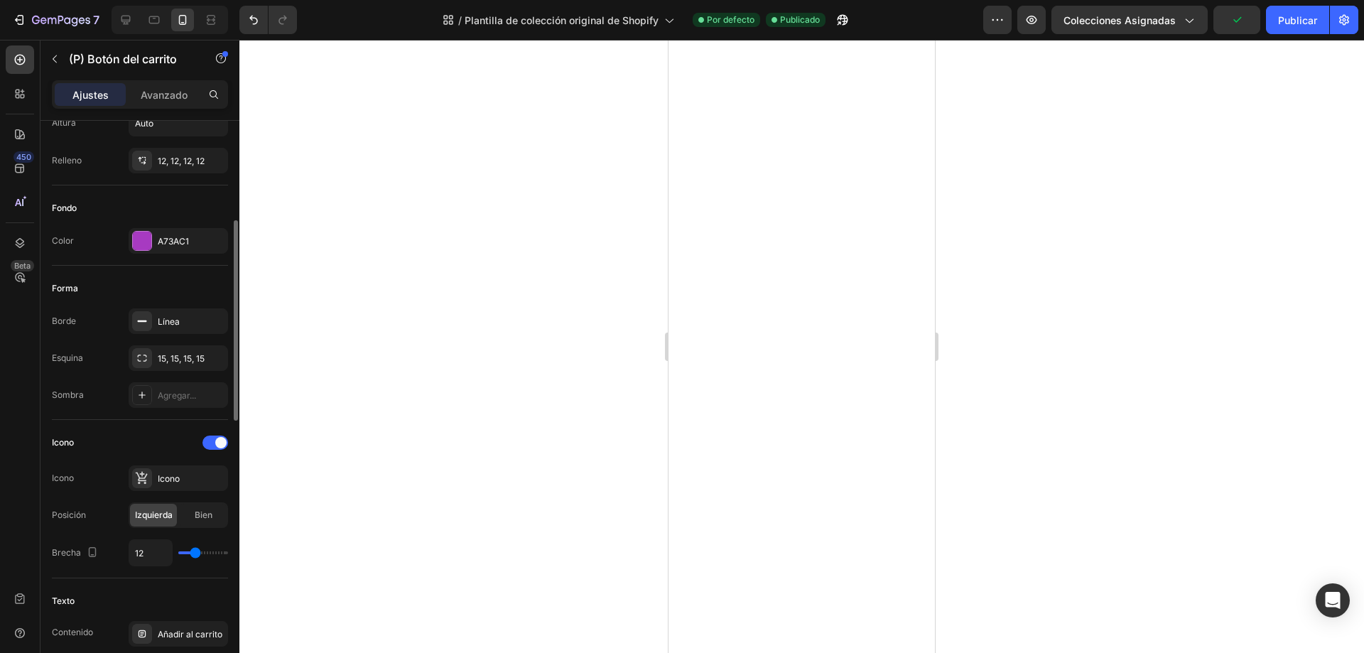
type input "10"
type input "8"
type input "4"
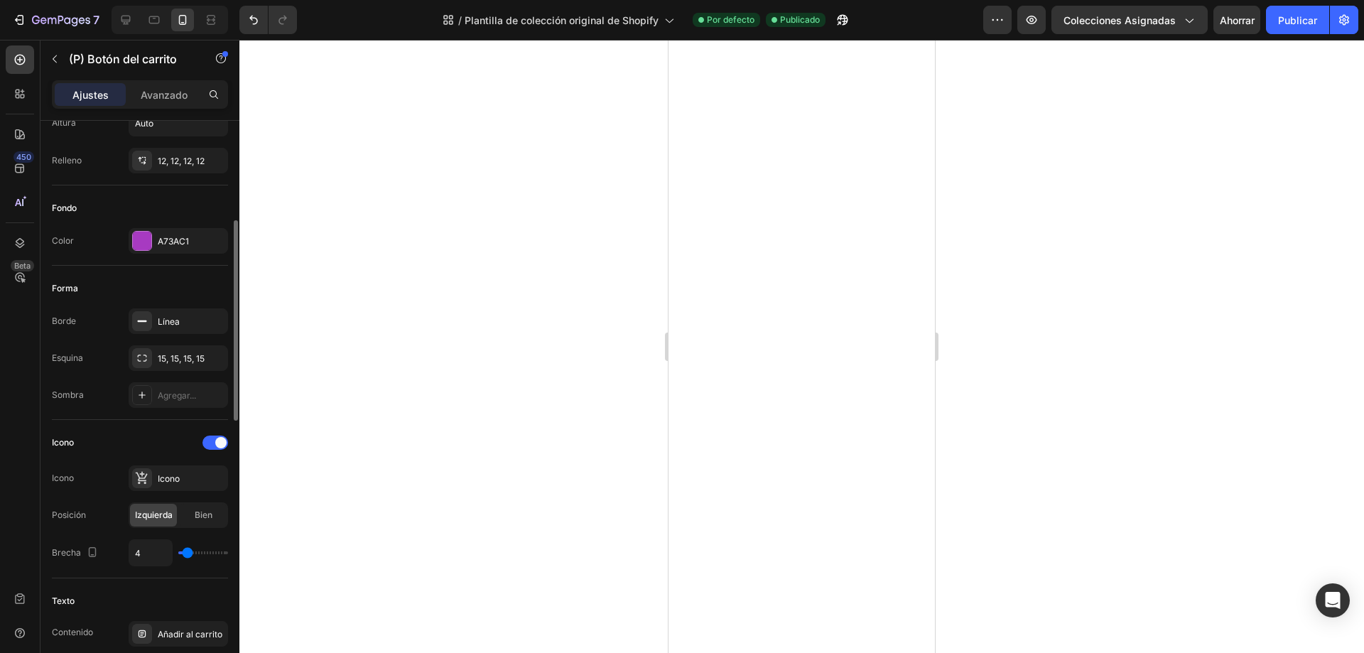
type input "4"
click at [188, 553] on input "range" at bounding box center [203, 552] width 50 height 3
click at [121, 436] on div "Icono" at bounding box center [140, 442] width 176 height 23
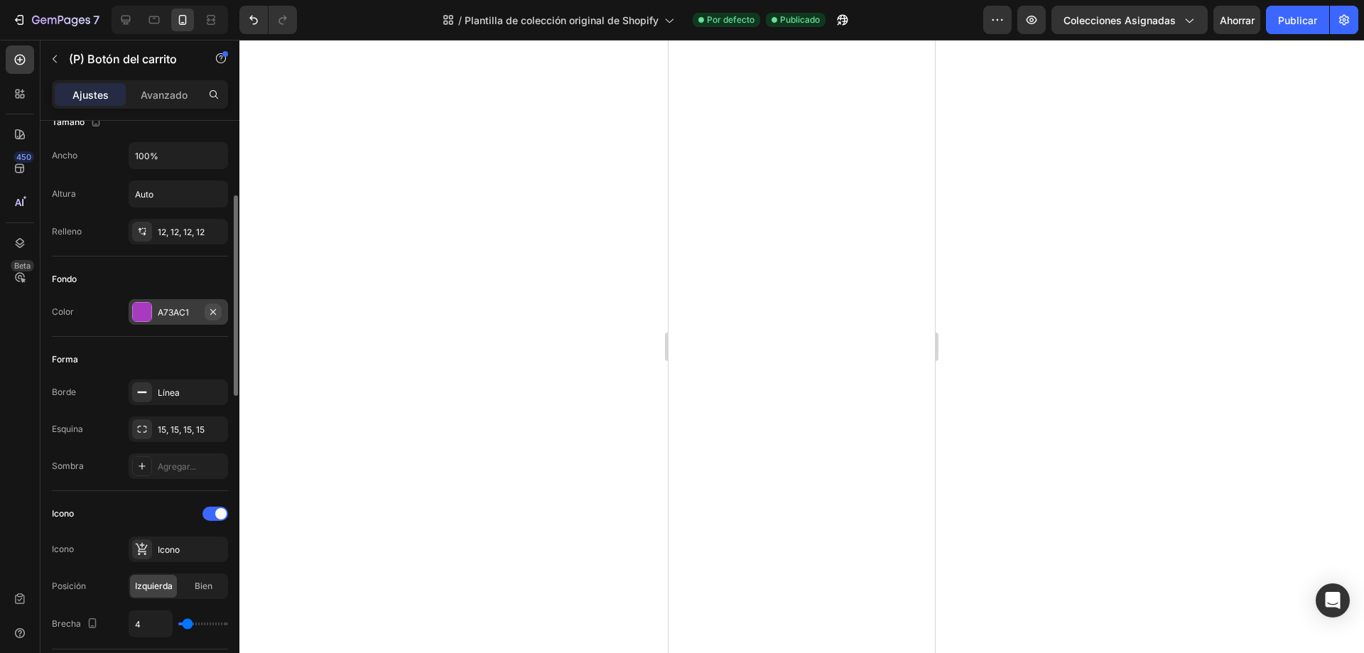
click at [209, 317] on icon "button" at bounding box center [212, 311] width 11 height 11
click at [175, 318] on div "Agregar..." at bounding box center [191, 312] width 67 height 13
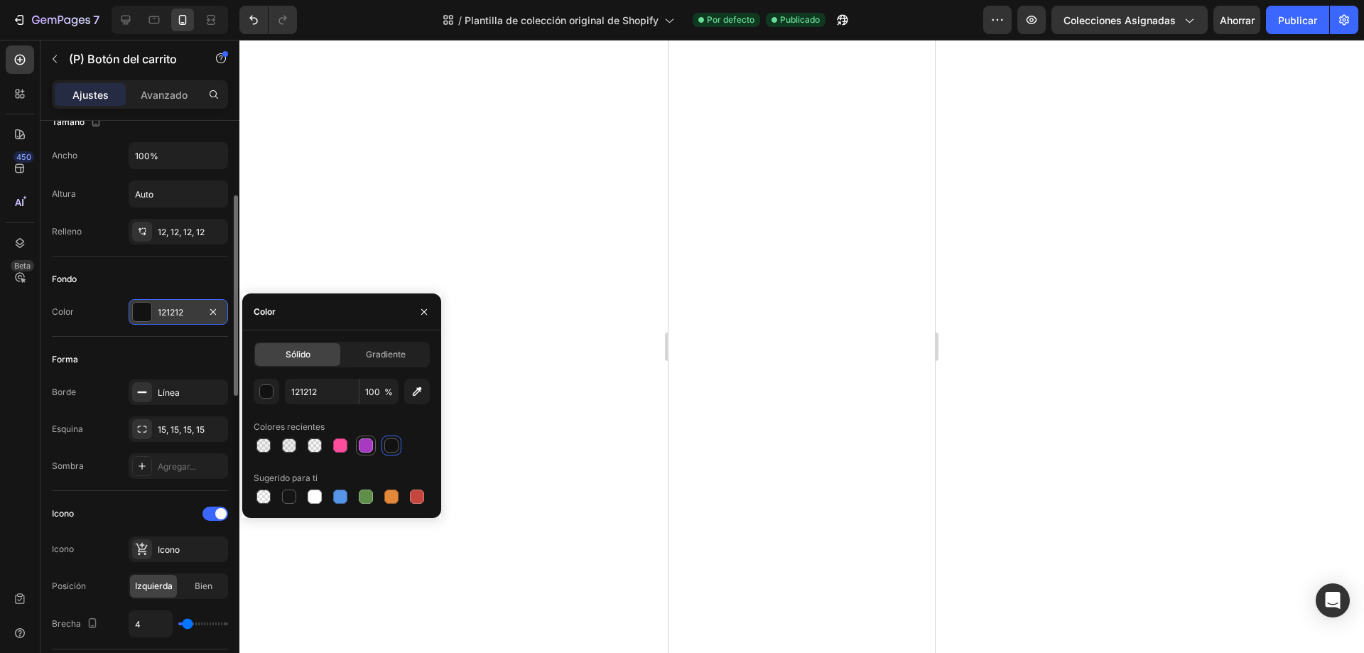
click at [362, 446] on div at bounding box center [366, 445] width 14 height 14
type input "A73AC1"
click at [115, 286] on div "Fondo" at bounding box center [140, 279] width 176 height 23
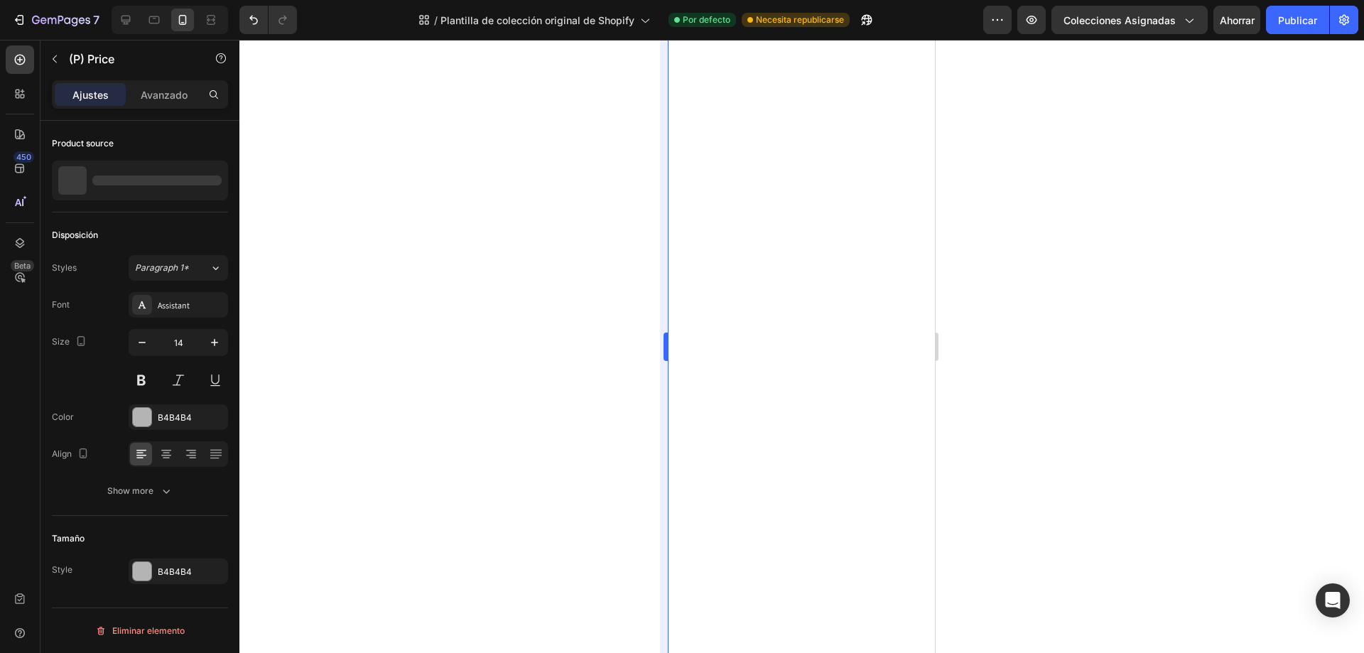
scroll to position [0, 0]
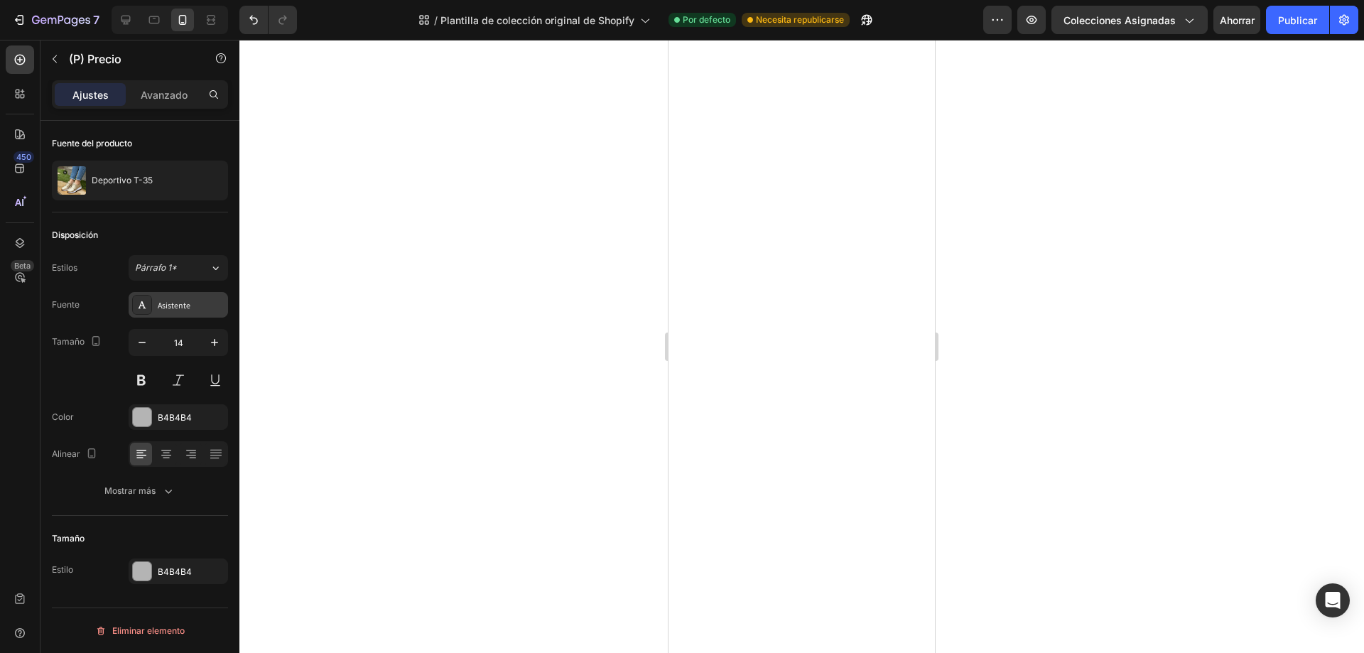
click at [183, 308] on font "Asistente" at bounding box center [174, 305] width 33 height 11
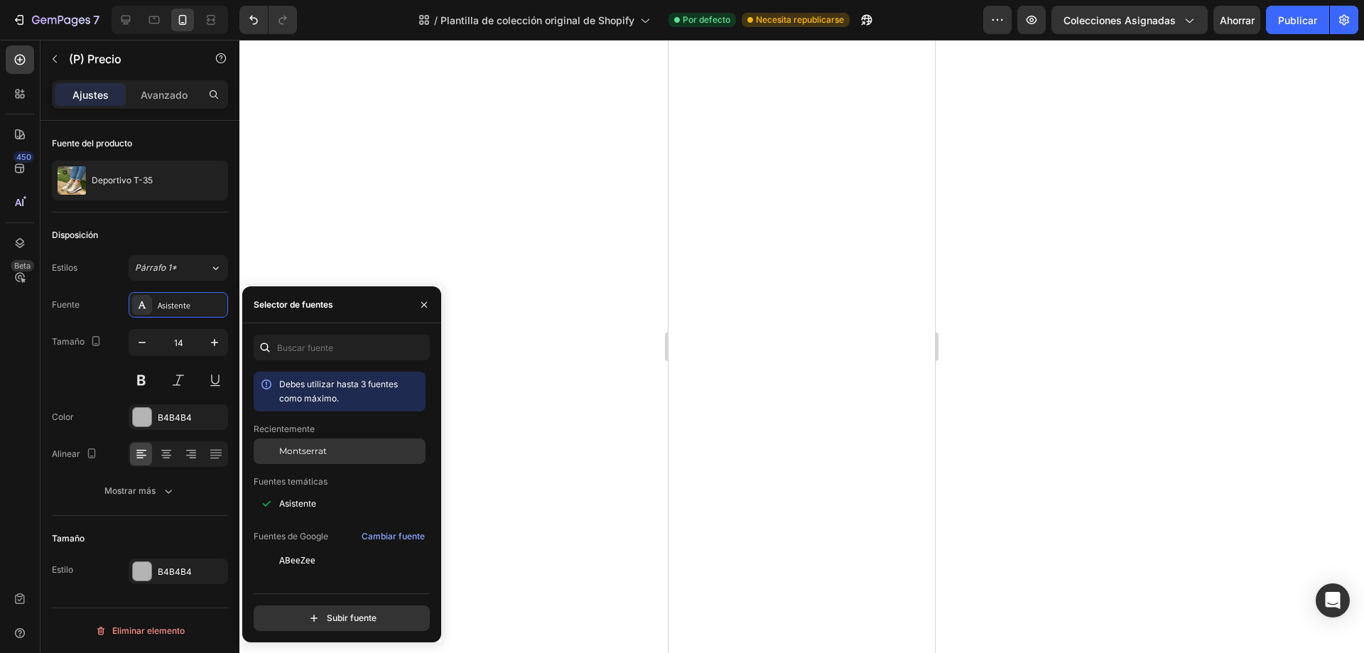
click at [298, 452] on font "Montserrat" at bounding box center [303, 450] width 48 height 11
click at [146, 342] on icon "button" at bounding box center [142, 342] width 7 height 1
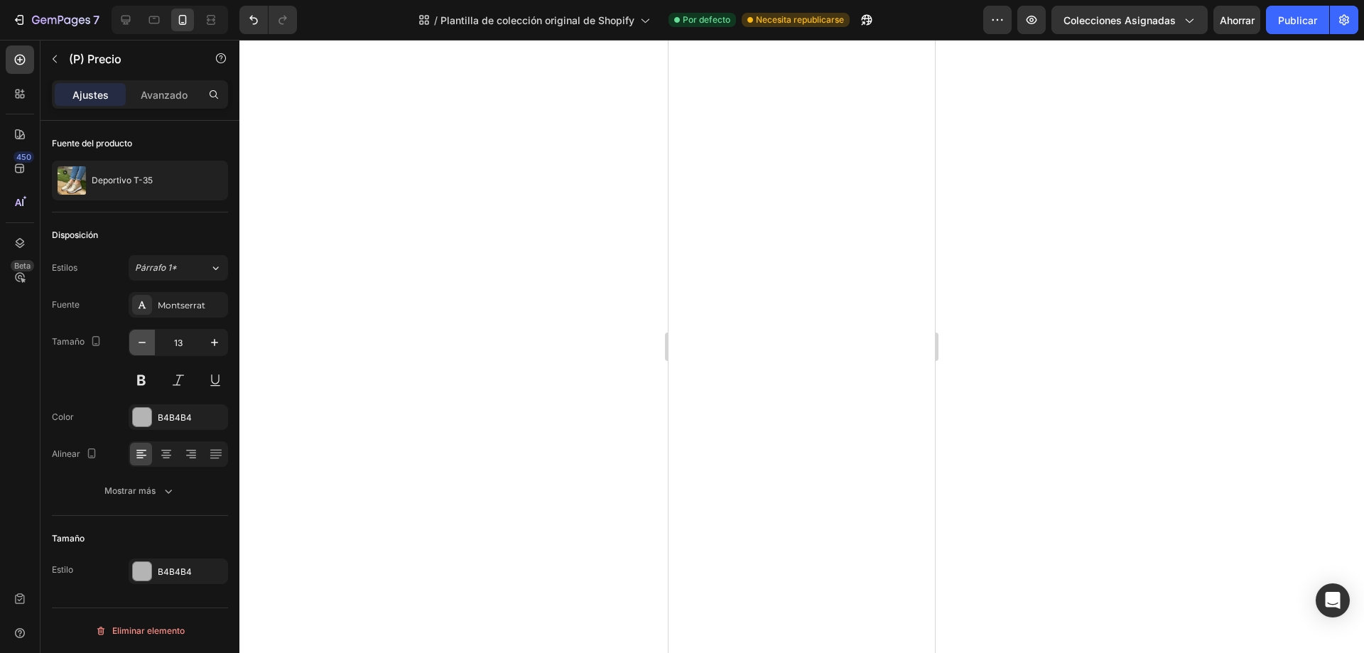
click at [146, 342] on icon "button" at bounding box center [142, 342] width 7 height 1
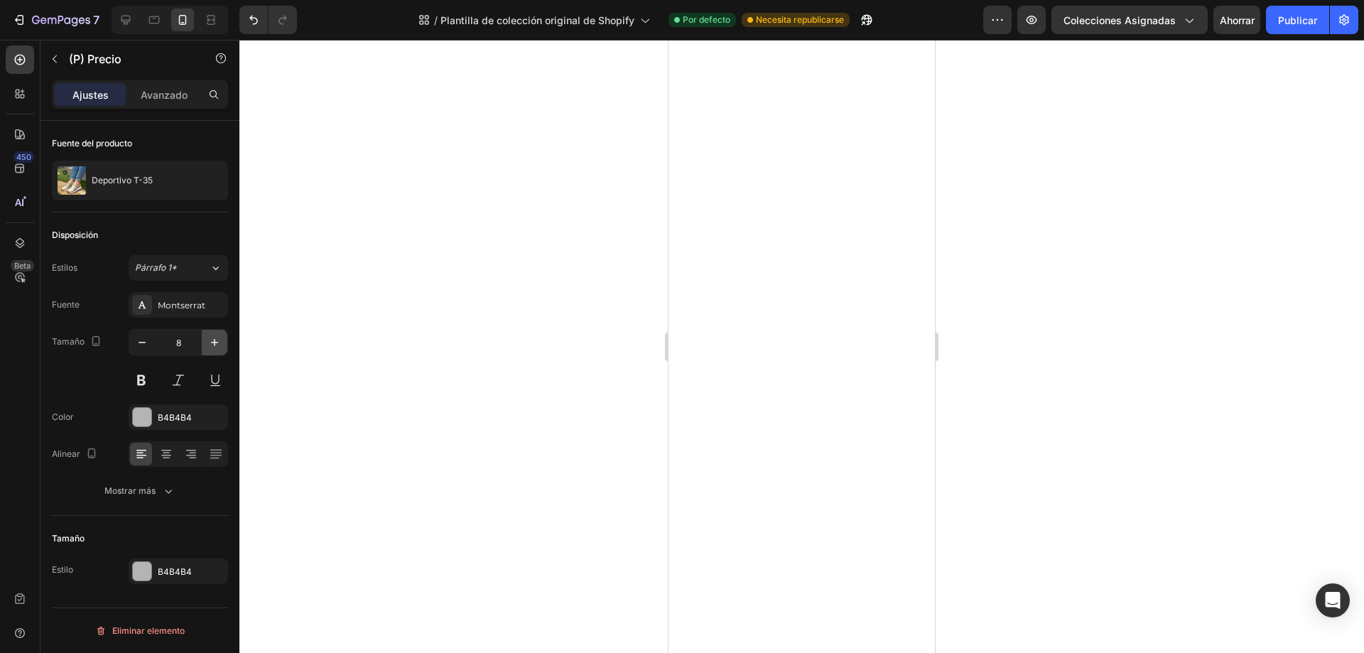
click at [215, 342] on icon "button" at bounding box center [214, 342] width 14 height 14
click at [116, 359] on div "Tamaño 9" at bounding box center [140, 361] width 176 height 64
click at [157, 19] on icon at bounding box center [154, 20] width 14 height 14
click at [133, 19] on icon at bounding box center [126, 20] width 14 height 14
click at [139, 343] on icon "button" at bounding box center [142, 342] width 14 height 14
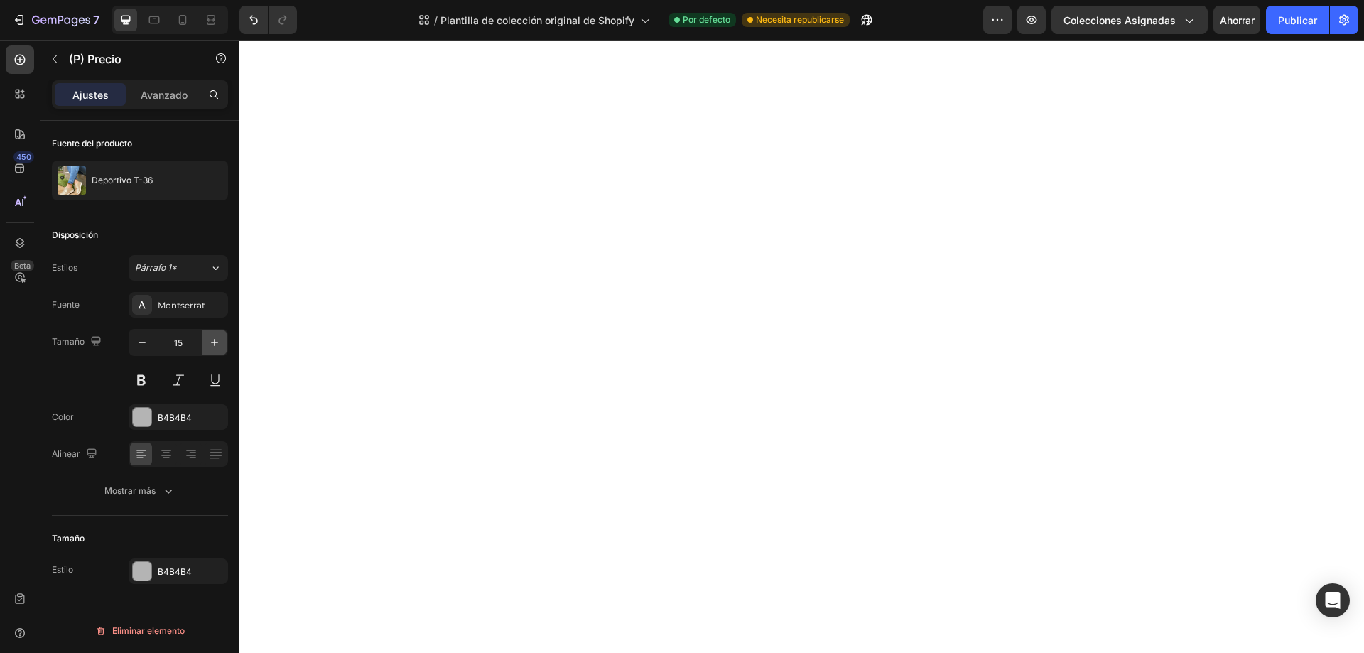
click at [213, 341] on icon "button" at bounding box center [214, 342] width 14 height 14
click at [142, 343] on icon "button" at bounding box center [142, 342] width 14 height 14
click at [212, 343] on icon "button" at bounding box center [214, 342] width 14 height 14
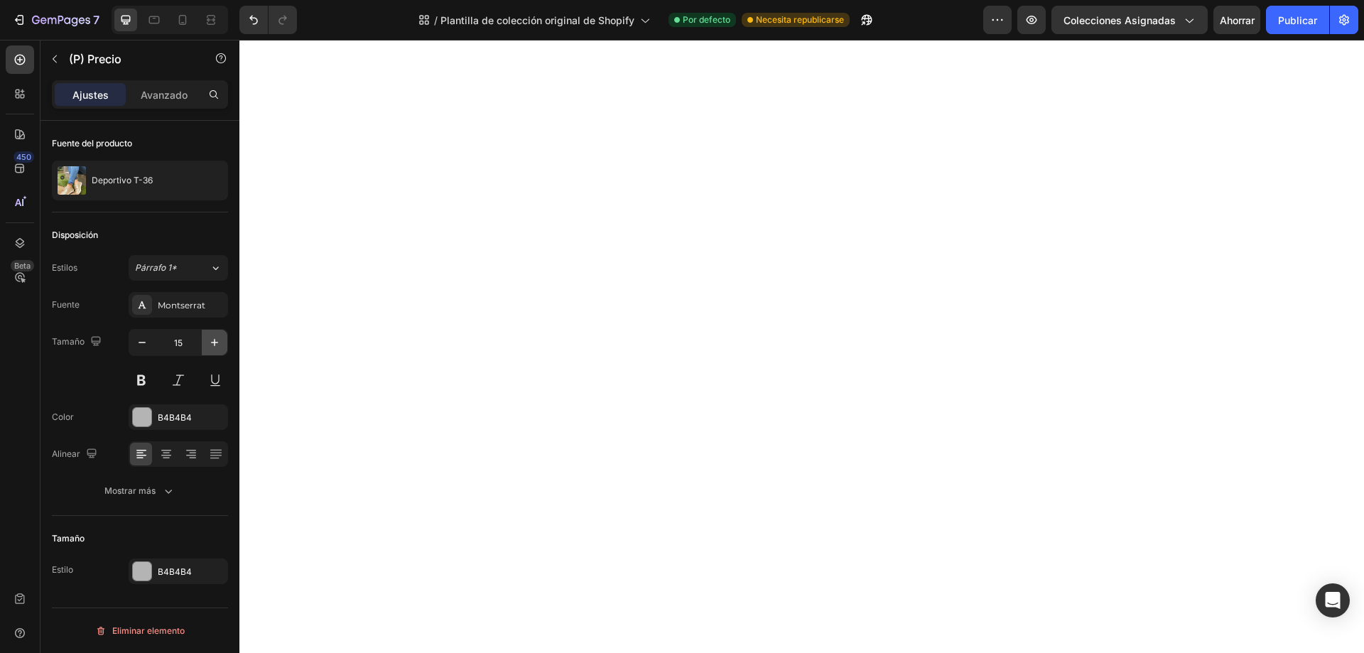
type input "16"
click at [108, 383] on div "Tamaño 16" at bounding box center [140, 361] width 176 height 64
click at [140, 416] on div at bounding box center [142, 417] width 18 height 18
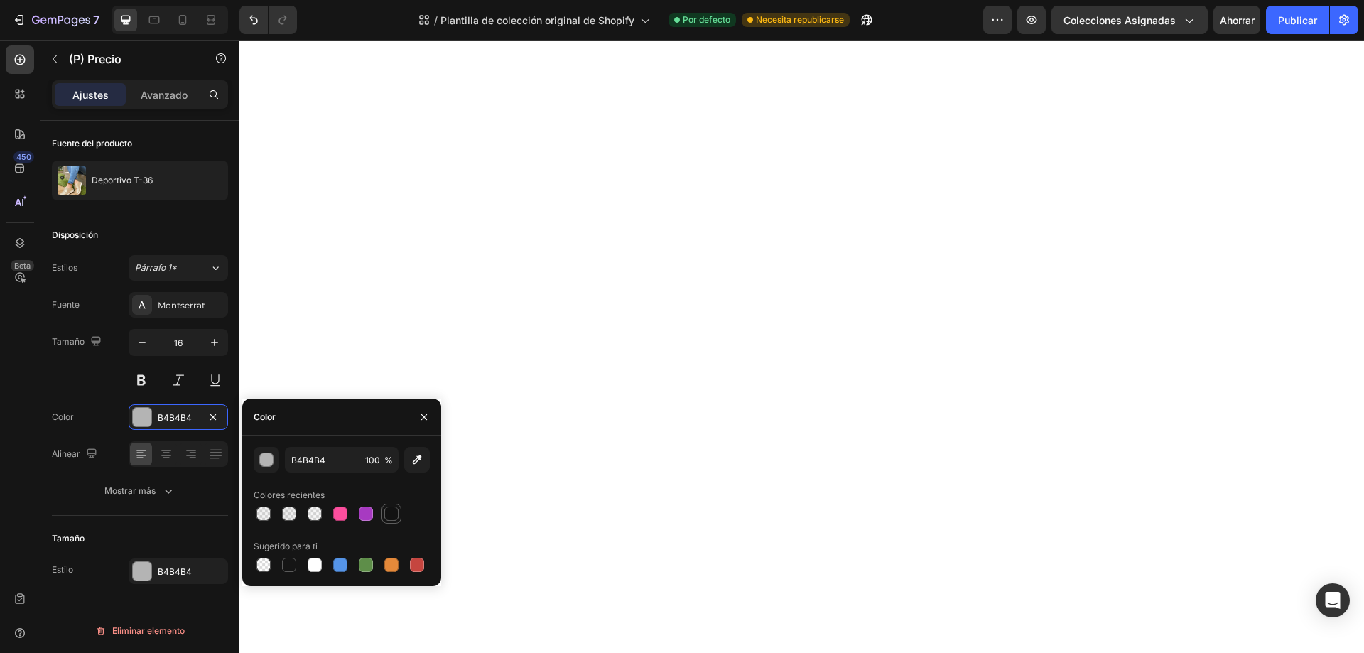
click at [389, 509] on div at bounding box center [391, 514] width 14 height 14
type input "121212"
click at [84, 389] on div "Tamaño 16" at bounding box center [140, 361] width 176 height 64
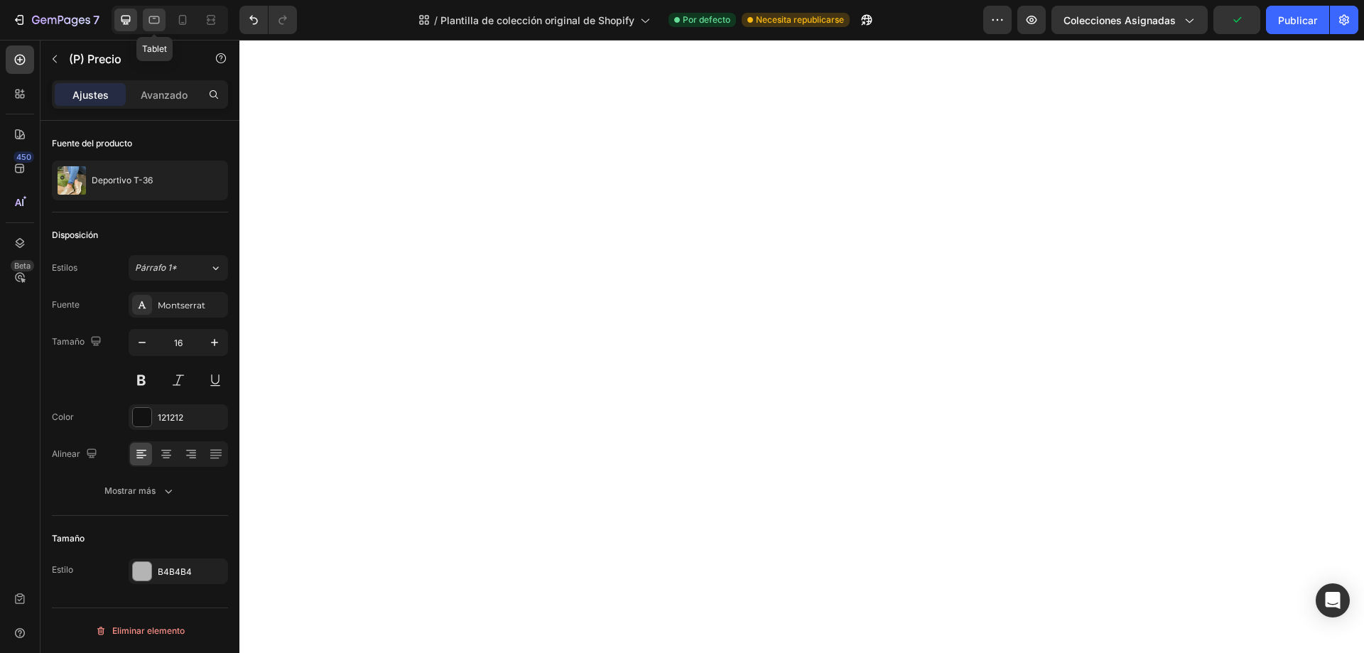
click at [149, 20] on icon at bounding box center [154, 20] width 11 height 8
click at [181, 24] on icon at bounding box center [183, 20] width 8 height 10
type input "9"
click at [139, 342] on icon "button" at bounding box center [142, 342] width 7 height 1
click at [137, 342] on icon "button" at bounding box center [142, 342] width 14 height 14
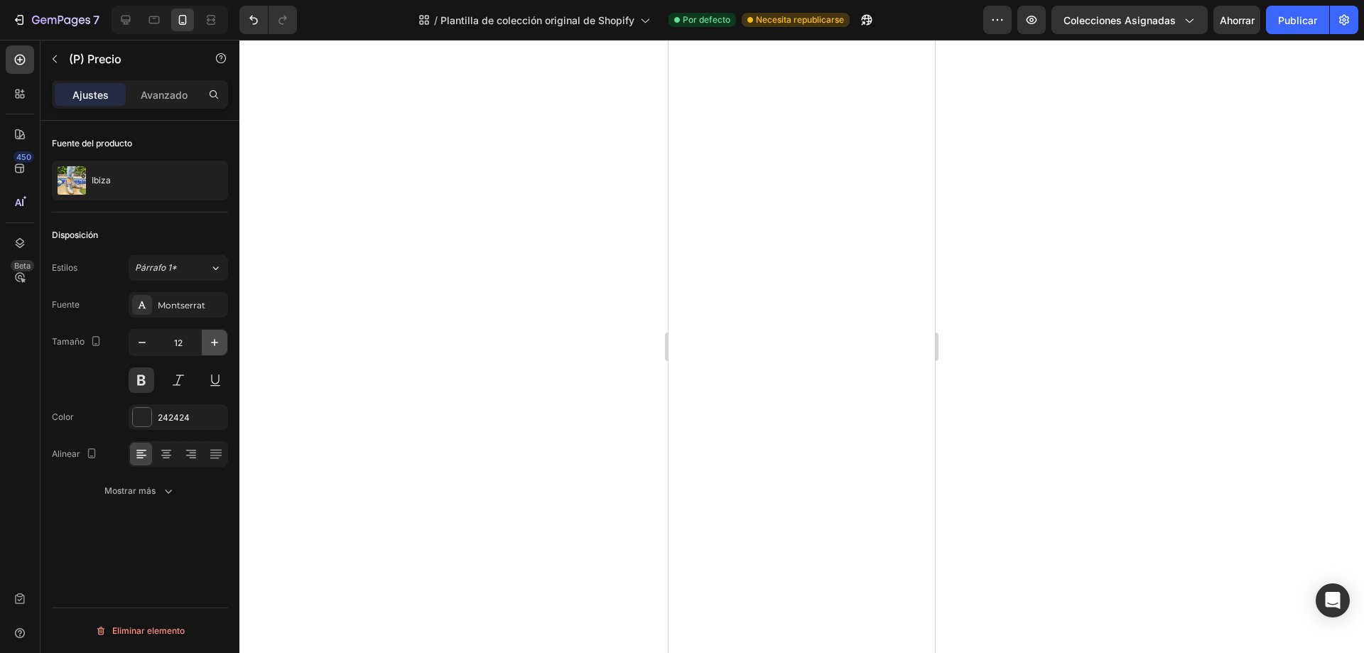
click at [215, 340] on icon "button" at bounding box center [214, 342] width 14 height 14
type input "13"
click at [1300, 23] on font "Publicar" at bounding box center [1297, 20] width 39 height 12
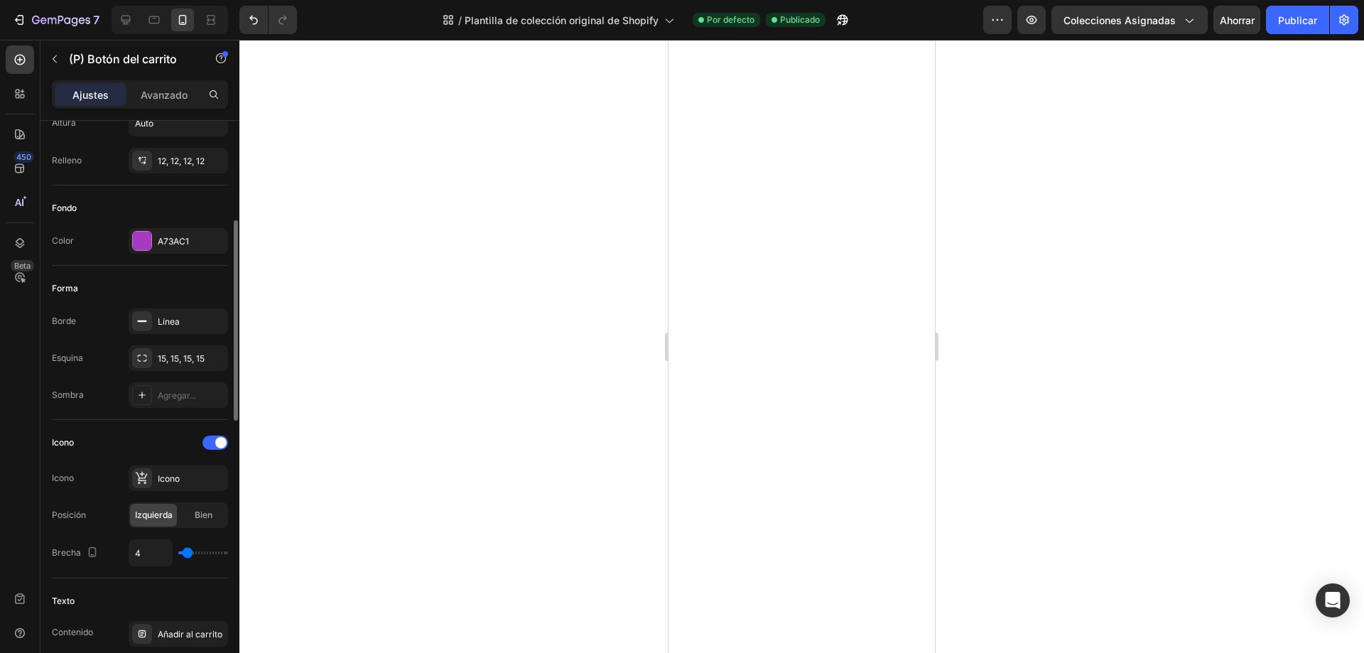
scroll to position [142, 0]
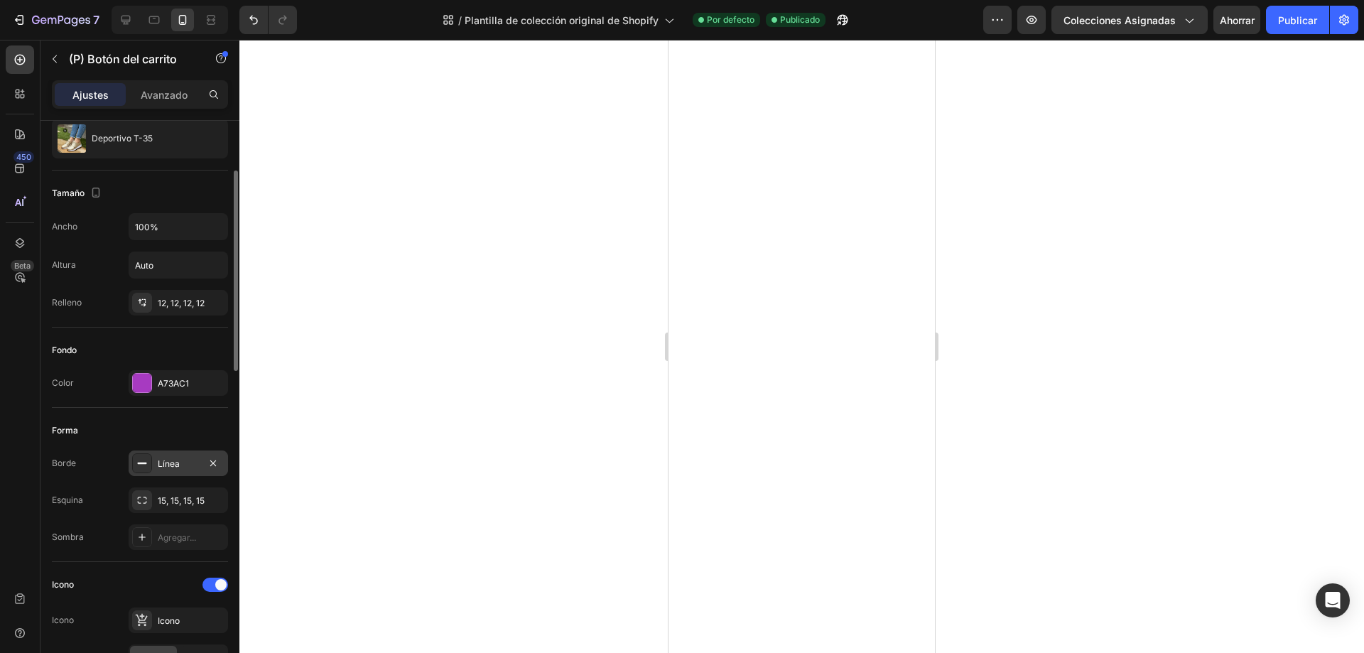
click at [174, 460] on font "Línea" at bounding box center [169, 463] width 22 height 11
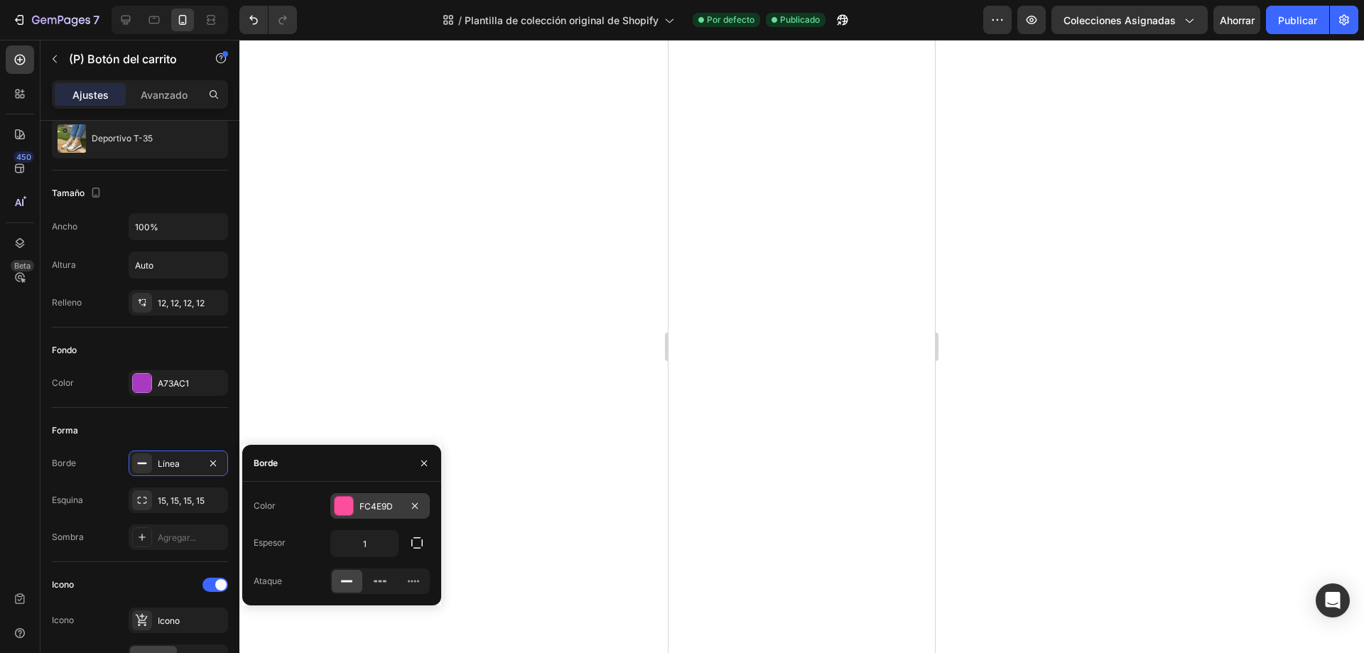
click at [354, 504] on div "FC4E9D" at bounding box center [379, 506] width 99 height 26
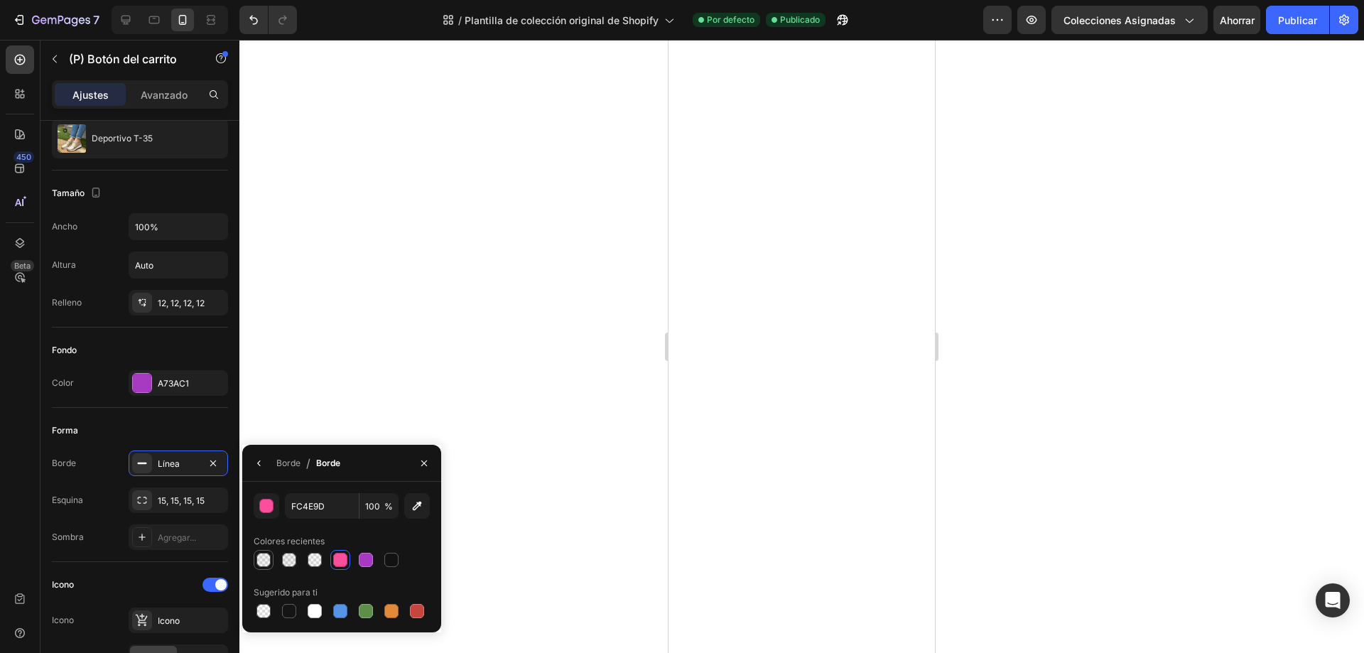
click at [261, 563] on div at bounding box center [263, 560] width 14 height 14
type input "595959"
type input "7"
click at [369, 470] on div "Borde / Borde" at bounding box center [341, 463] width 199 height 37
click at [404, 553] on div at bounding box center [342, 560] width 176 height 20
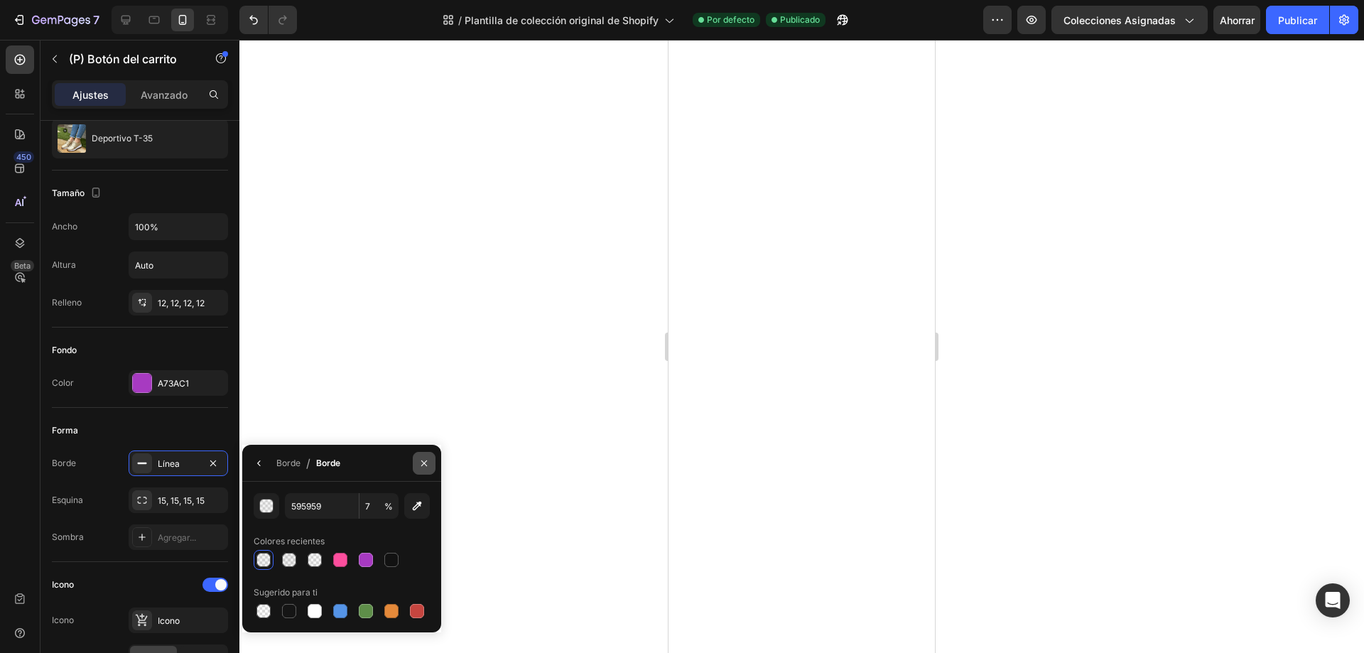
click at [426, 464] on icon "button" at bounding box center [423, 463] width 11 height 11
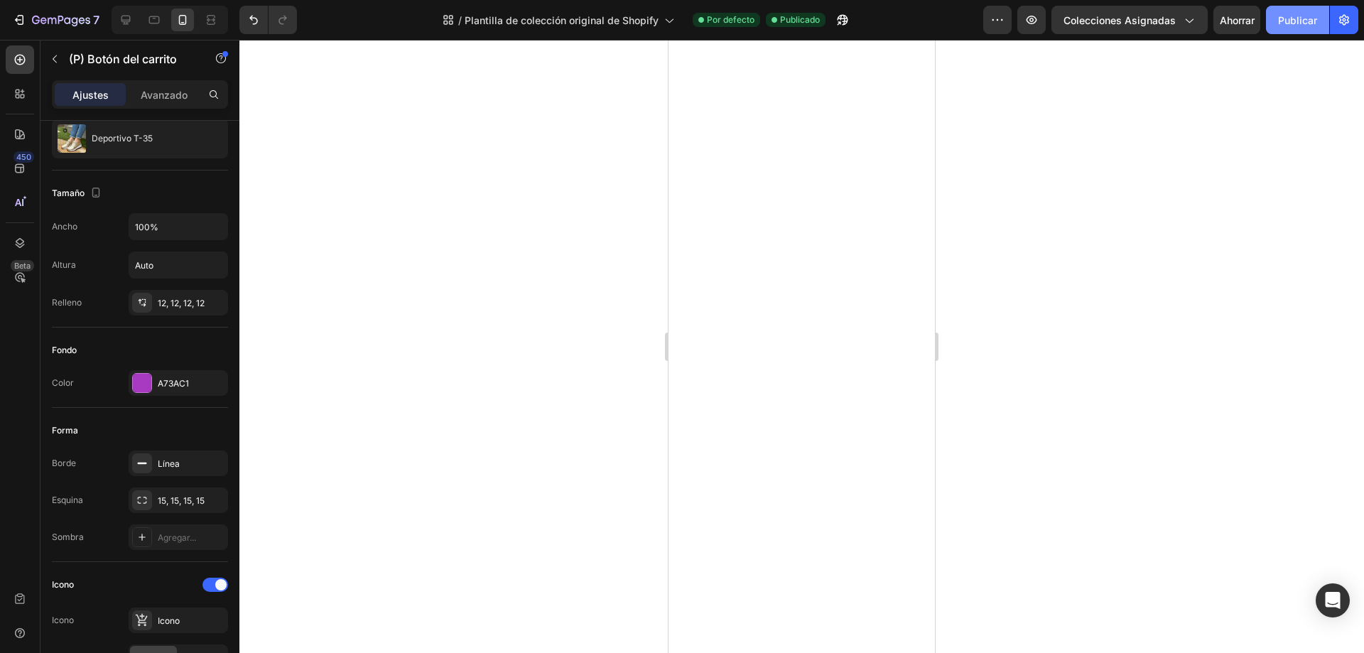
click at [1292, 14] on font "Publicar" at bounding box center [1297, 20] width 39 height 12
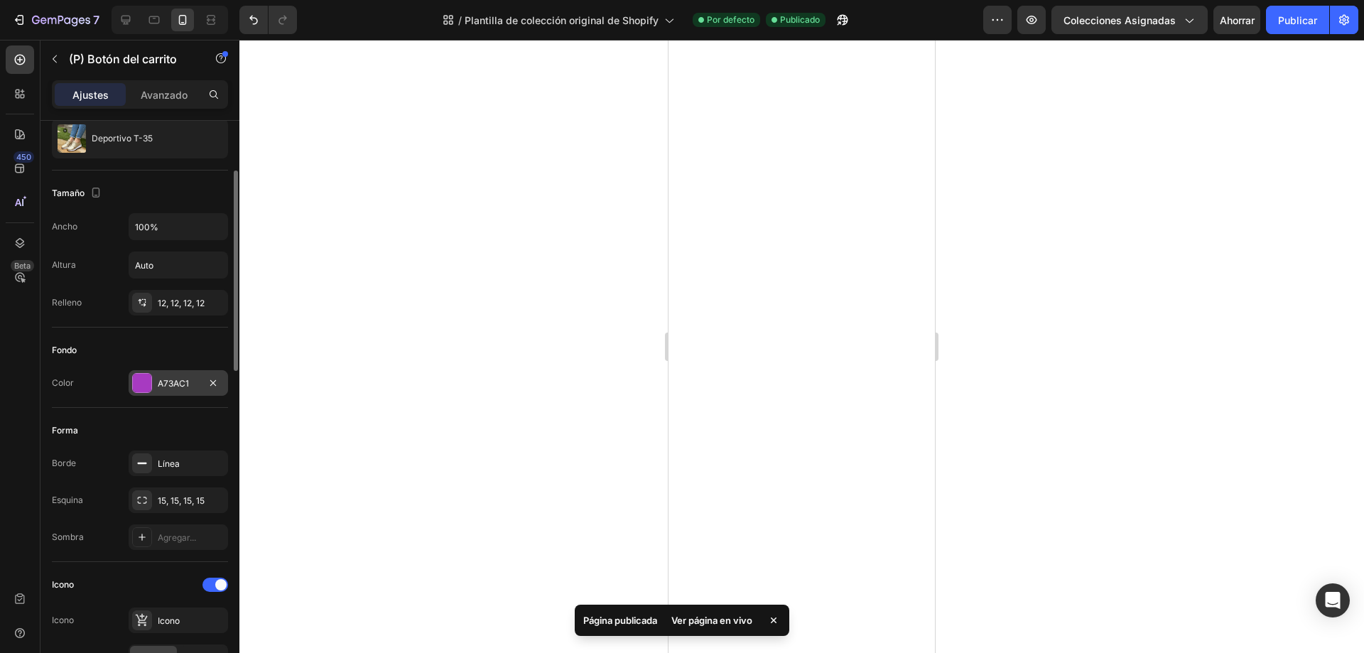
click at [162, 379] on font "A73AC1" at bounding box center [173, 383] width 31 height 11
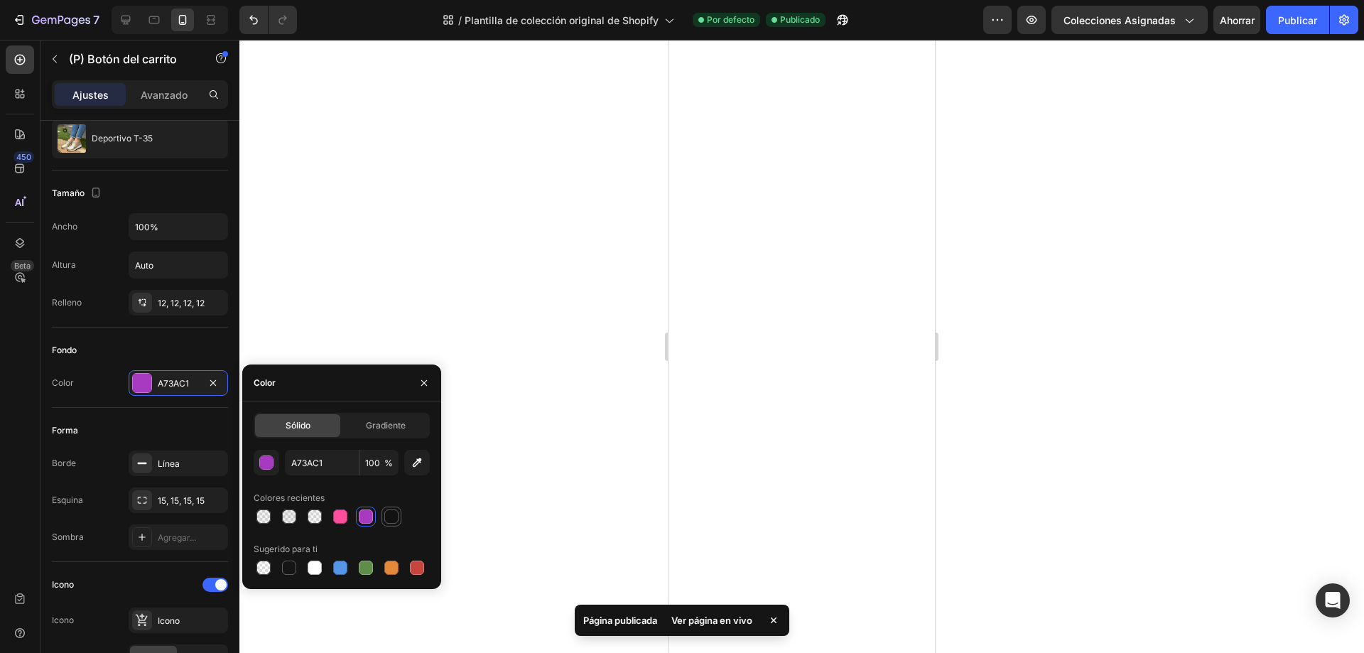
click at [391, 516] on div at bounding box center [391, 516] width 14 height 14
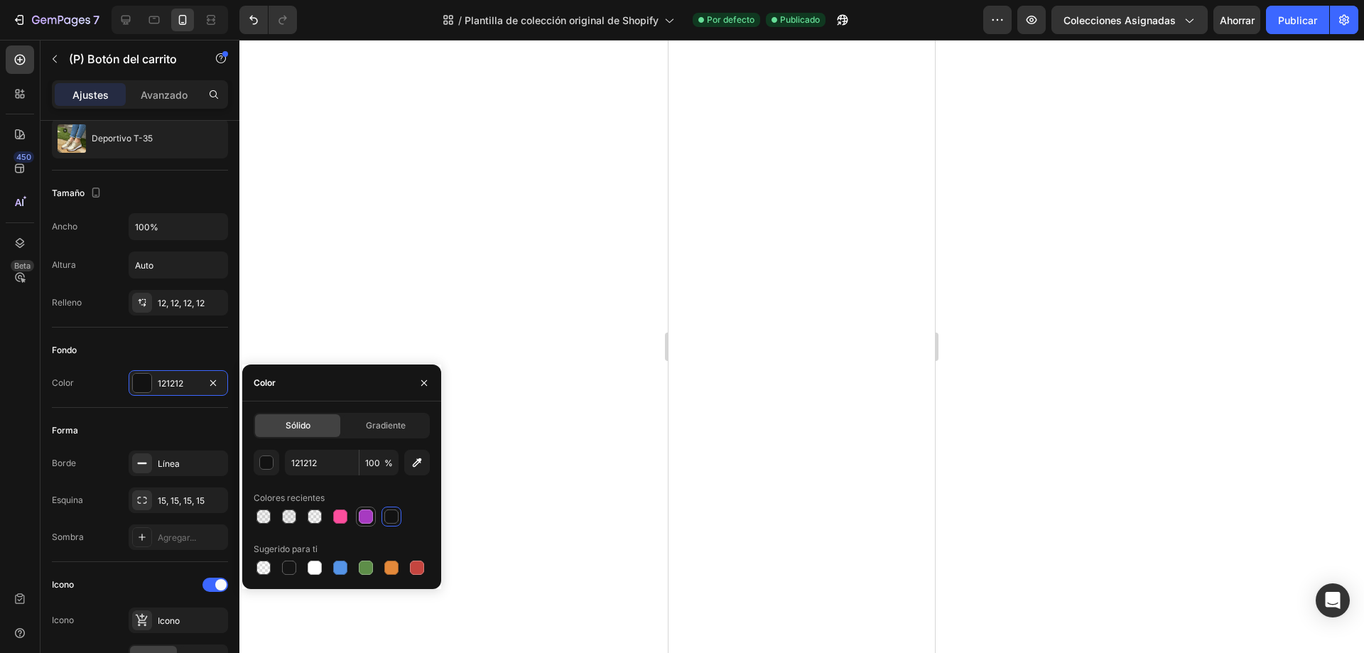
click at [364, 514] on div at bounding box center [366, 516] width 14 height 14
click at [92, 386] on div "Color A73AC1" at bounding box center [140, 383] width 176 height 26
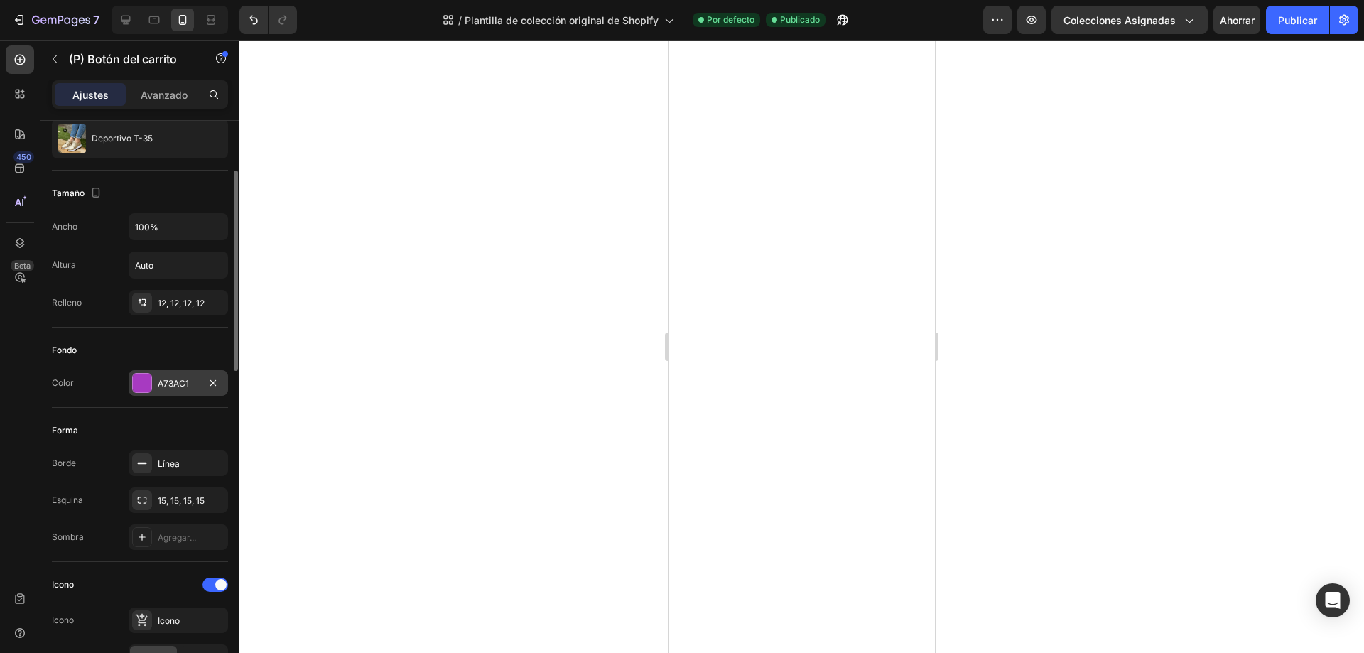
click at [163, 383] on font "A73AC1" at bounding box center [173, 383] width 31 height 11
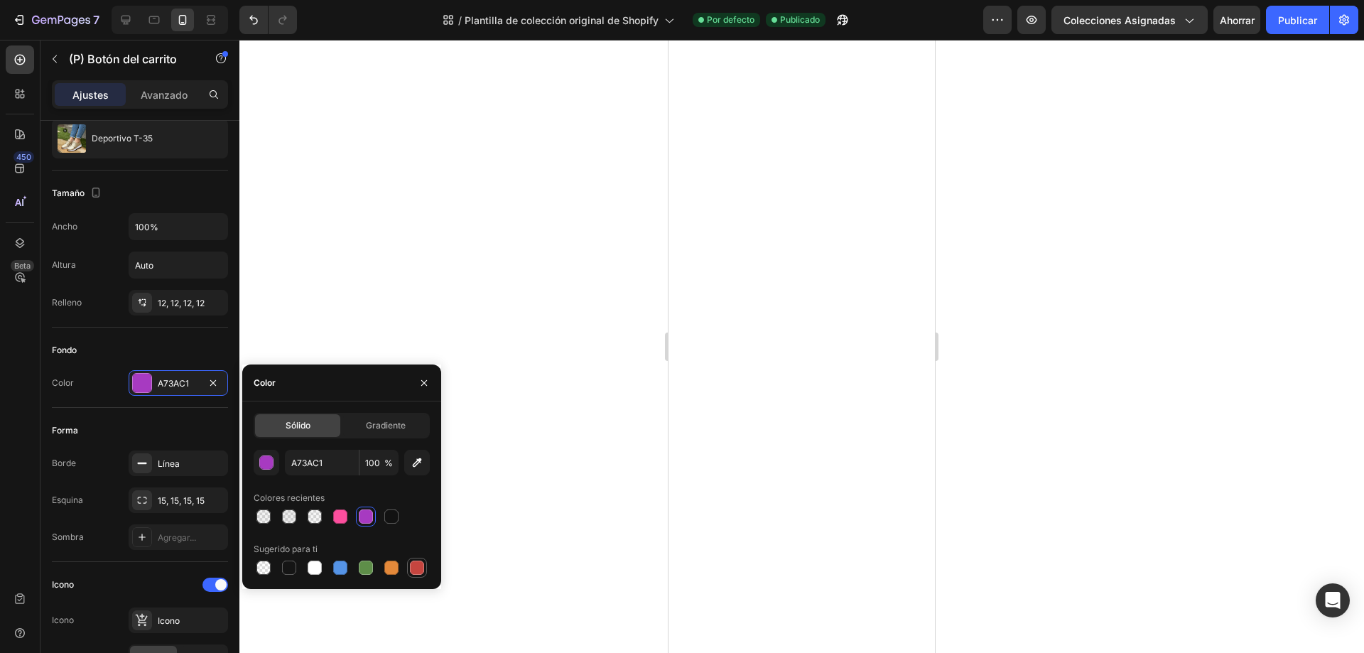
click at [418, 567] on div at bounding box center [417, 568] width 14 height 14
click at [368, 509] on div at bounding box center [365, 516] width 17 height 17
type input "A73AC1"
click at [405, 494] on div "Colores recientes" at bounding box center [342, 498] width 176 height 23
click at [114, 351] on div "Fondo" at bounding box center [140, 350] width 176 height 23
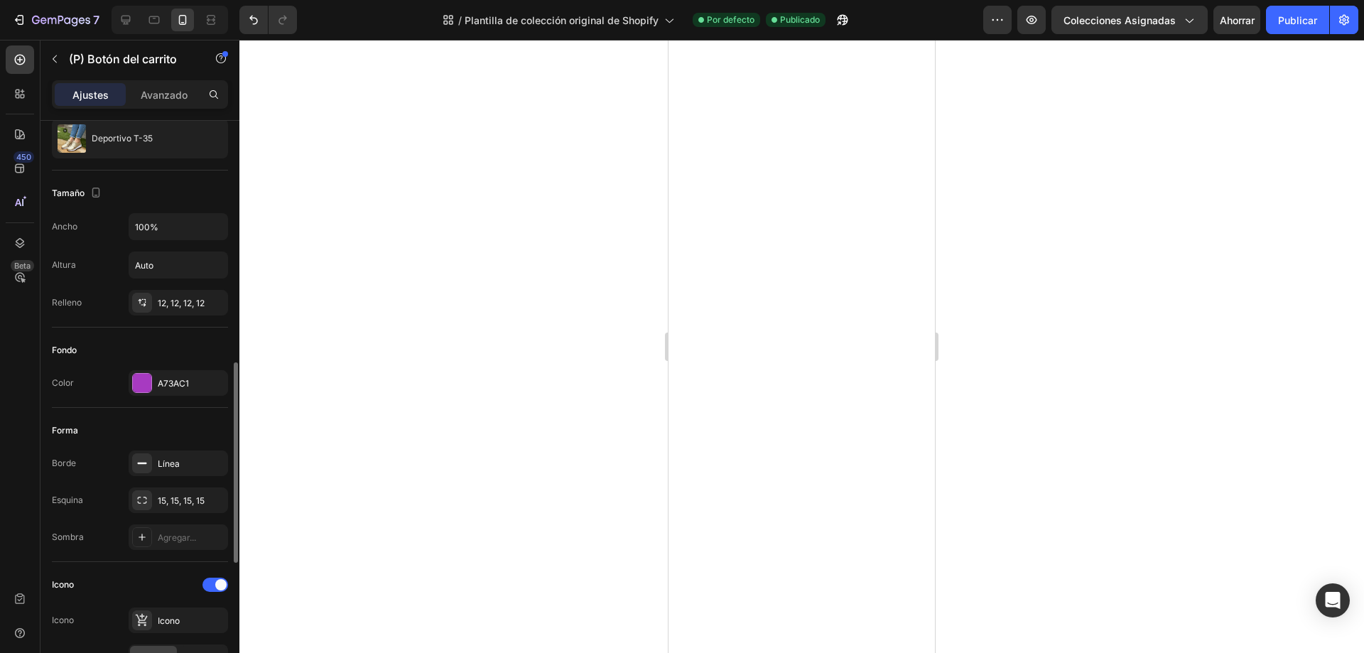
scroll to position [284, 0]
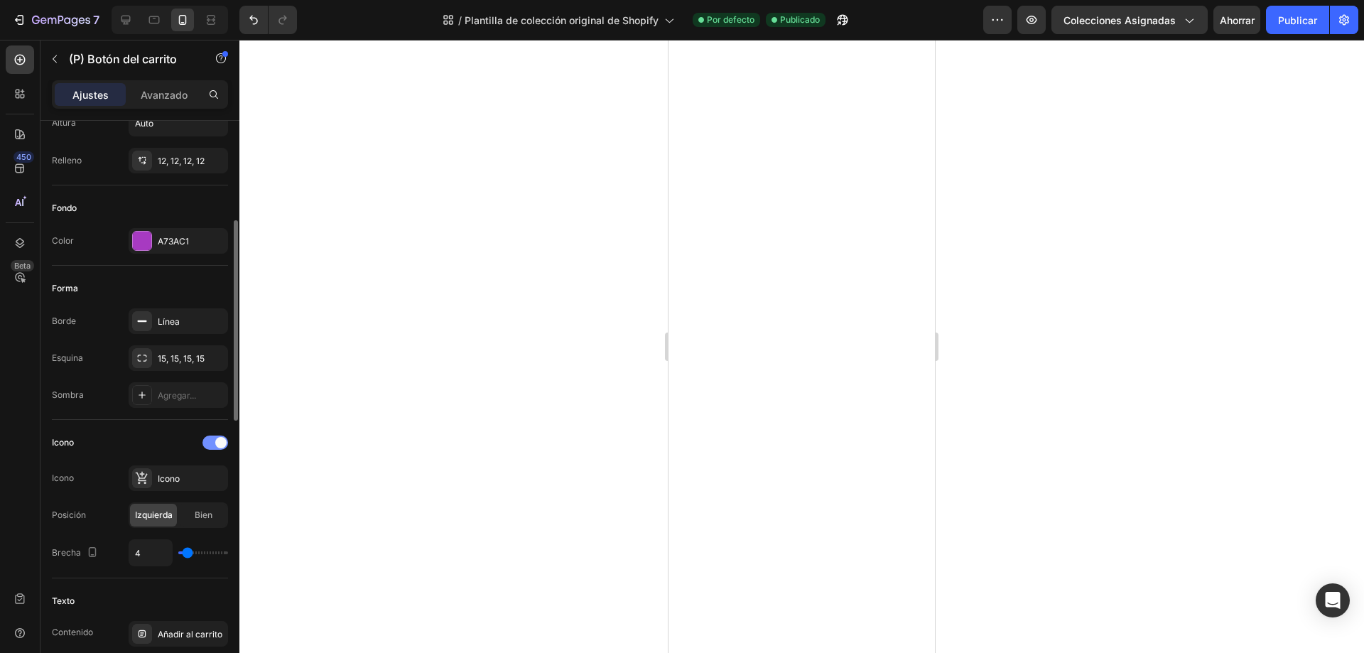
click at [207, 443] on div at bounding box center [215, 443] width 26 height 14
click at [212, 443] on span at bounding box center [209, 442] width 11 height 11
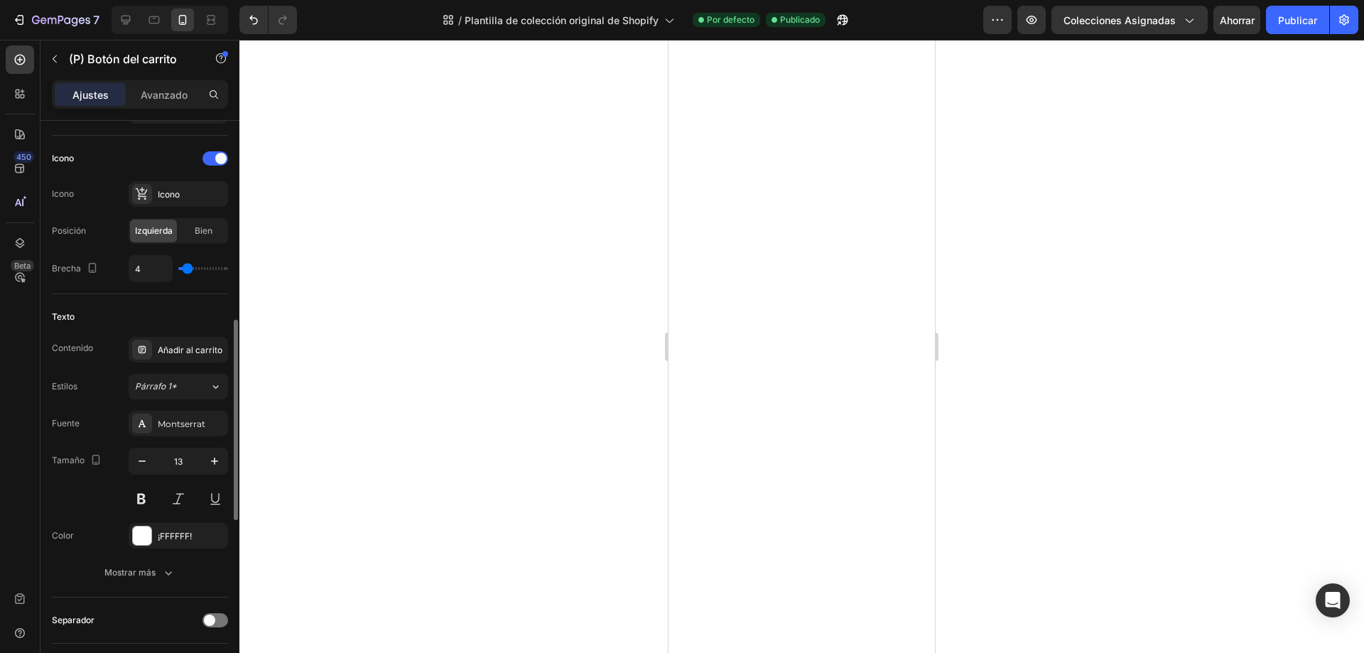
scroll to position [639, 0]
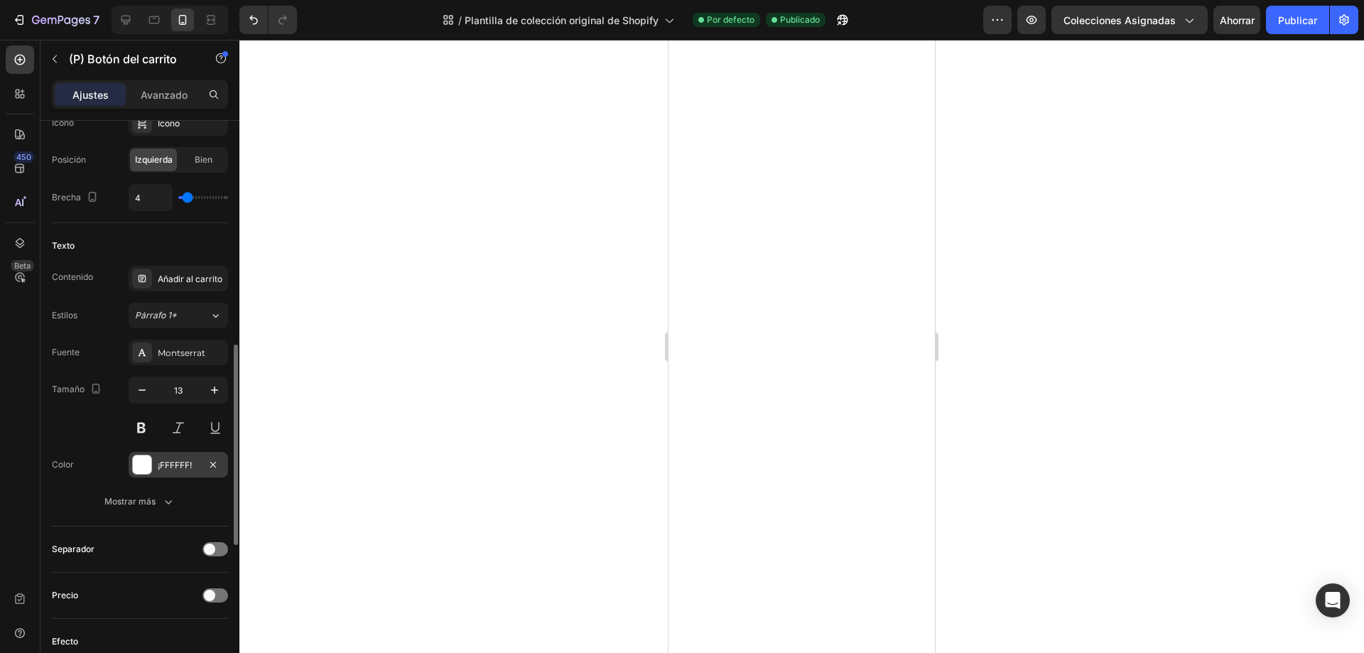
click at [136, 458] on div at bounding box center [142, 464] width 18 height 18
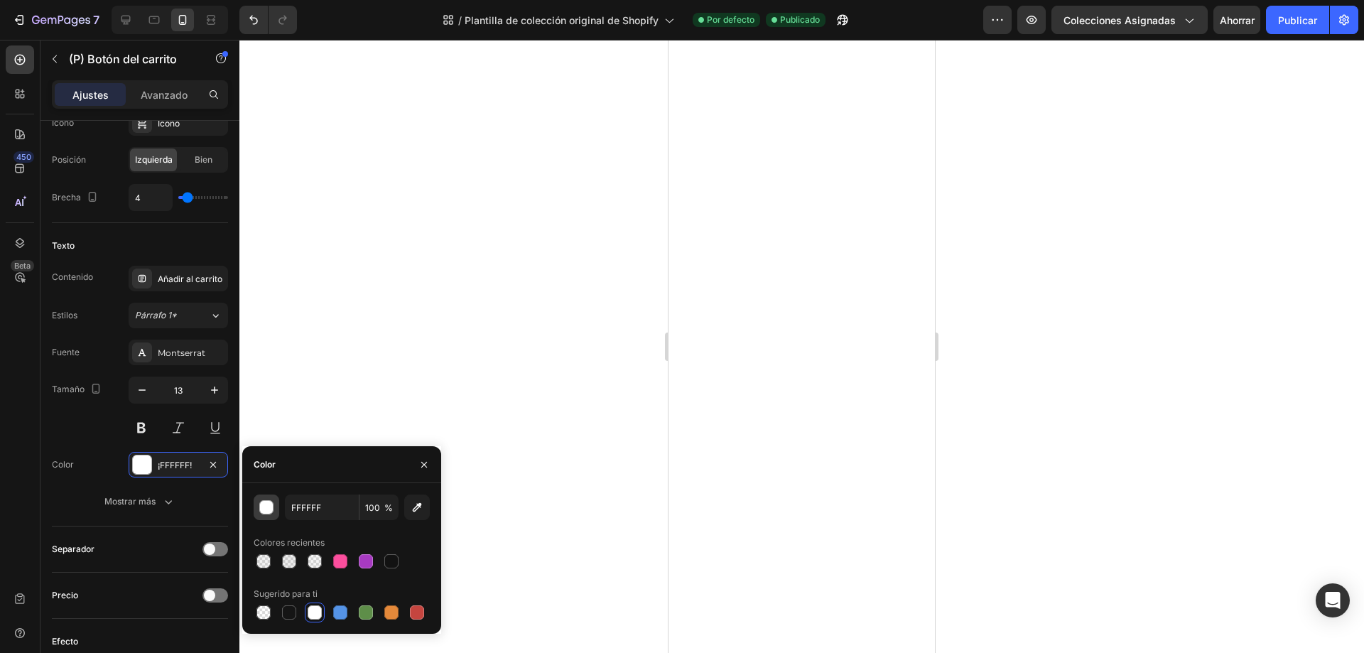
click at [266, 507] on div "button" at bounding box center [267, 508] width 14 height 14
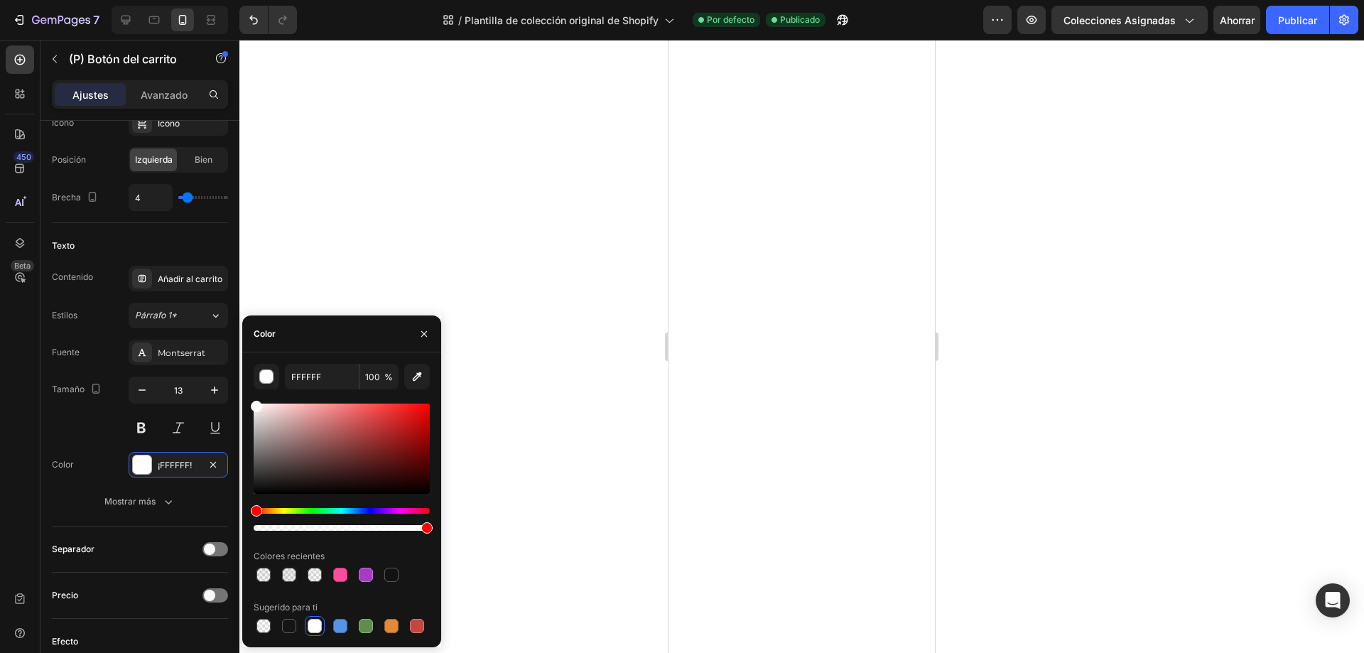
drag, startPoint x: 264, startPoint y: 422, endPoint x: 246, endPoint y: 382, distance: 44.5
click at [246, 382] on div "FFFFFF 100 % Colores recientes Sugerido para ti" at bounding box center [341, 500] width 199 height 272
click at [308, 342] on div "Color" at bounding box center [341, 333] width 199 height 37
click at [428, 336] on icon "button" at bounding box center [423, 333] width 11 height 11
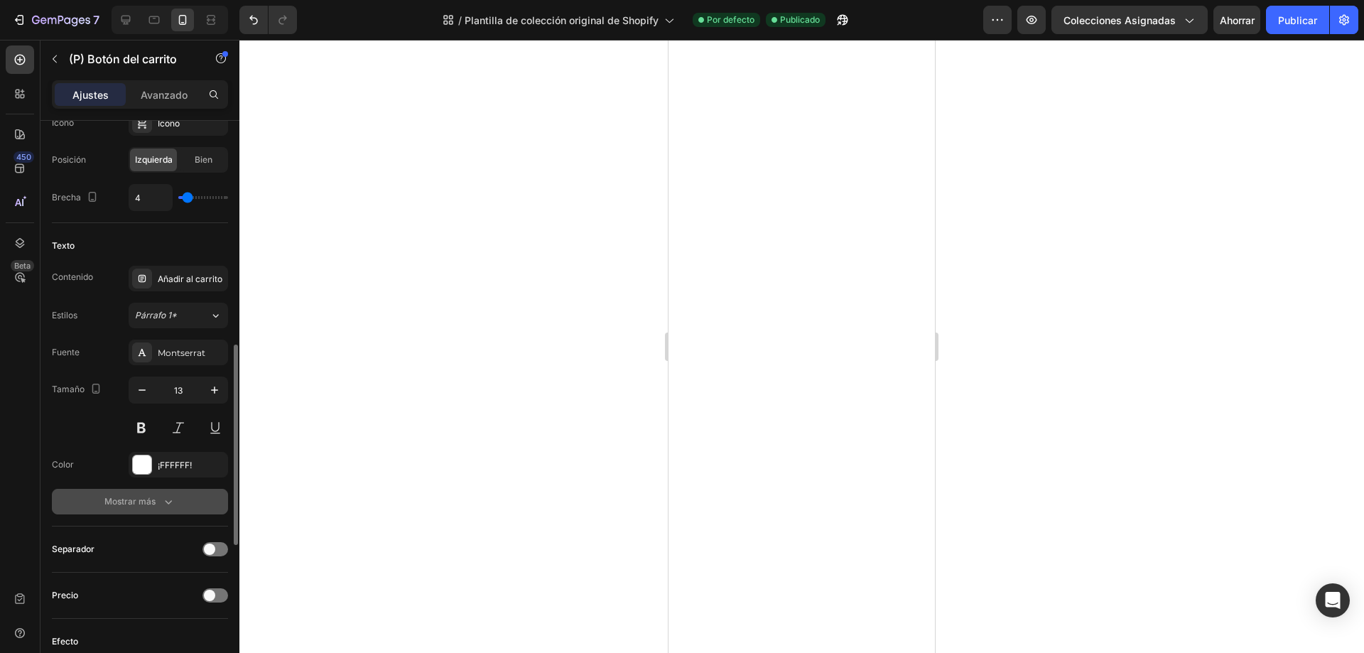
click at [166, 505] on icon "button" at bounding box center [168, 501] width 14 height 14
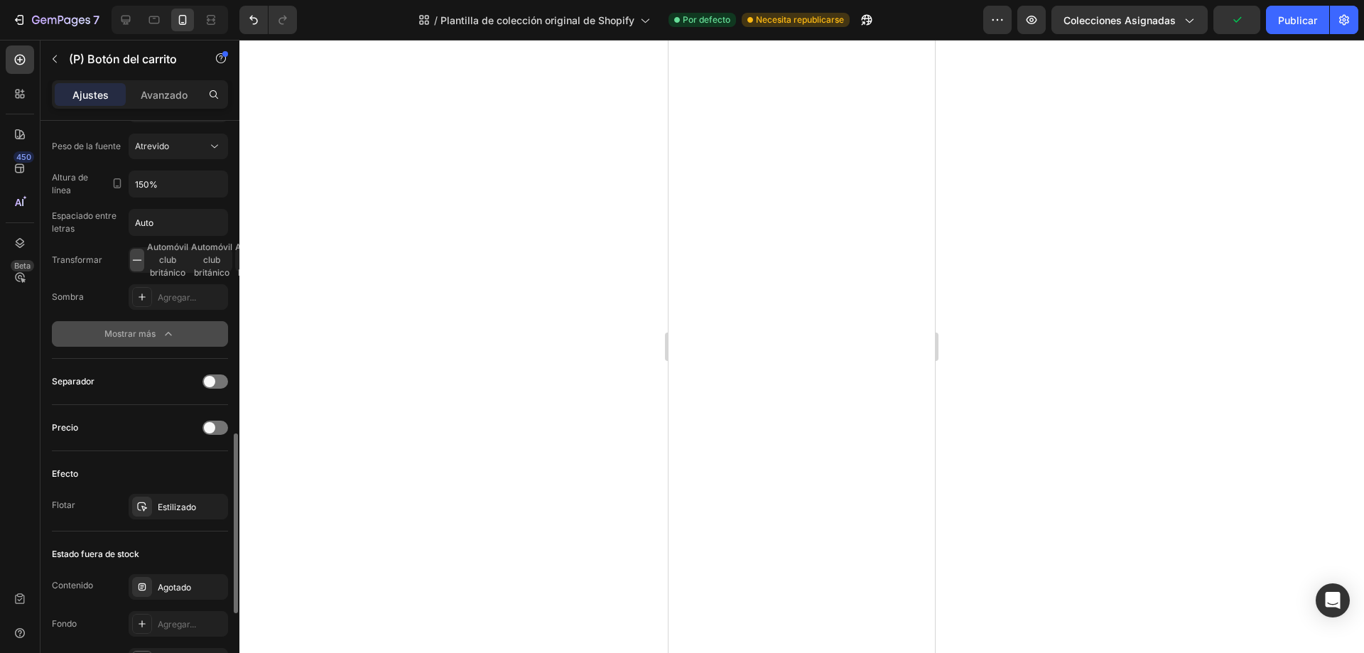
scroll to position [1137, 0]
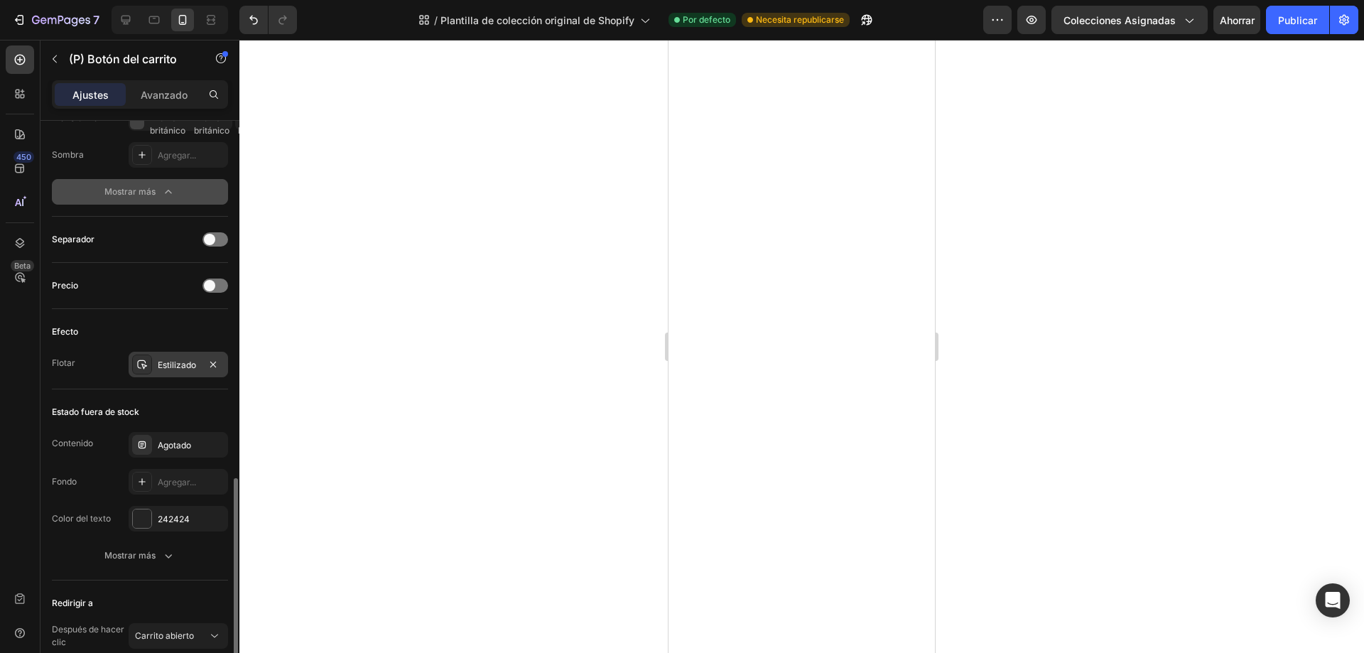
click at [180, 372] on div "Estilizado" at bounding box center [178, 365] width 99 height 26
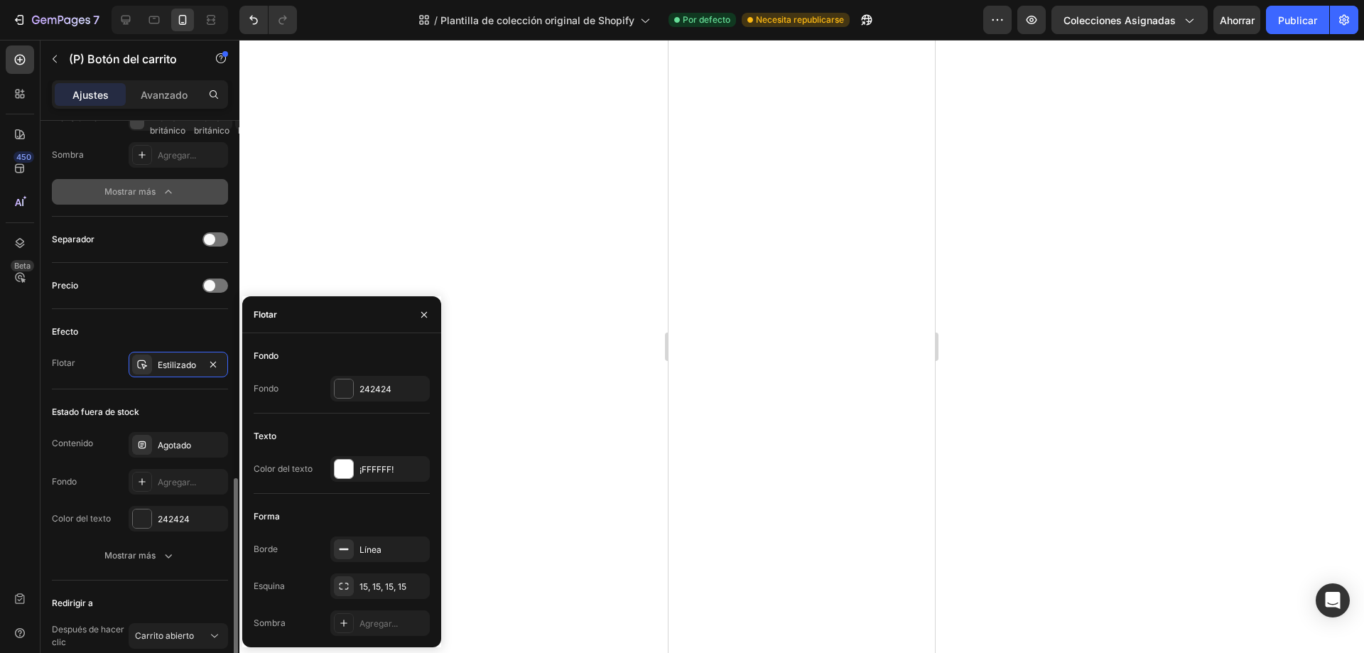
click at [101, 364] on div "Flotar Estilizado" at bounding box center [140, 365] width 176 height 26
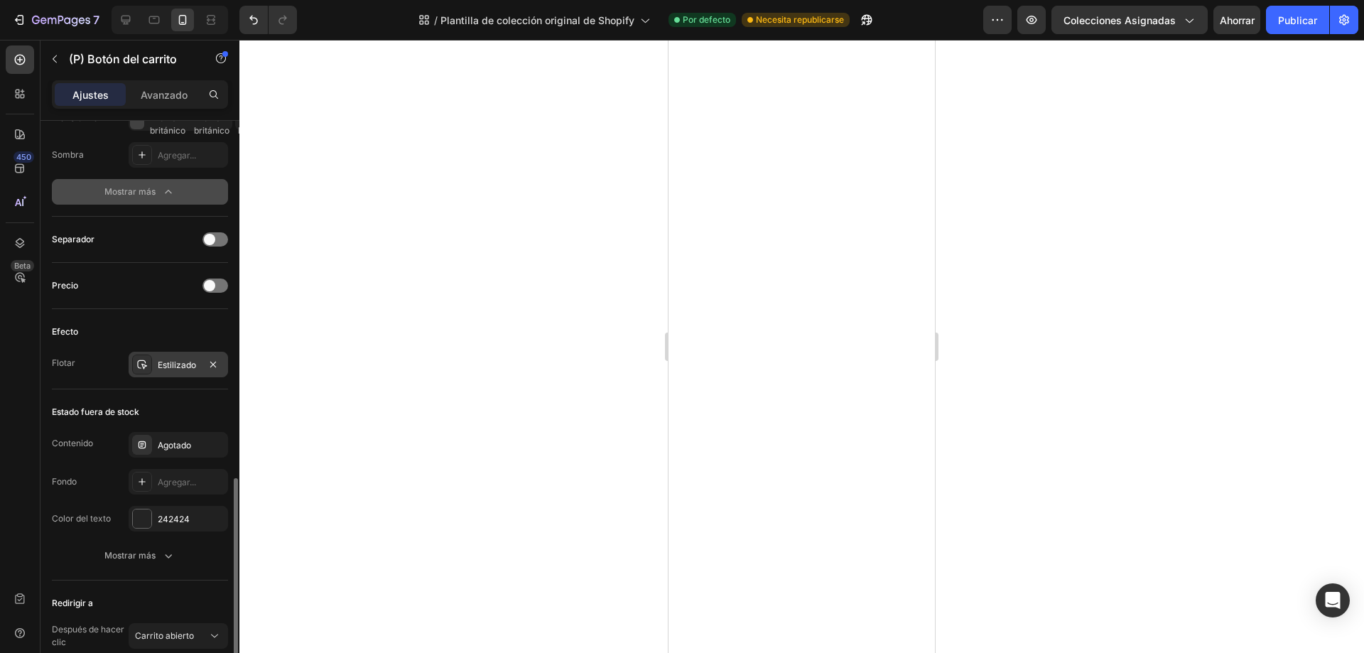
click at [178, 365] on font "Estilizado" at bounding box center [177, 364] width 38 height 11
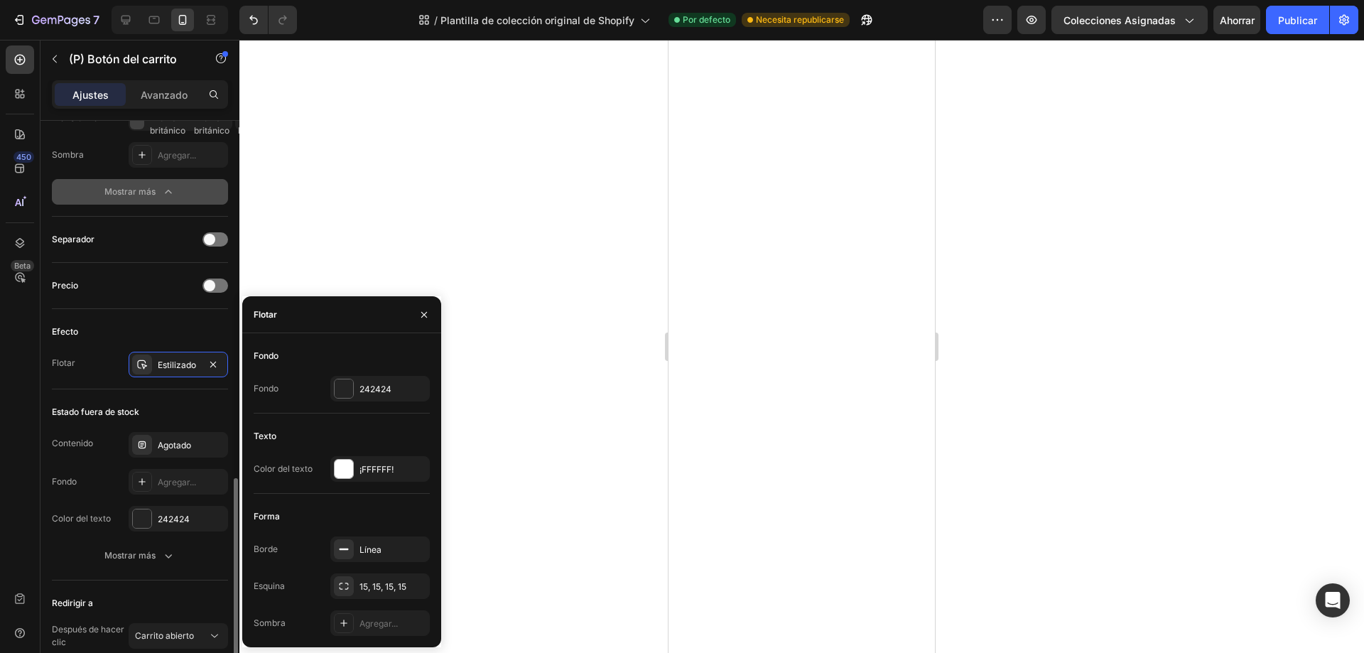
click at [119, 360] on div "Flotar Estilizado" at bounding box center [140, 365] width 176 height 26
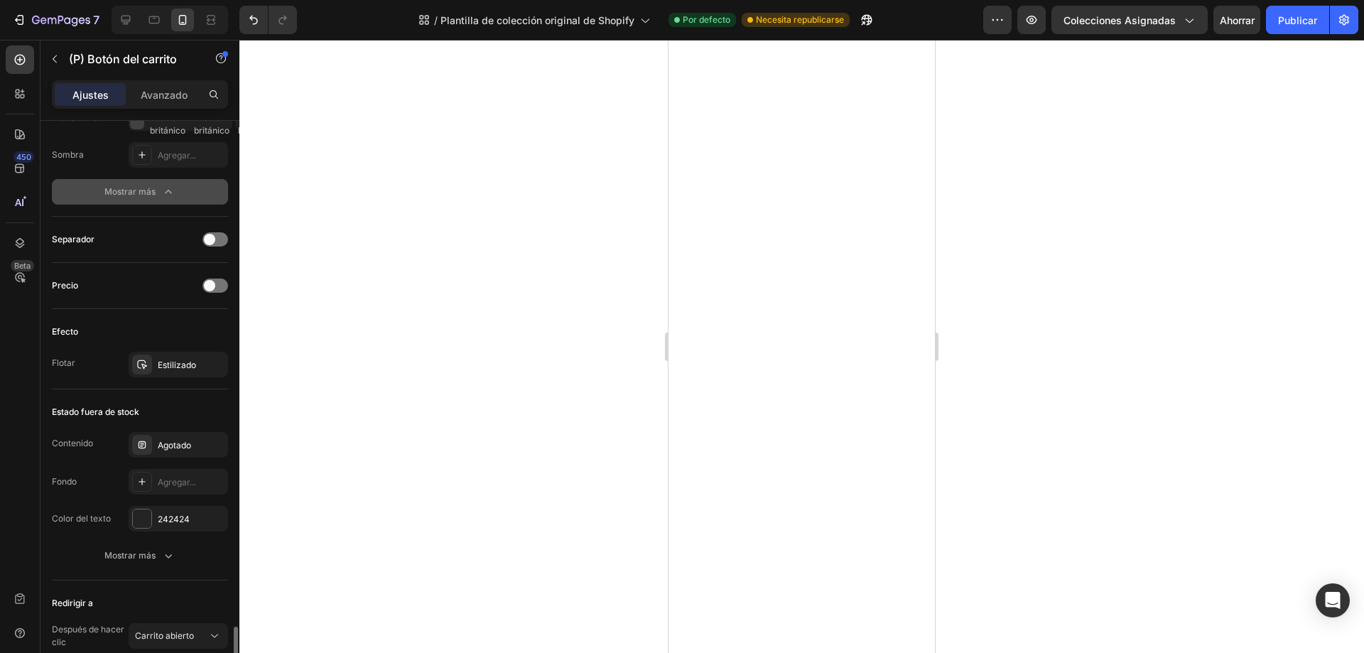
scroll to position [1250, 0]
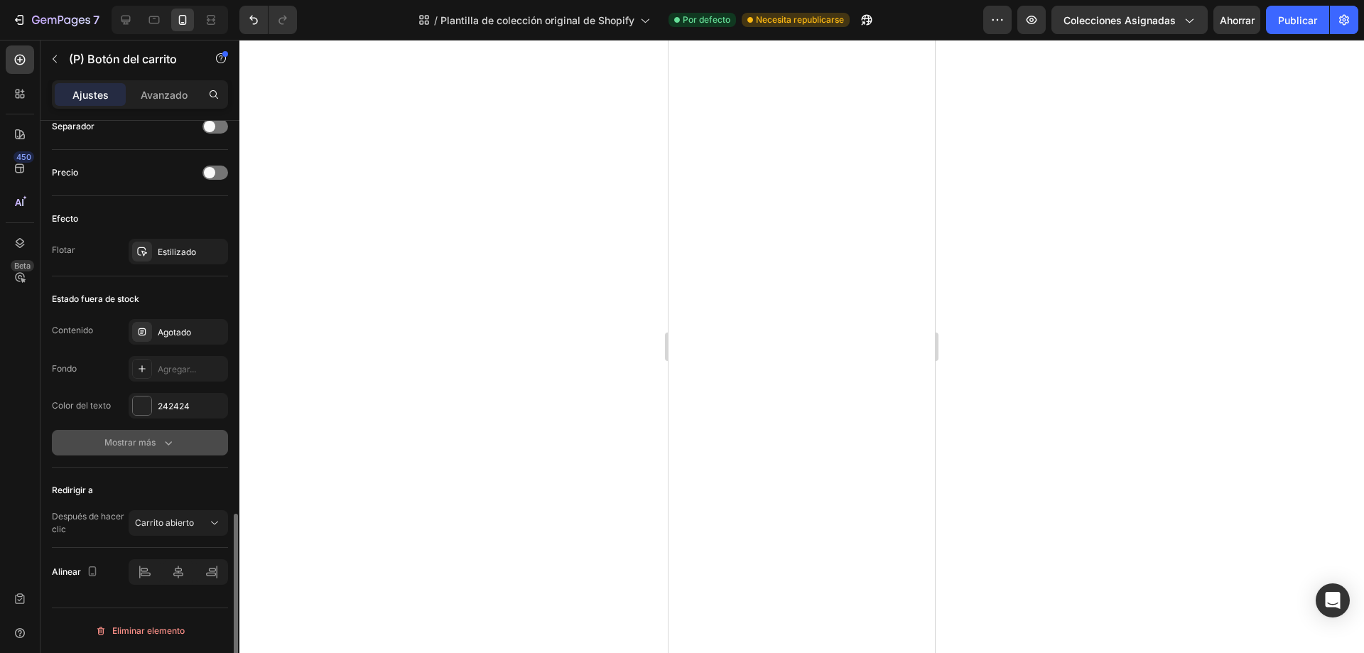
click at [111, 445] on font "Mostrar más" at bounding box center [129, 442] width 51 height 11
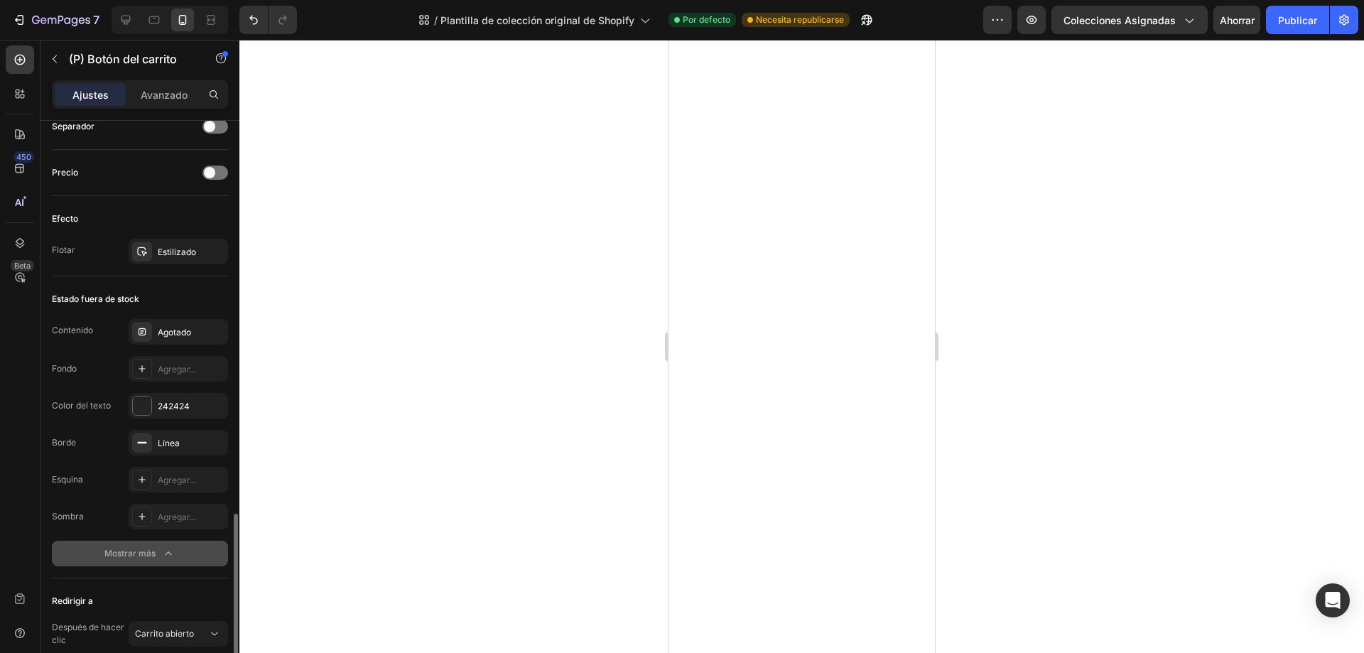
click at [119, 546] on button "Mostrar más" at bounding box center [140, 554] width 176 height 26
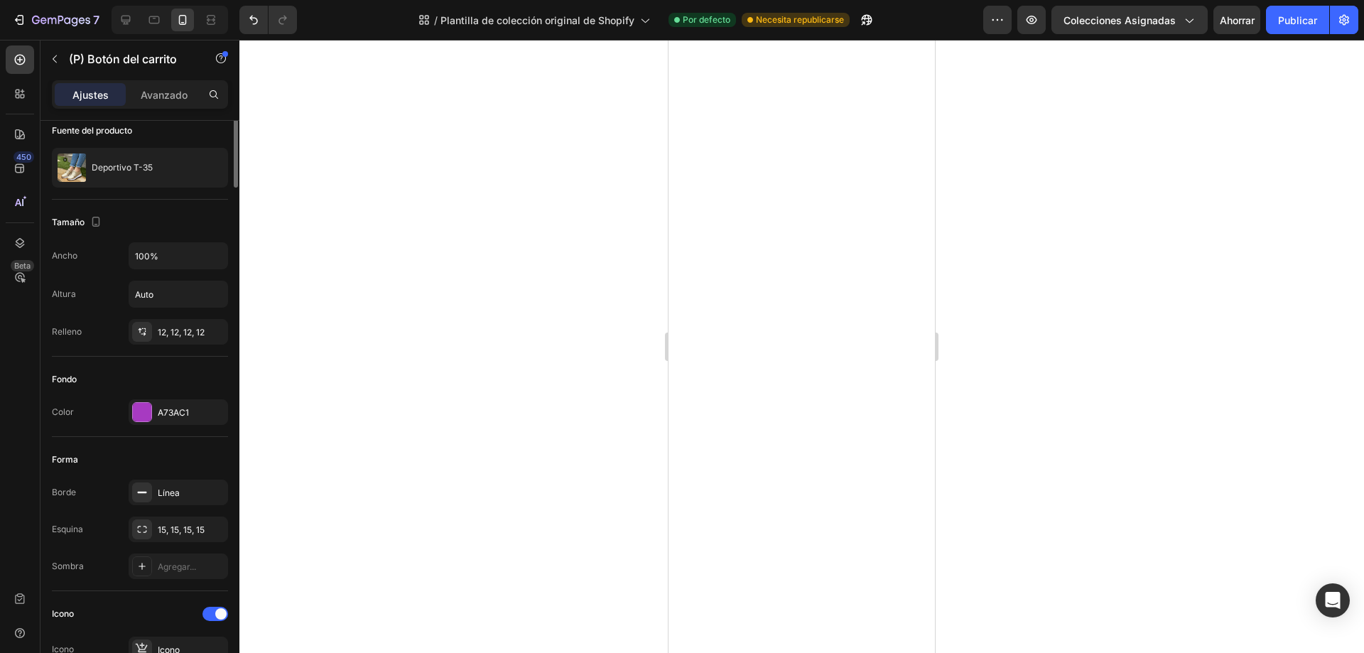
scroll to position [0, 0]
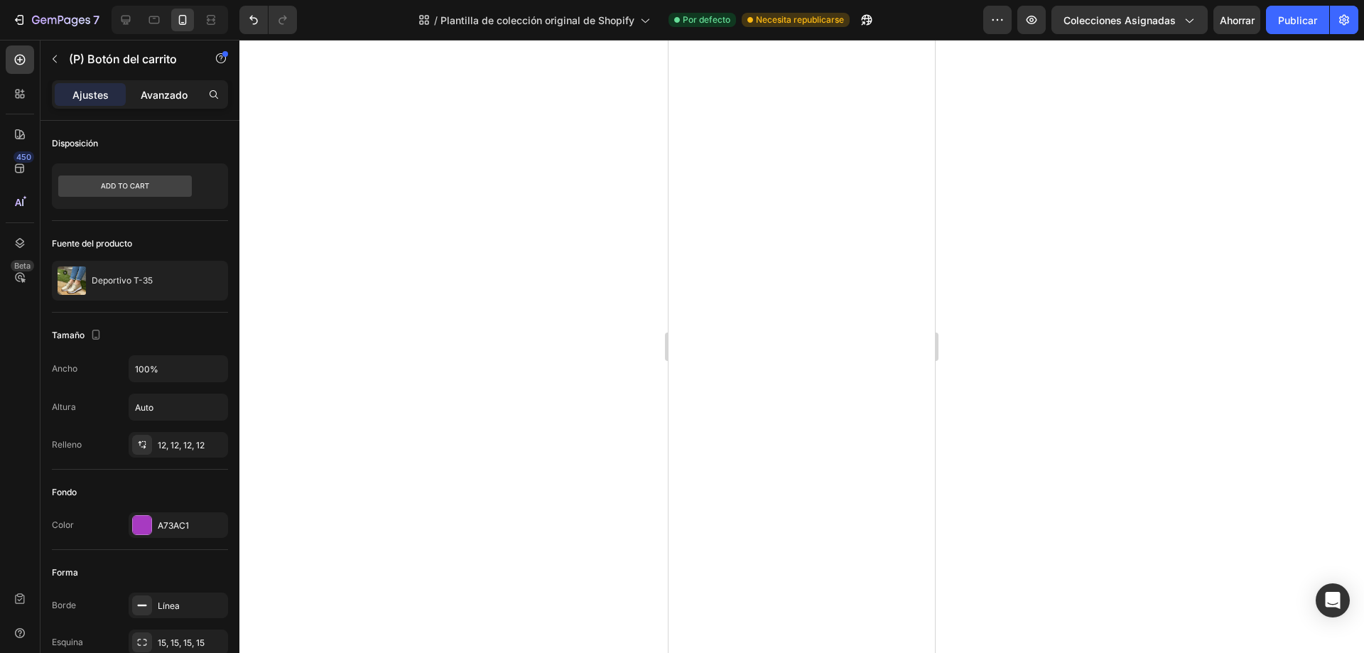
click at [166, 99] on font "Avanzado" at bounding box center [164, 95] width 47 height 12
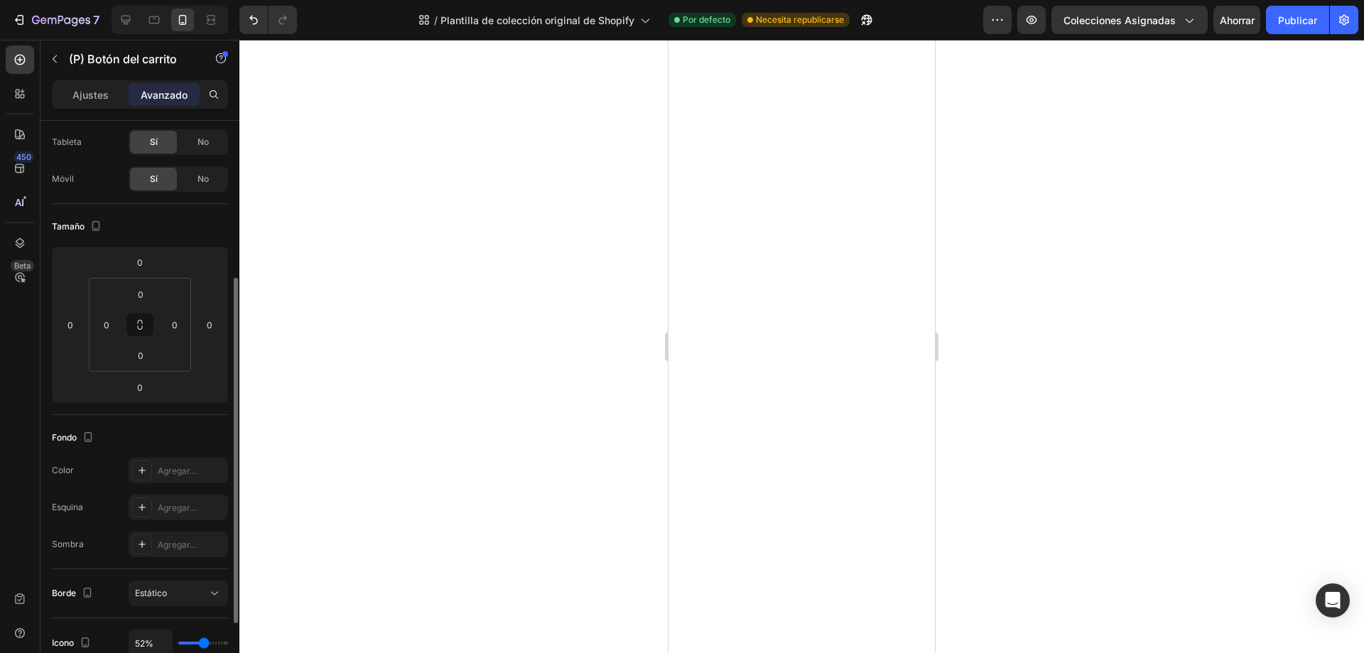
scroll to position [213, 0]
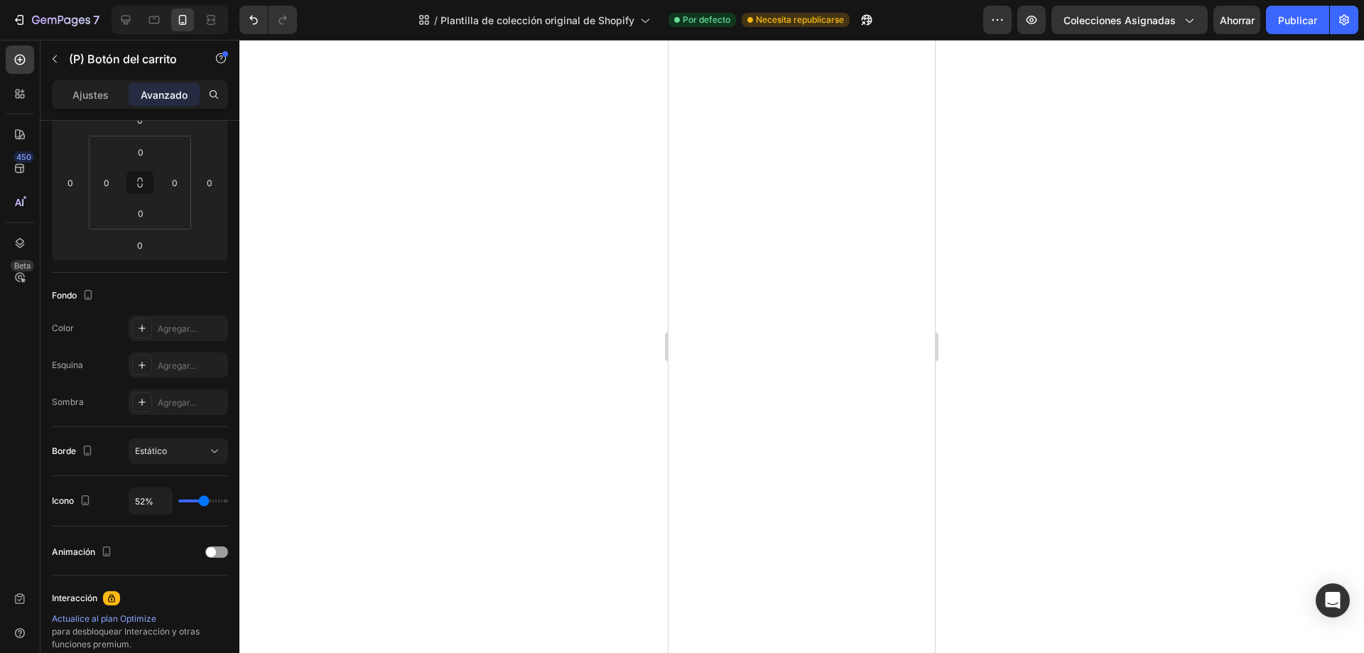
click at [1297, 5] on div "7 / Plantilla de colección original de Shopify Por defecto Necesita republicars…" at bounding box center [682, 20] width 1364 height 40
click at [1299, 26] on font "Publicar" at bounding box center [1297, 20] width 39 height 12
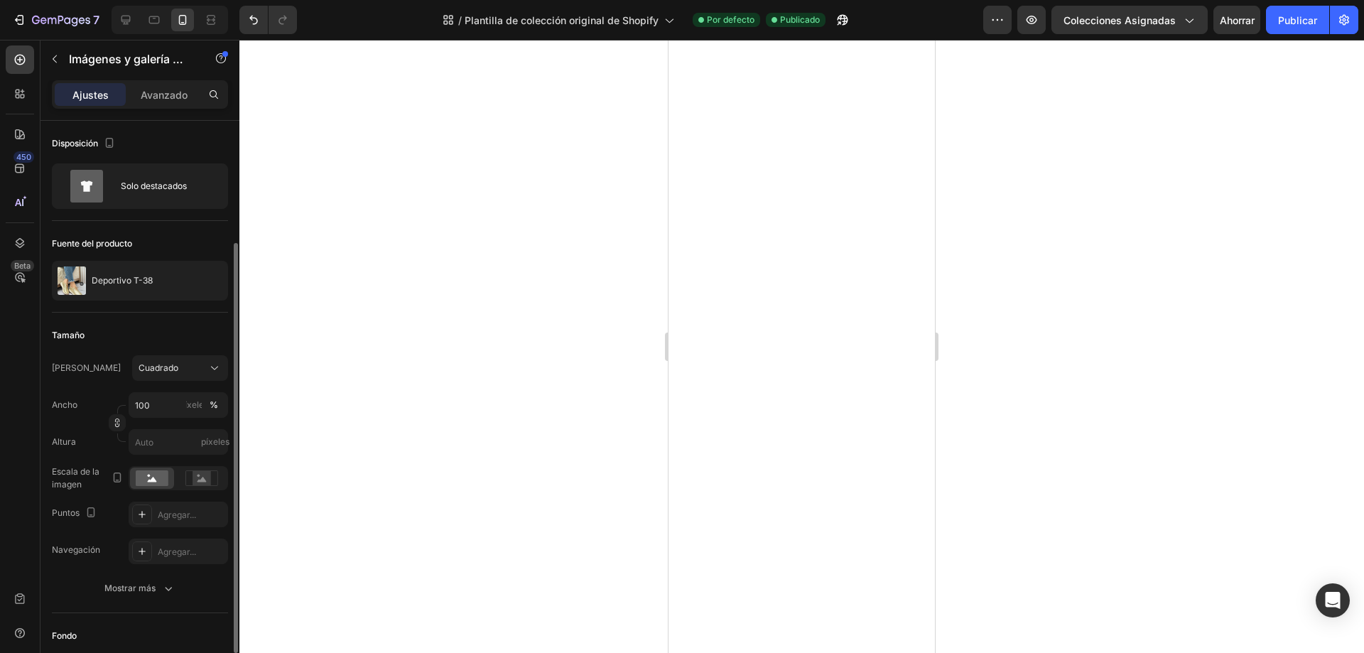
scroll to position [71, 0]
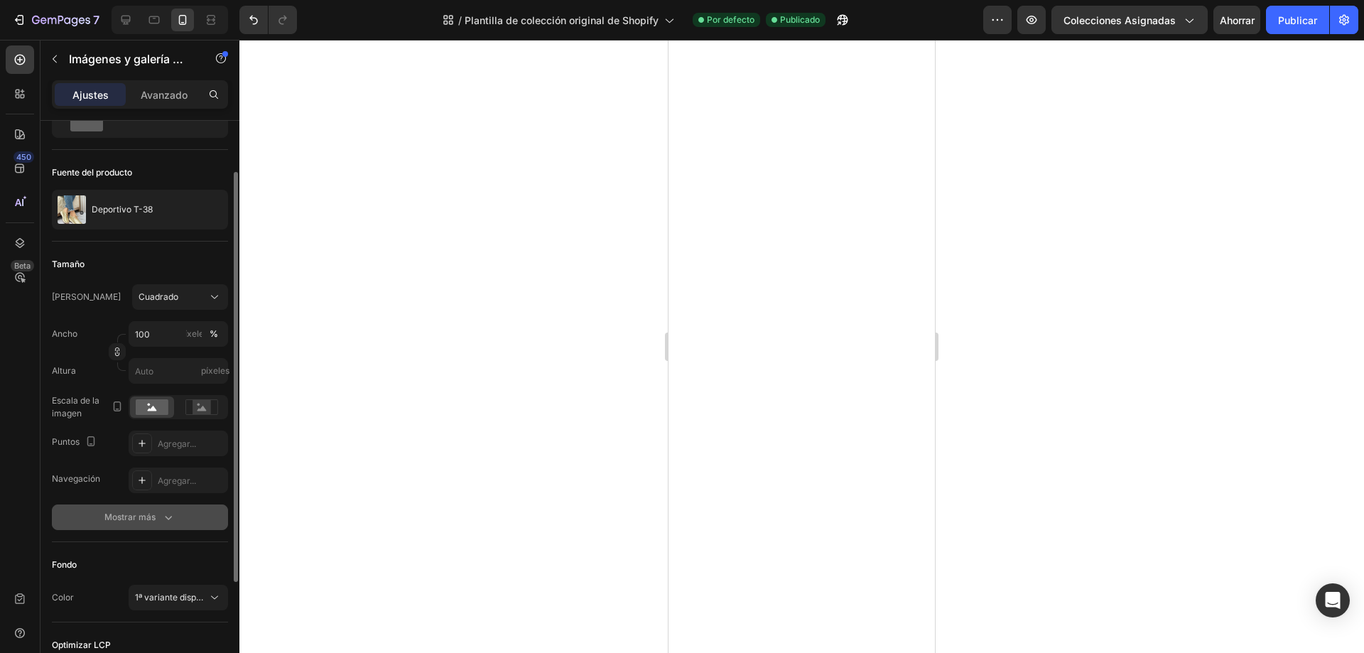
click at [124, 520] on font "Mostrar más" at bounding box center [129, 517] width 51 height 11
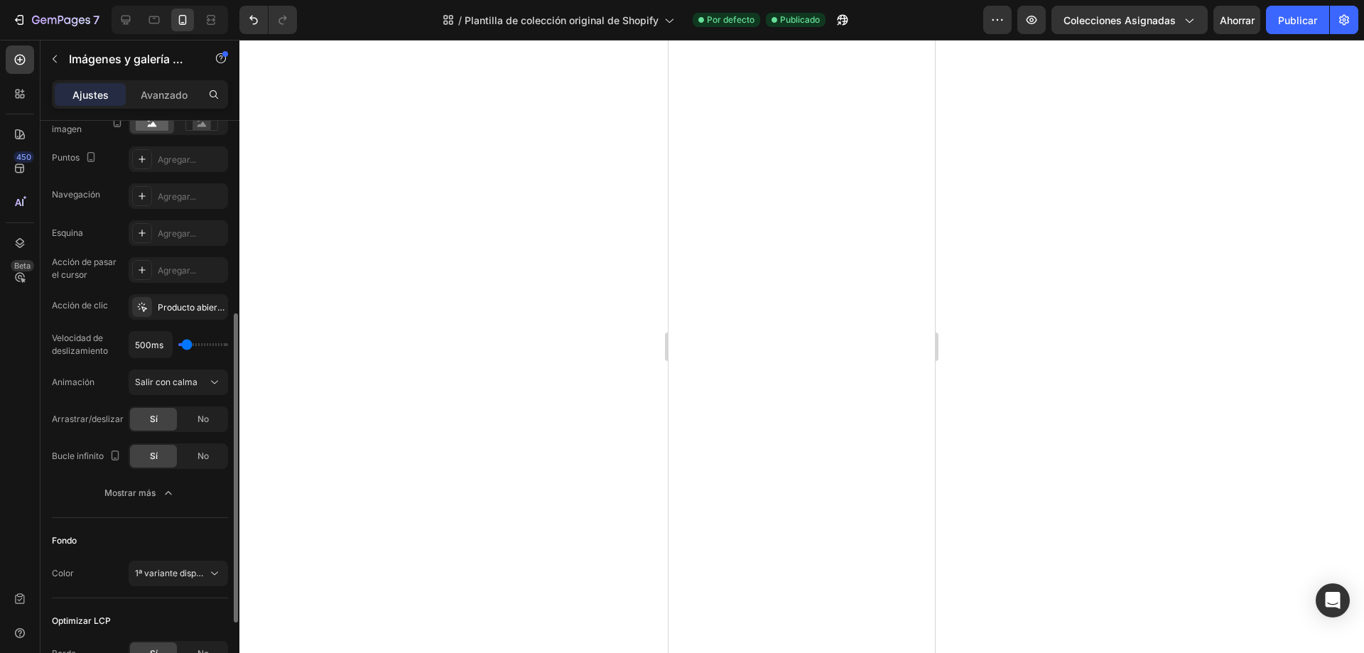
scroll to position [142, 0]
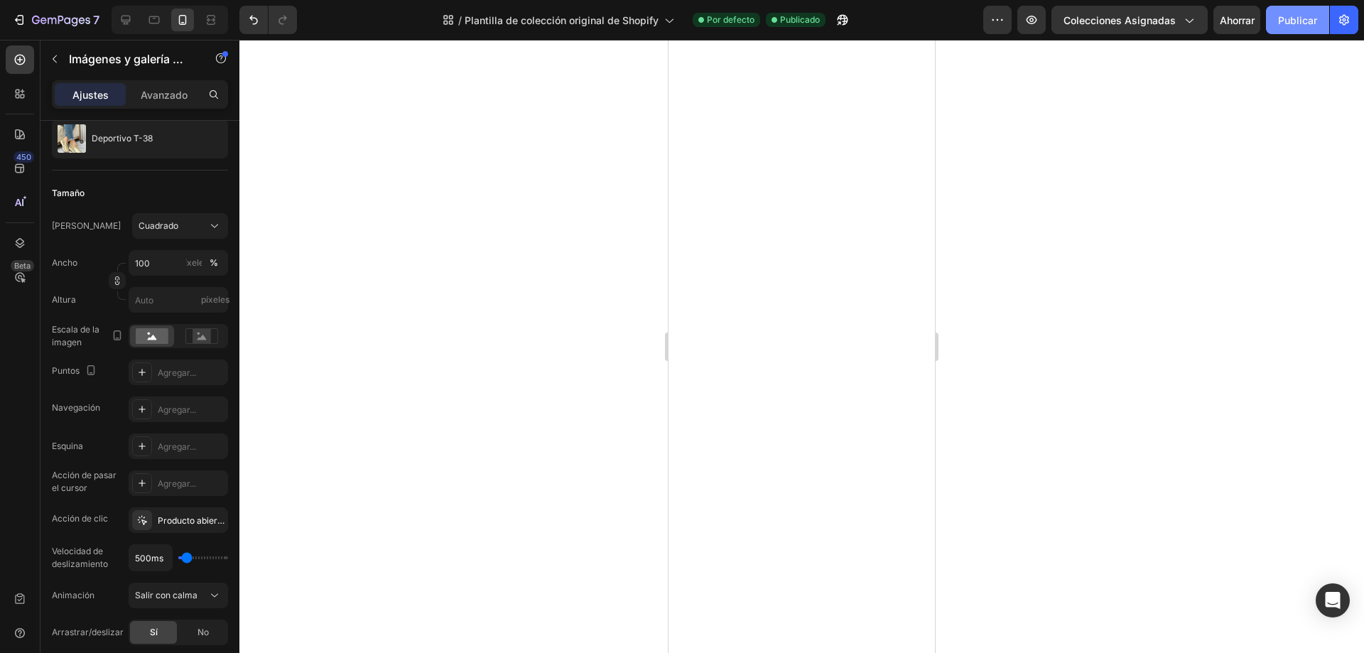
click at [1302, 21] on font "Publicar" at bounding box center [1297, 20] width 39 height 12
click at [48, 18] on icon "button" at bounding box center [52, 21] width 9 height 6
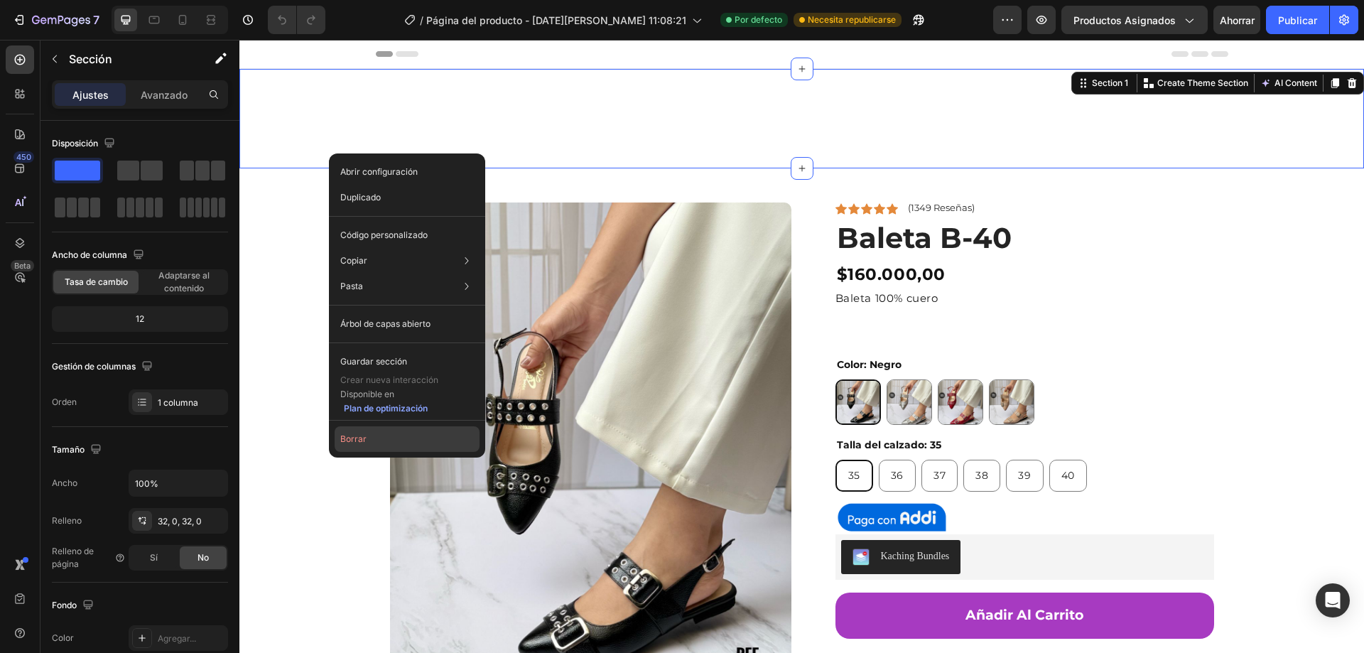
click at [343, 443] on font "Borrar" at bounding box center [353, 438] width 26 height 11
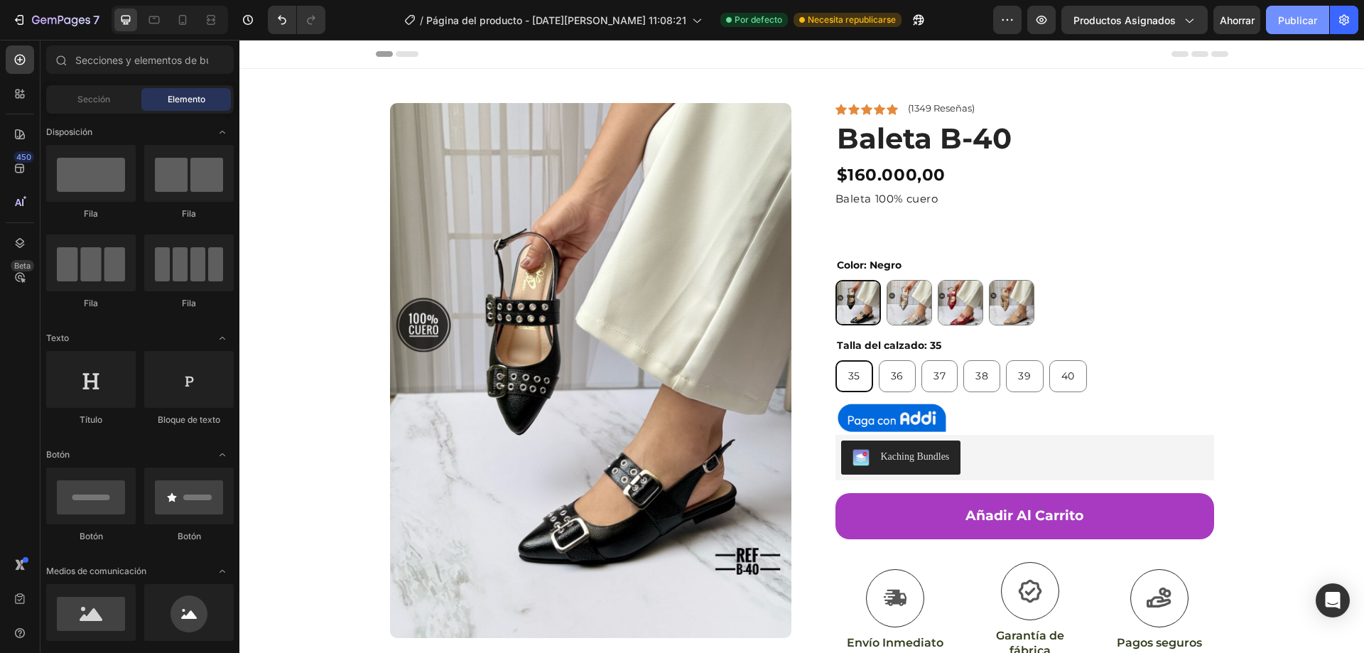
click at [1303, 25] on font "Publicar" at bounding box center [1297, 20] width 39 height 12
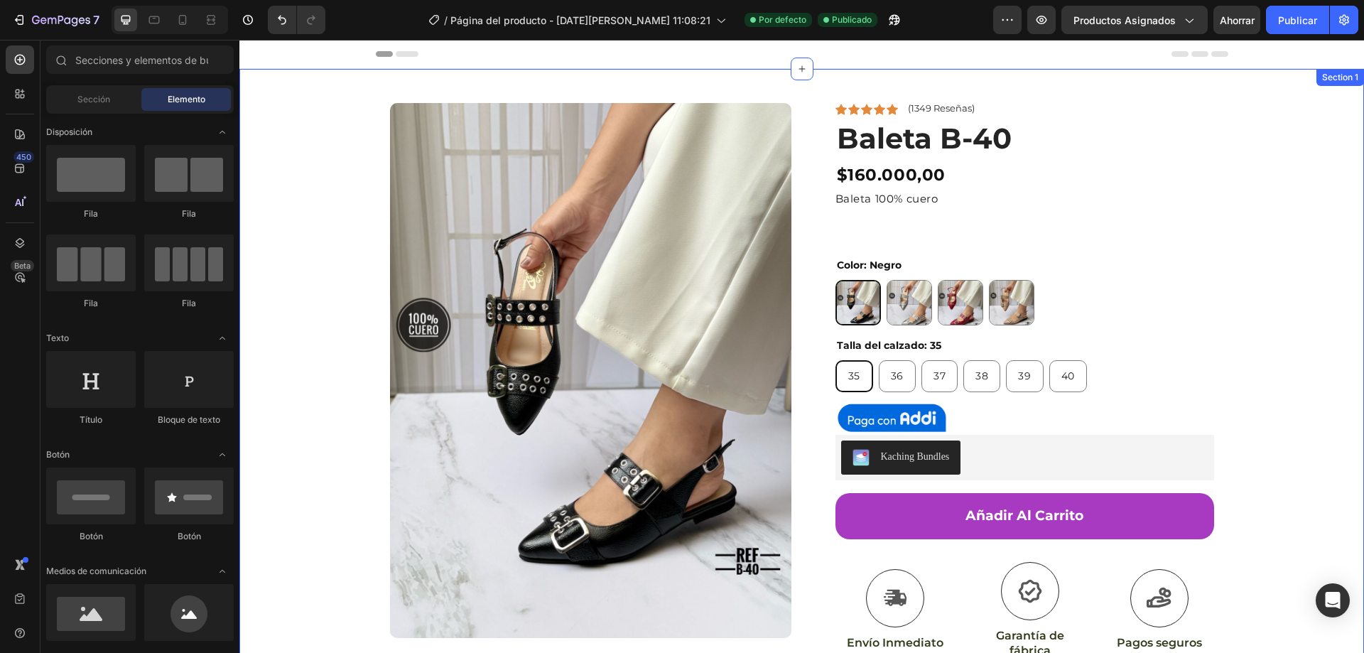
click at [296, 112] on div "Product Images Row Icon Icon Icon Icon Icon Icon List (1349 Reseñas) Text Block…" at bounding box center [801, 466] width 1125 height 794
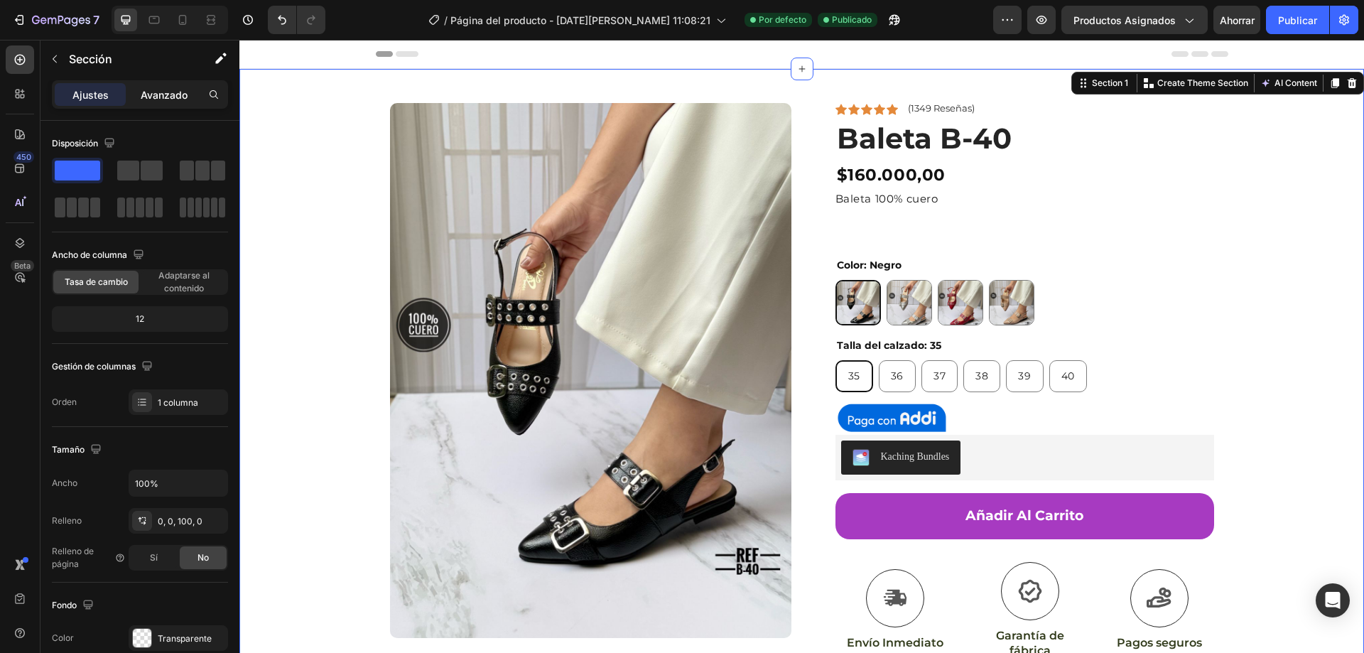
click at [178, 102] on p "Avanzado" at bounding box center [164, 94] width 47 height 15
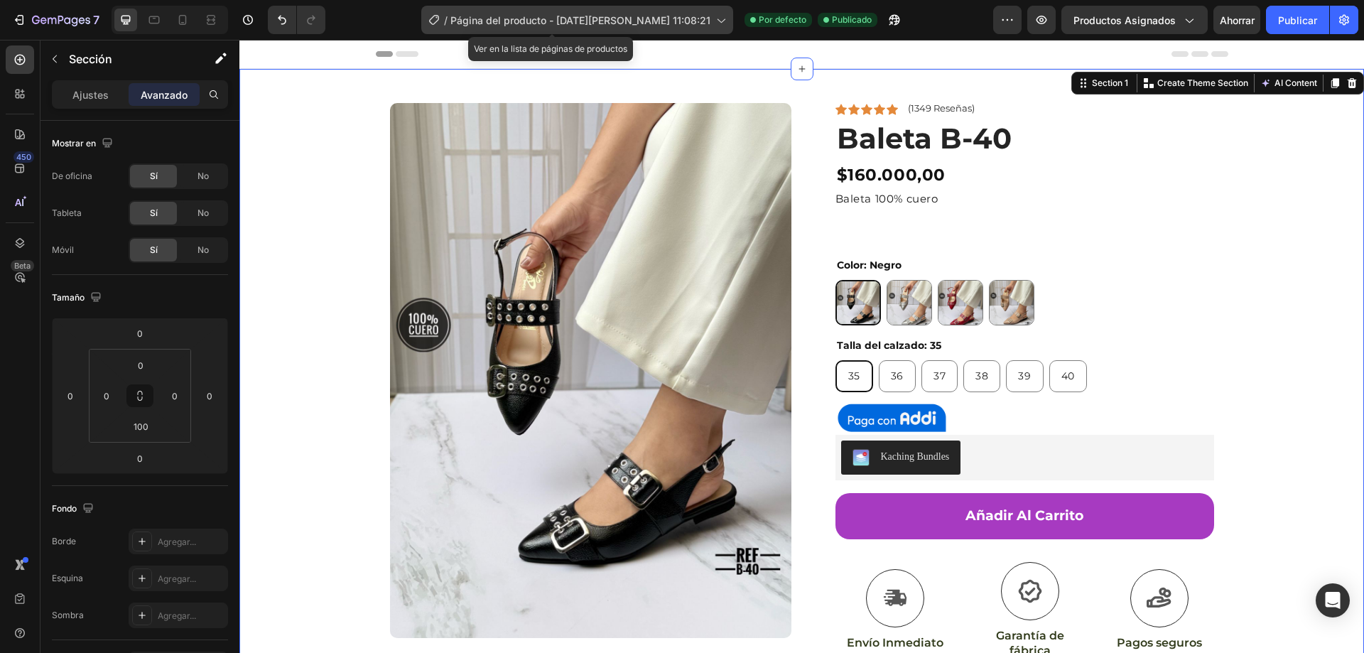
click at [713, 23] on icon at bounding box center [720, 20] width 14 height 14
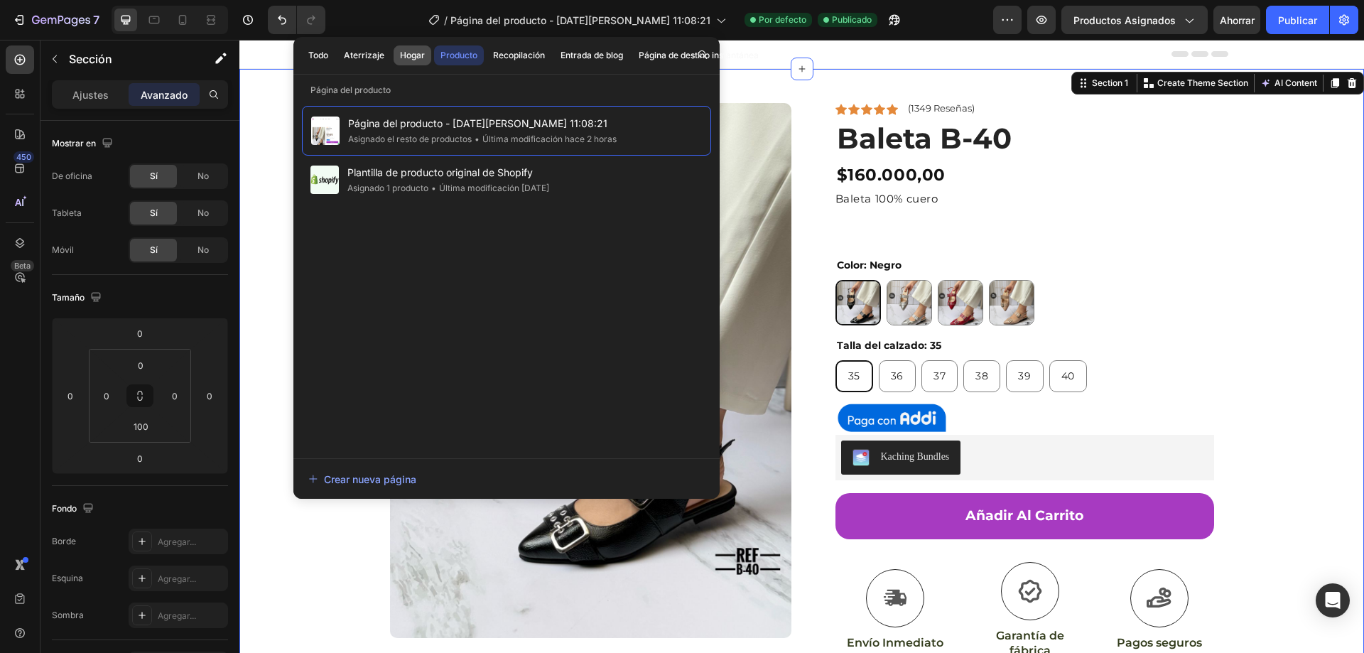
click at [405, 54] on font "Hogar" at bounding box center [412, 55] width 25 height 11
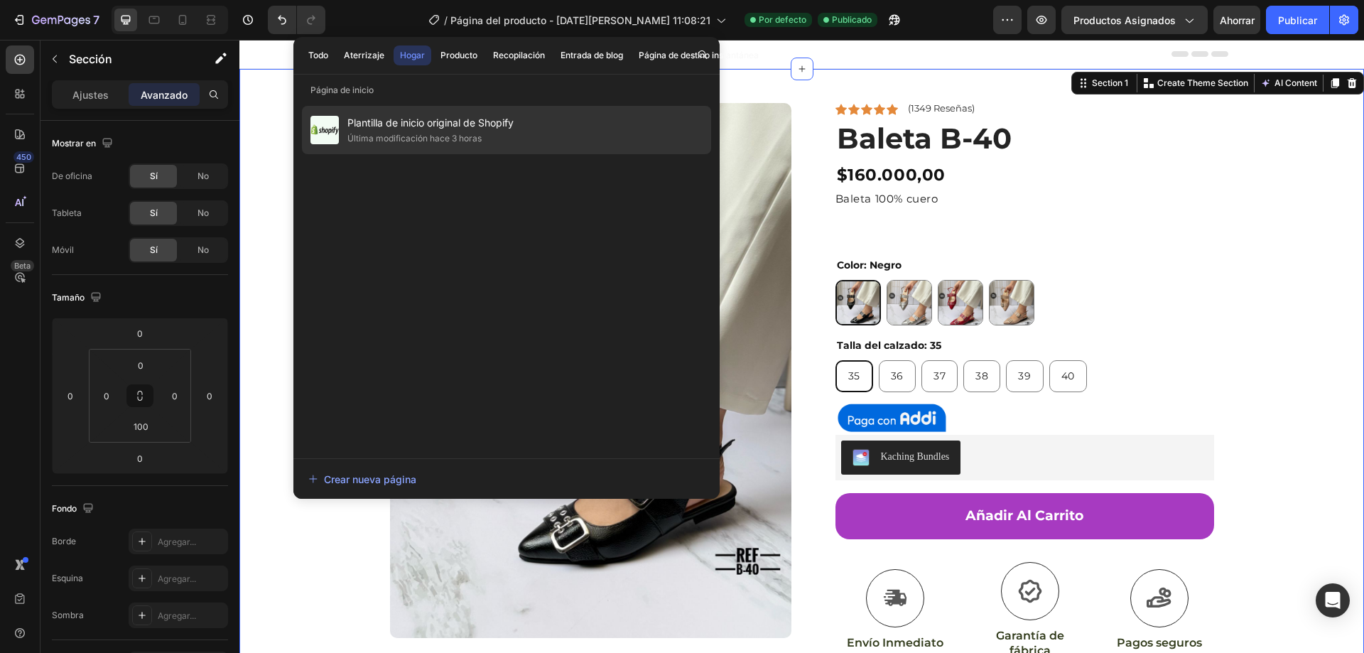
click at [572, 120] on div "Plantilla de inicio original de Shopify Última modificación hace 3 horas" at bounding box center [506, 130] width 409 height 48
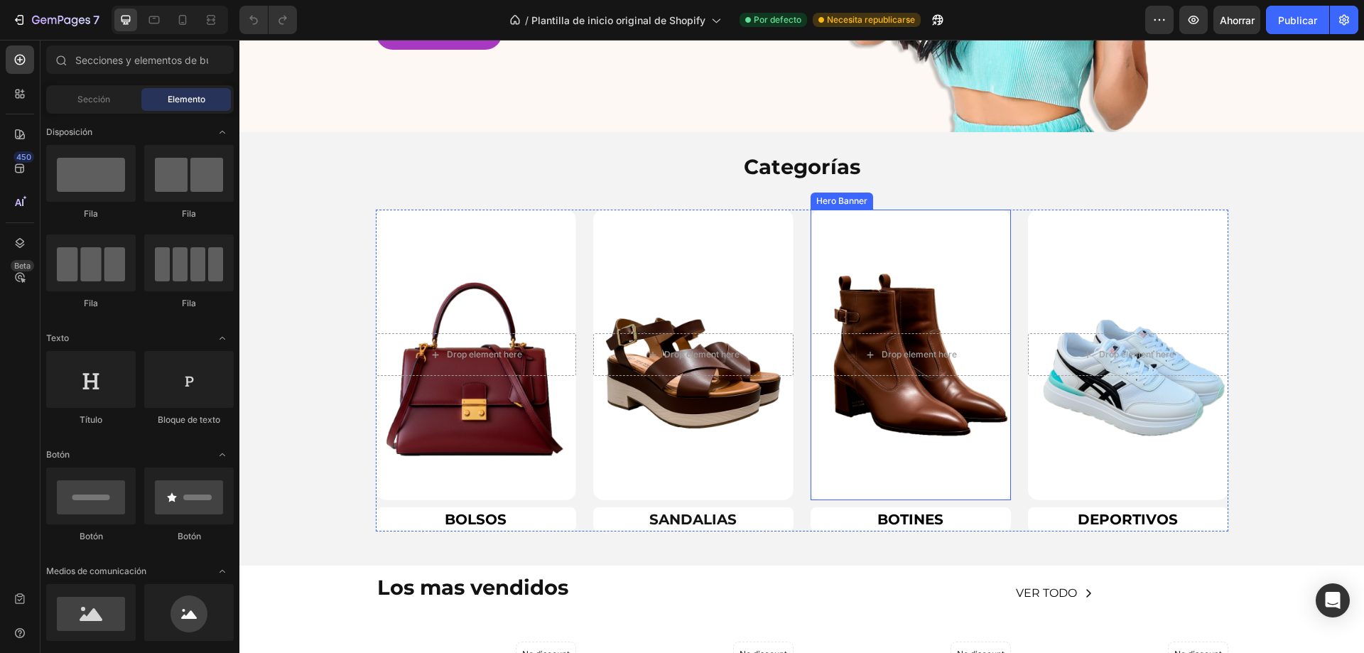
scroll to position [497, 0]
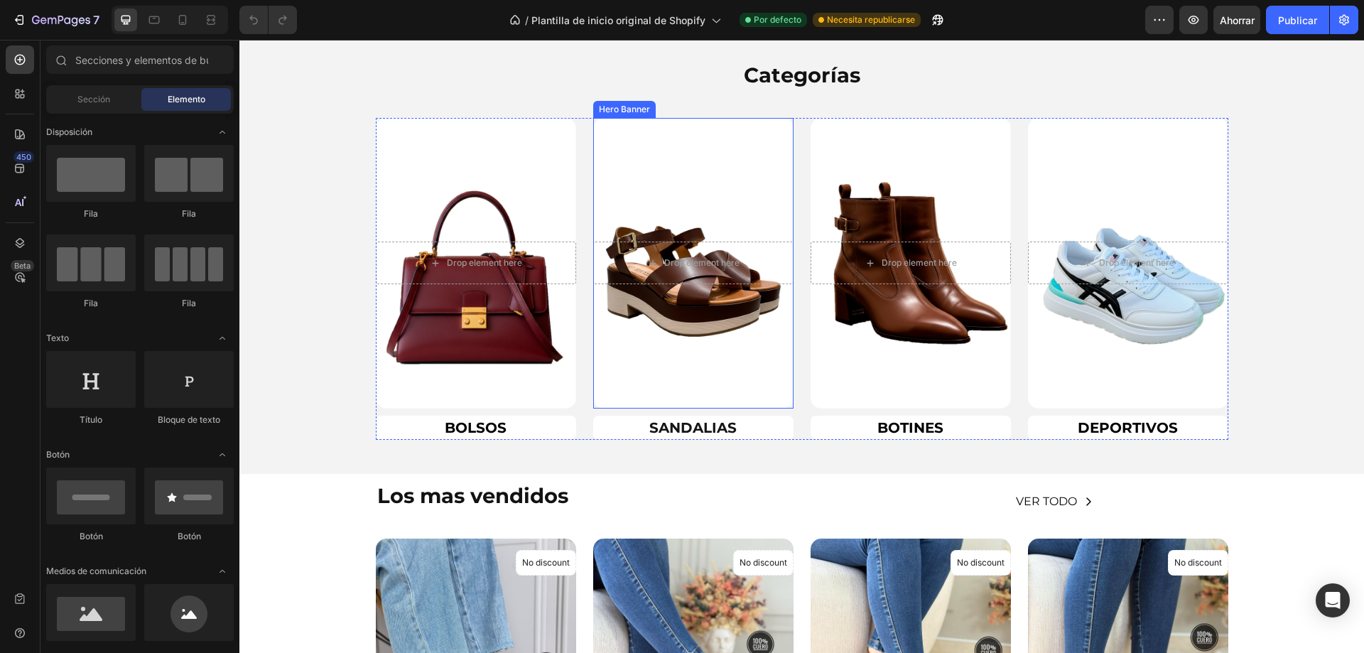
click at [646, 200] on div "Overlay" at bounding box center [693, 263] width 200 height 291
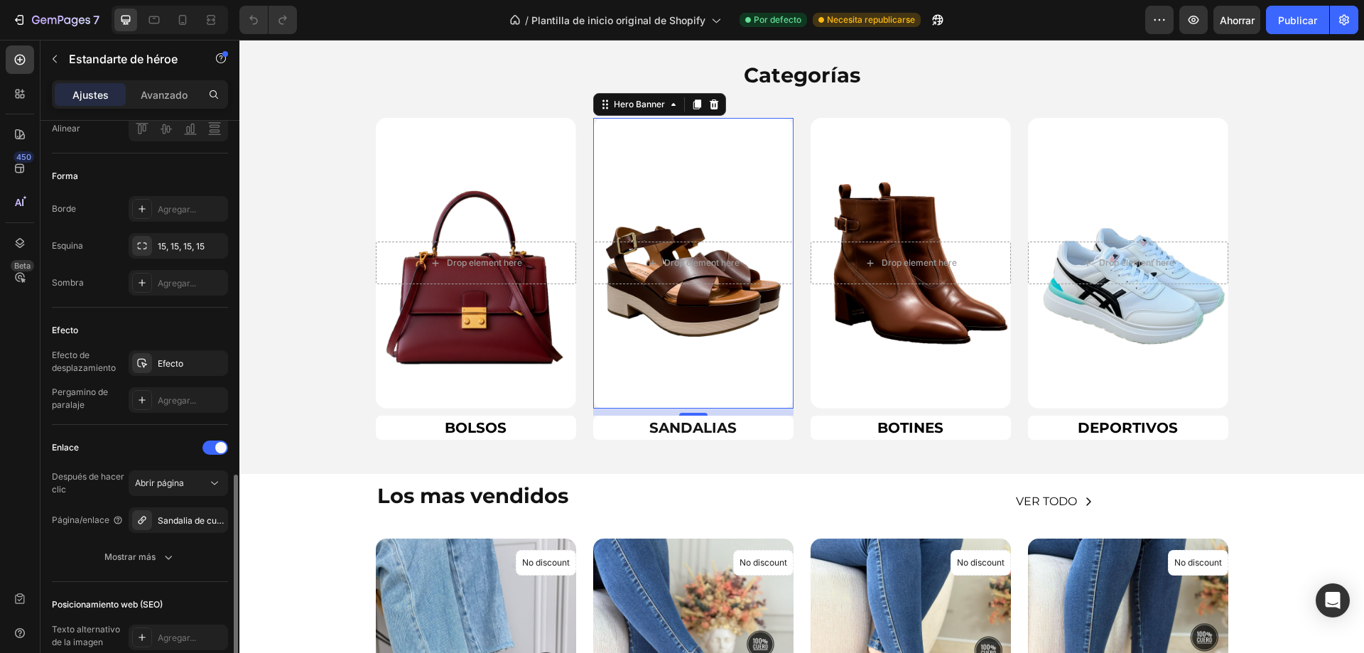
scroll to position [720, 0]
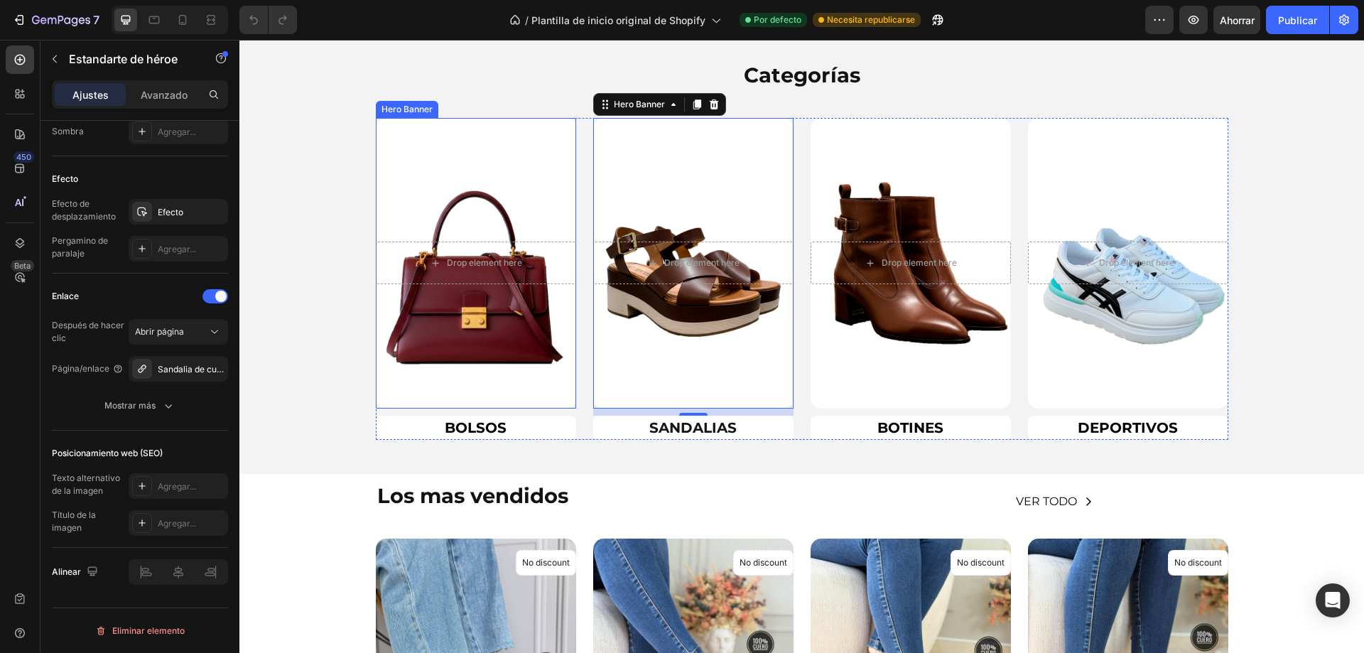
click at [526, 187] on div "Overlay" at bounding box center [476, 263] width 200 height 291
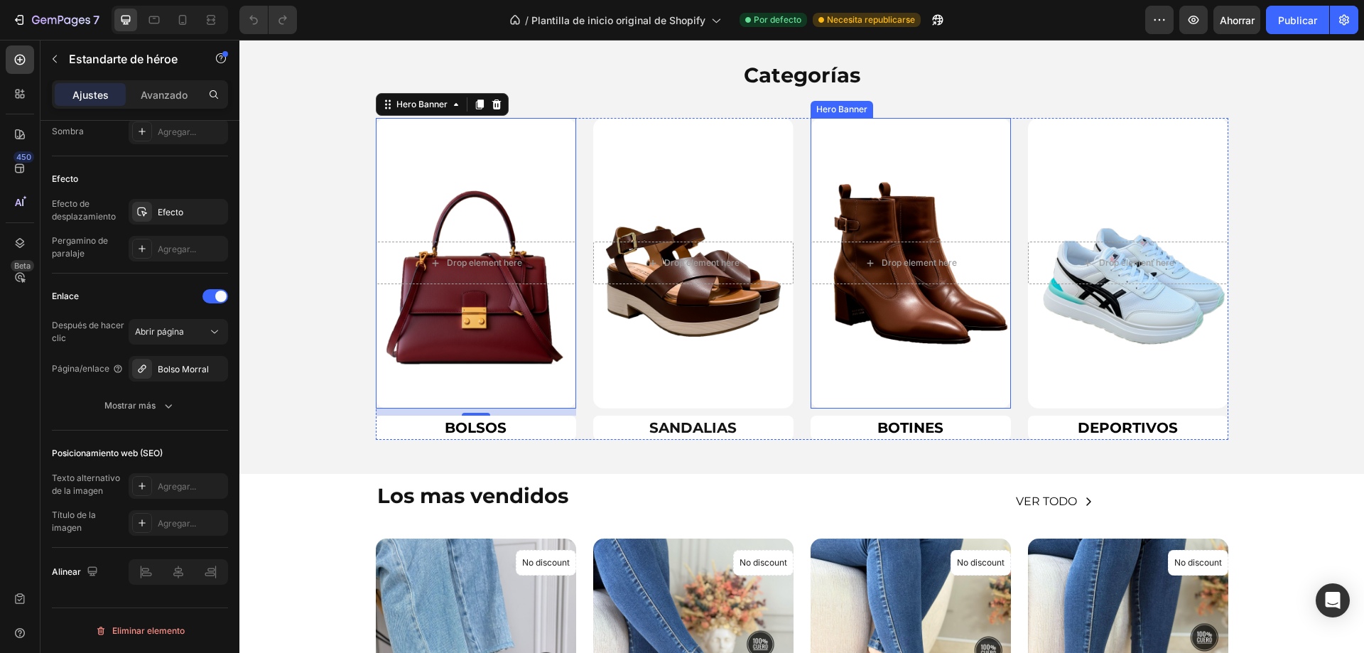
click at [955, 179] on div "Overlay" at bounding box center [911, 263] width 200 height 291
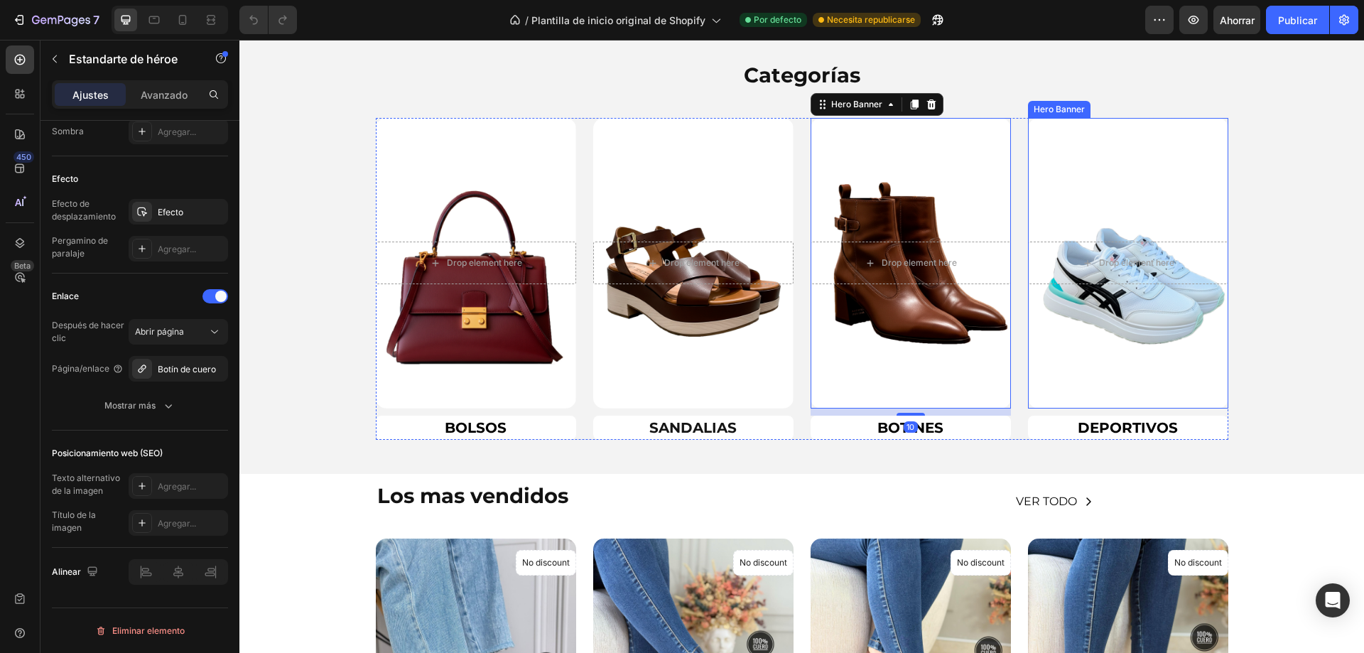
click at [1147, 155] on div "Overlay" at bounding box center [1128, 263] width 200 height 291
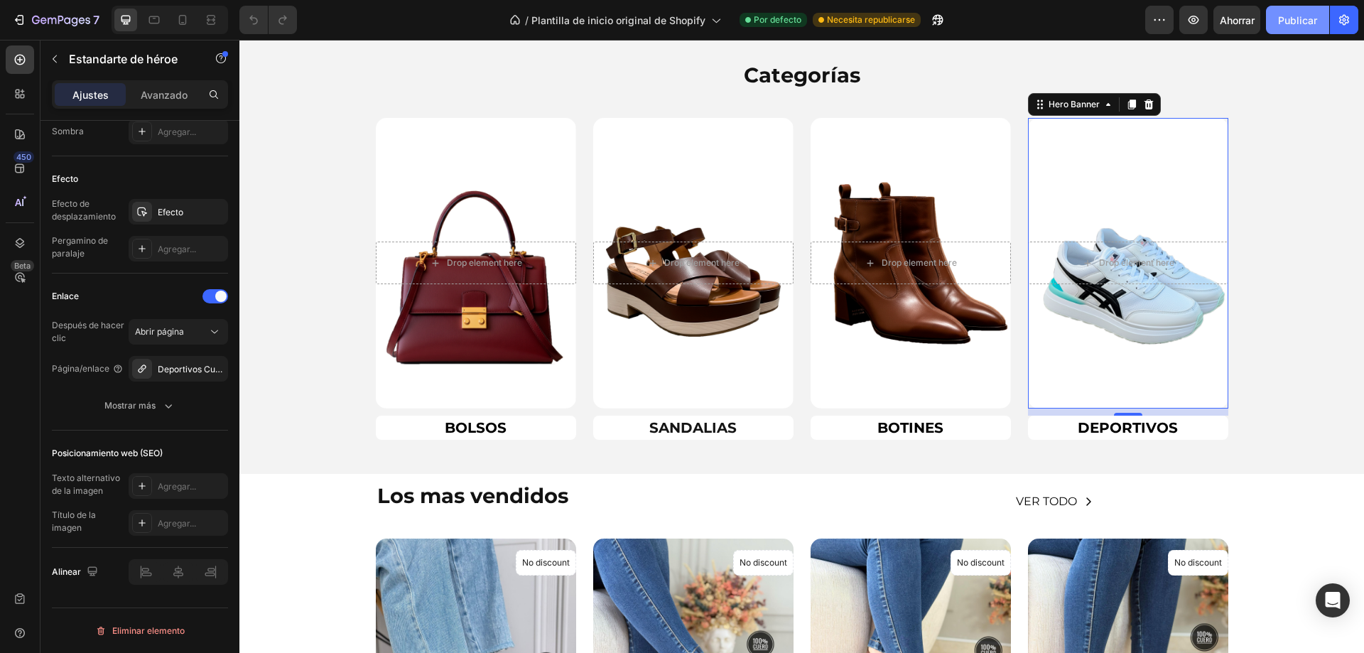
click at [1287, 18] on font "Publicar" at bounding box center [1297, 20] width 39 height 12
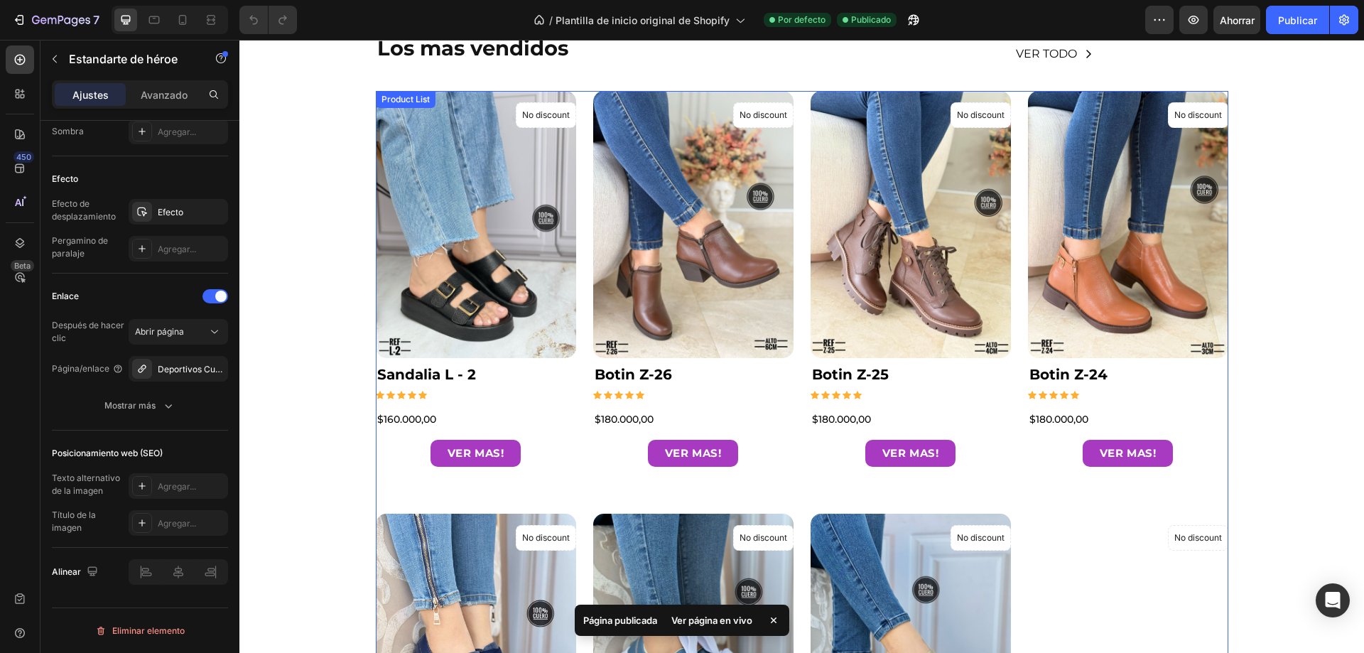
scroll to position [853, 0]
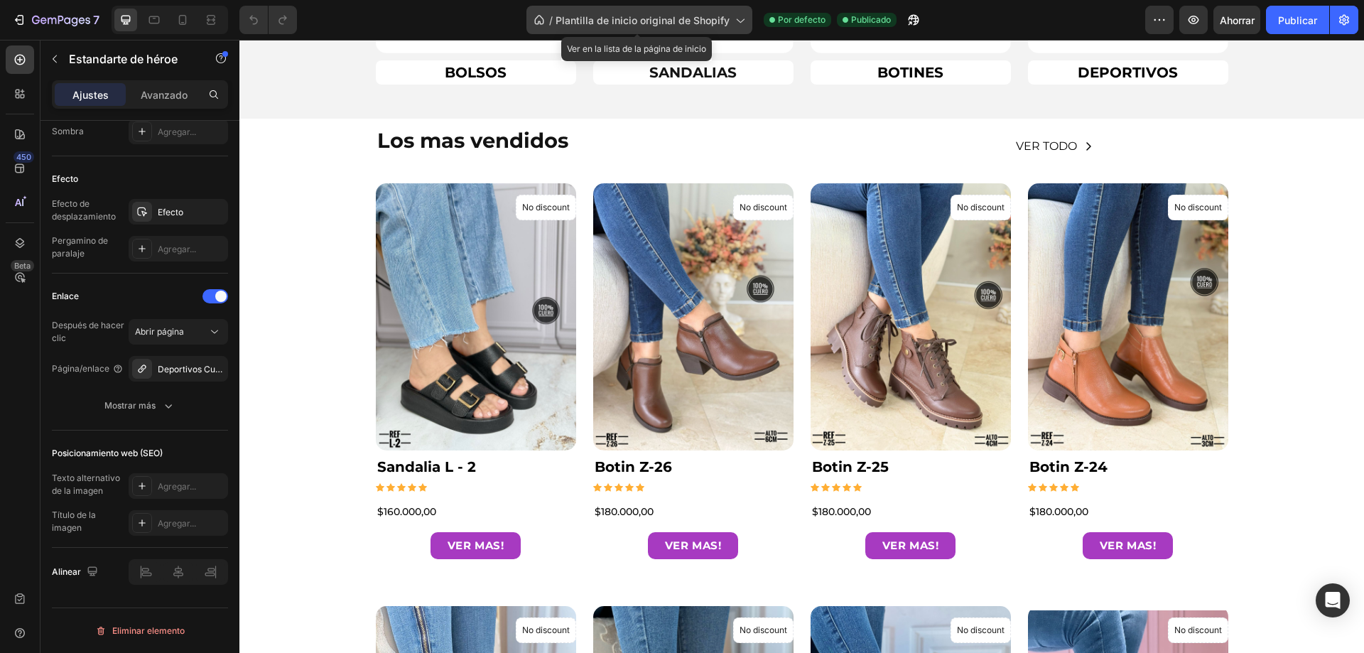
click at [745, 19] on div "/ Plantilla de inicio original de Shopify" at bounding box center [639, 20] width 226 height 28
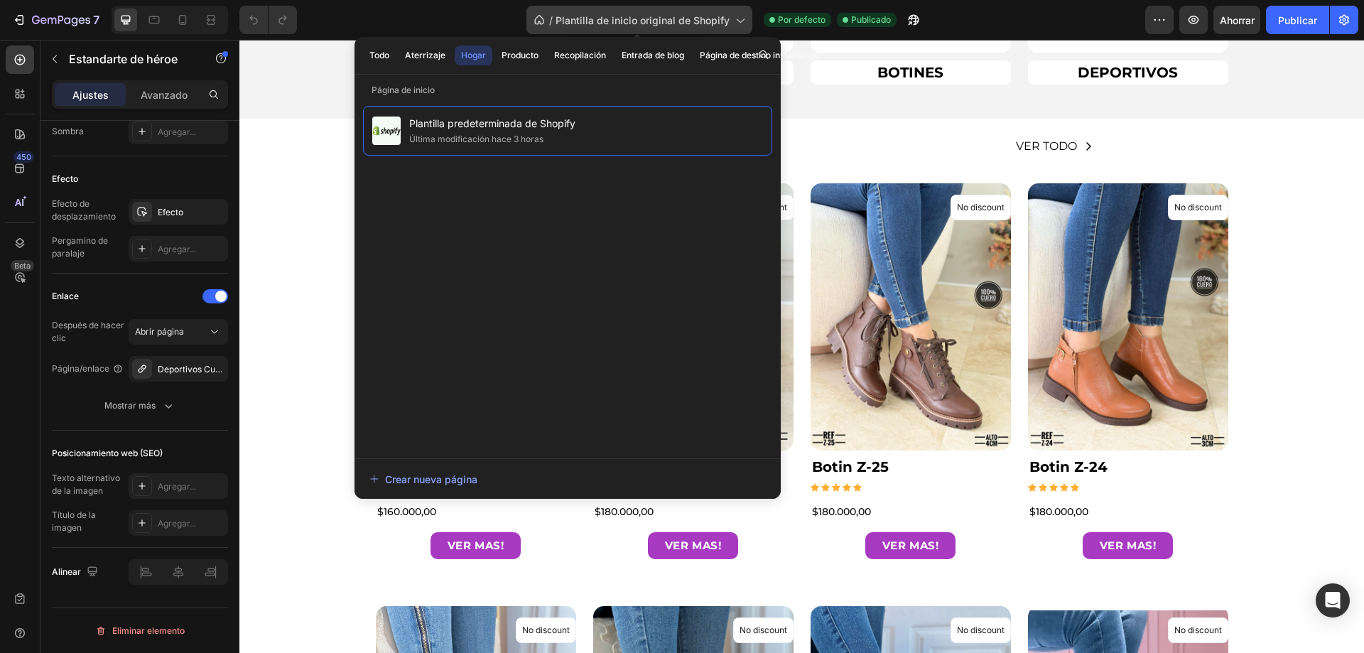
click at [739, 23] on icon at bounding box center [740, 21] width 8 height 4
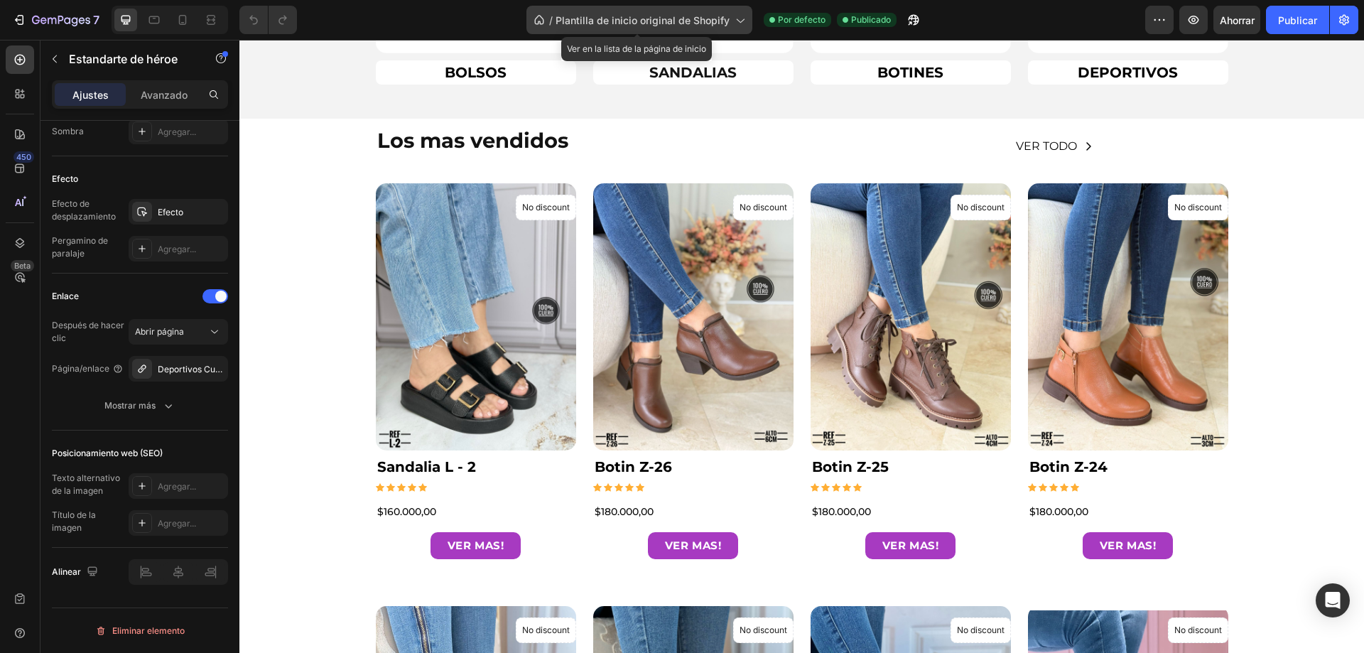
click at [735, 25] on icon at bounding box center [739, 20] width 14 height 14
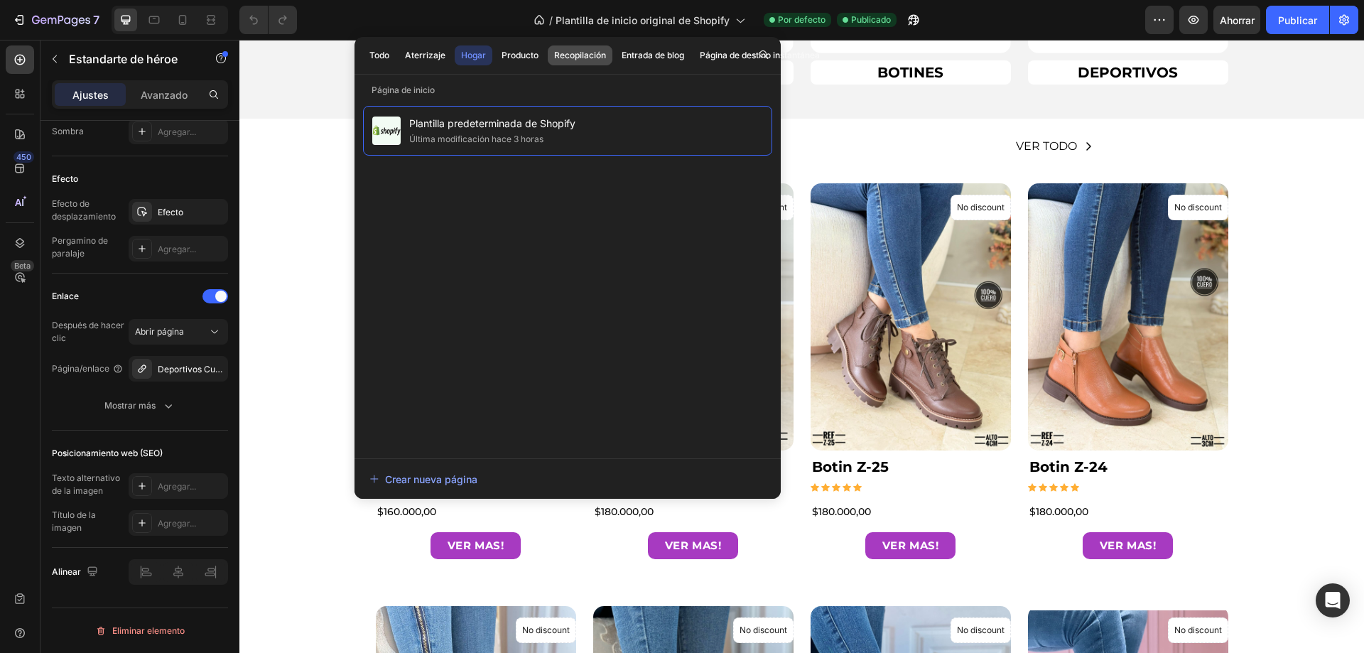
click at [569, 50] on font "Recopilación" at bounding box center [580, 55] width 52 height 11
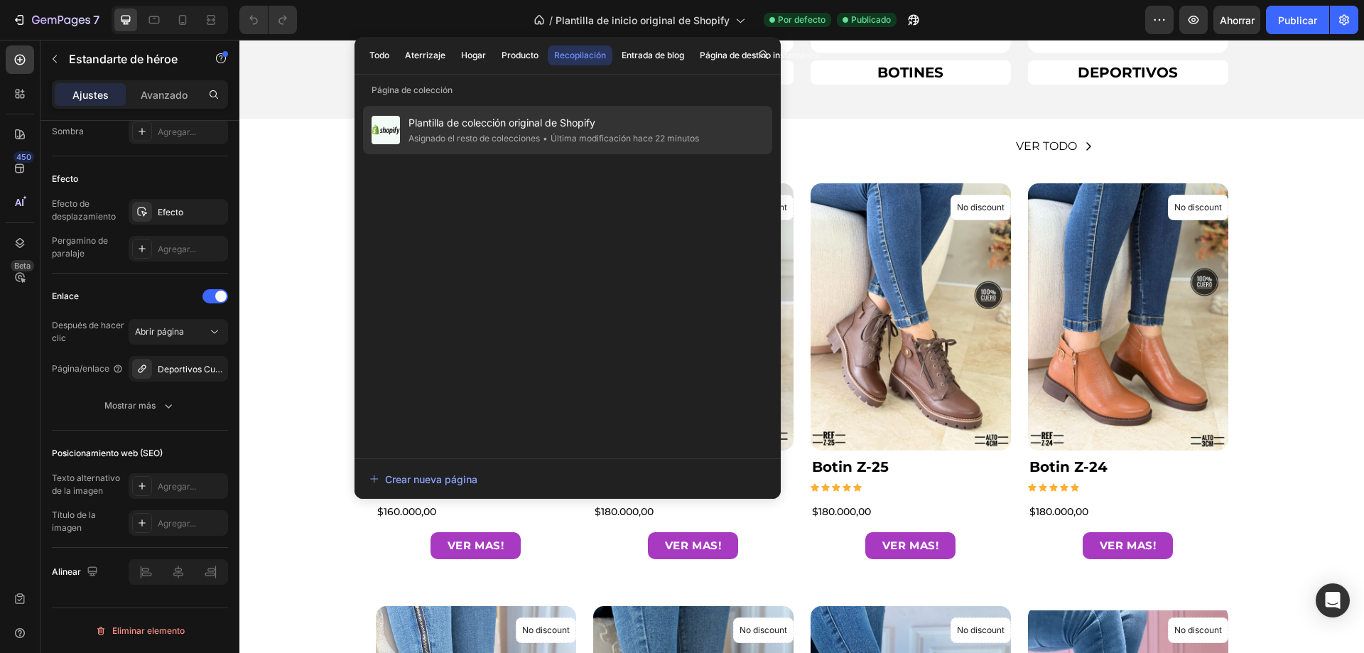
click at [666, 124] on span "Plantilla de colección original de Shopify" at bounding box center [554, 122] width 291 height 17
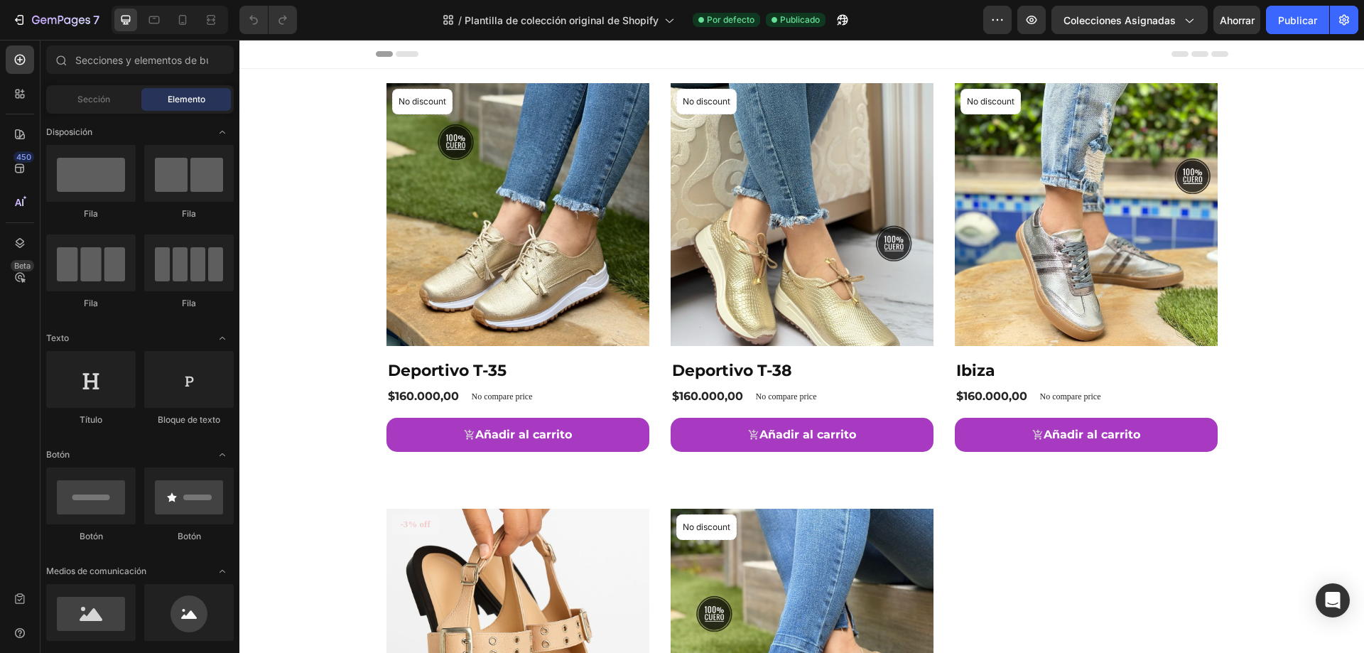
click at [285, 151] on div "Product Images & Gallery No discount Not be displayed when published Product Ba…" at bounding box center [801, 501] width 1125 height 865
click at [1250, 189] on div "Product Images & Gallery No discount Not be displayed when published Product Ba…" at bounding box center [801, 501] width 1125 height 865
click at [933, 94] on div "Product Images & Gallery No discount Not be displayed when published Product Ba…" at bounding box center [801, 480] width 831 height 794
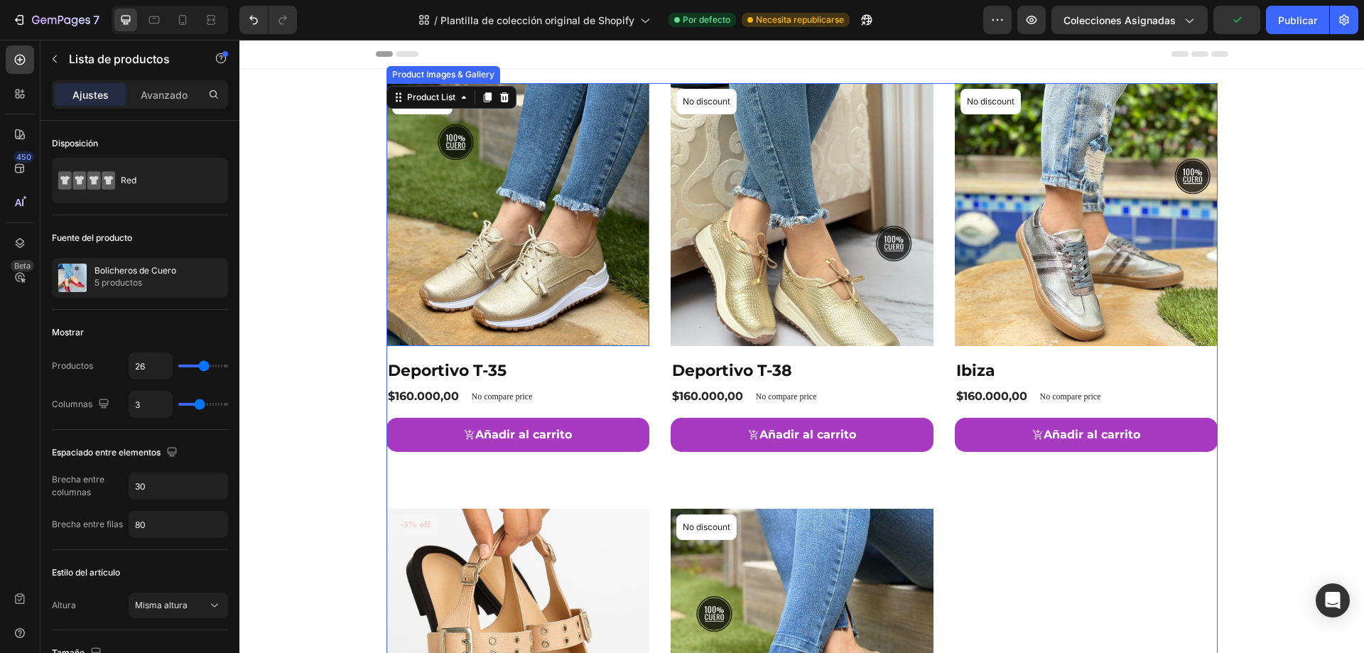
click at [641, 318] on img at bounding box center [517, 214] width 263 height 263
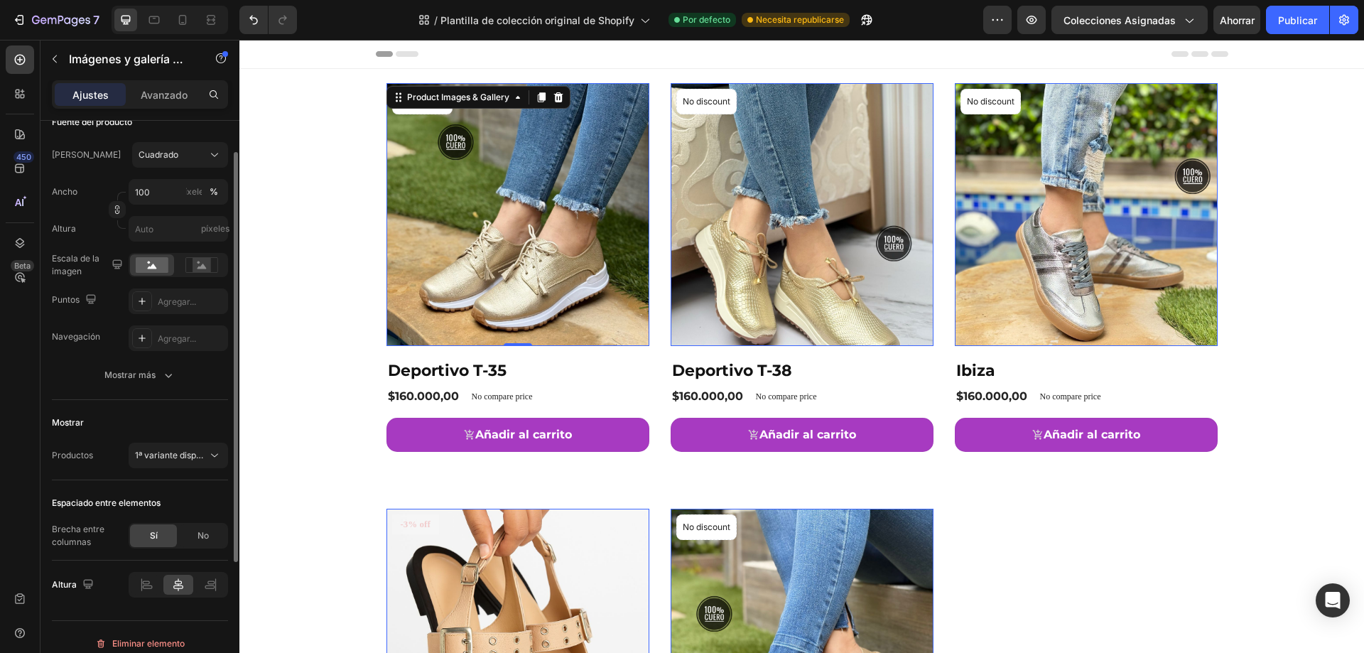
scroll to position [142, 0]
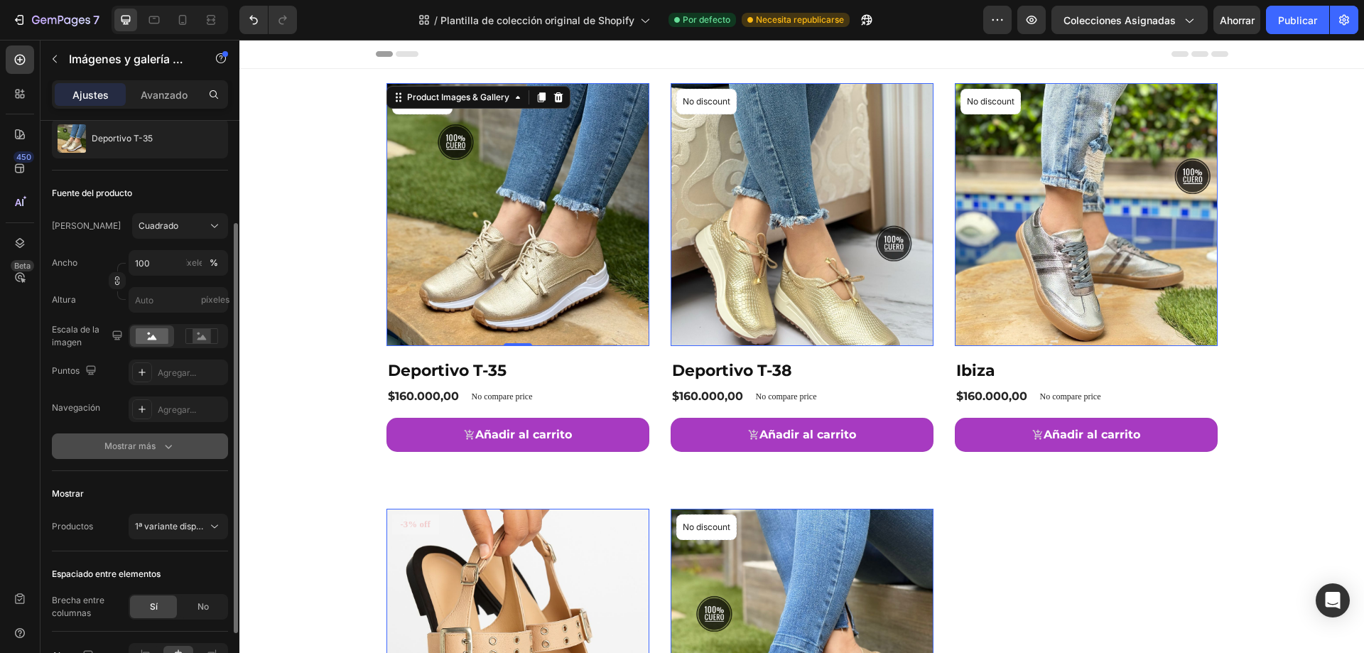
click at [146, 445] on font "Mostrar más" at bounding box center [129, 445] width 51 height 11
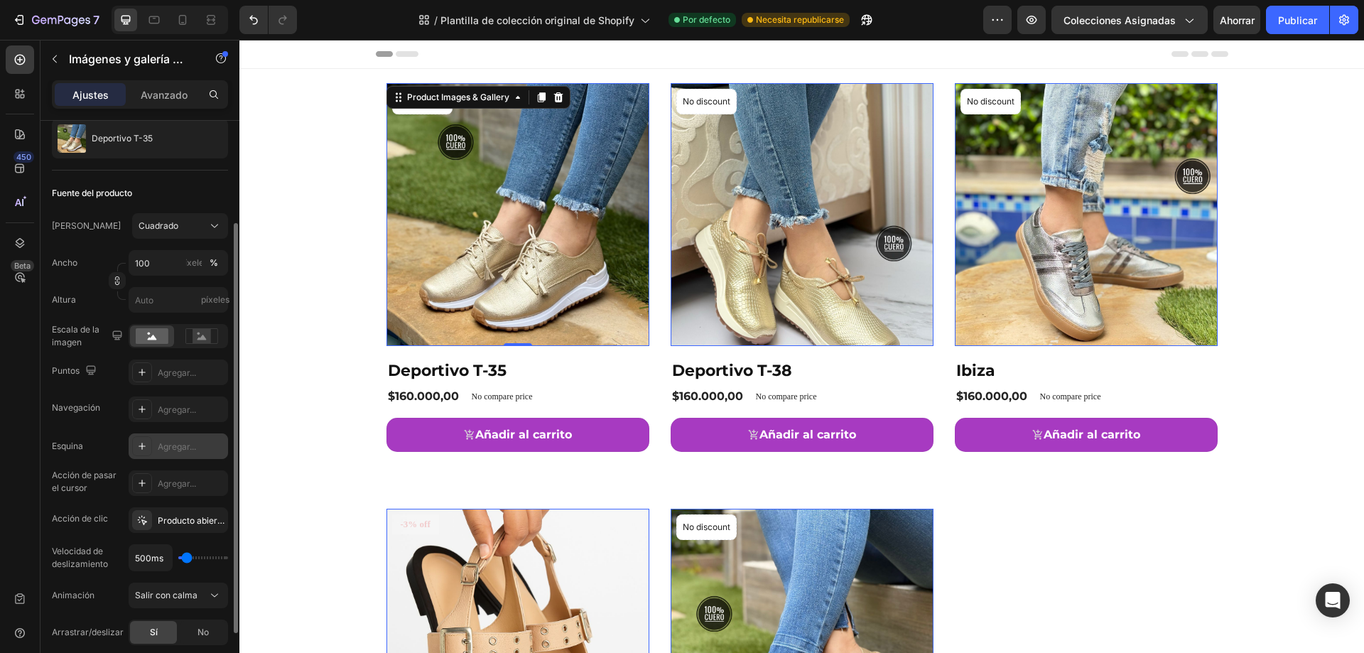
click at [186, 451] on font "Agregar..." at bounding box center [177, 446] width 38 height 11
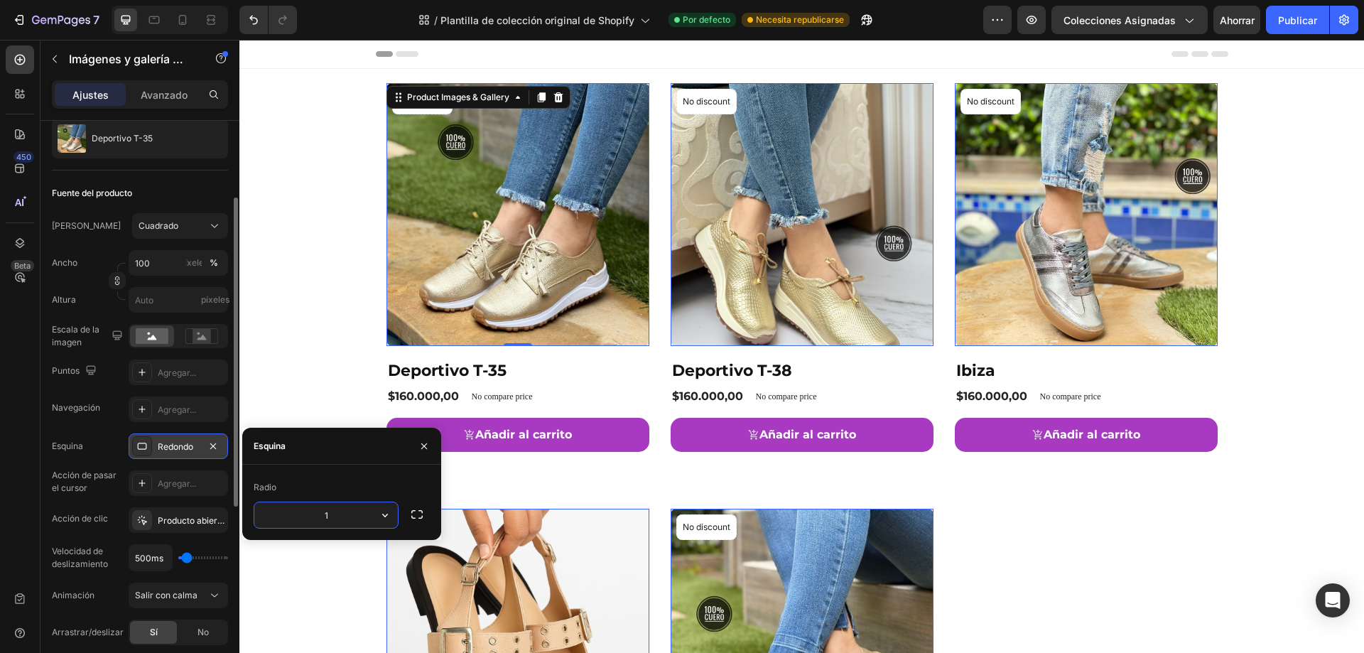
type input "15"
click at [1295, 17] on font "Publicar" at bounding box center [1297, 20] width 39 height 12
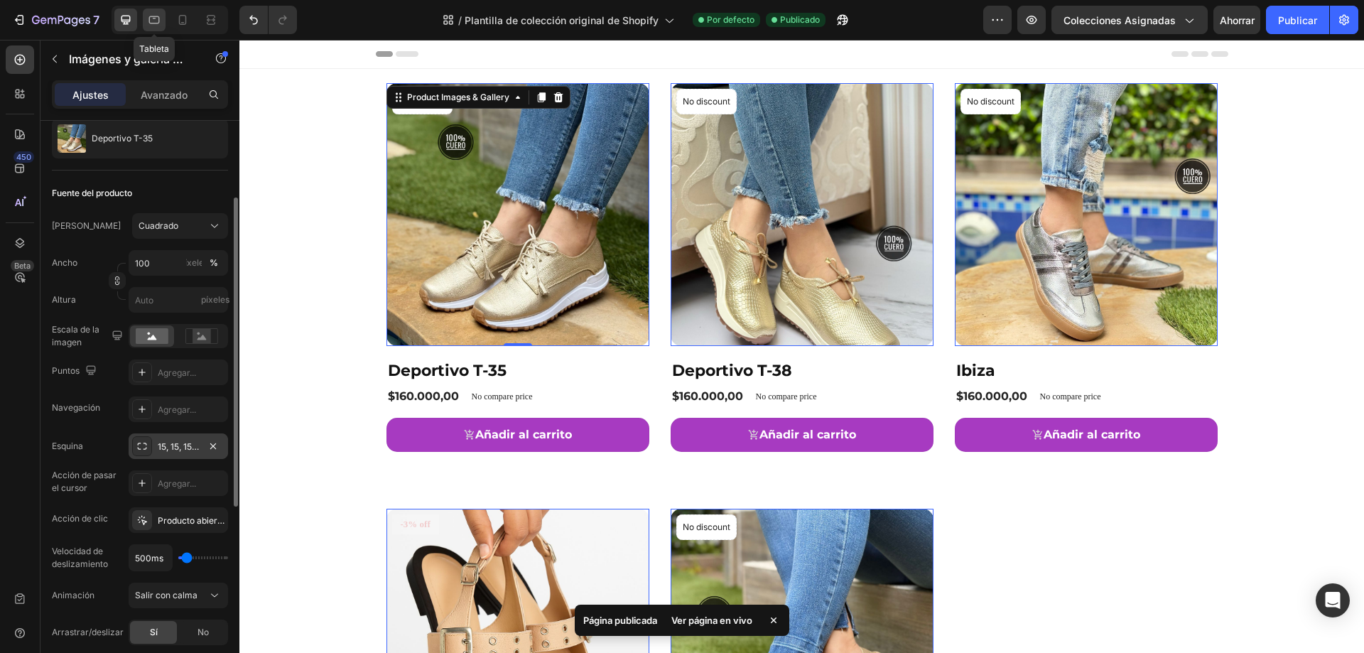
click at [150, 19] on icon at bounding box center [154, 20] width 11 height 8
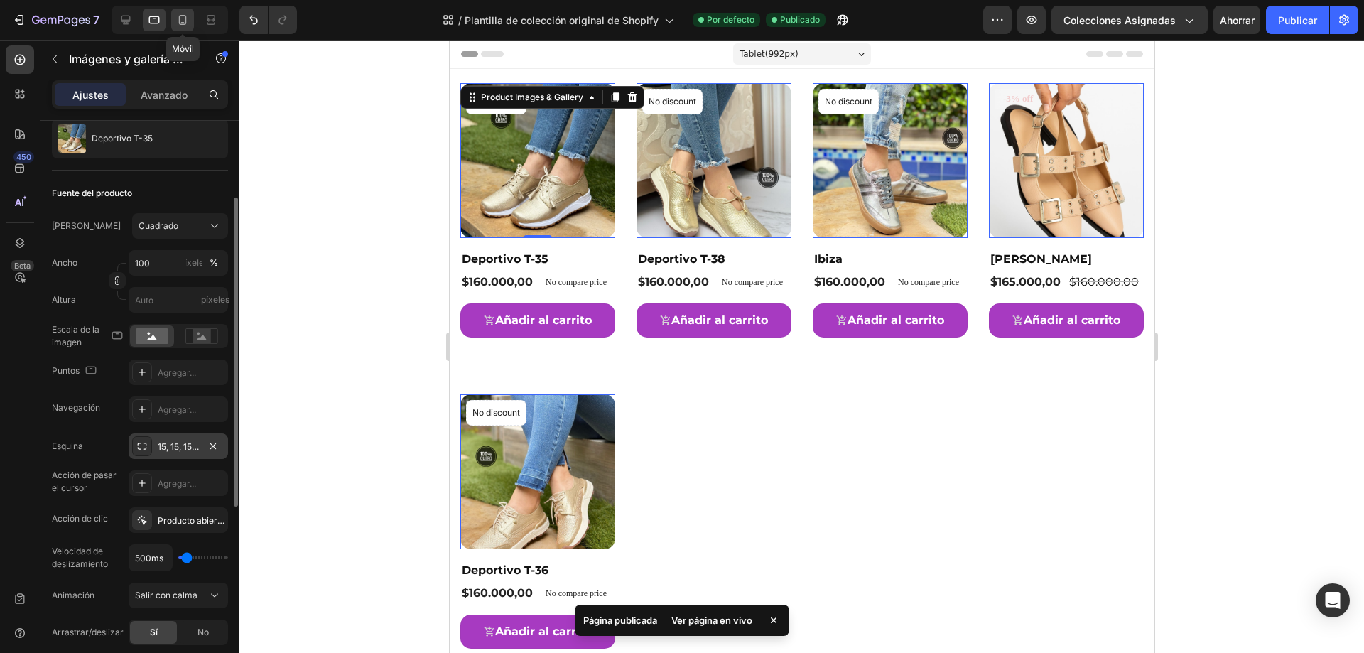
click at [178, 22] on icon at bounding box center [182, 20] width 14 height 14
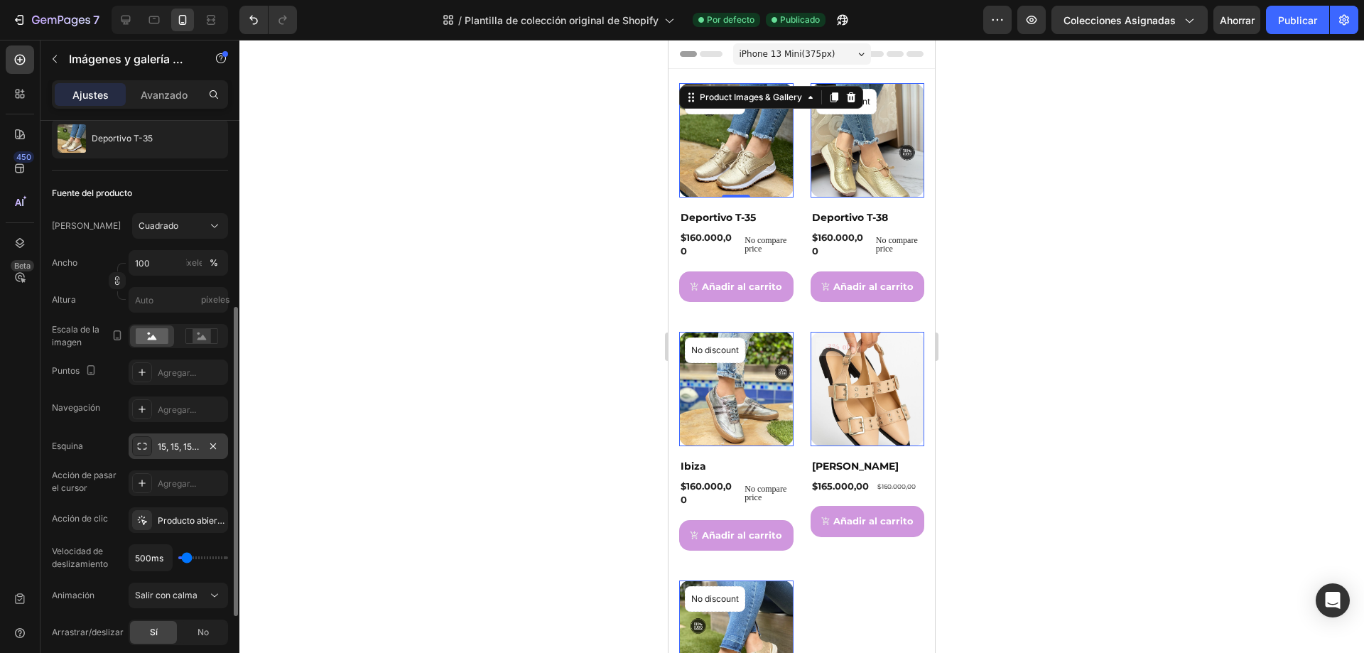
scroll to position [213, 0]
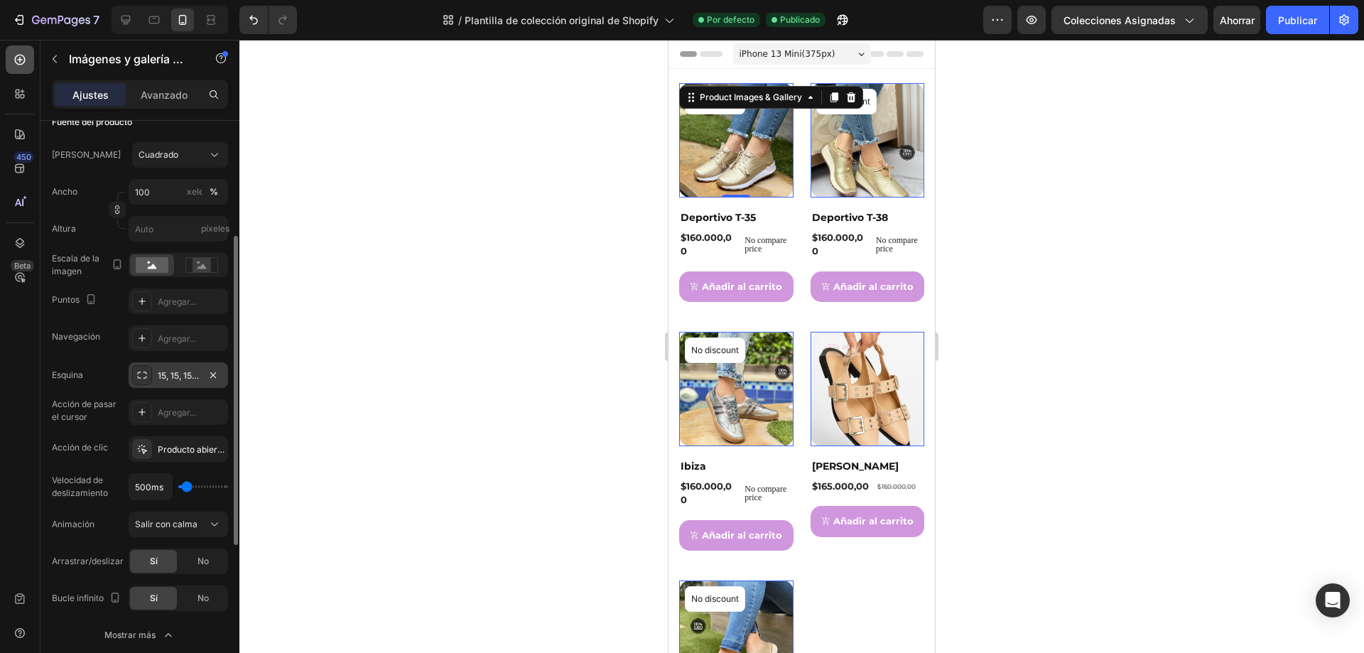
click at [16, 58] on icon at bounding box center [20, 60] width 14 height 14
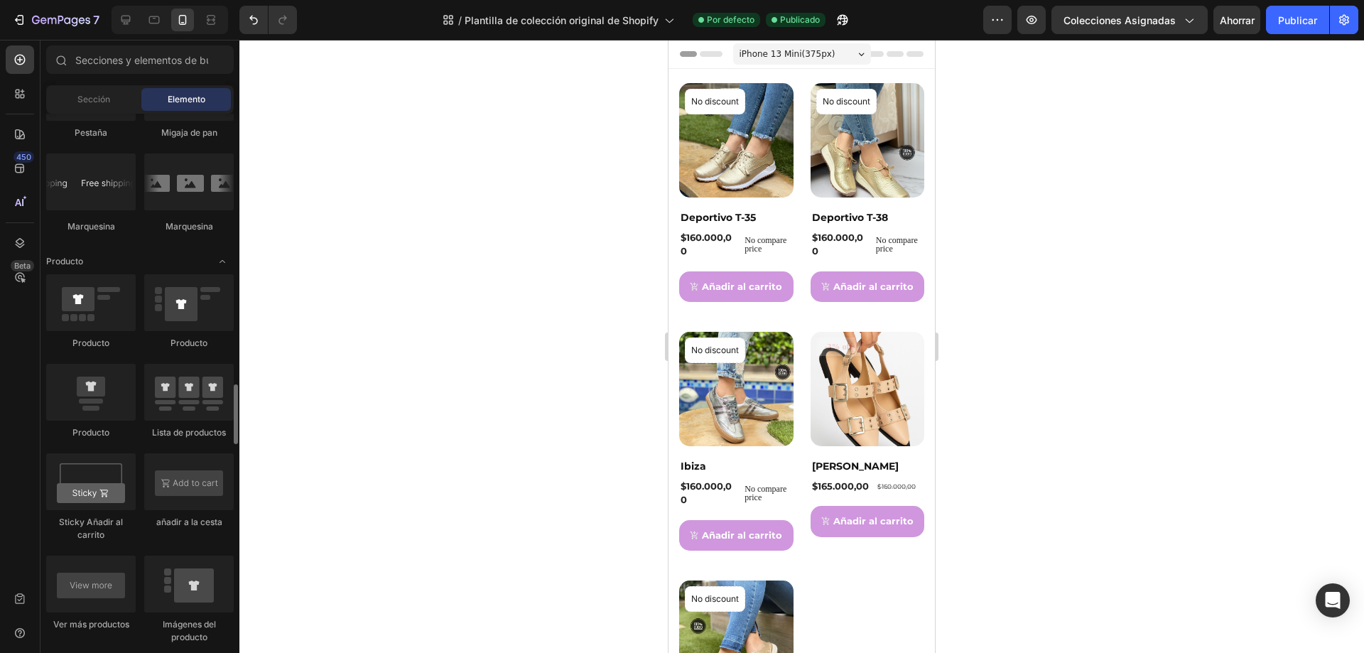
scroll to position [1776, 0]
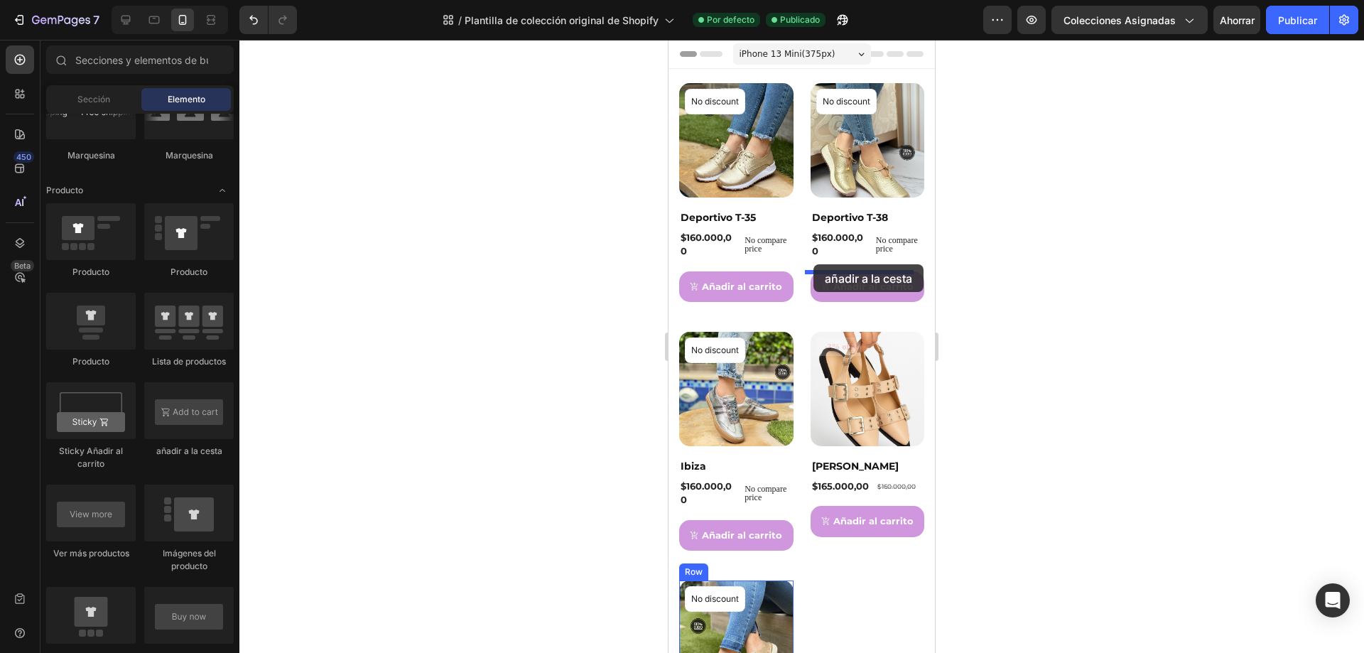
drag, startPoint x: 858, startPoint y: 455, endPoint x: 813, endPoint y: 264, distance: 195.4
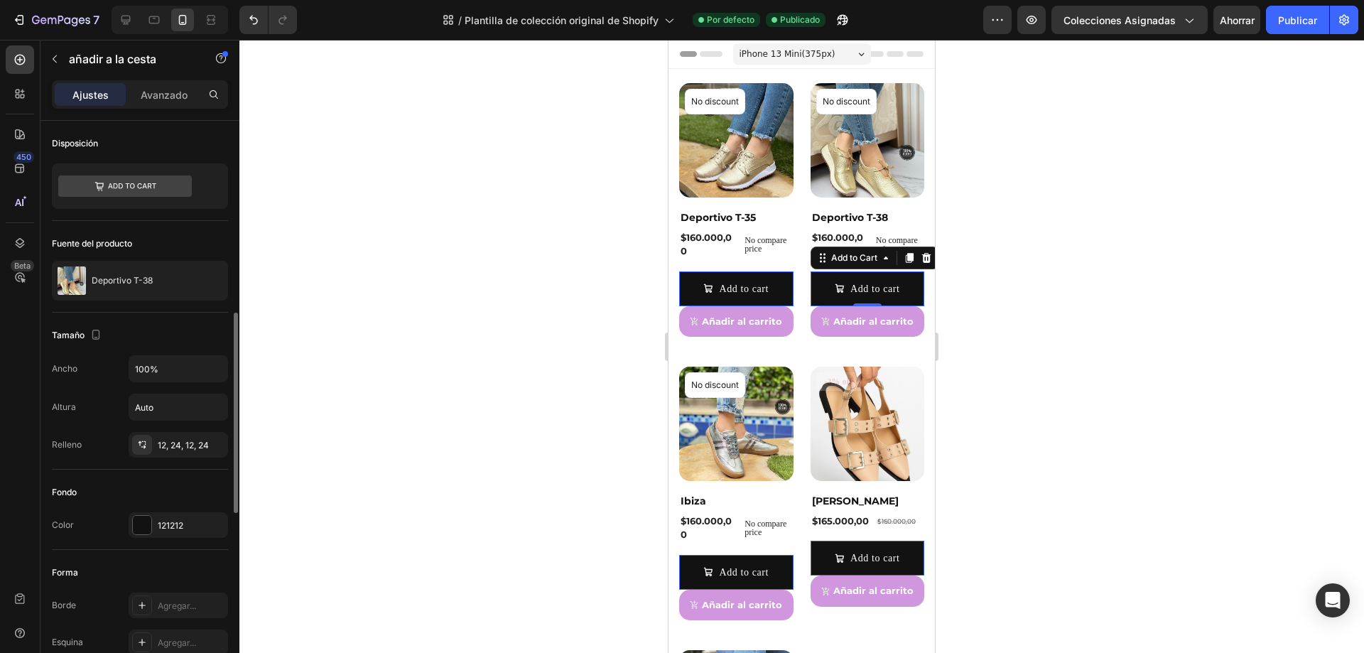
scroll to position [142, 0]
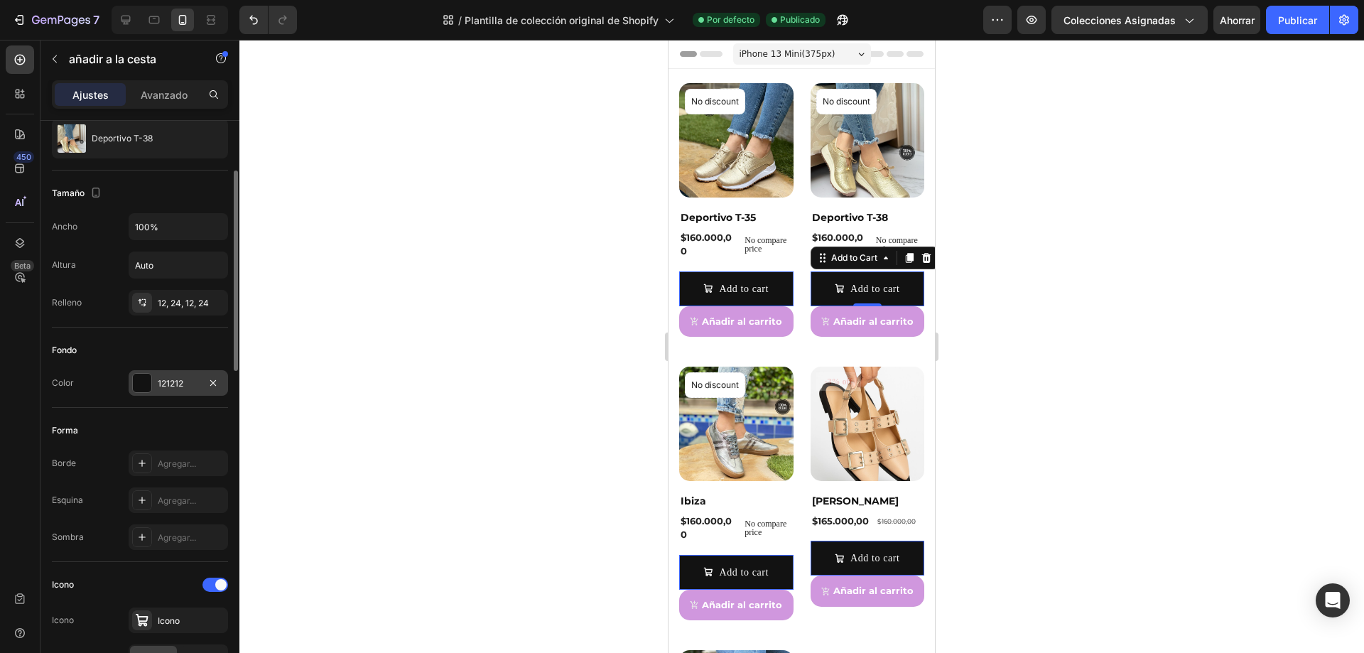
click at [144, 381] on div at bounding box center [142, 383] width 18 height 18
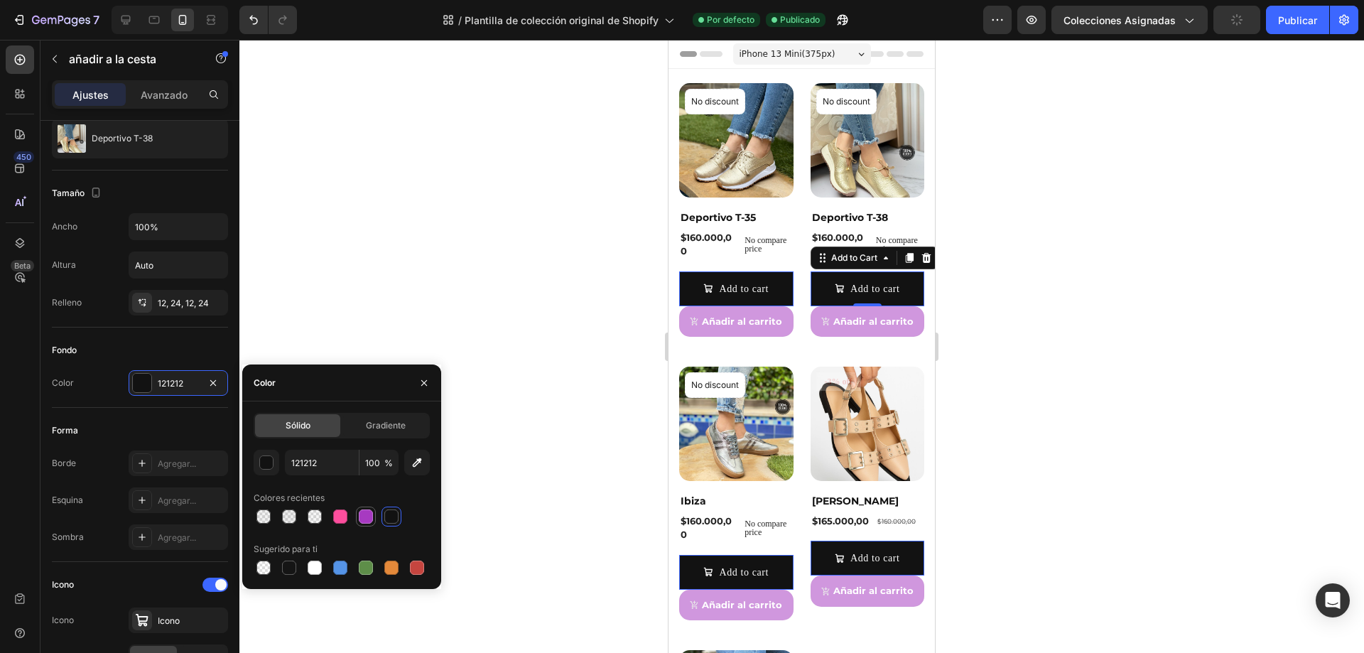
click at [362, 516] on div at bounding box center [366, 516] width 14 height 14
type input "A73AC1"
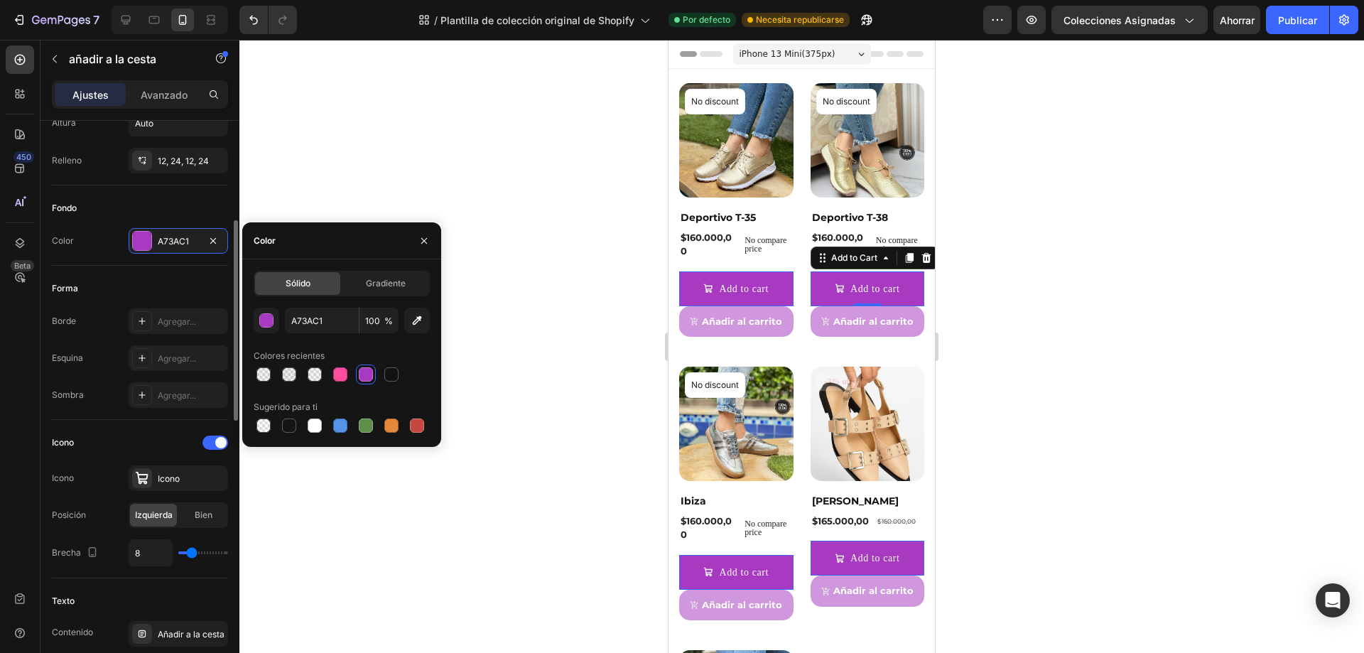
scroll to position [568, 0]
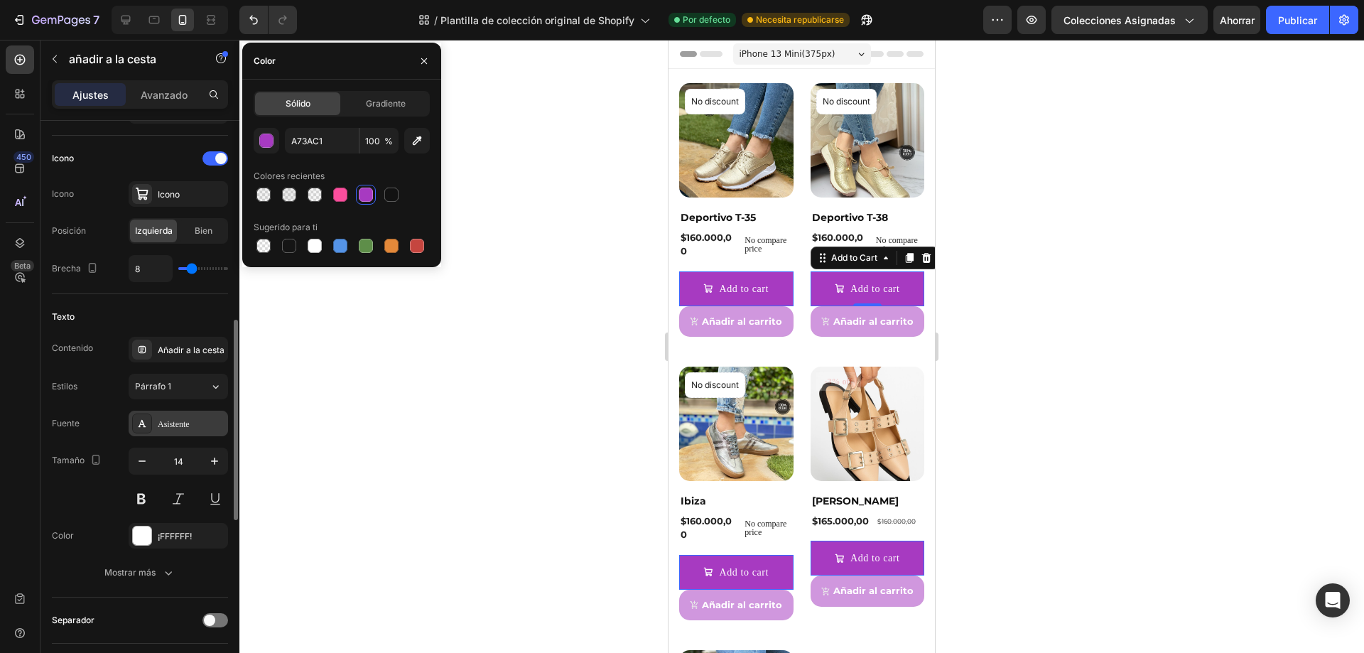
click at [172, 426] on font "Asistente" at bounding box center [174, 424] width 32 height 10
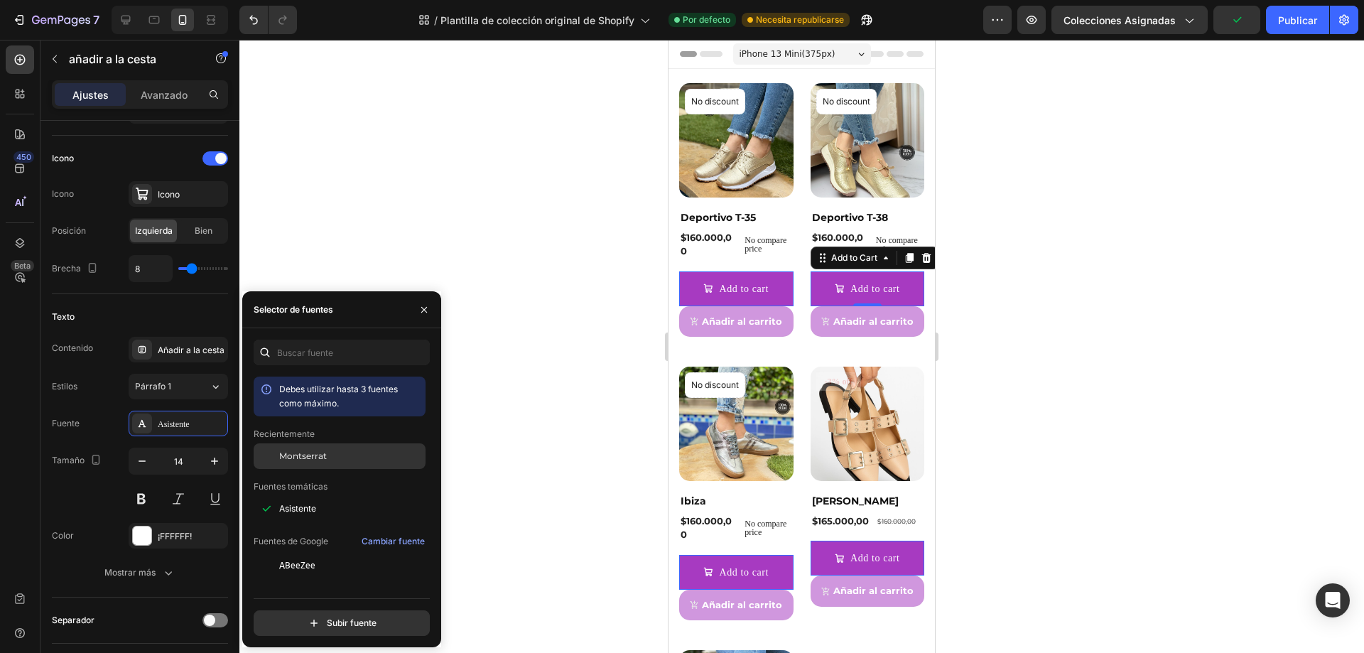
click at [310, 454] on font "Montserrat" at bounding box center [303, 455] width 48 height 11
click at [141, 463] on icon "button" at bounding box center [142, 461] width 14 height 14
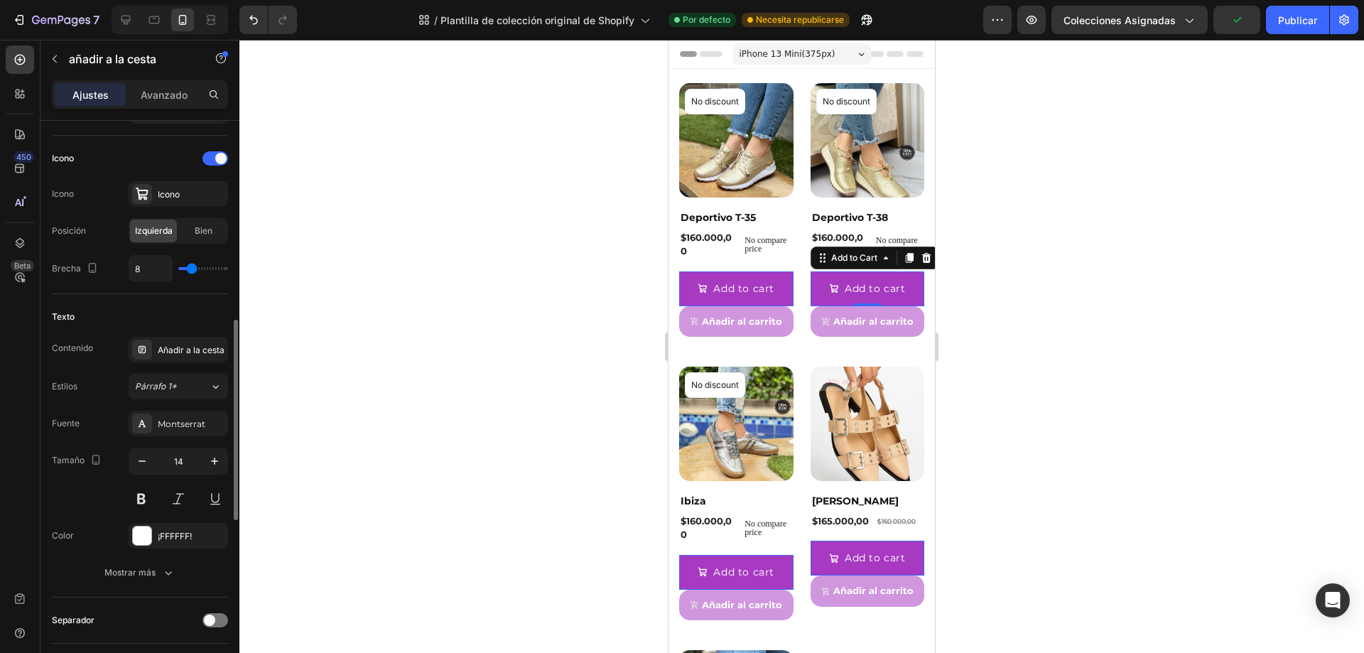
type input "13"
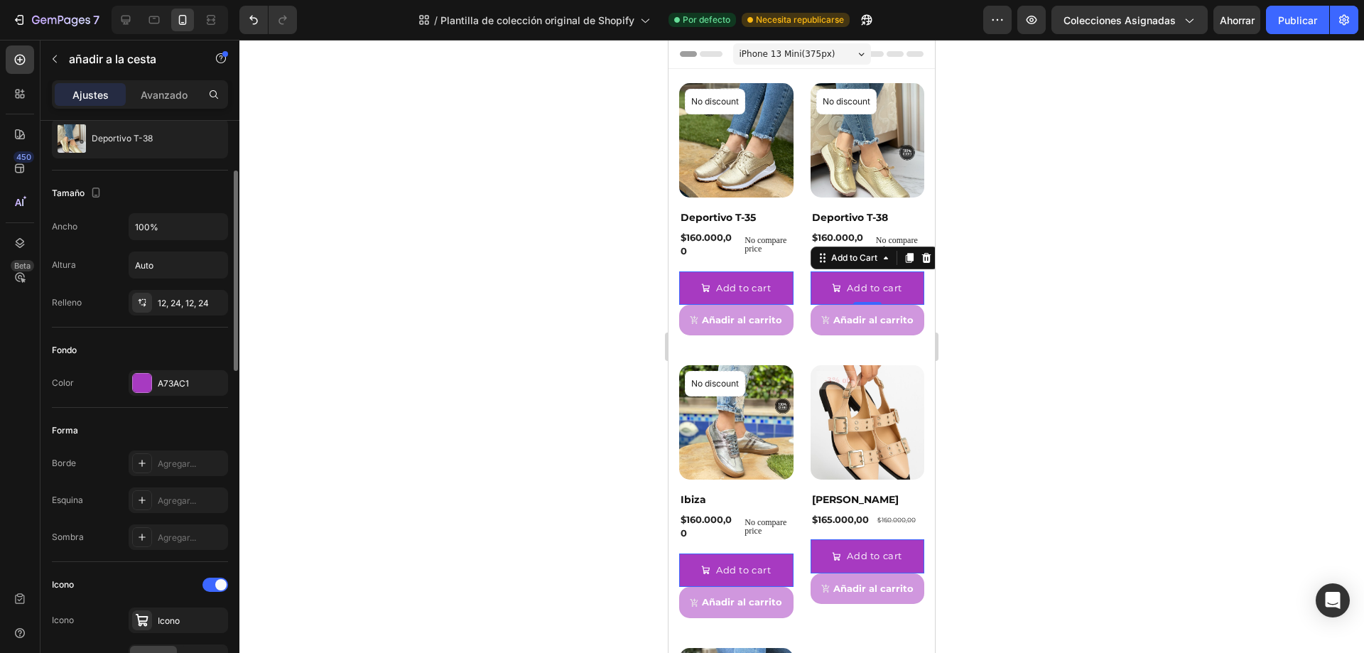
scroll to position [284, 0]
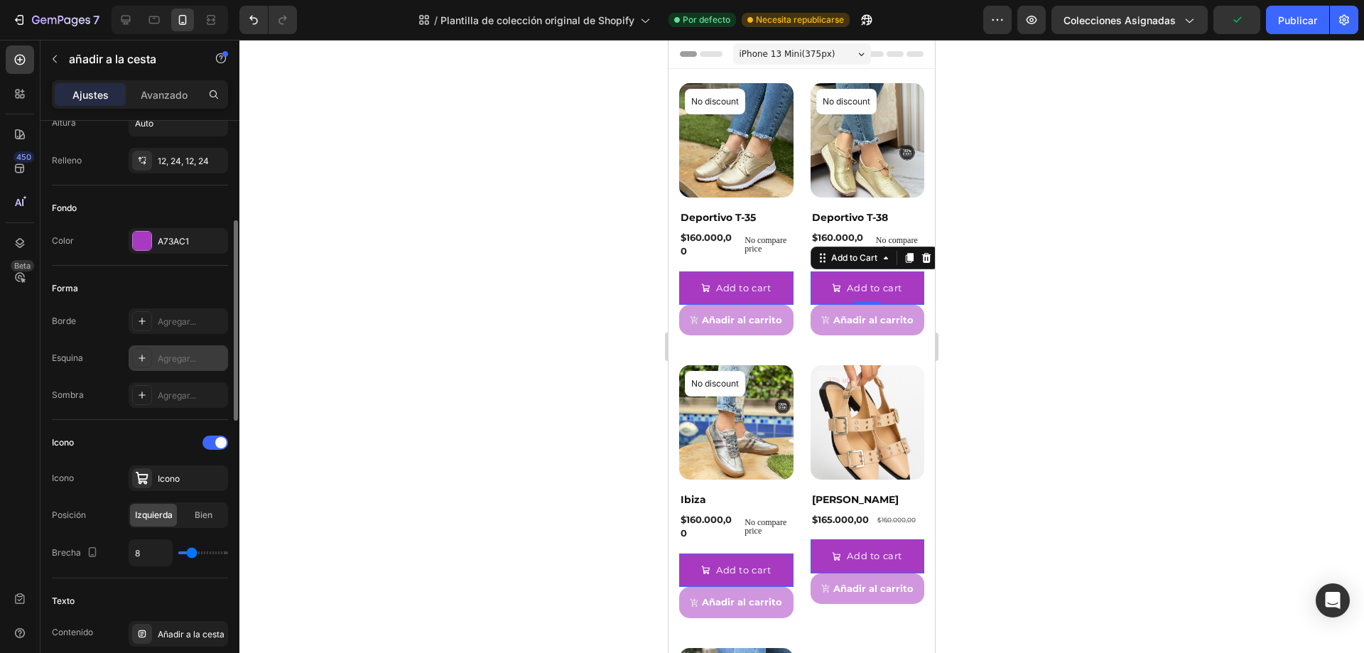
click at [195, 360] on font "Agregar..." at bounding box center [177, 358] width 38 height 11
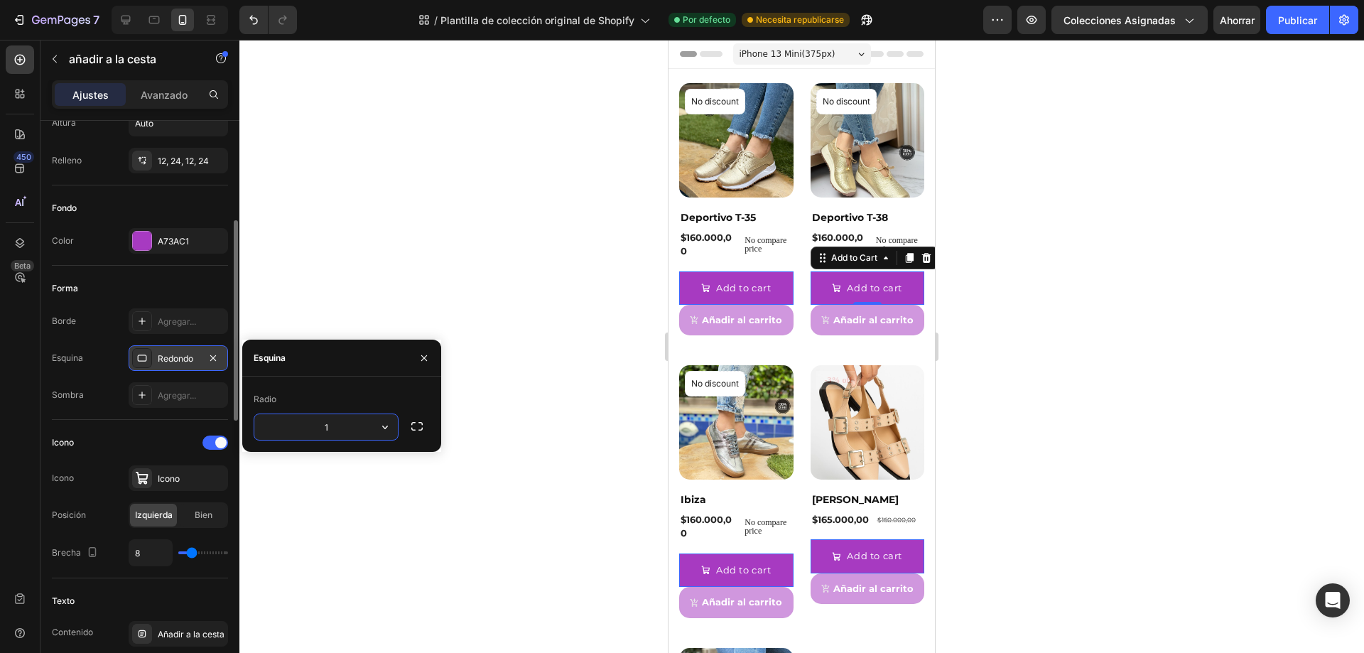
type input "15"
click at [97, 345] on div "Esquina Redondo" at bounding box center [140, 358] width 176 height 26
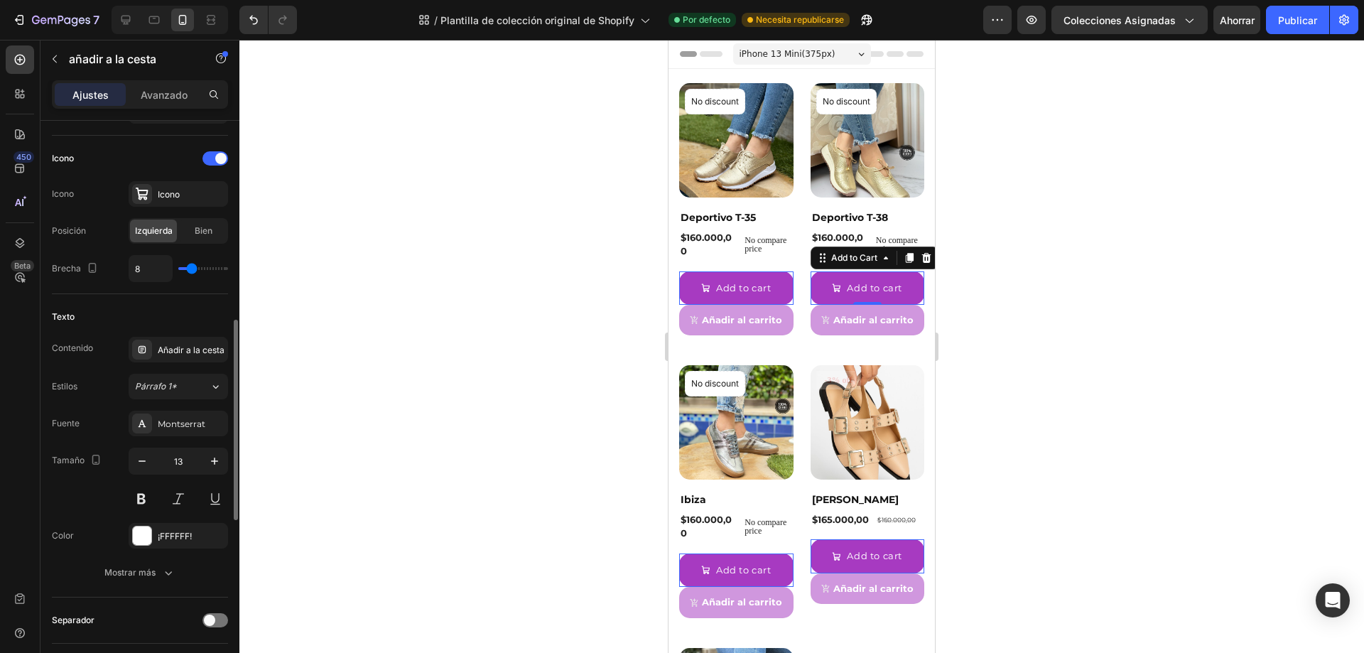
scroll to position [710, 0]
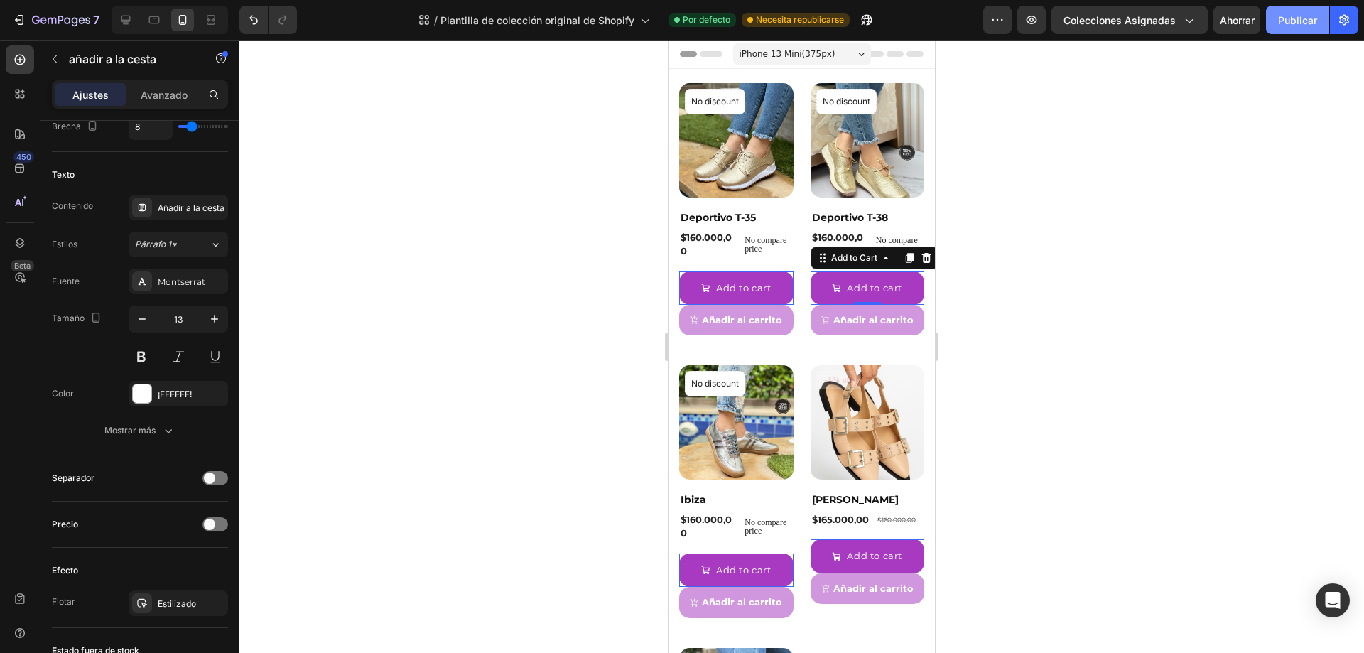
click at [1304, 22] on font "Publicar" at bounding box center [1297, 20] width 39 height 12
click at [215, 525] on div at bounding box center [215, 524] width 26 height 14
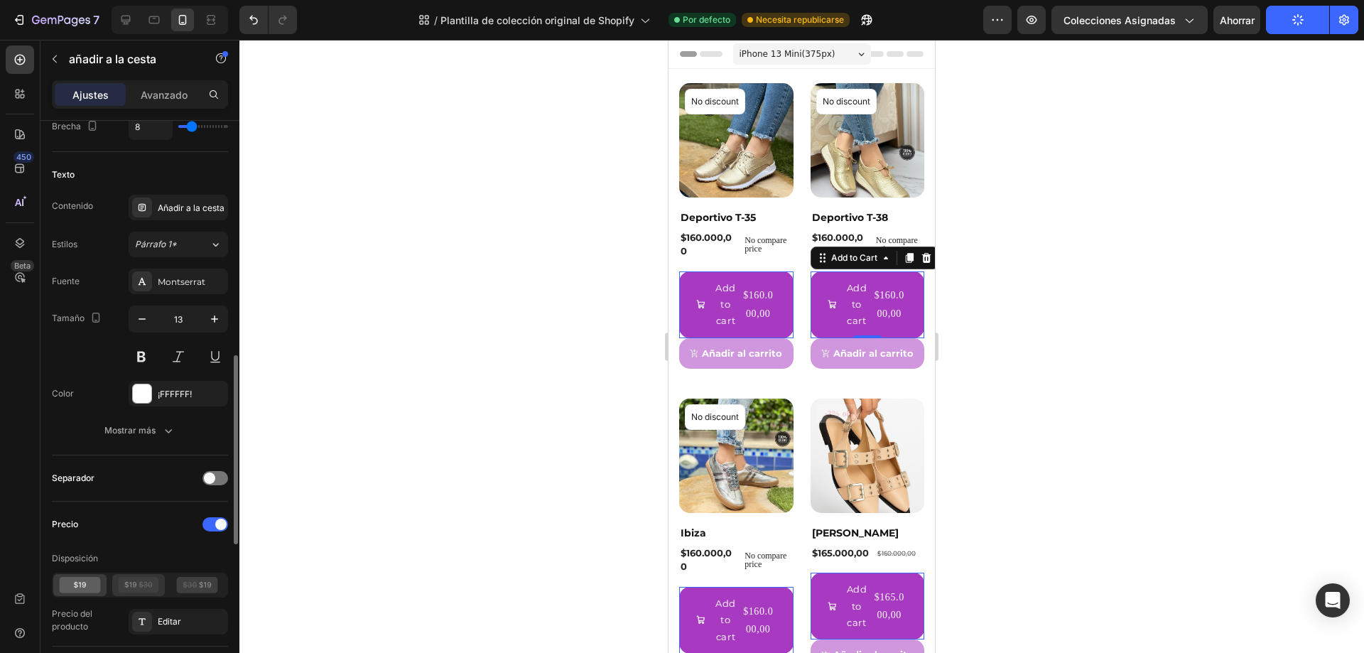
scroll to position [782, 0]
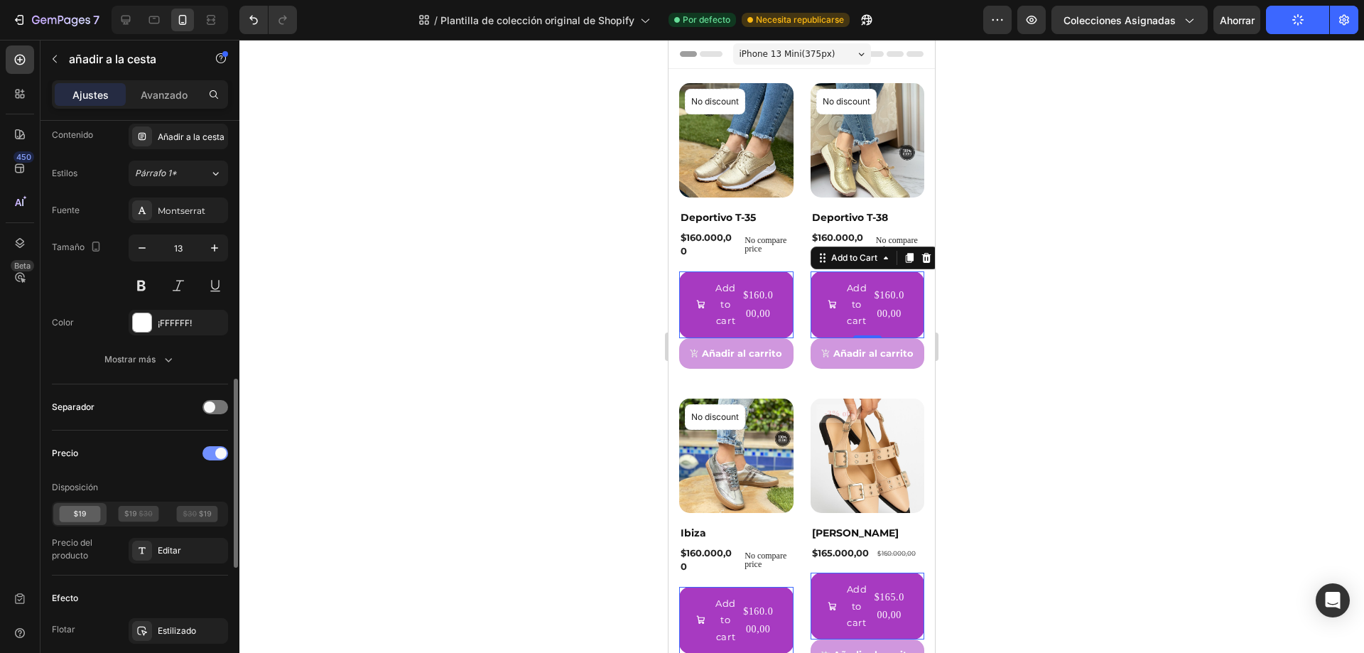
click at [216, 451] on span at bounding box center [220, 453] width 11 height 11
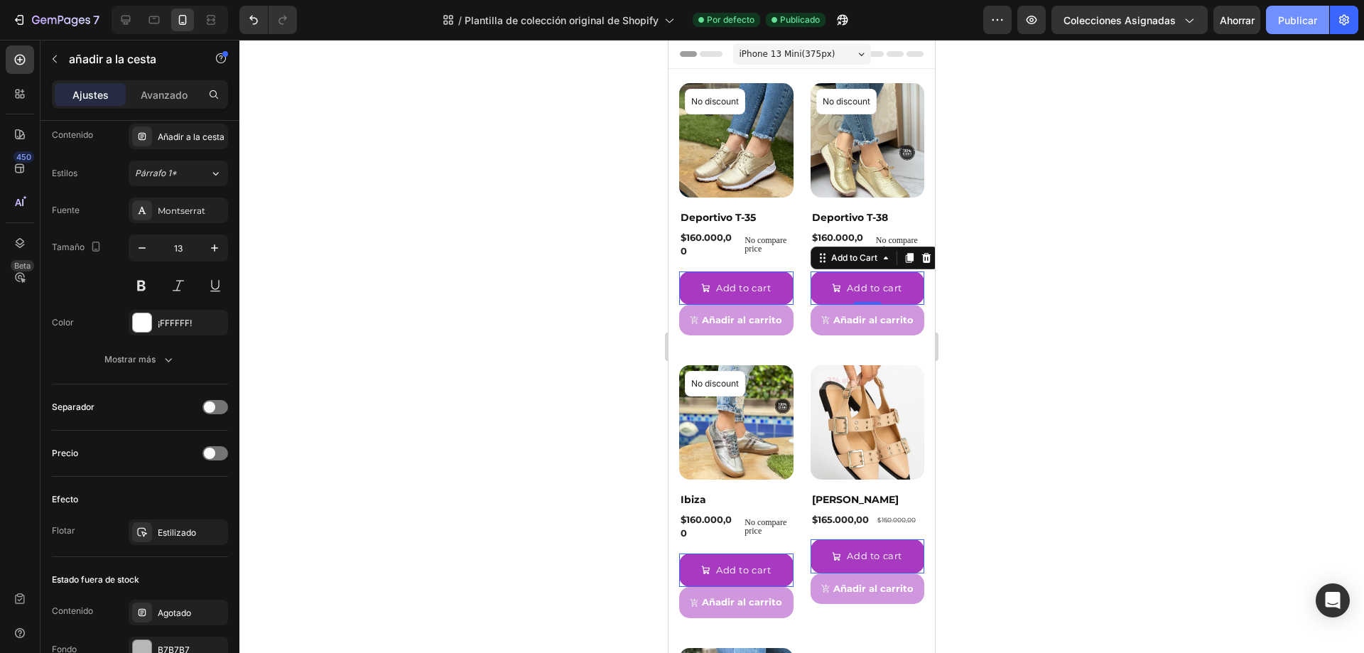
click at [1297, 18] on font "Publicar" at bounding box center [1297, 20] width 39 height 12
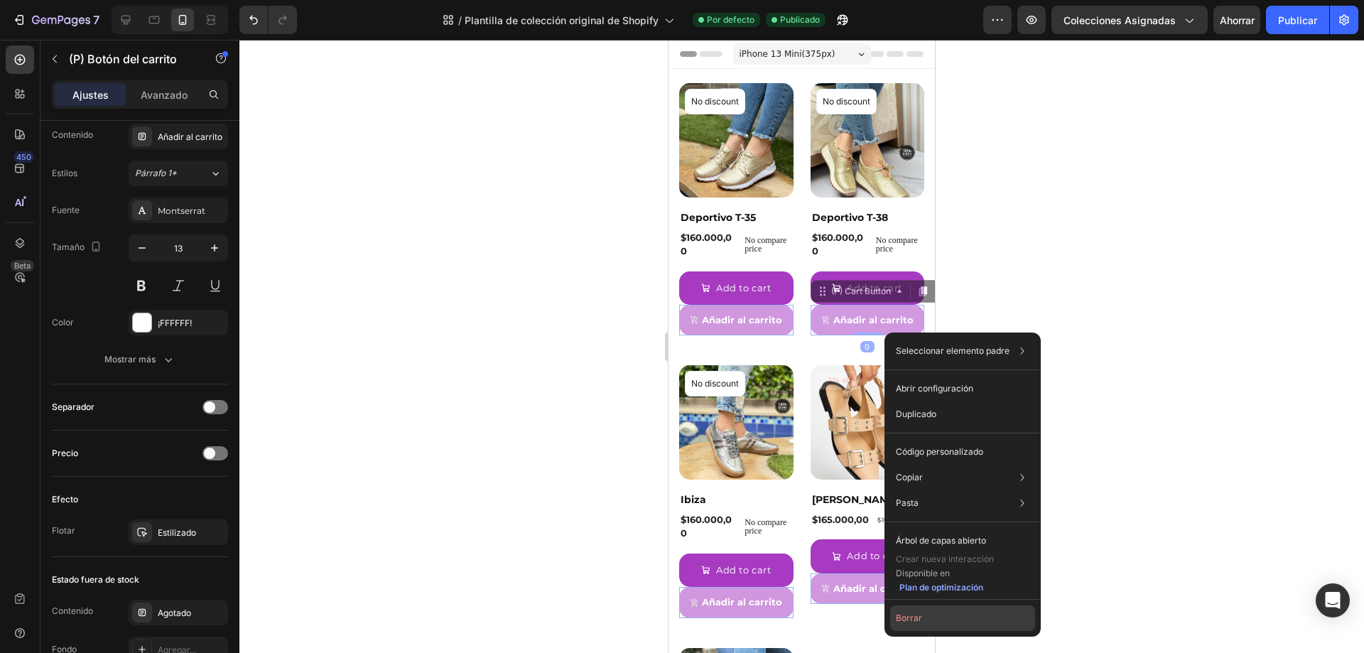
click at [913, 616] on font "Borrar" at bounding box center [909, 617] width 26 height 11
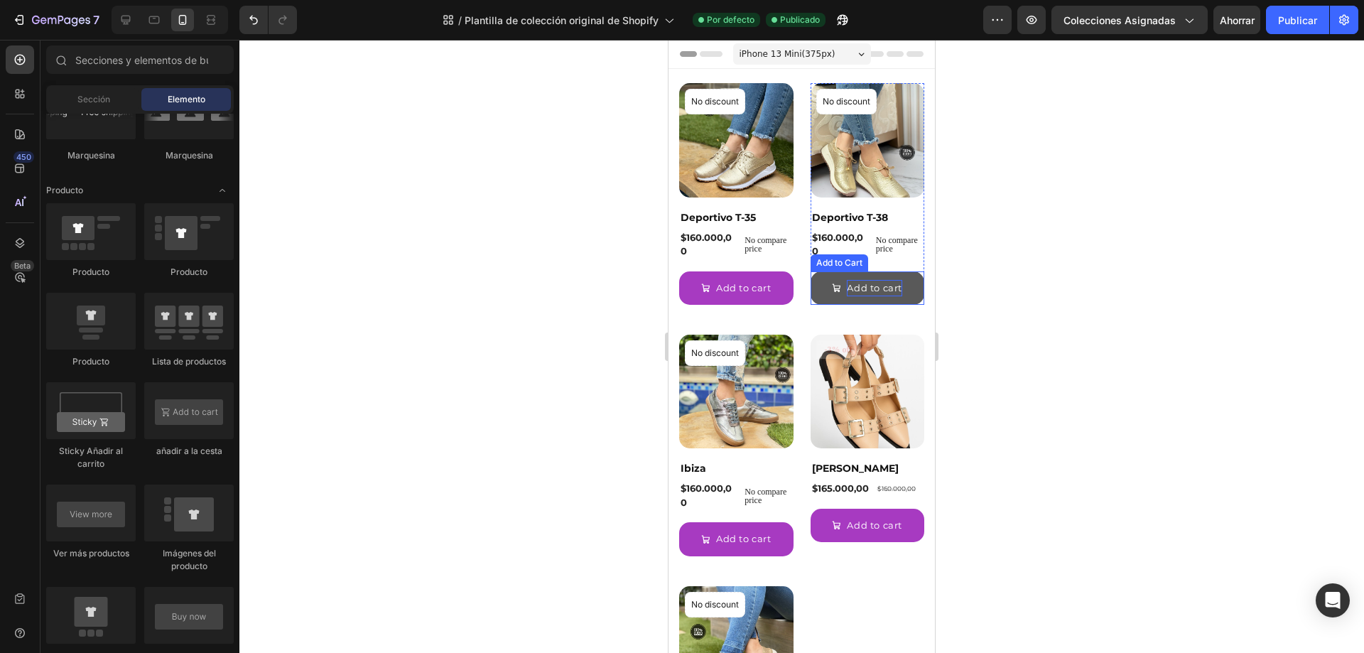
click at [772, 293] on div "Add to cart" at bounding box center [743, 288] width 55 height 16
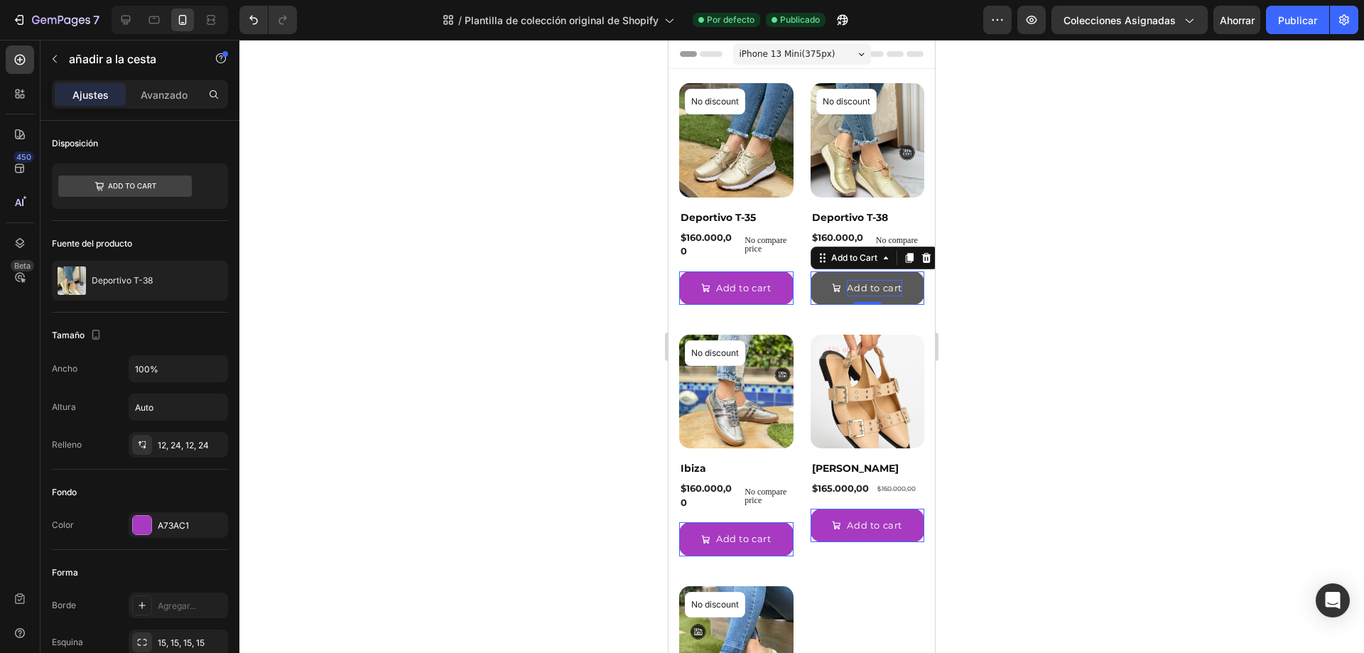
click at [772, 288] on div "Add to cart" at bounding box center [743, 288] width 55 height 16
click at [679, 271] on button "Añadir" at bounding box center [736, 287] width 114 height 33
click at [679, 271] on button "Añadir al" at bounding box center [736, 287] width 114 height 33
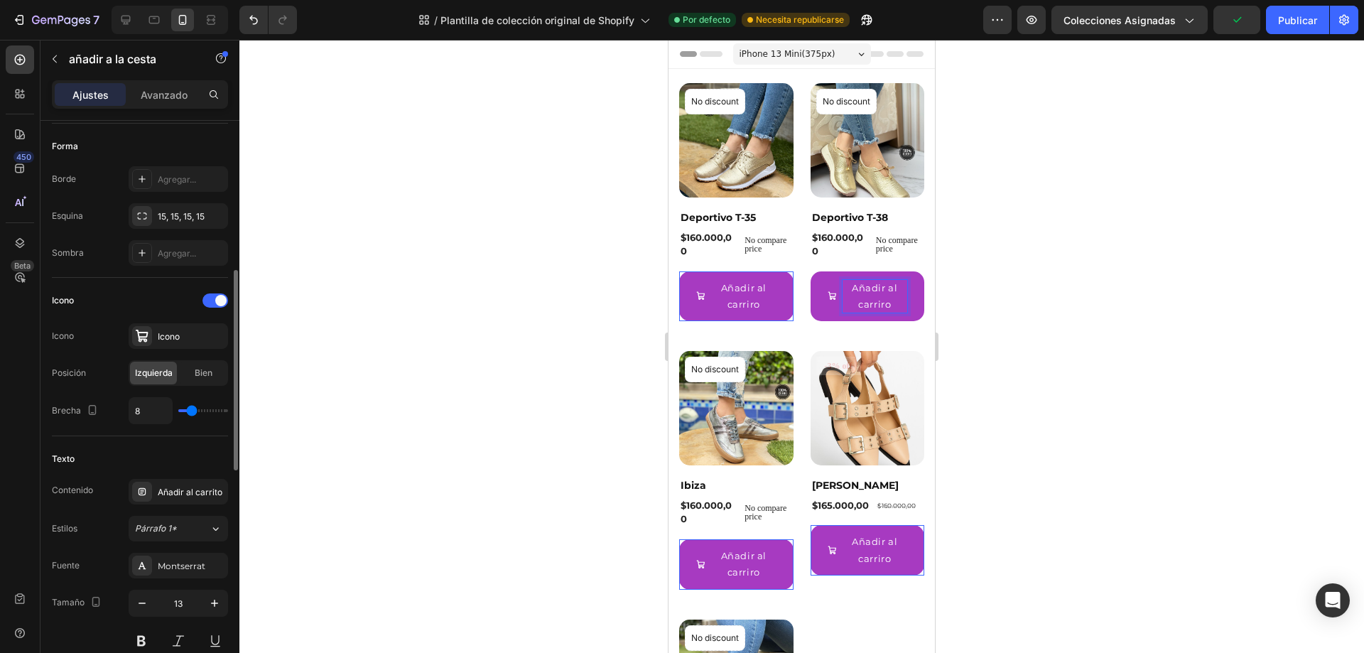
scroll to position [497, 0]
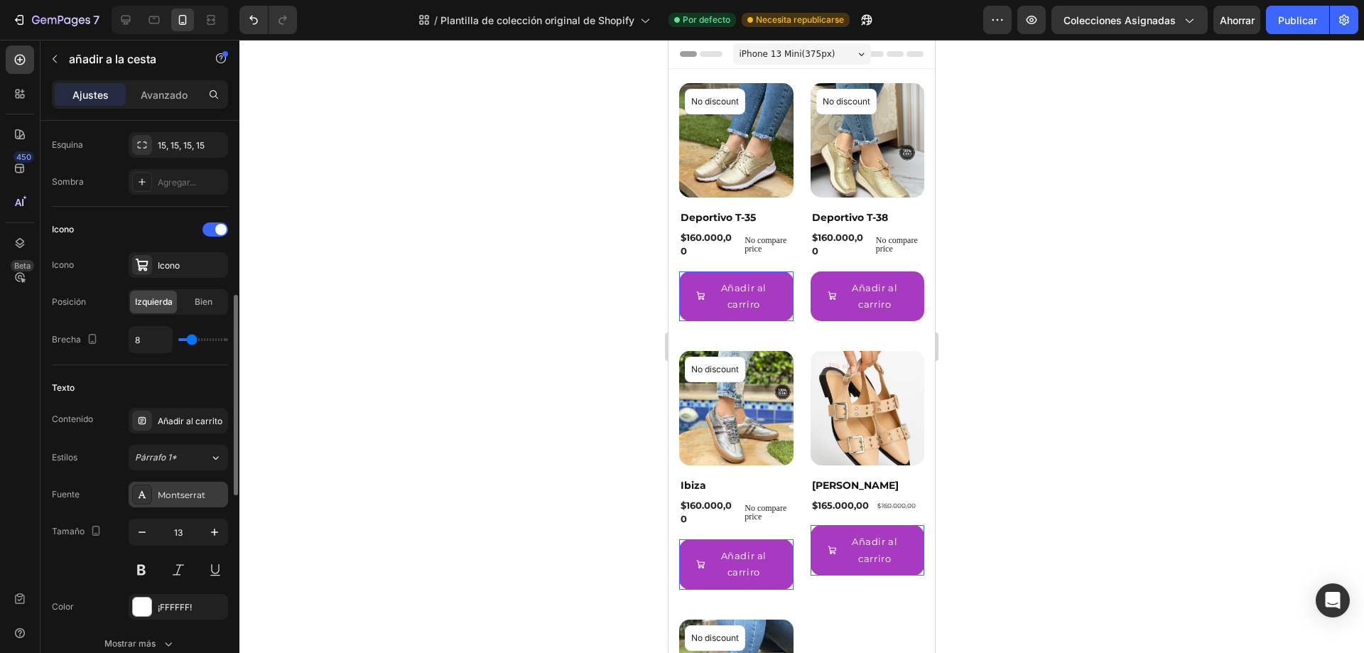
click at [180, 493] on font "Montserrat" at bounding box center [182, 495] width 48 height 11
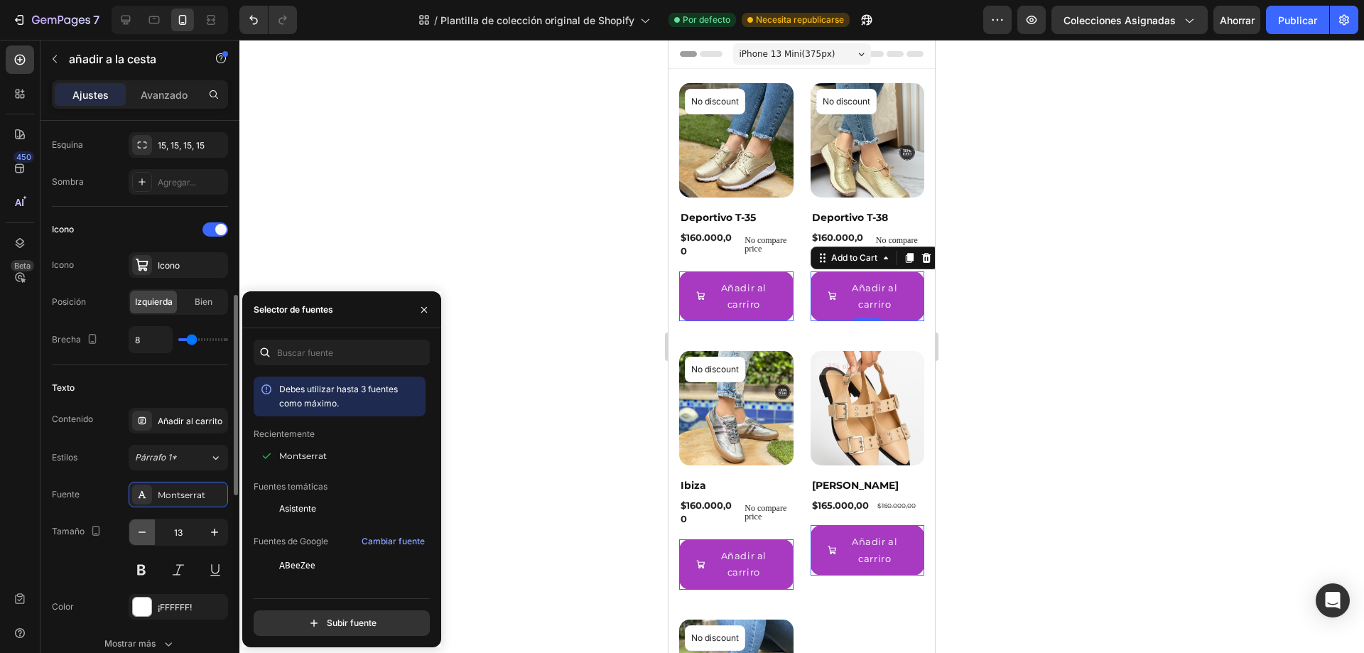
click at [144, 531] on icon "button" at bounding box center [142, 532] width 14 height 14
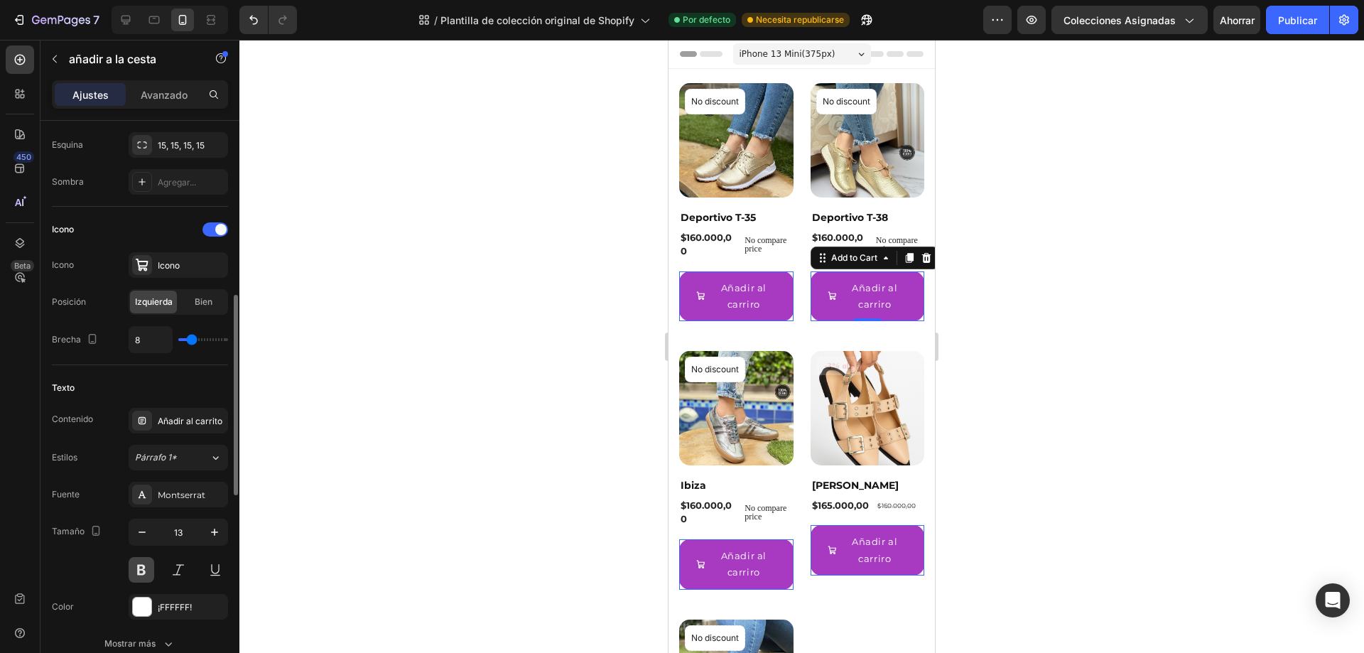
type input "12"
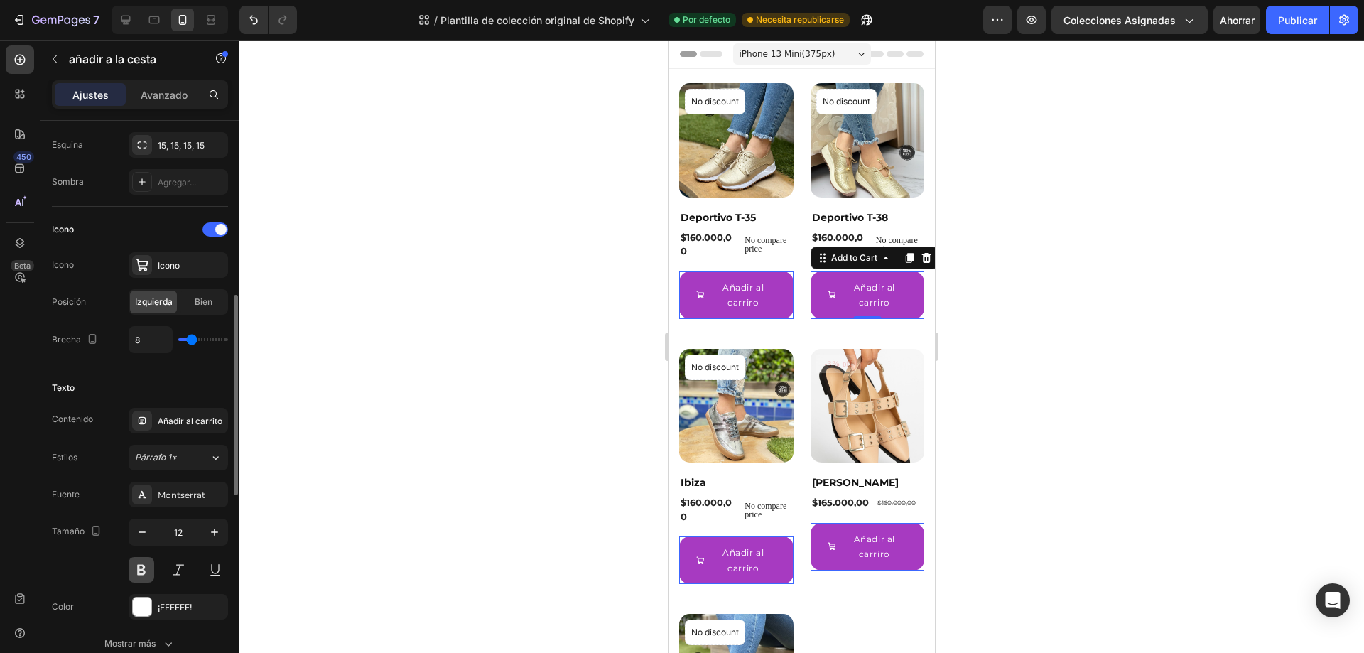
click at [136, 576] on button at bounding box center [142, 570] width 26 height 26
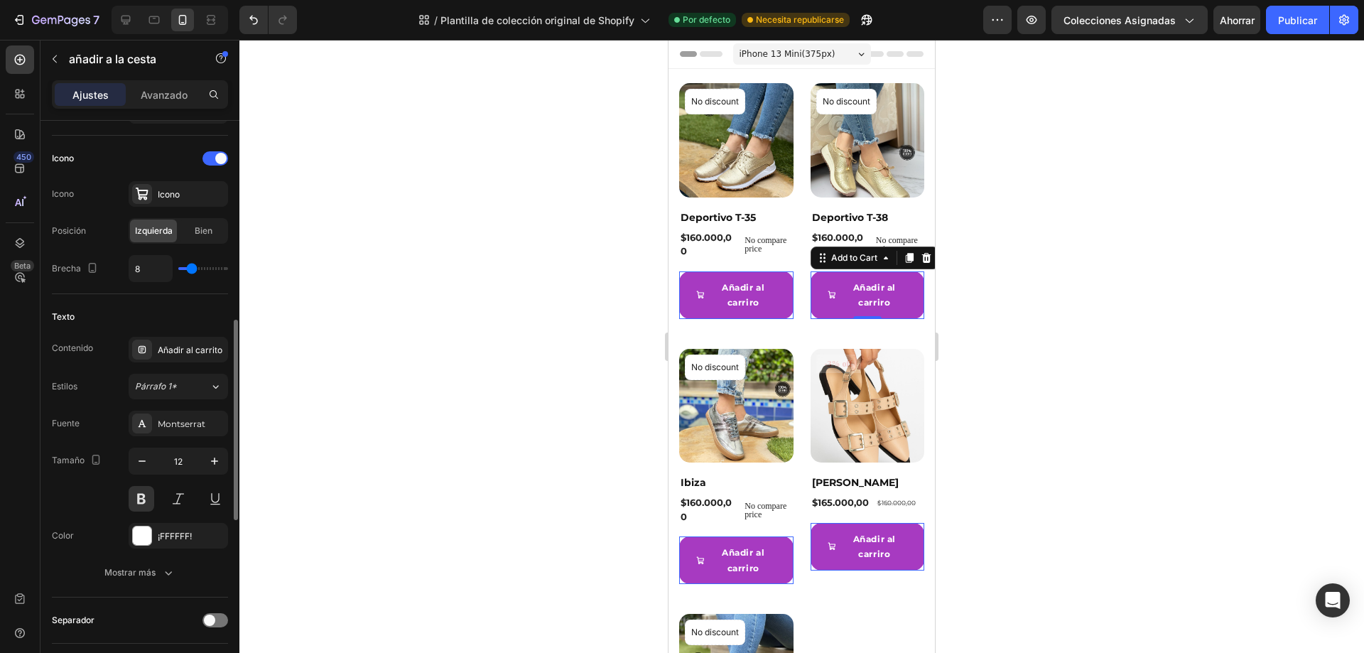
scroll to position [426, 0]
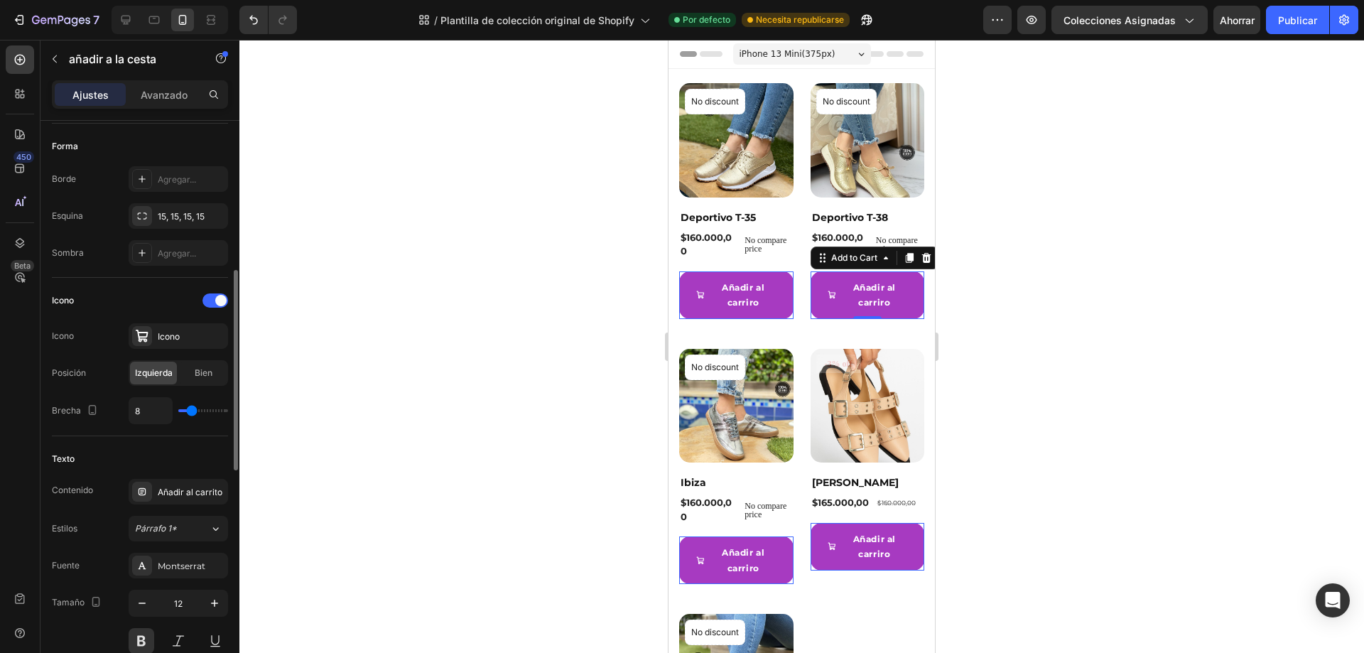
type input "7"
type input "0"
drag, startPoint x: 192, startPoint y: 411, endPoint x: 175, endPoint y: 411, distance: 17.1
type input "0"
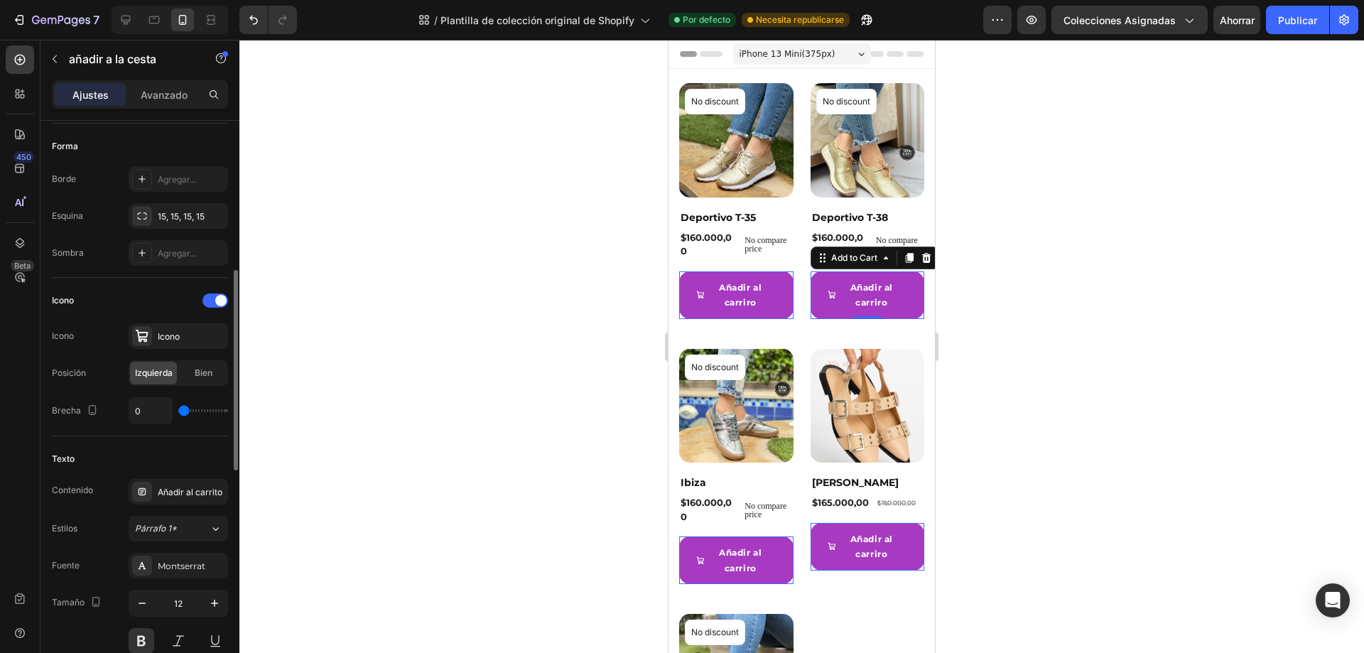
click at [178, 411] on input "range" at bounding box center [203, 410] width 50 height 3
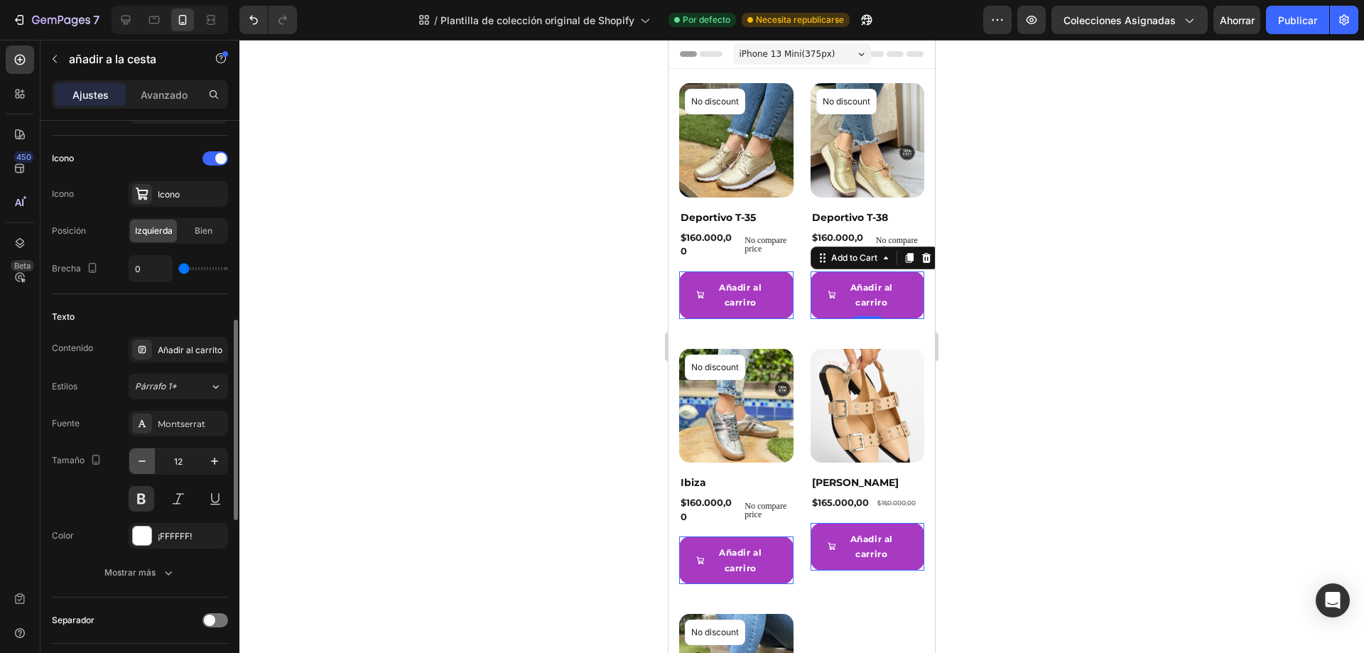
click at [140, 456] on icon "button" at bounding box center [142, 461] width 14 height 14
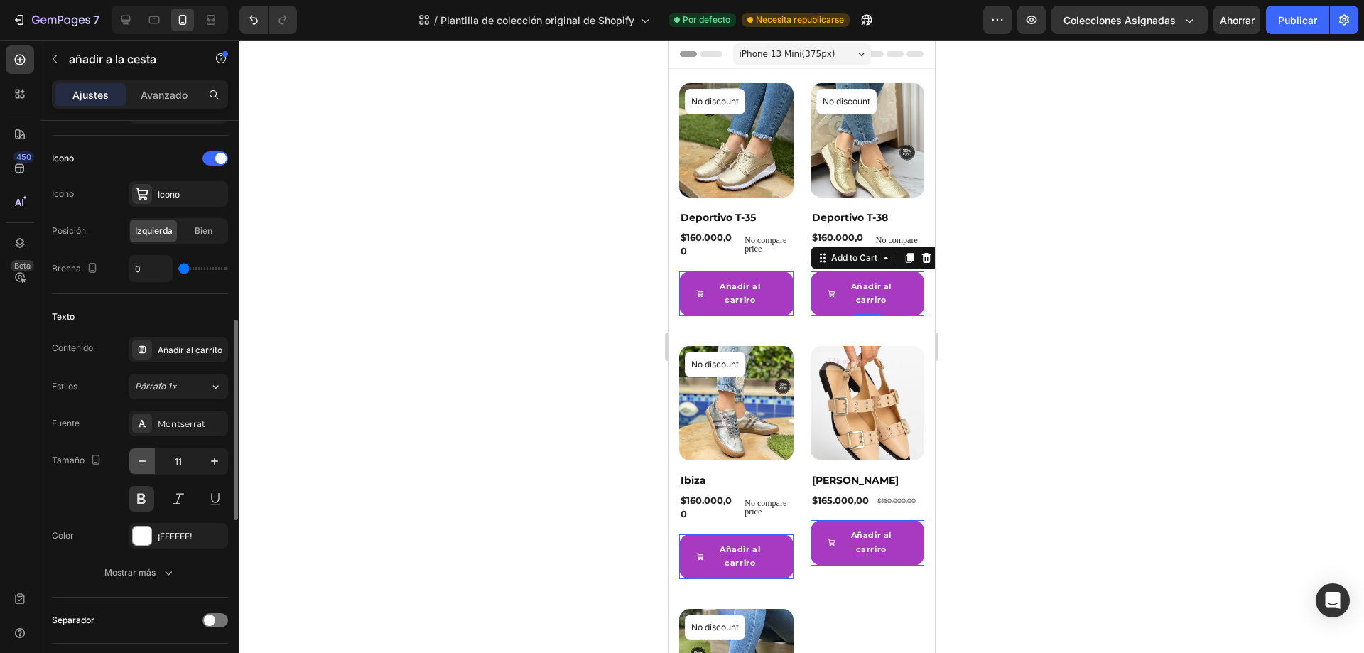
click at [140, 456] on icon "button" at bounding box center [142, 461] width 14 height 14
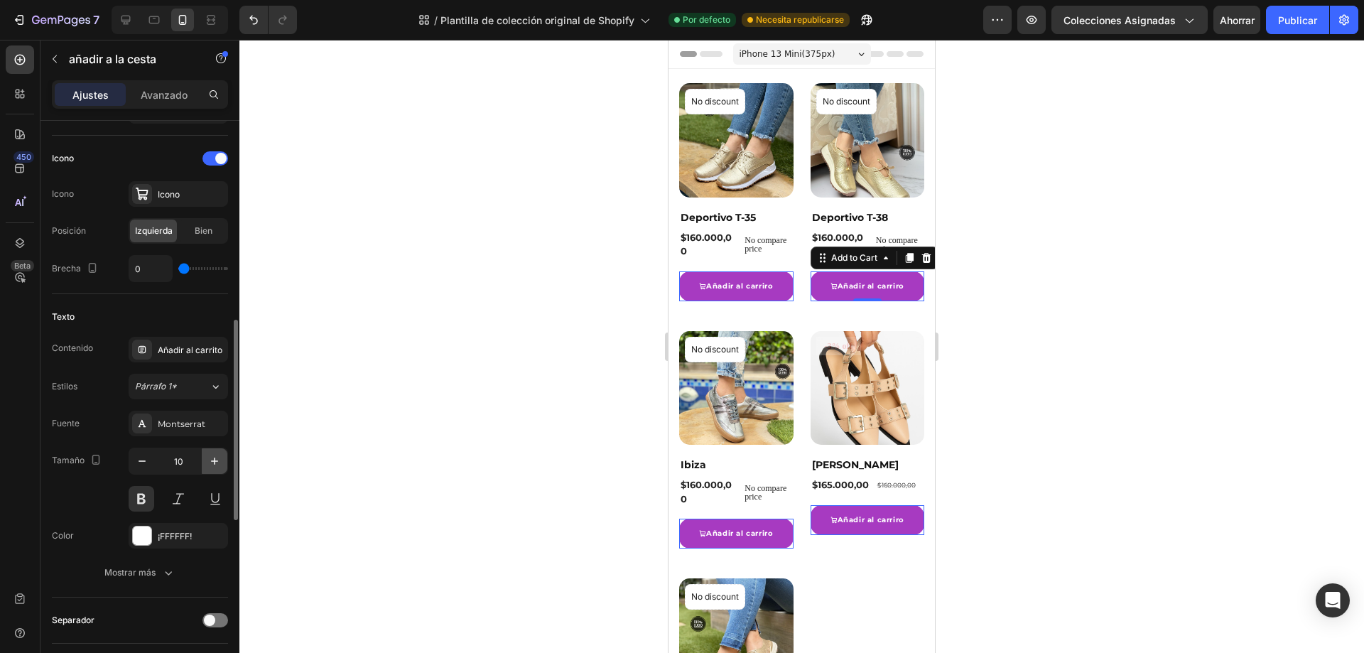
click at [213, 460] on icon "button" at bounding box center [214, 461] width 14 height 14
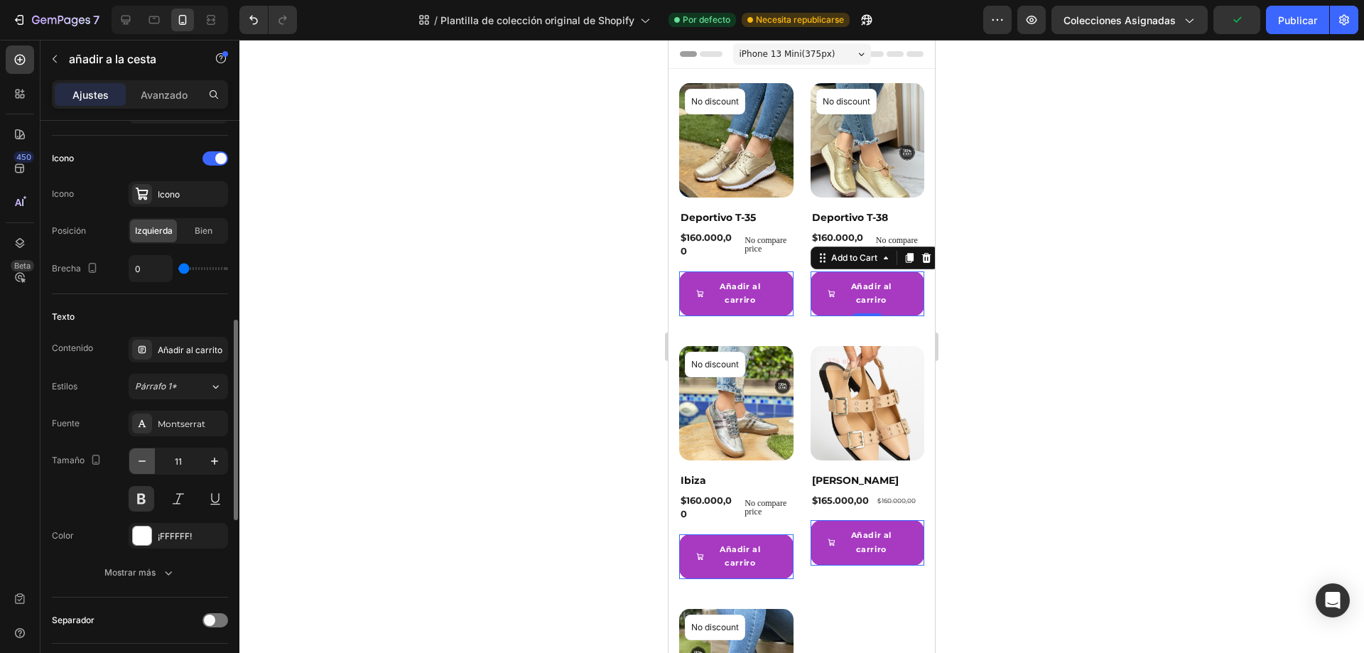
click at [141, 461] on icon "button" at bounding box center [142, 460] width 7 height 1
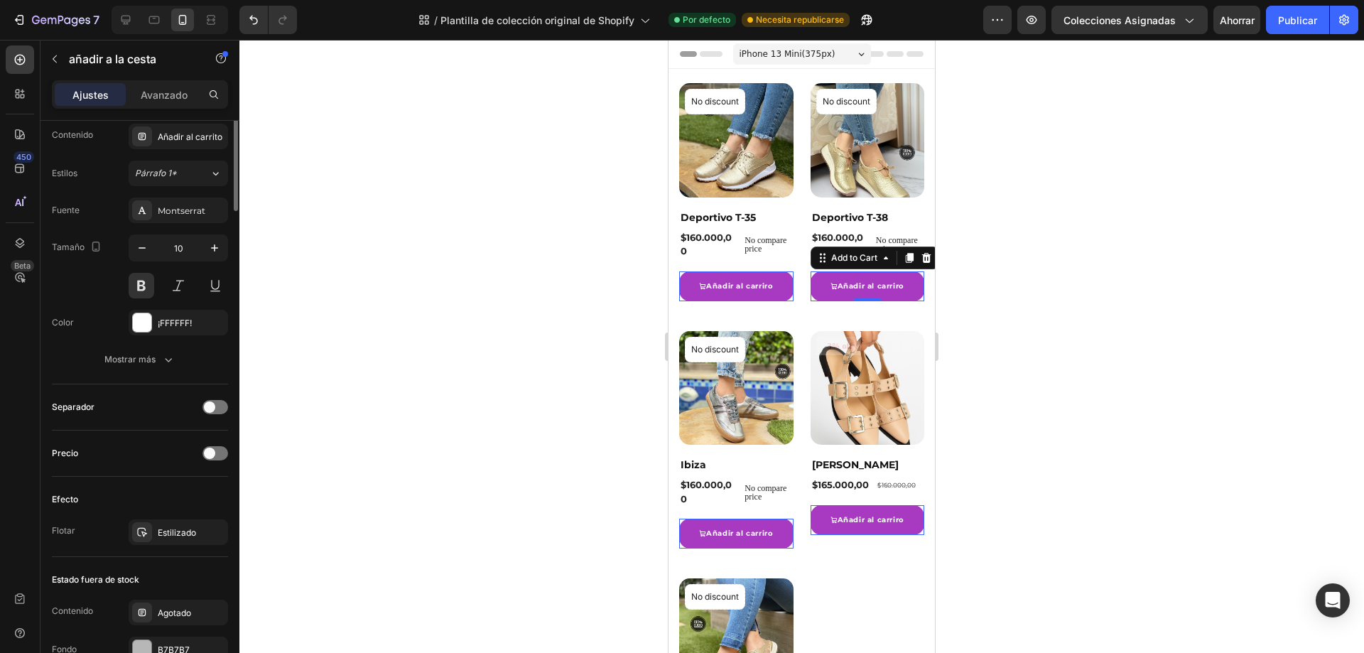
scroll to position [497, 0]
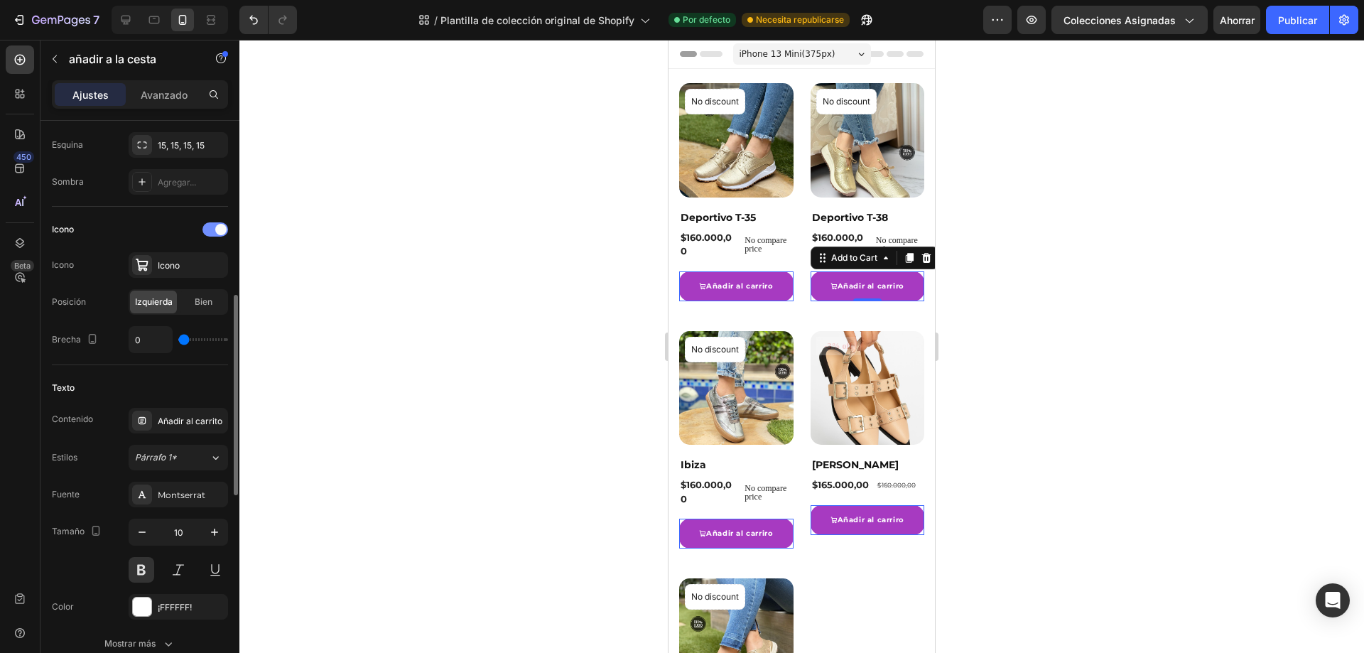
click at [211, 229] on div at bounding box center [215, 229] width 26 height 14
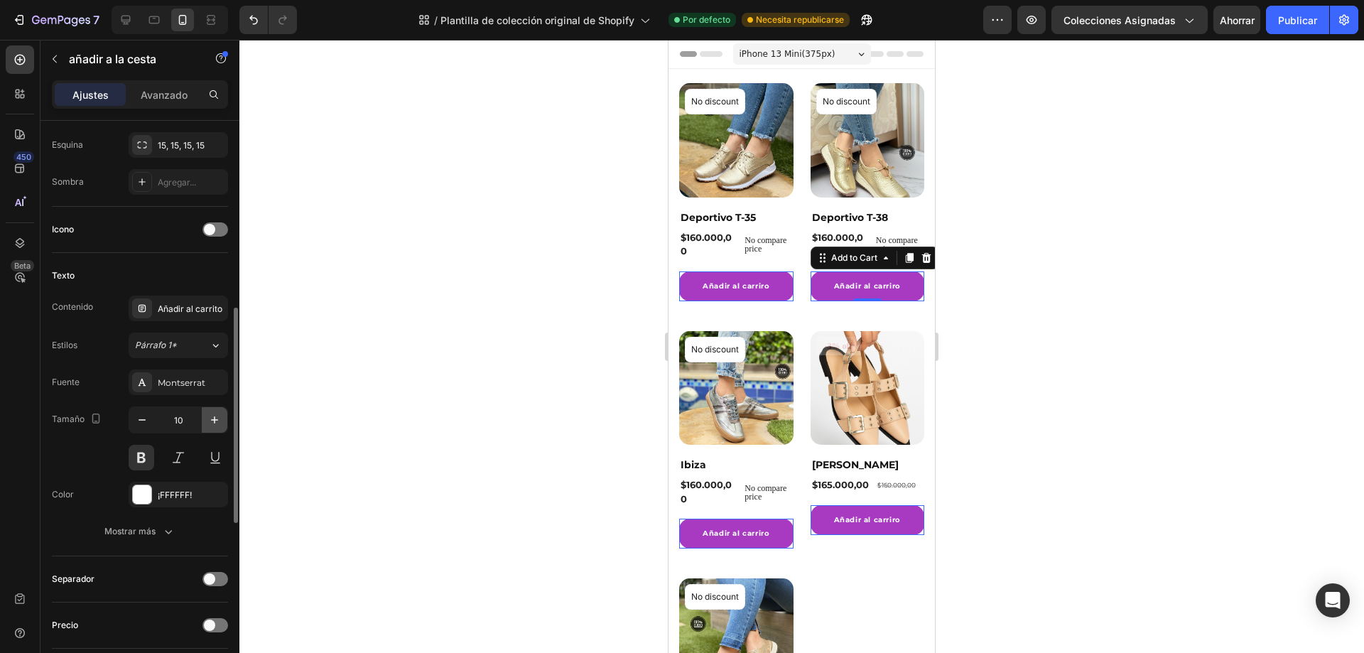
click at [212, 416] on icon "button" at bounding box center [214, 420] width 14 height 14
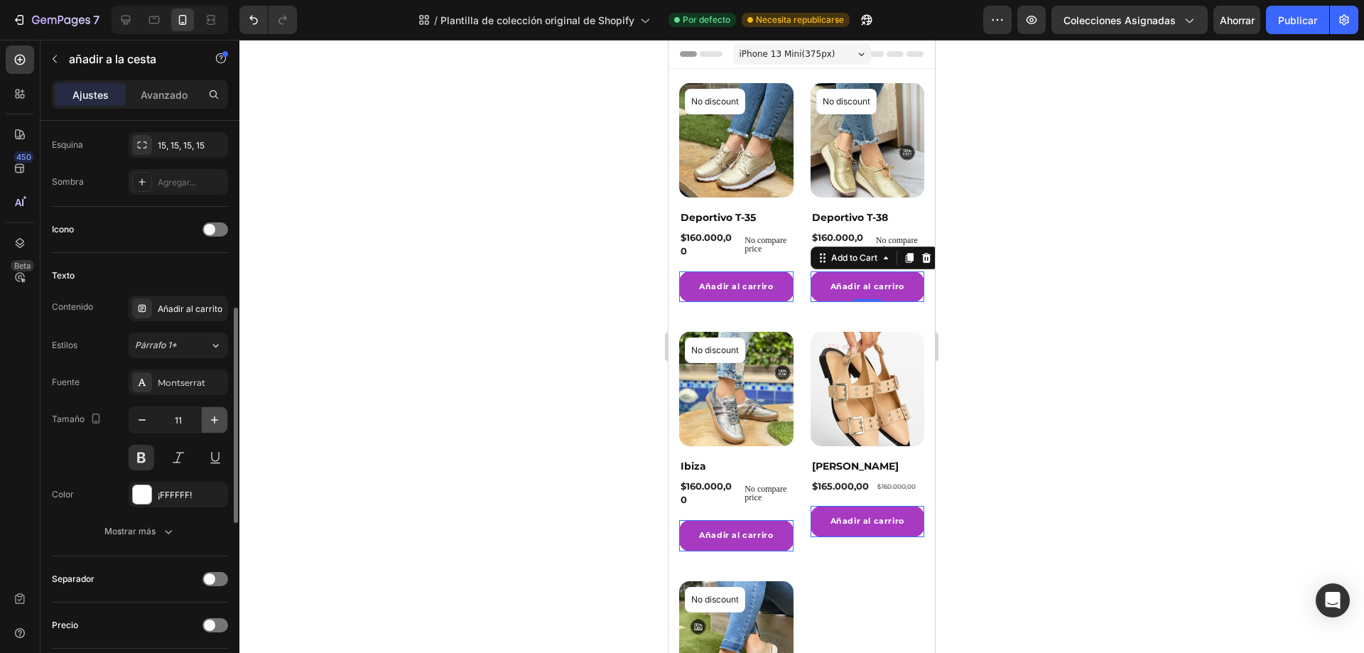
click at [212, 416] on icon "button" at bounding box center [214, 420] width 14 height 14
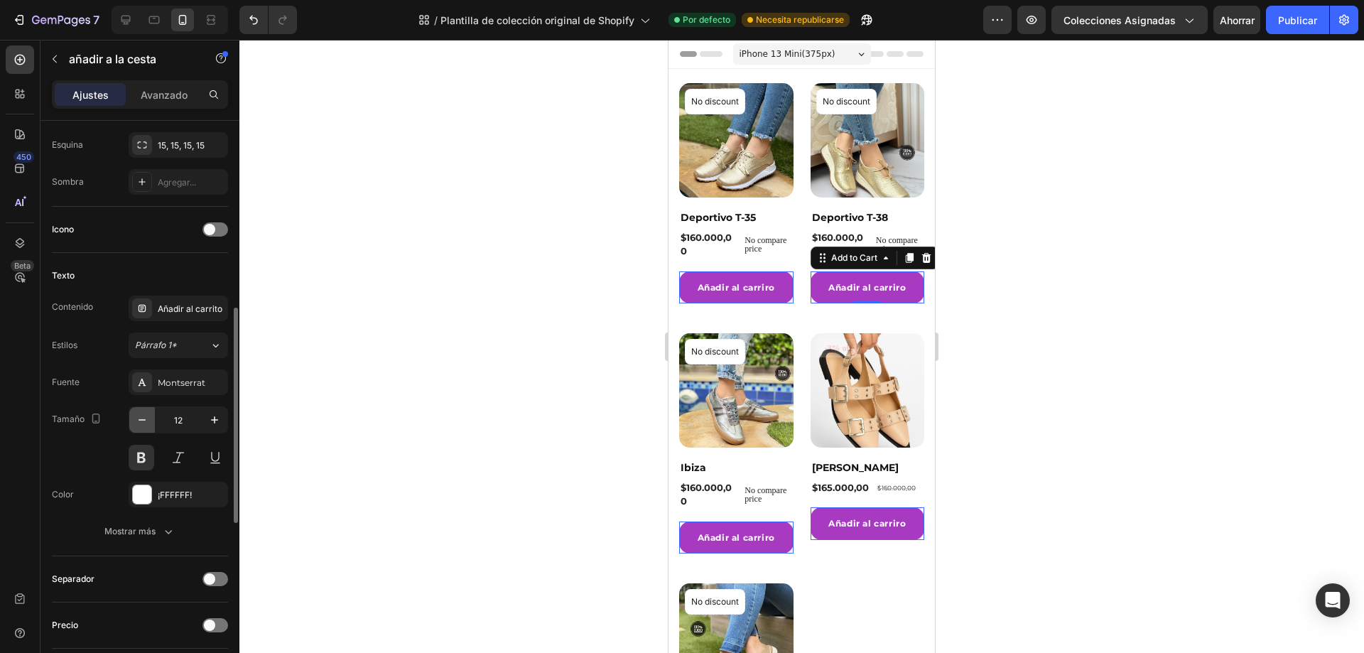
click at [134, 418] on button "button" at bounding box center [142, 420] width 26 height 26
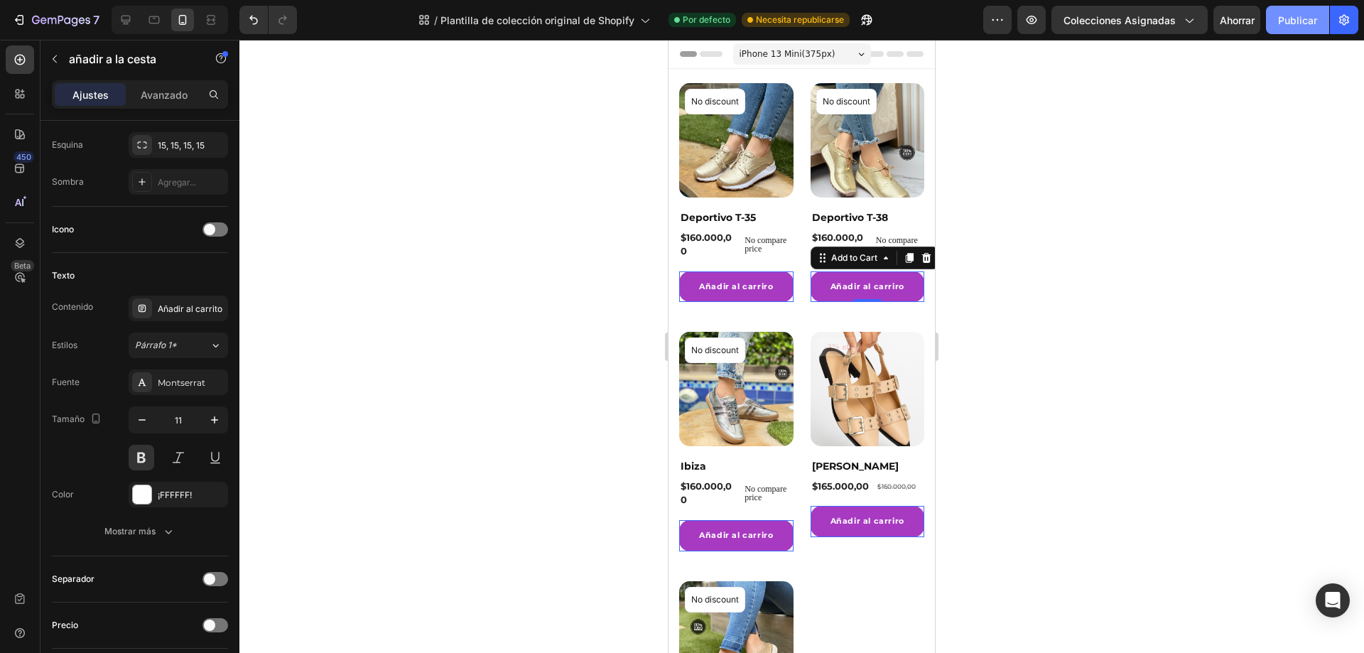
click at [1307, 21] on font "Publicar" at bounding box center [1297, 20] width 39 height 12
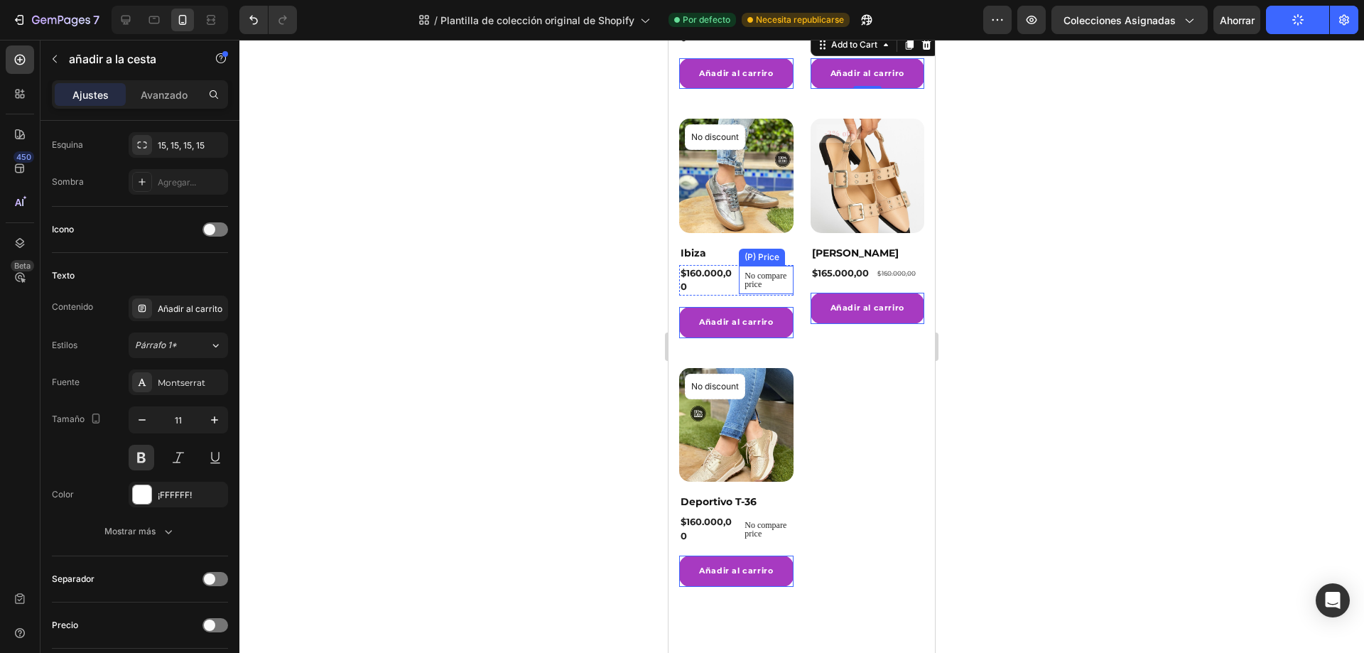
scroll to position [0, 0]
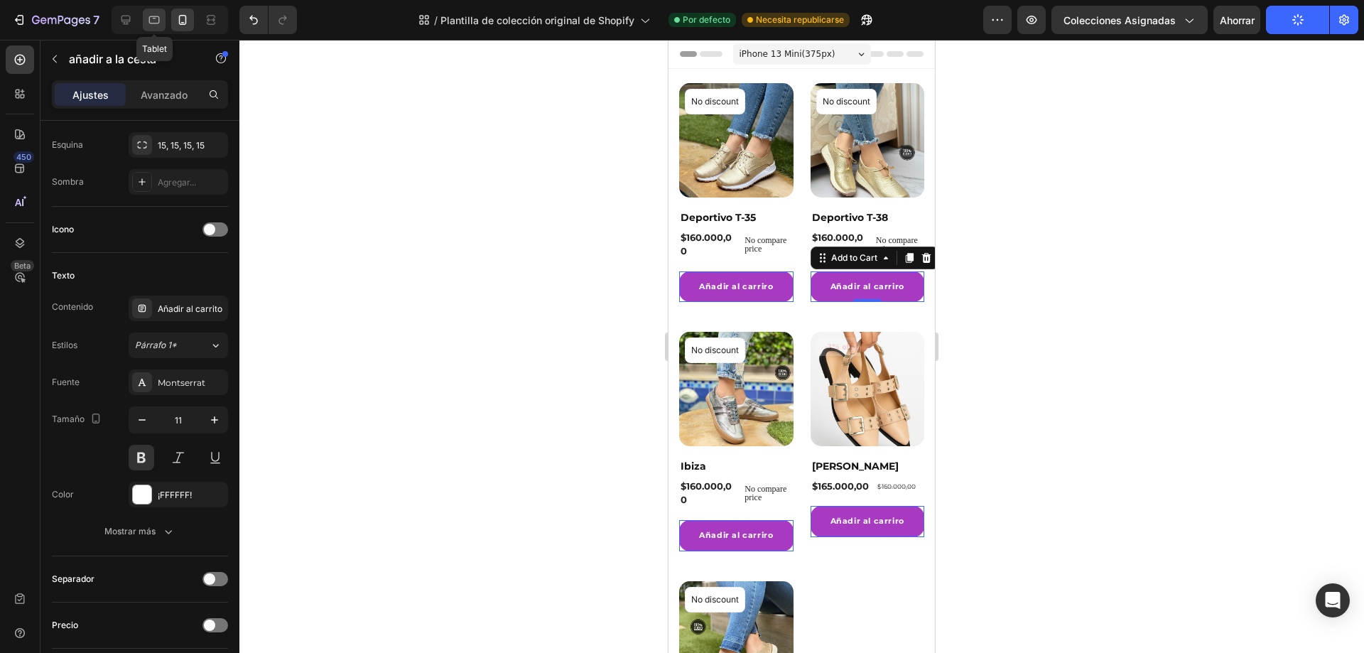
click at [154, 18] on icon at bounding box center [154, 20] width 11 height 8
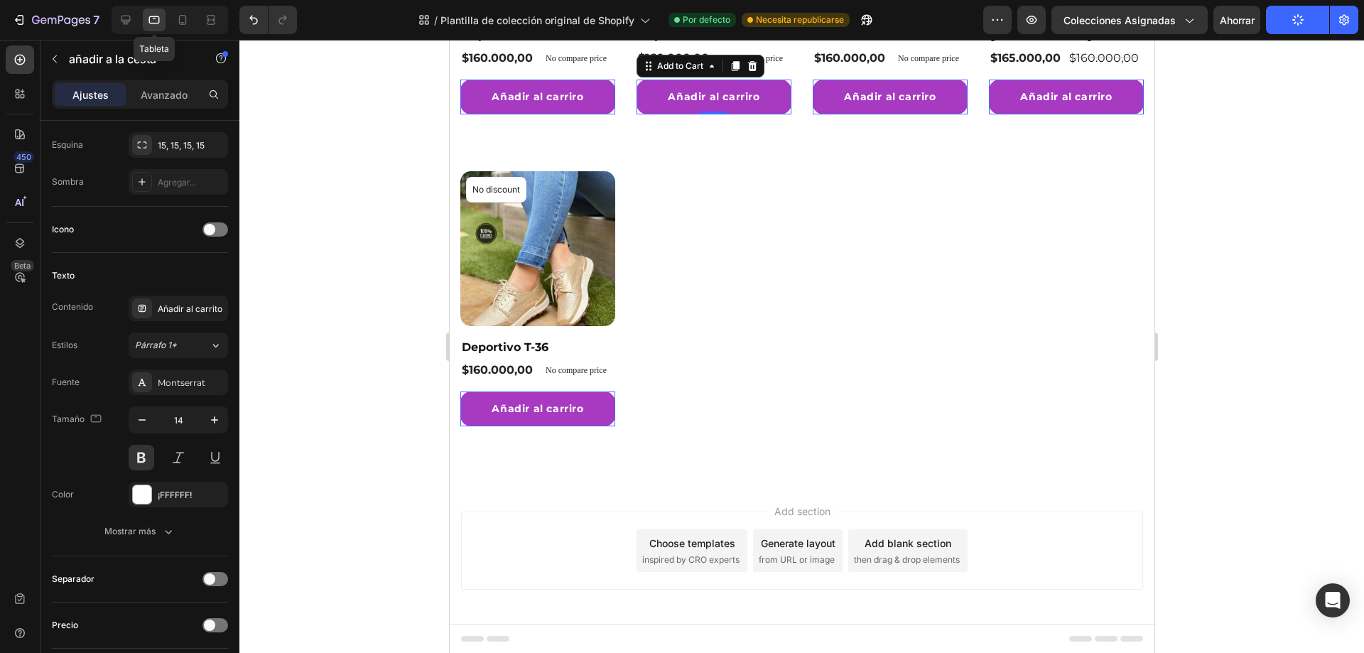
scroll to position [228, 0]
click at [131, 18] on icon at bounding box center [126, 20] width 14 height 14
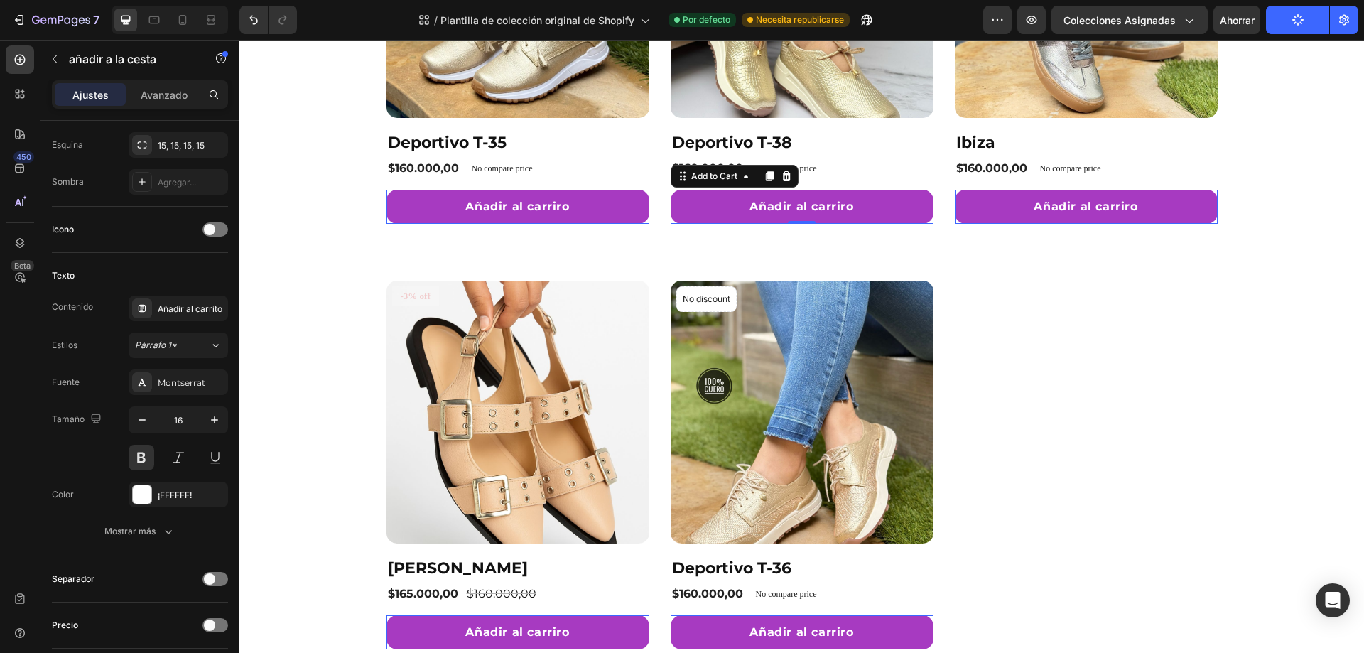
scroll to position [328, 0]
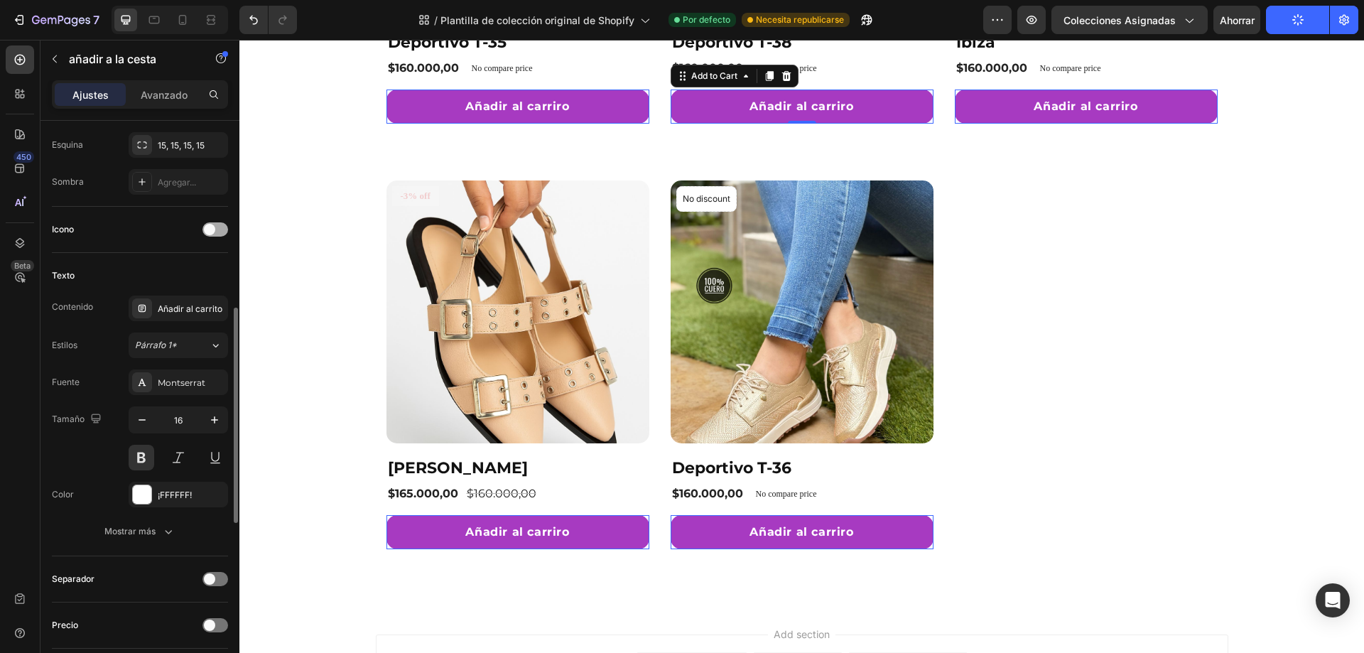
click at [214, 230] on span at bounding box center [209, 229] width 11 height 11
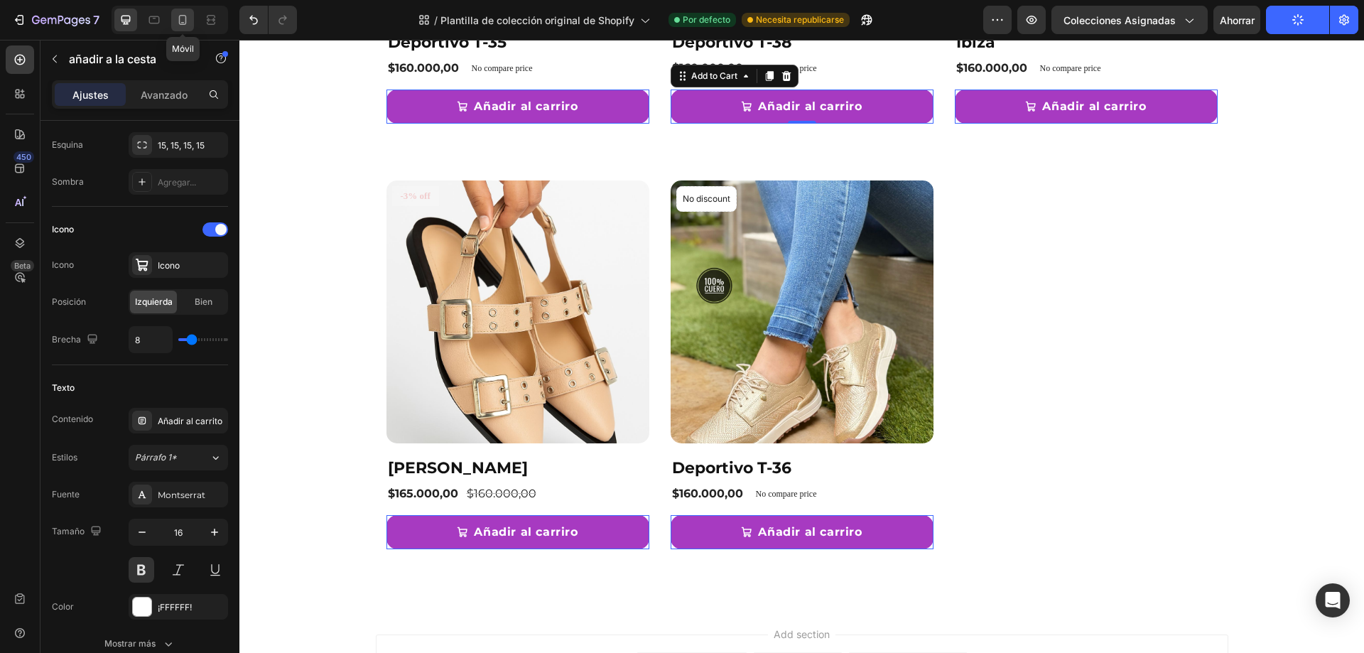
click at [180, 19] on icon at bounding box center [182, 20] width 14 height 14
type input "11"
type input "0"
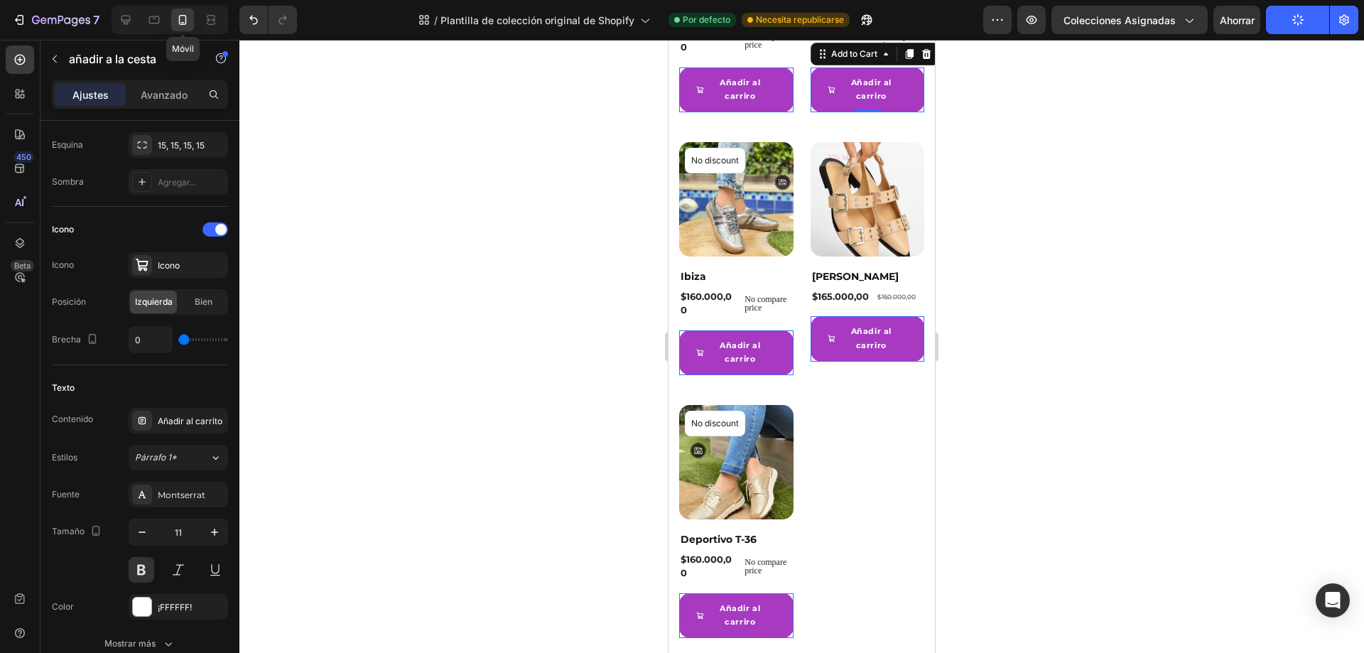
scroll to position [183, 0]
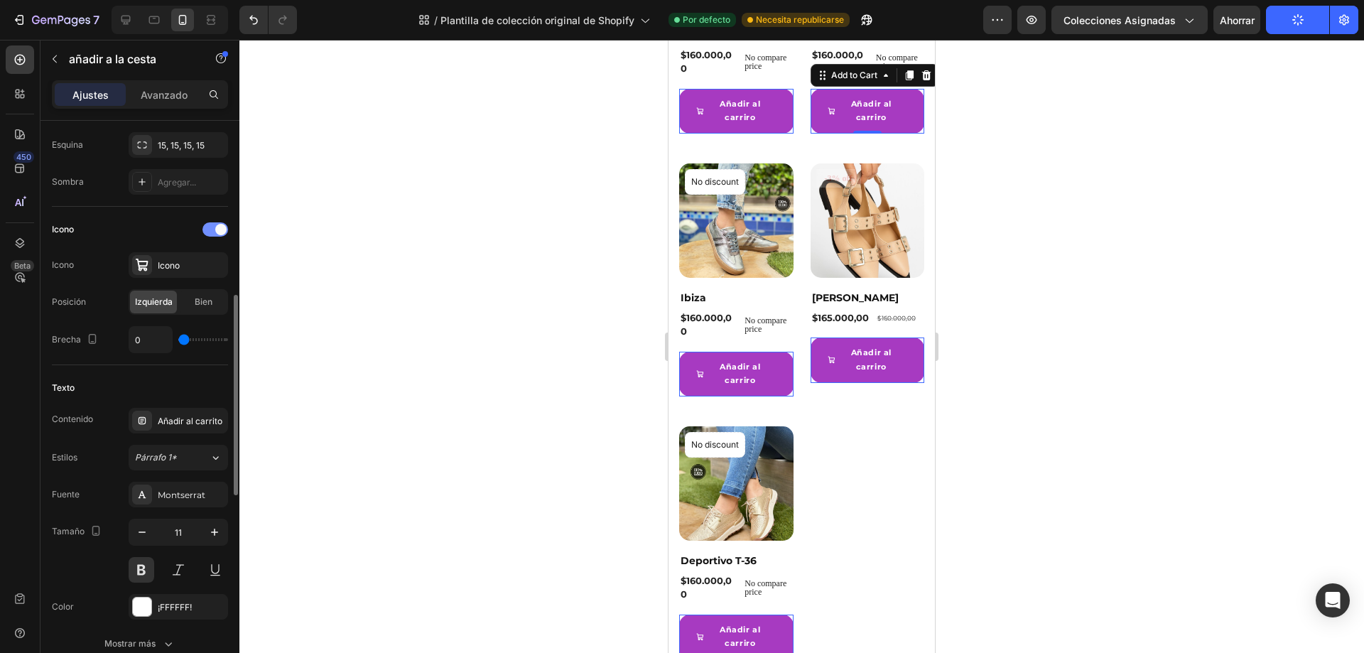
click at [207, 232] on div at bounding box center [215, 229] width 26 height 14
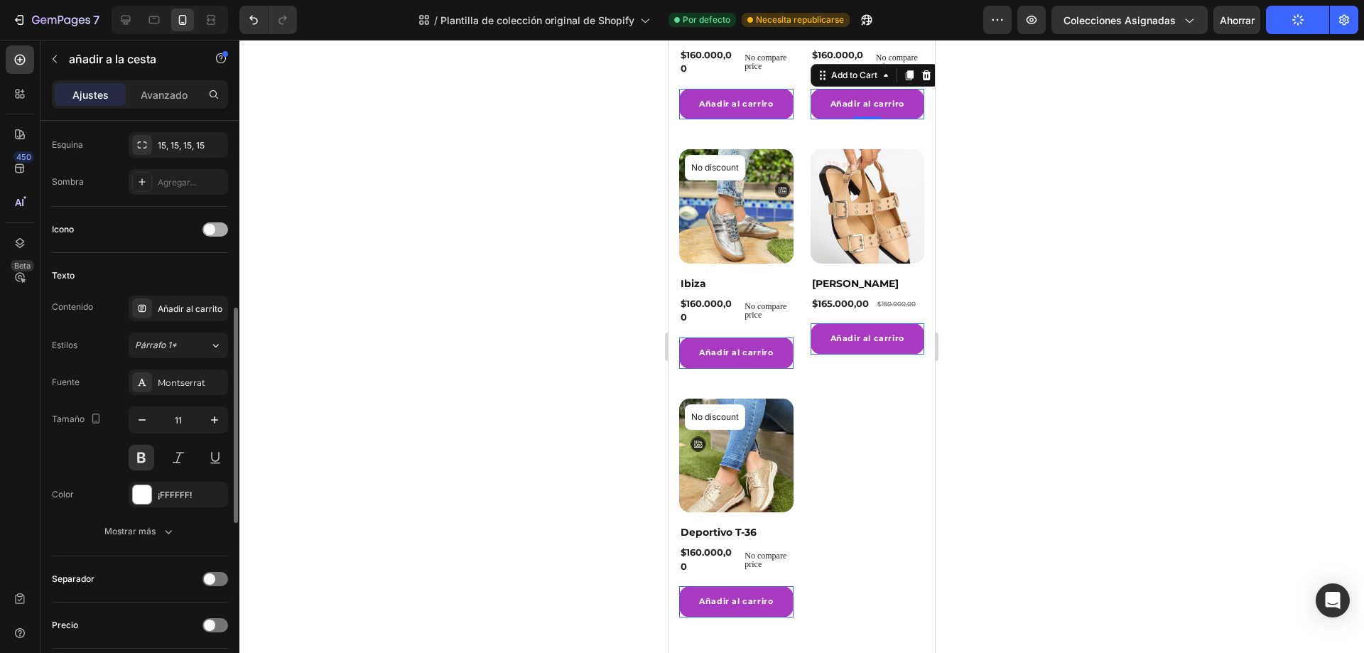
click at [219, 231] on div at bounding box center [215, 229] width 26 height 14
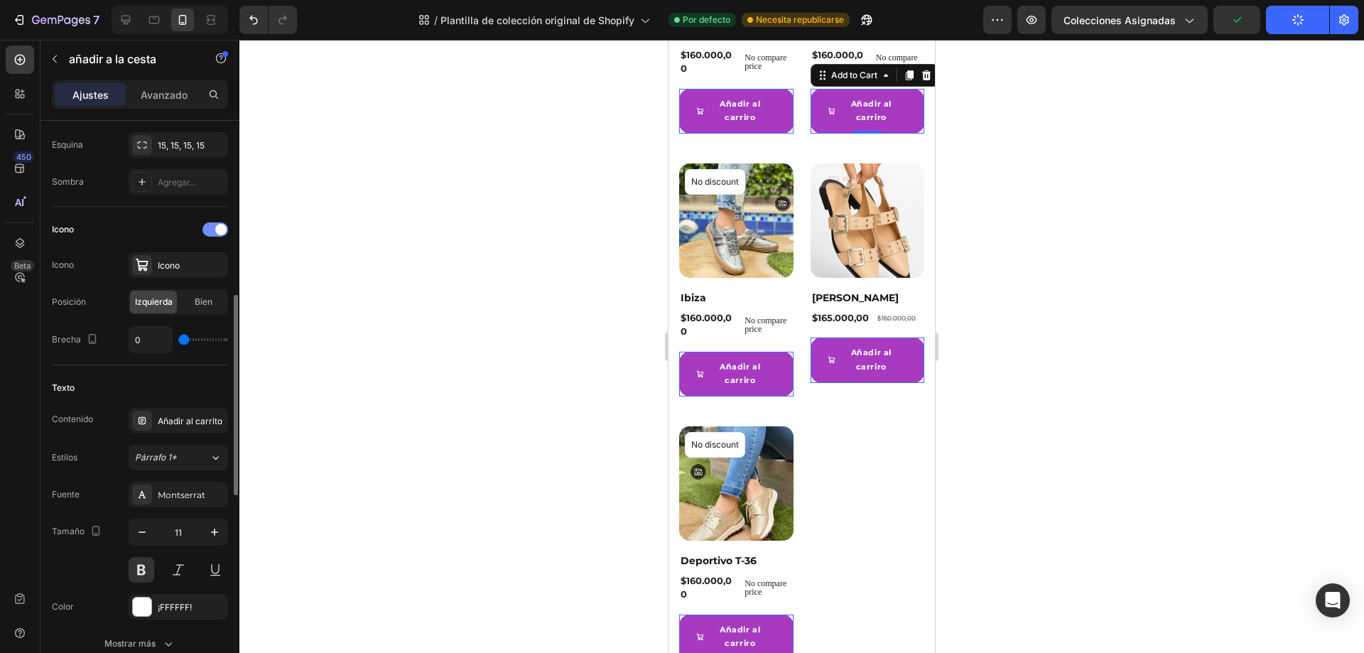
click at [209, 232] on div at bounding box center [215, 229] width 26 height 14
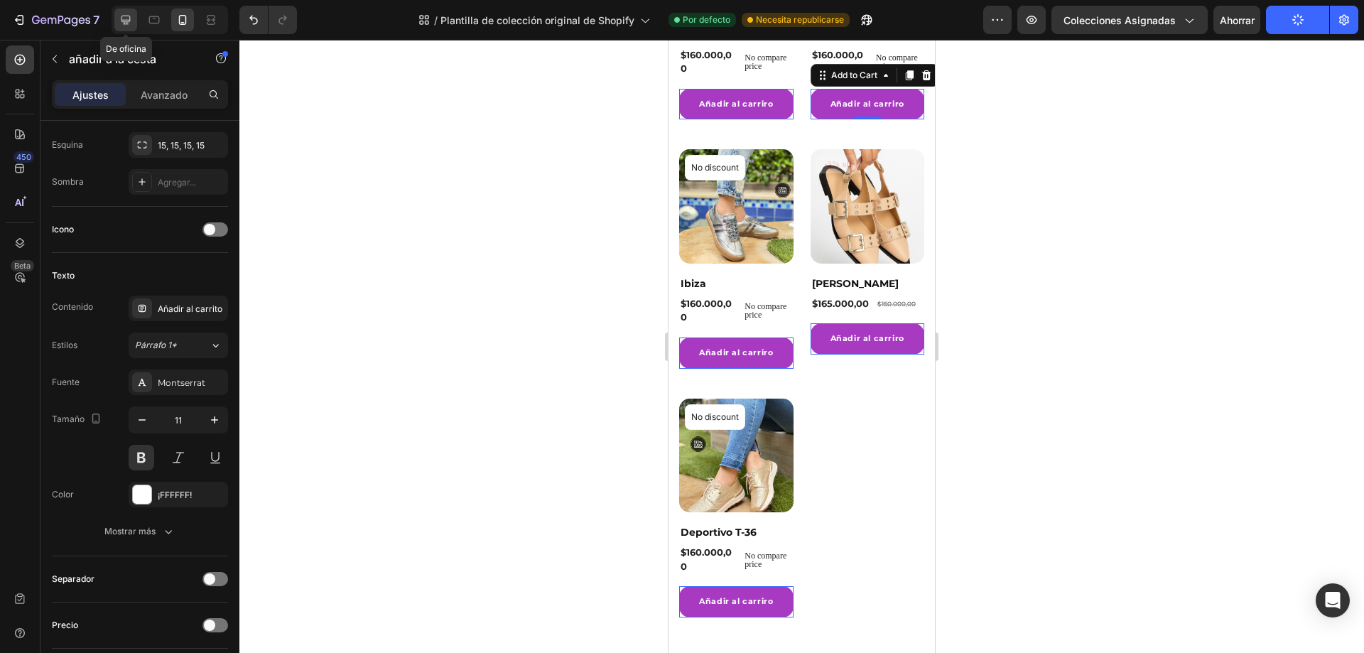
click at [122, 23] on icon at bounding box center [126, 20] width 14 height 14
type input "16"
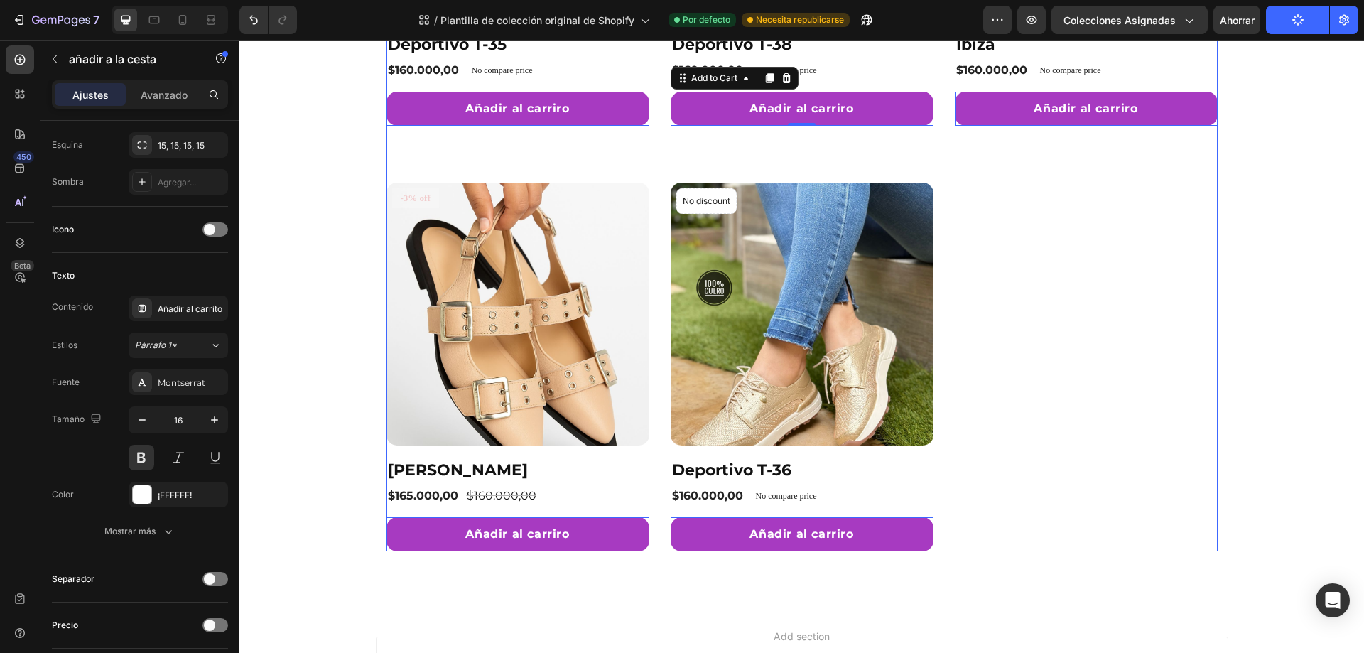
scroll to position [328, 0]
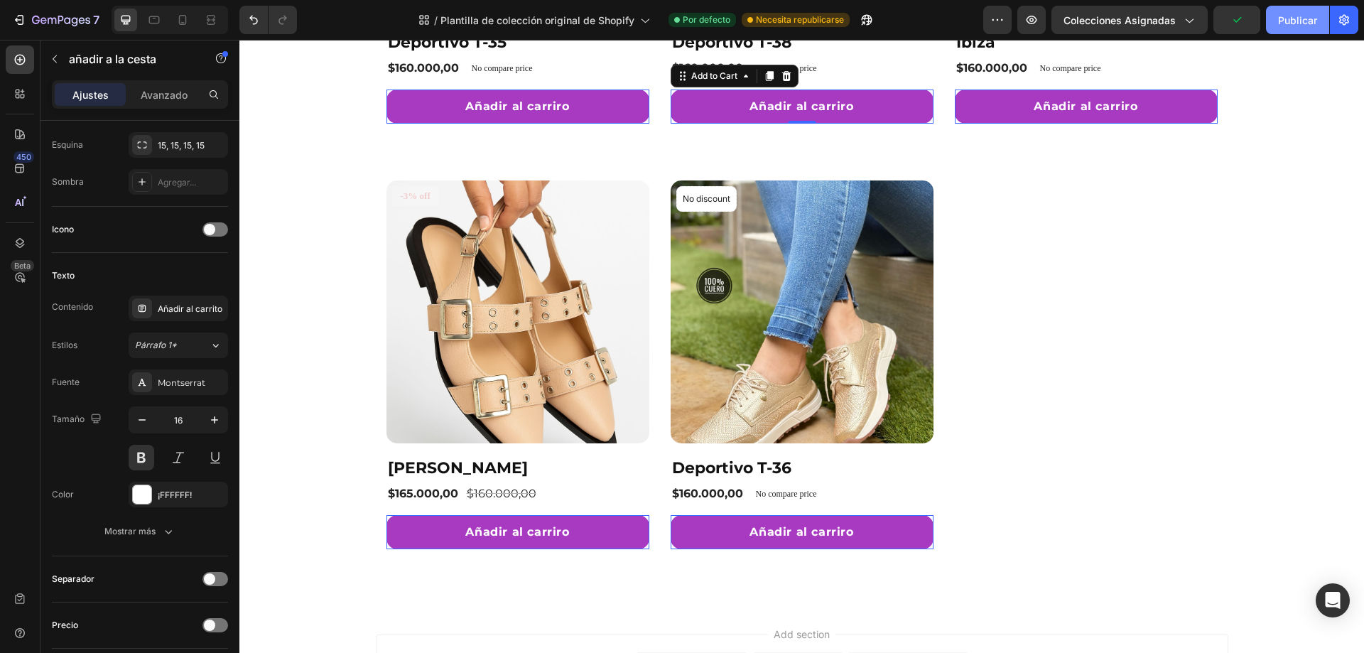
click at [1301, 9] on button "Publicar" at bounding box center [1297, 20] width 63 height 28
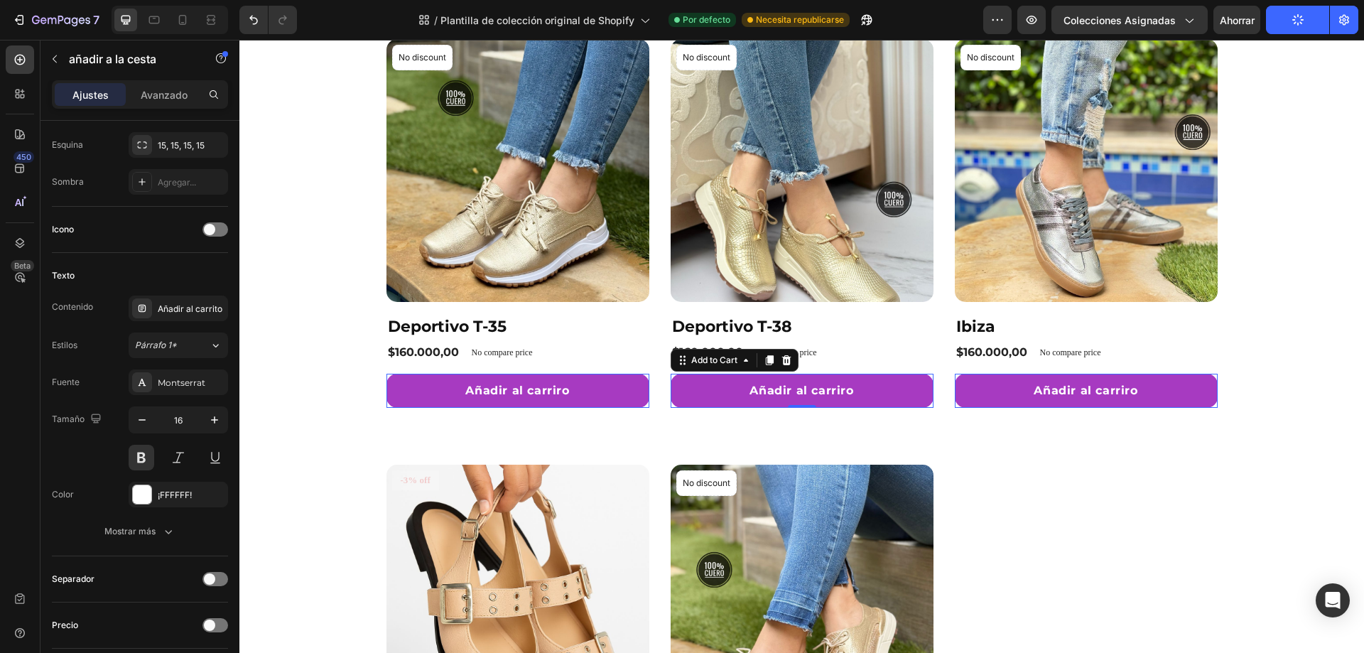
scroll to position [0, 0]
